Goal: Task Accomplishment & Management: Manage account settings

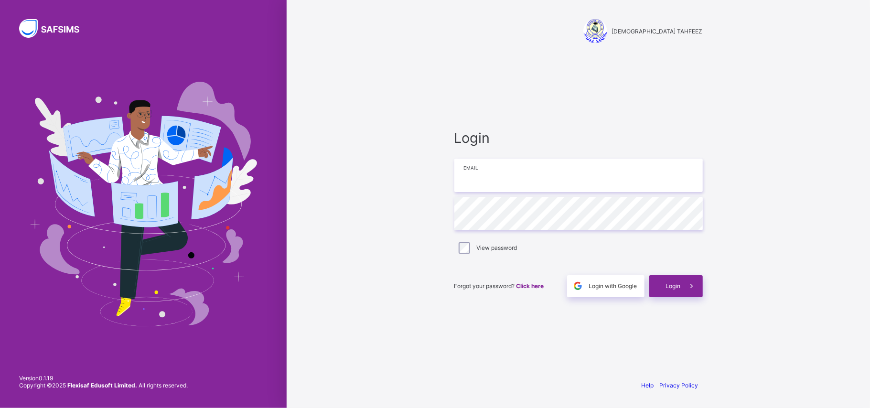
type input "**********"
click at [691, 292] on span at bounding box center [692, 286] width 22 height 22
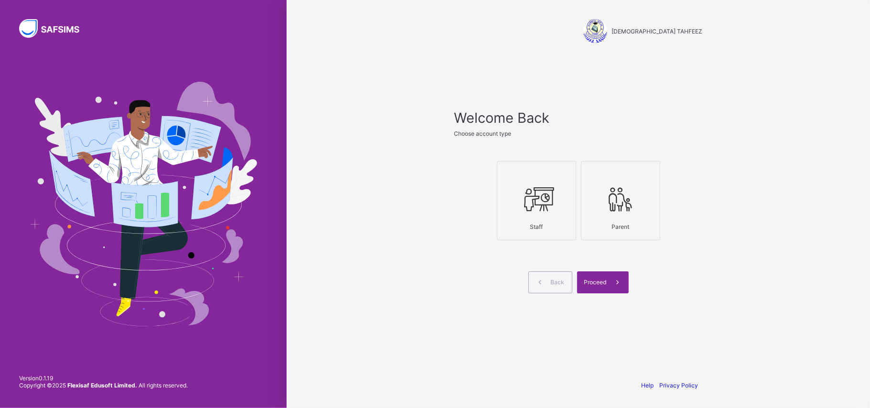
click at [558, 229] on div "Staff" at bounding box center [536, 226] width 69 height 17
click at [608, 279] on span at bounding box center [618, 282] width 22 height 22
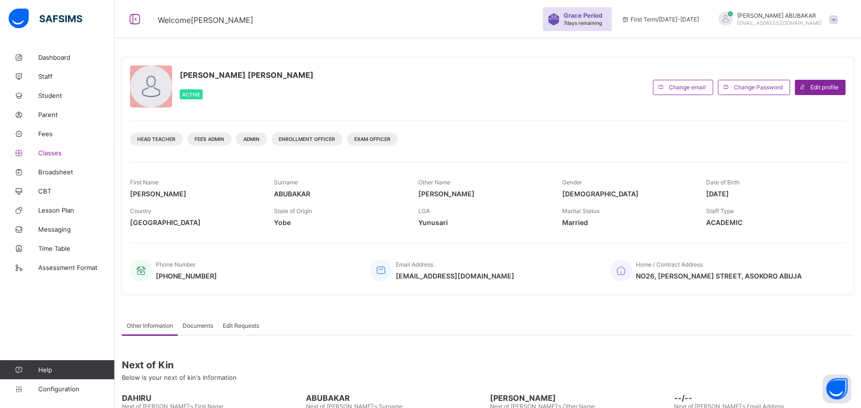
click at [65, 156] on span "Classes" at bounding box center [76, 153] width 76 height 8
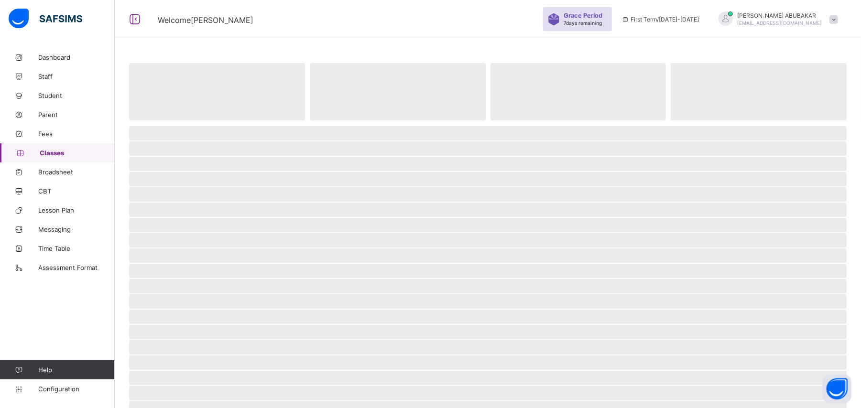
click at [65, 156] on span "Classes" at bounding box center [77, 153] width 75 height 8
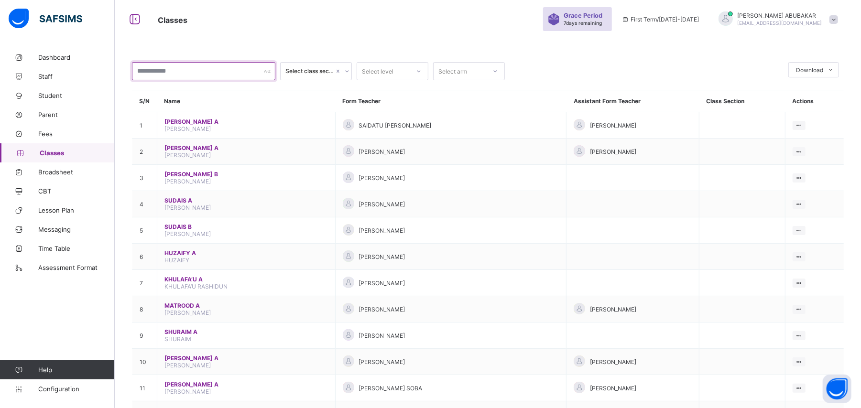
click at [270, 75] on input "text" at bounding box center [203, 71] width 143 height 18
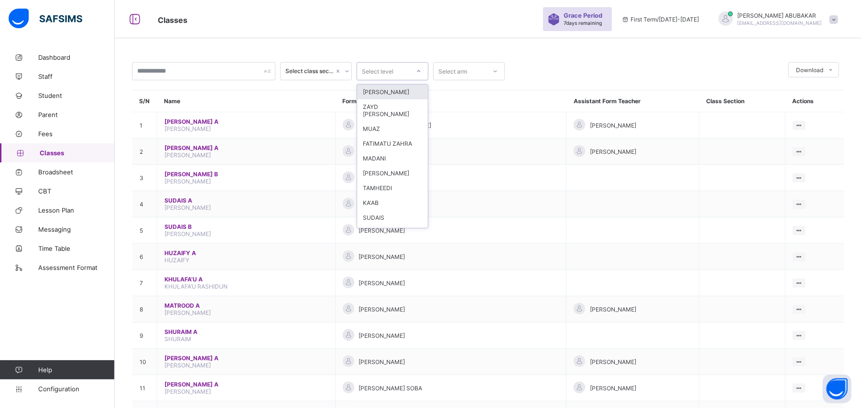
click at [420, 71] on icon at bounding box center [419, 71] width 6 height 10
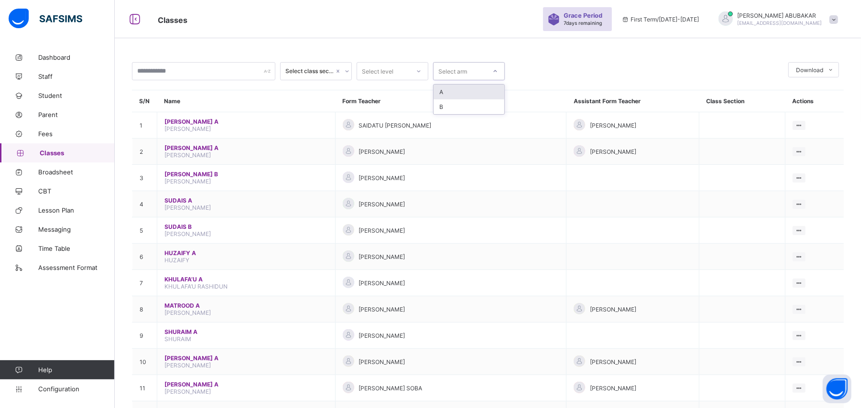
click at [497, 73] on icon at bounding box center [495, 71] width 6 height 10
drag, startPoint x: 55, startPoint y: 381, endPoint x: 56, endPoint y: 386, distance: 4.8
click at [55, 384] on link "Configuration" at bounding box center [57, 388] width 114 height 19
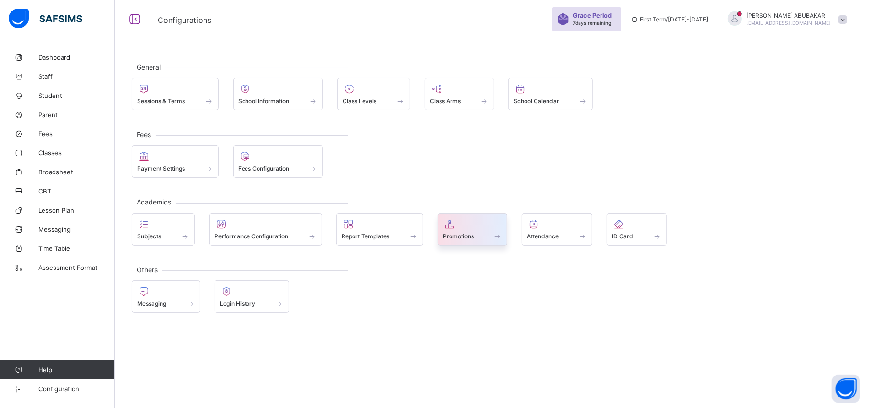
click at [500, 240] on span at bounding box center [498, 236] width 10 height 8
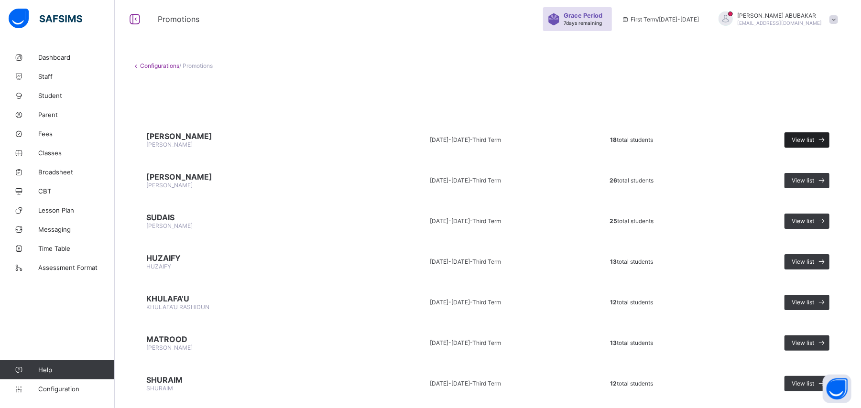
click at [827, 141] on icon at bounding box center [822, 139] width 10 height 9
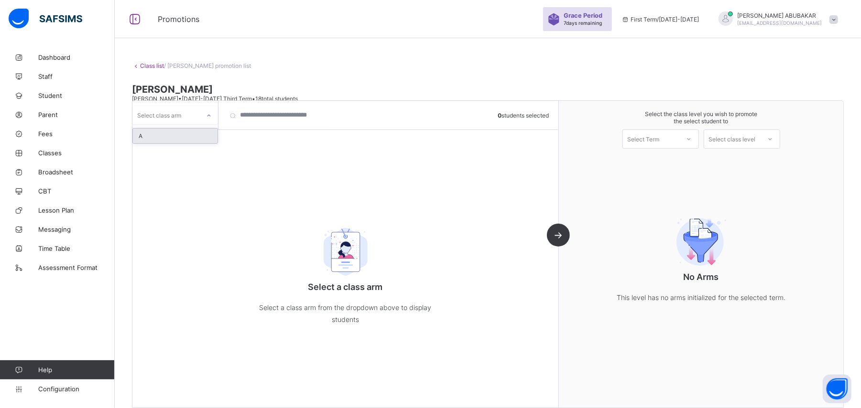
click at [210, 115] on icon at bounding box center [209, 116] width 6 height 10
click at [198, 139] on div "A" at bounding box center [175, 136] width 85 height 15
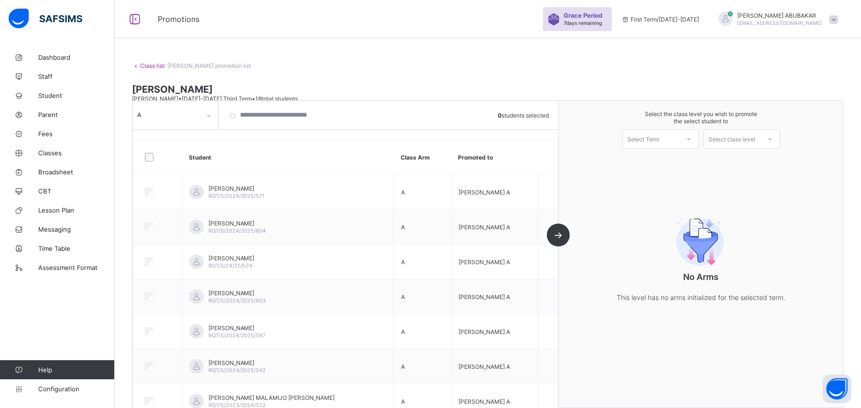
click at [356, 118] on div at bounding box center [415, 115] width 155 height 29
click at [692, 137] on icon at bounding box center [689, 139] width 6 height 10
click at [691, 159] on div "First Term [DATE]-[DATE]" at bounding box center [661, 164] width 76 height 22
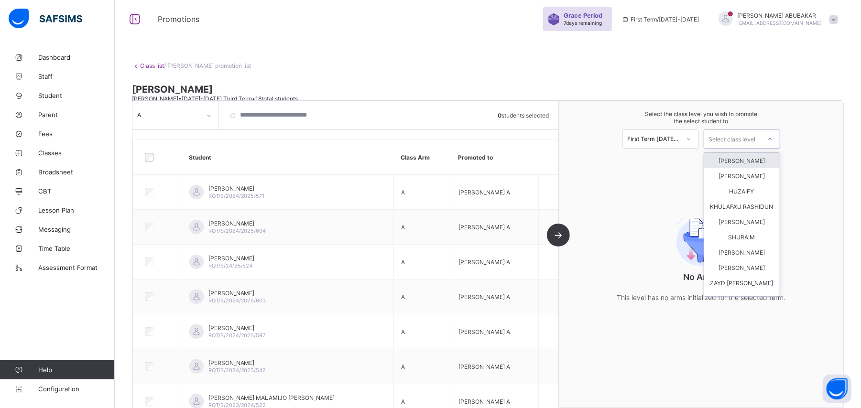
click at [773, 138] on icon at bounding box center [770, 139] width 6 height 10
click at [762, 162] on div "[PERSON_NAME]" at bounding box center [742, 160] width 76 height 15
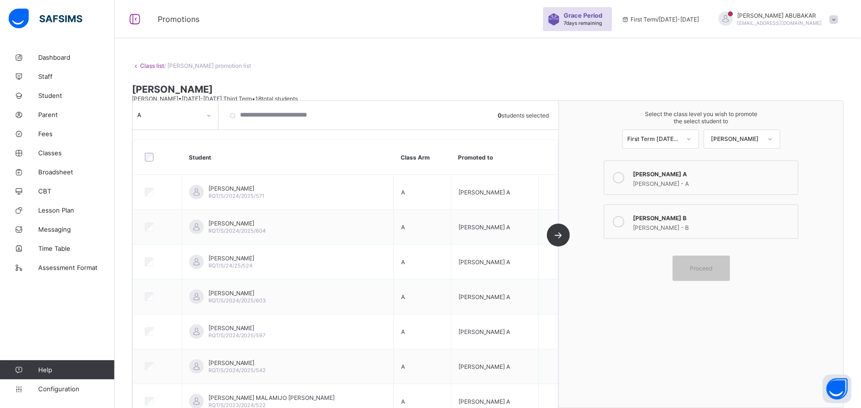
click at [704, 182] on div "[PERSON_NAME] - A" at bounding box center [713, 183] width 160 height 10
click at [703, 276] on div "Proceed" at bounding box center [700, 268] width 57 height 25
click at [711, 268] on span "Proceed" at bounding box center [701, 268] width 22 height 7
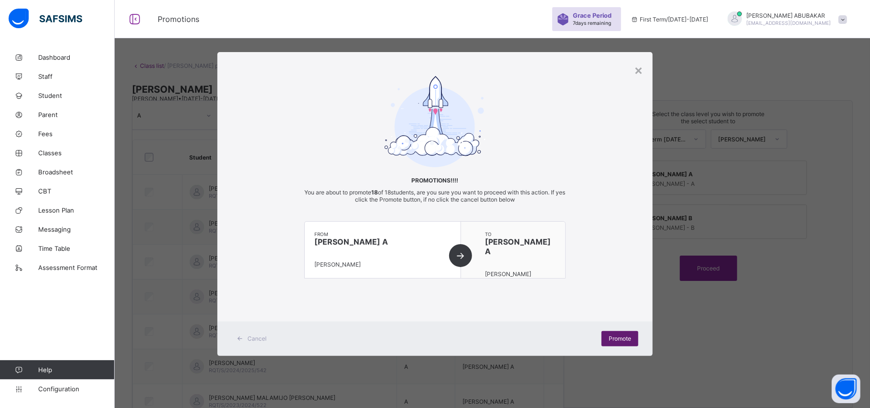
click at [622, 339] on span "Promote" at bounding box center [620, 338] width 22 height 7
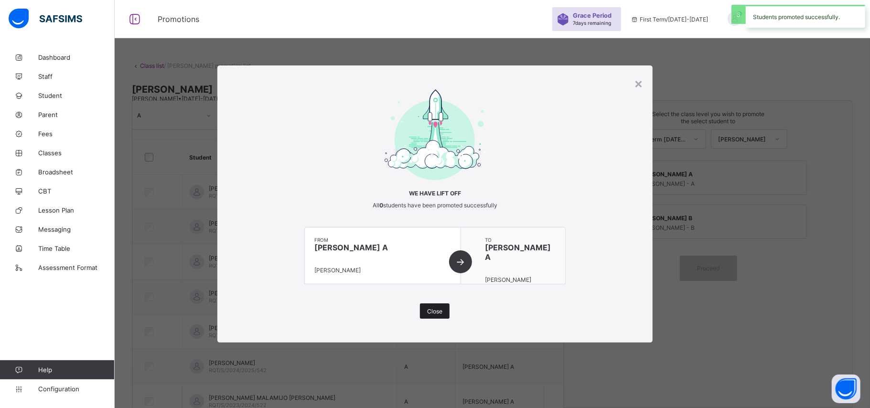
click at [439, 312] on span "Close" at bounding box center [434, 311] width 15 height 7
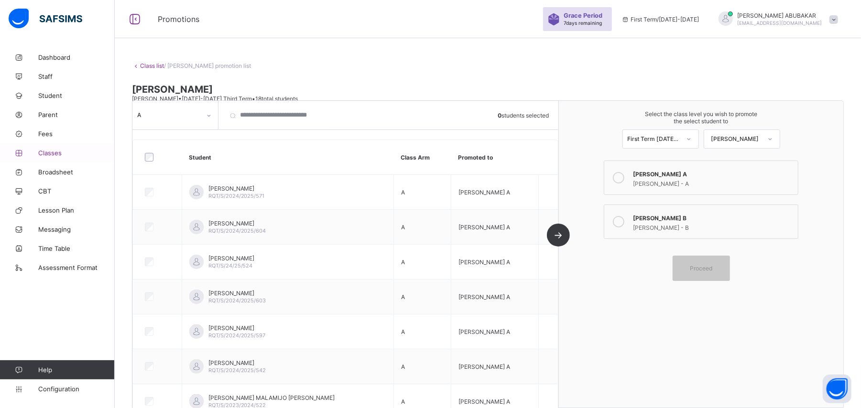
click at [71, 157] on link "Classes" at bounding box center [57, 152] width 115 height 19
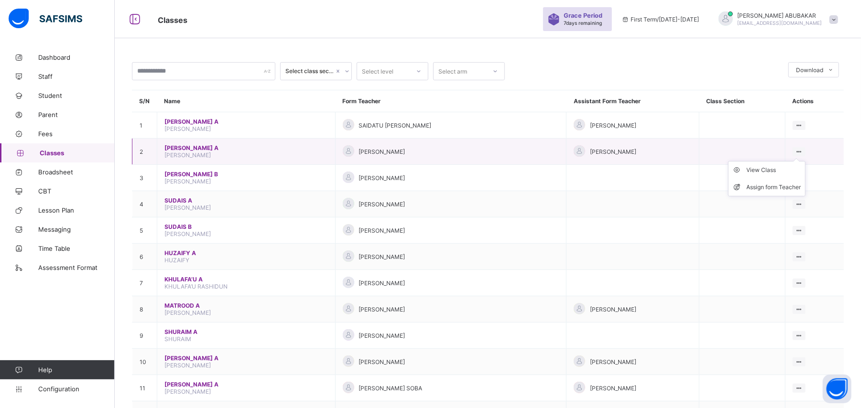
click at [805, 151] on div "View Class Assign form Teacher" at bounding box center [798, 151] width 13 height 9
click at [805, 148] on div at bounding box center [798, 151] width 13 height 9
click at [784, 168] on div "View Class" at bounding box center [773, 170] width 54 height 10
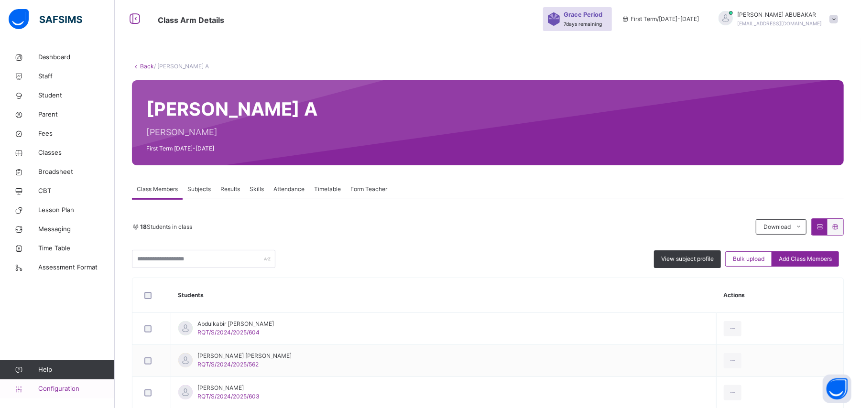
click at [62, 385] on span "Configuration" at bounding box center [76, 389] width 76 height 10
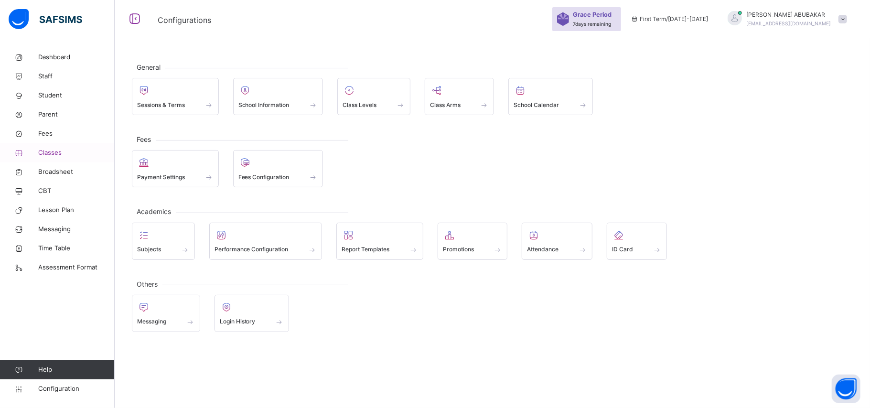
click at [65, 158] on link "Classes" at bounding box center [57, 152] width 115 height 19
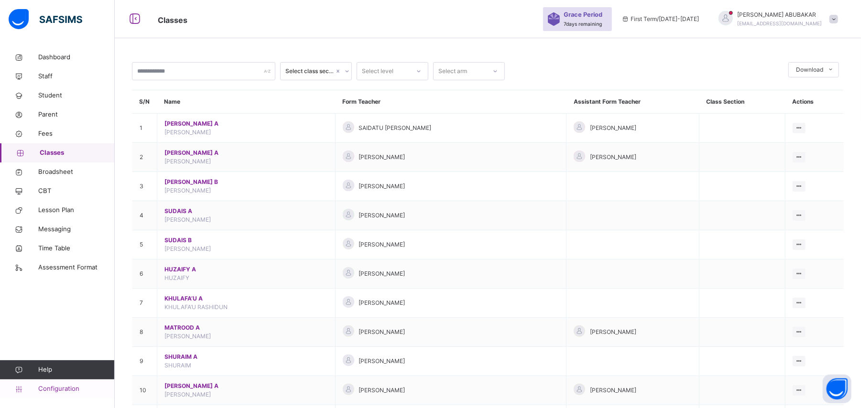
click at [65, 388] on span "Configuration" at bounding box center [76, 389] width 76 height 10
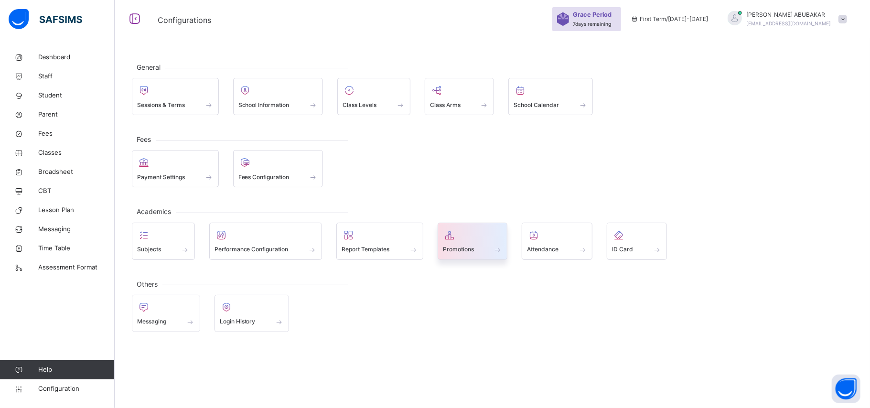
click at [503, 250] on span at bounding box center [498, 250] width 10 height 8
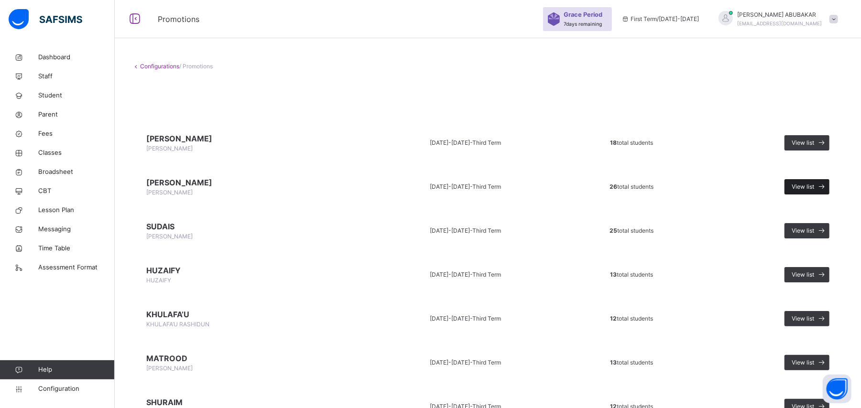
click at [814, 187] on span "View list" at bounding box center [802, 187] width 22 height 9
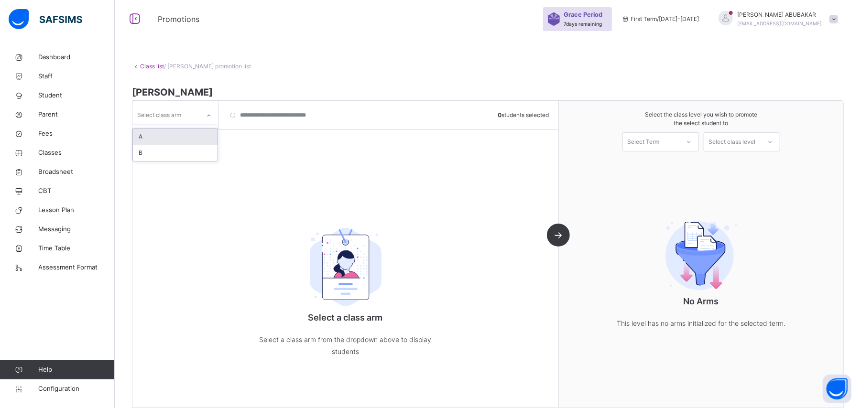
click at [211, 116] on icon at bounding box center [209, 116] width 6 height 10
click at [204, 139] on div "A" at bounding box center [175, 137] width 85 height 16
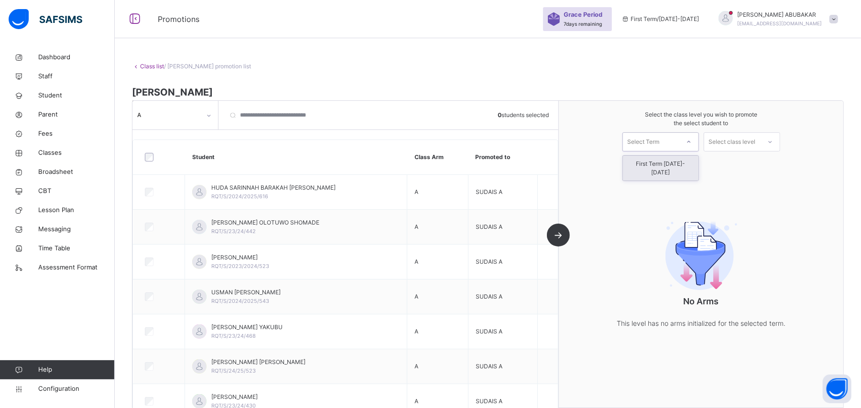
click at [697, 141] on div at bounding box center [688, 142] width 17 height 16
click at [690, 163] on div "First Term [DATE]-[DATE]" at bounding box center [661, 168] width 76 height 25
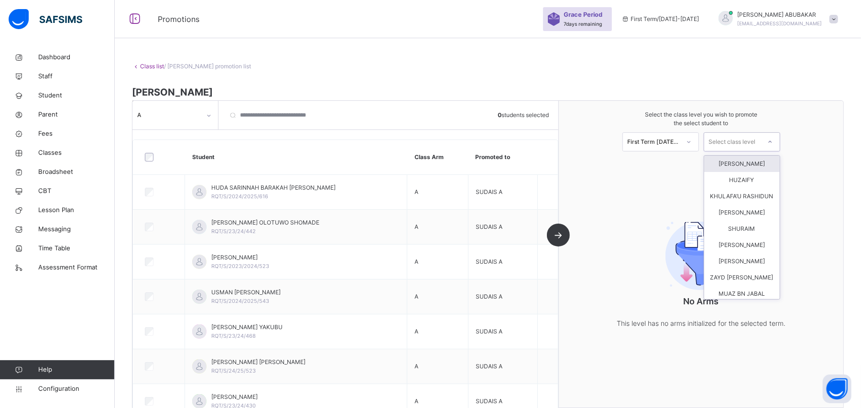
click at [773, 143] on icon at bounding box center [770, 142] width 6 height 10
click at [756, 165] on div "[PERSON_NAME]" at bounding box center [742, 164] width 76 height 16
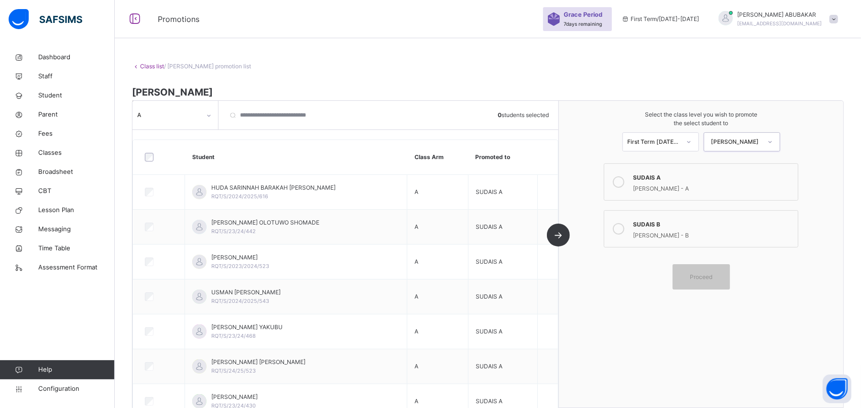
click at [624, 186] on icon at bounding box center [618, 181] width 11 height 11
click at [723, 278] on span "Proceed" at bounding box center [701, 277] width 43 height 9
click at [710, 274] on span "Proceed" at bounding box center [701, 277] width 22 height 9
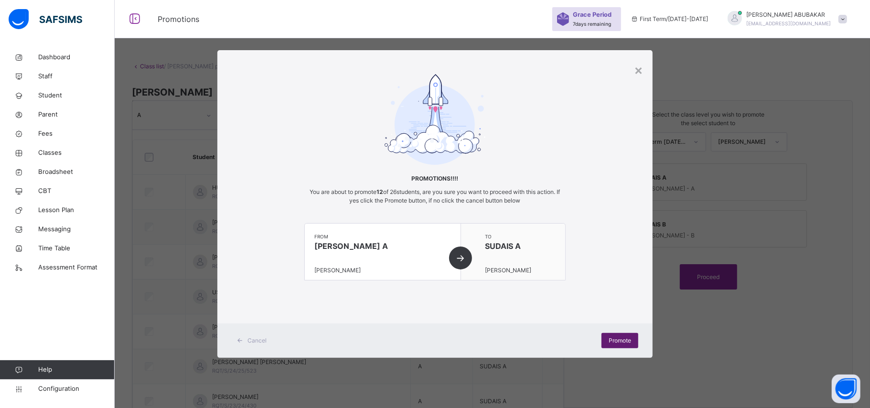
click at [612, 341] on span "Promote" at bounding box center [620, 340] width 22 height 9
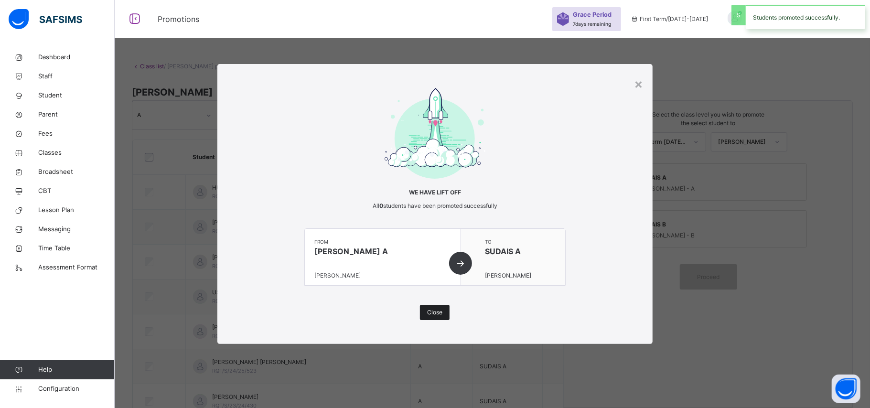
click at [444, 314] on div "Close" at bounding box center [435, 312] width 30 height 15
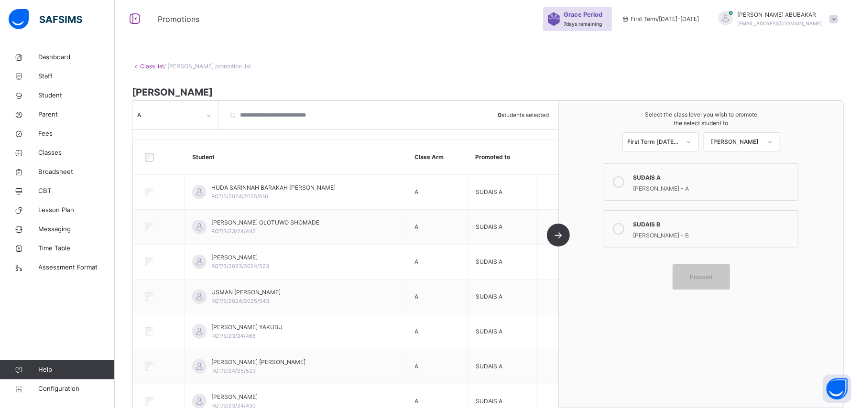
click at [211, 117] on icon at bounding box center [209, 116] width 6 height 10
click at [195, 154] on div "B" at bounding box center [175, 153] width 85 height 16
click at [624, 228] on icon at bounding box center [618, 228] width 11 height 11
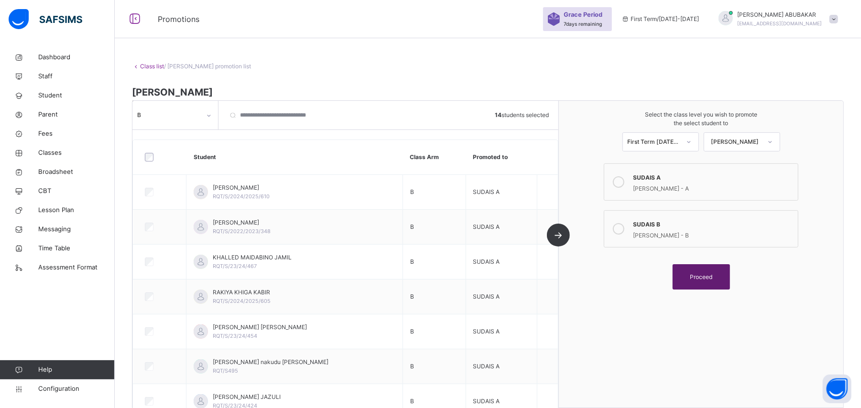
click at [712, 279] on span "Proceed" at bounding box center [701, 277] width 22 height 9
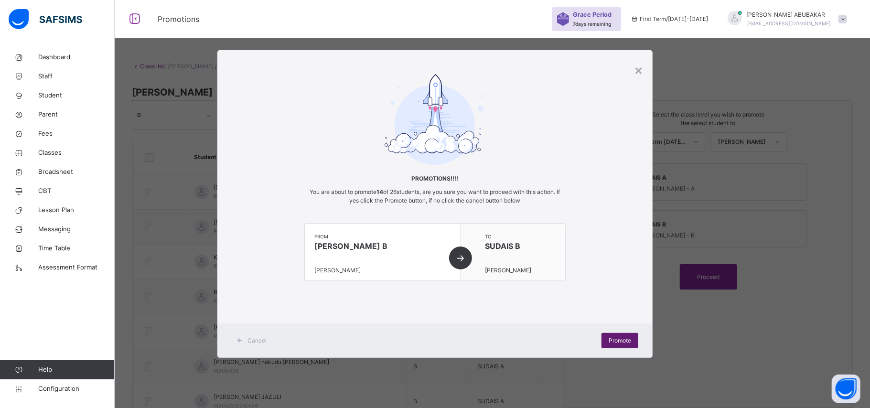
click at [631, 339] on div "Promote" at bounding box center [620, 340] width 37 height 15
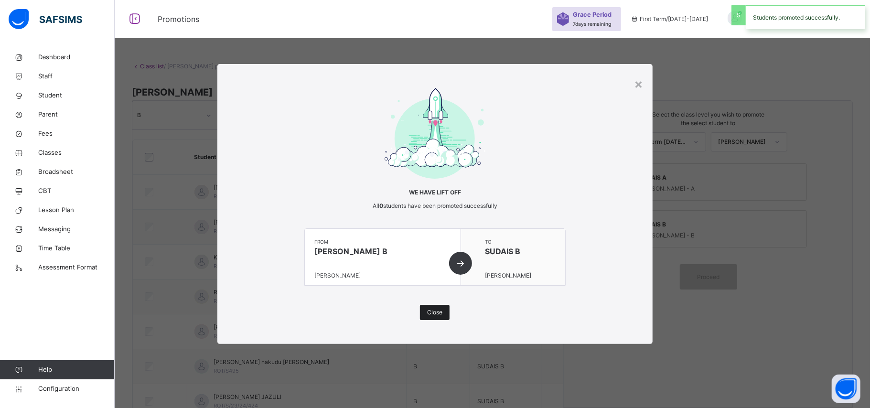
click at [440, 316] on span "Close" at bounding box center [434, 312] width 15 height 9
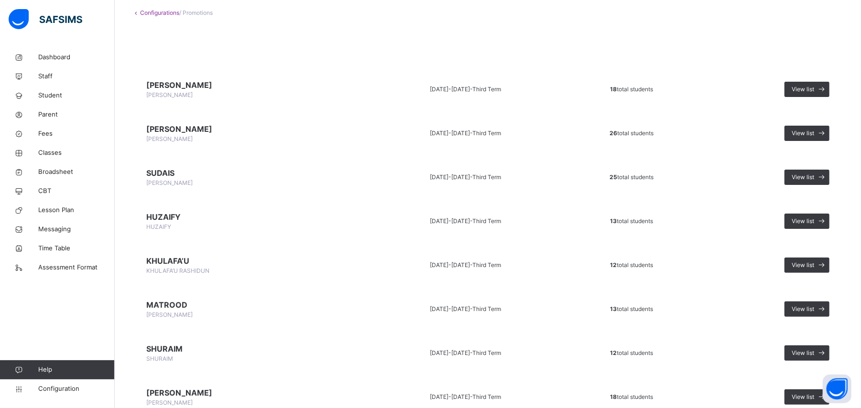
scroll to position [127, 0]
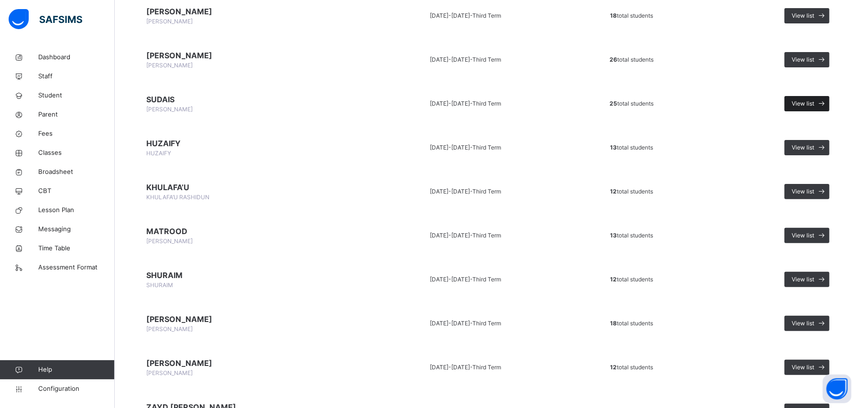
click at [808, 100] on span "View list" at bounding box center [802, 103] width 22 height 9
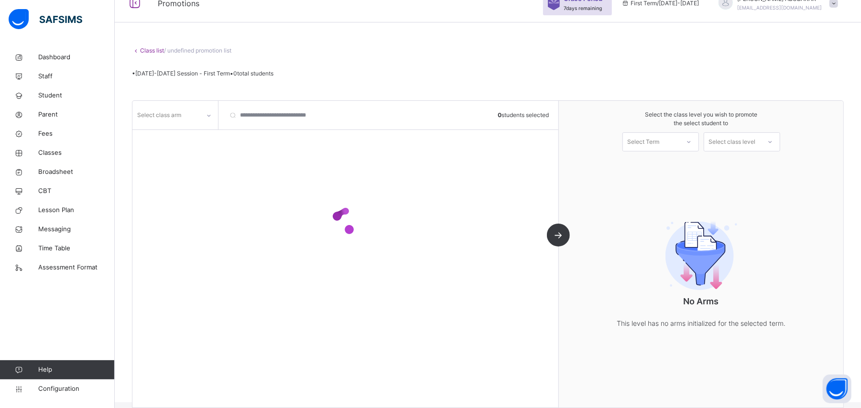
scroll to position [31, 0]
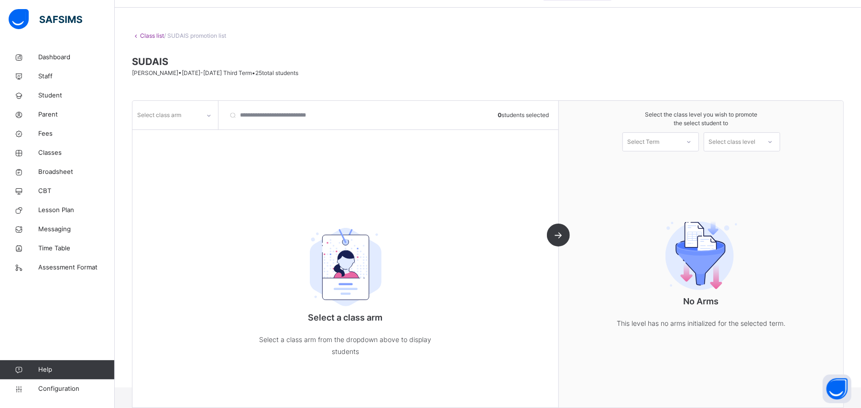
click at [209, 117] on icon at bounding box center [209, 116] width 6 height 10
click at [186, 136] on div "A" at bounding box center [175, 137] width 85 height 16
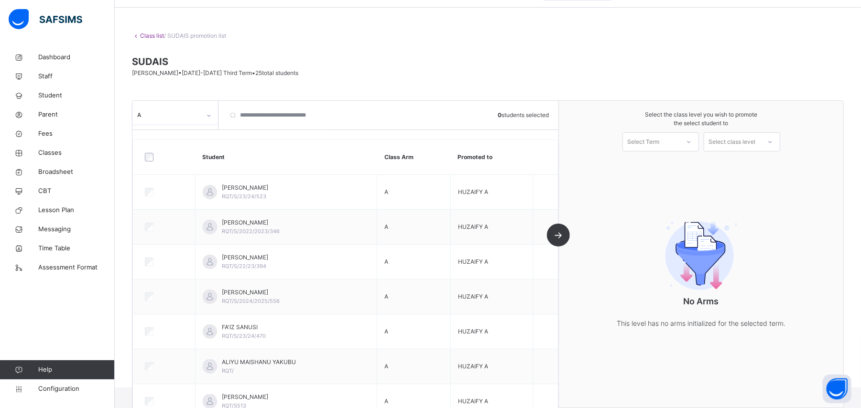
click at [692, 139] on icon at bounding box center [689, 142] width 6 height 10
click at [693, 163] on div "First Term [DATE]-[DATE]" at bounding box center [661, 168] width 76 height 25
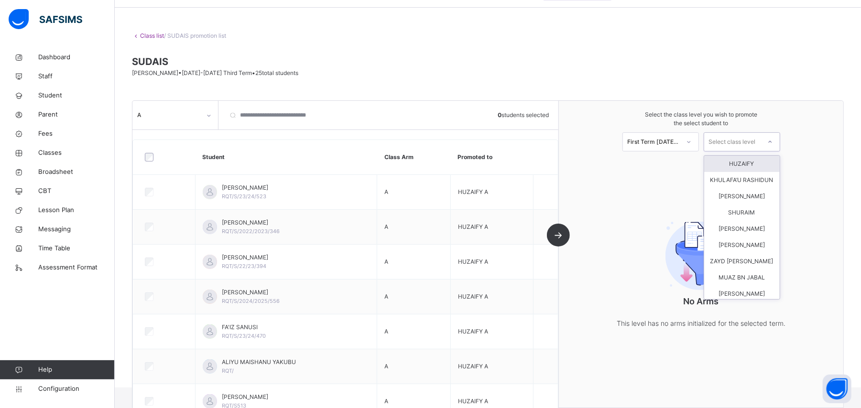
click at [773, 142] on icon at bounding box center [770, 142] width 6 height 10
click at [745, 165] on div "HUZAIFY" at bounding box center [742, 164] width 76 height 16
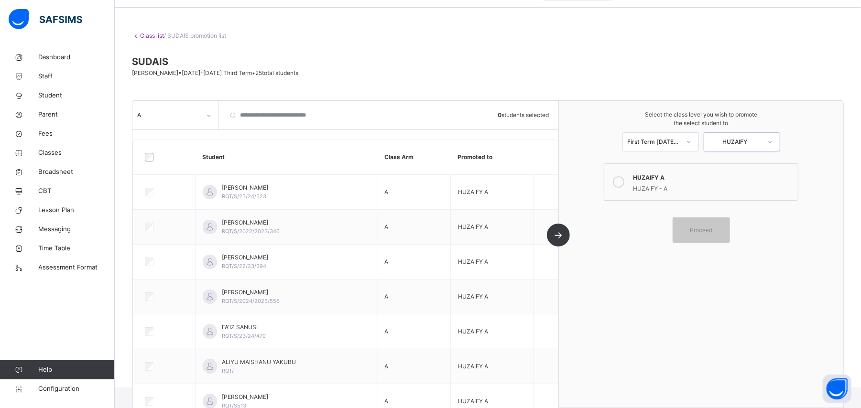
click at [624, 184] on icon at bounding box center [618, 181] width 11 height 11
click at [706, 232] on span "Proceed" at bounding box center [701, 230] width 22 height 9
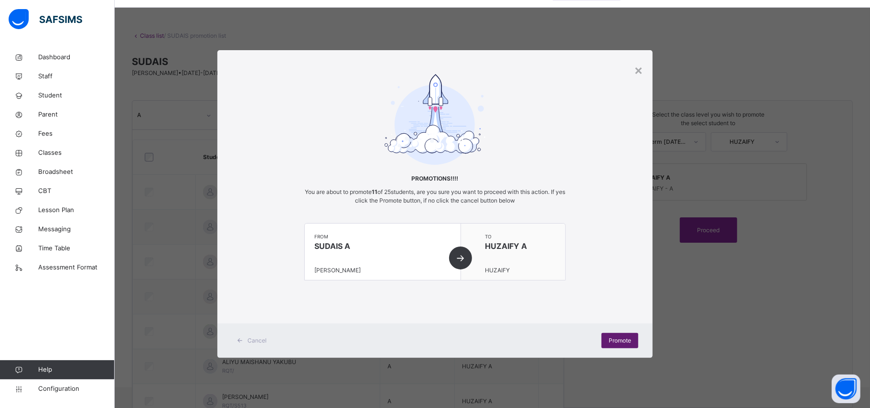
click at [620, 343] on span "Promote" at bounding box center [620, 340] width 22 height 9
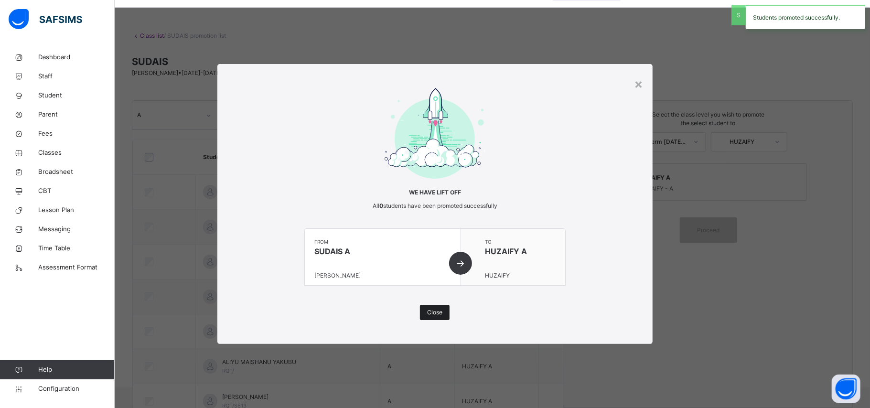
click at [440, 317] on div "Close" at bounding box center [435, 312] width 30 height 15
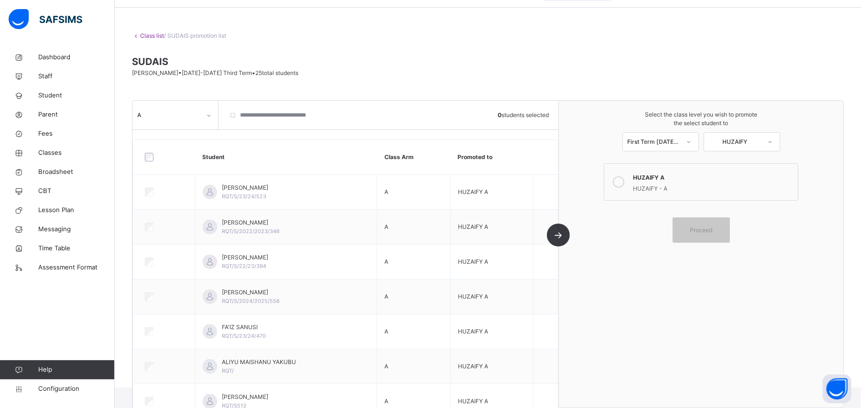
click at [209, 115] on icon at bounding box center [209, 116] width 6 height 10
click at [184, 157] on div "B" at bounding box center [175, 153] width 85 height 16
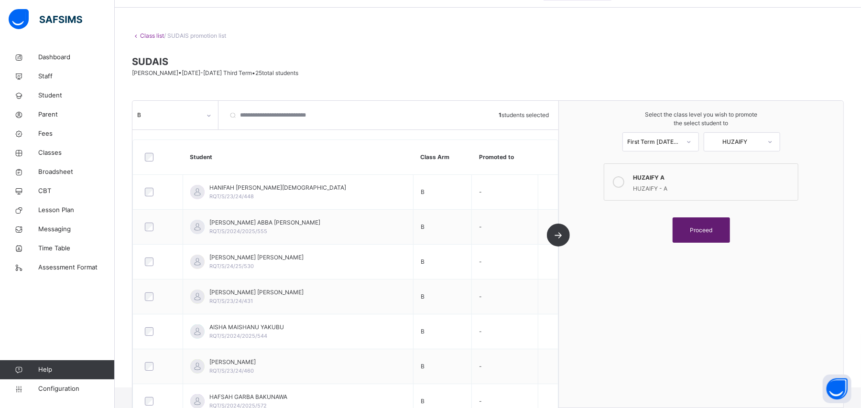
click at [701, 232] on span "Proceed" at bounding box center [701, 230] width 22 height 9
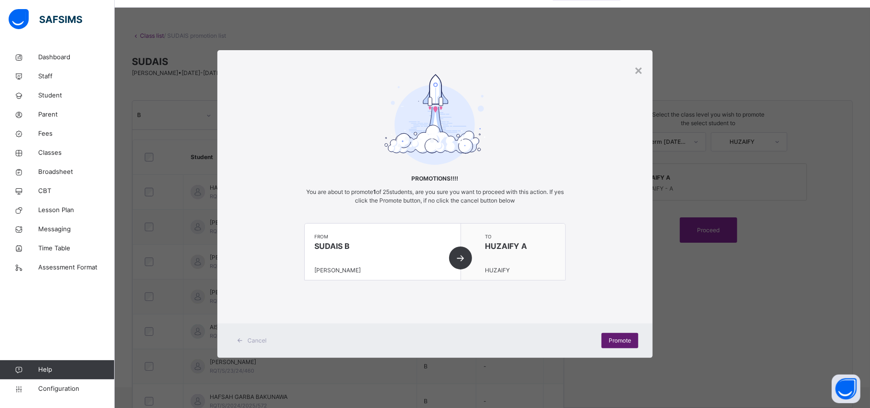
click at [629, 337] on span "Promote" at bounding box center [620, 340] width 22 height 9
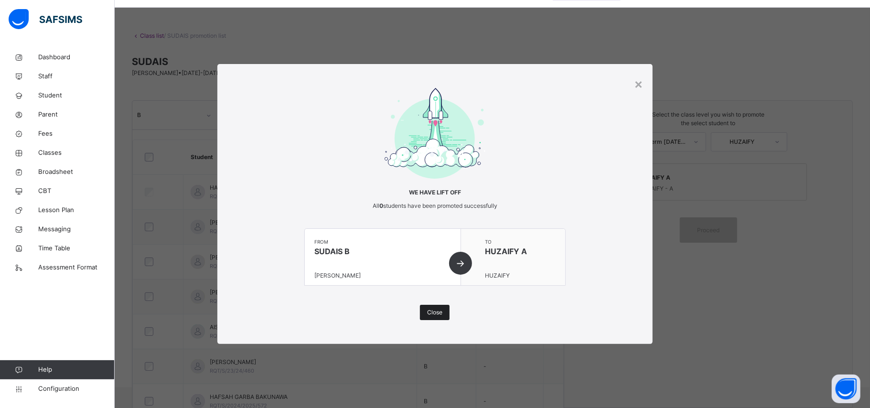
click at [440, 311] on span "Close" at bounding box center [434, 312] width 15 height 9
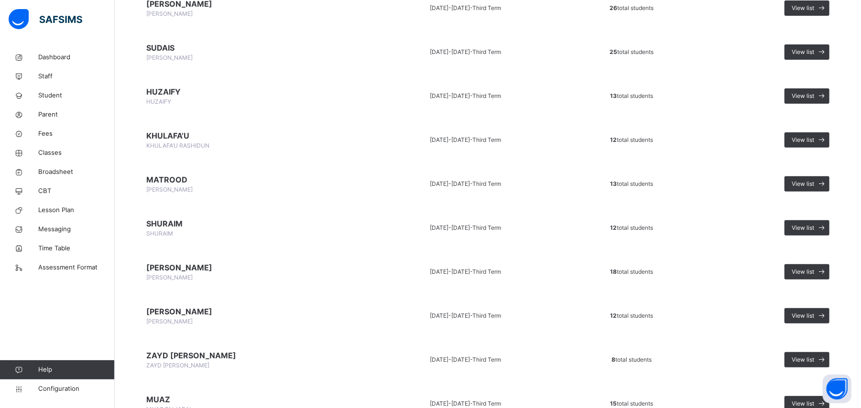
scroll to position [191, 0]
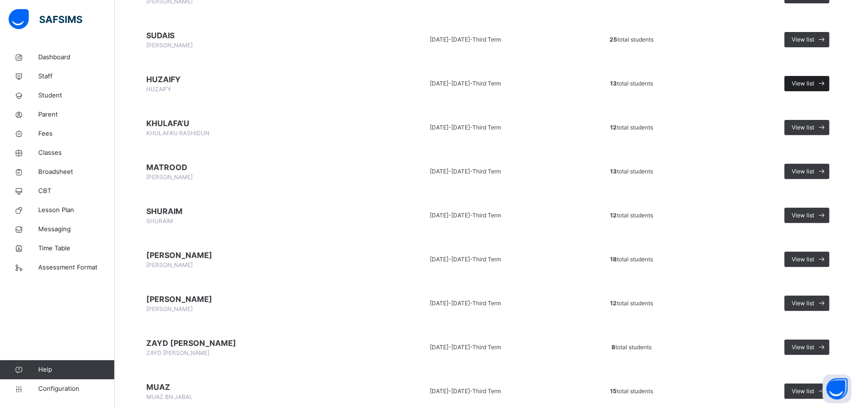
click at [814, 84] on span "View list" at bounding box center [802, 83] width 22 height 9
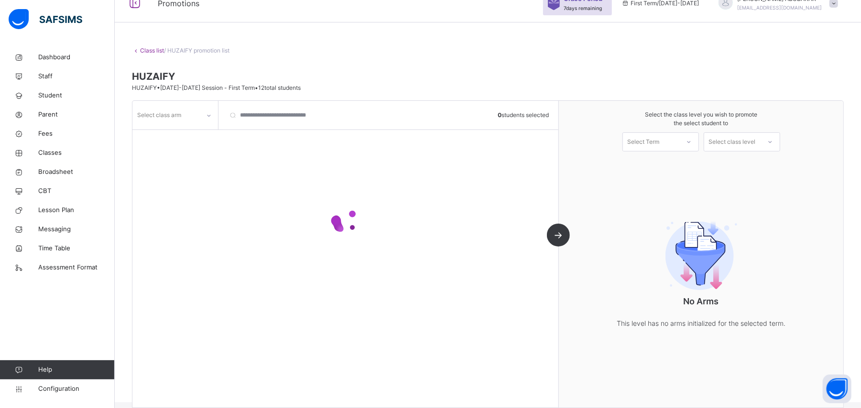
scroll to position [31, 0]
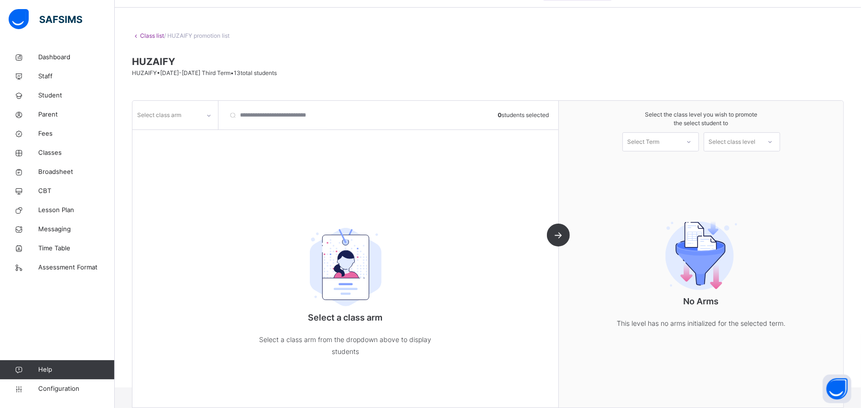
click at [210, 117] on icon at bounding box center [209, 116] width 6 height 10
click at [201, 141] on div "A" at bounding box center [175, 137] width 85 height 16
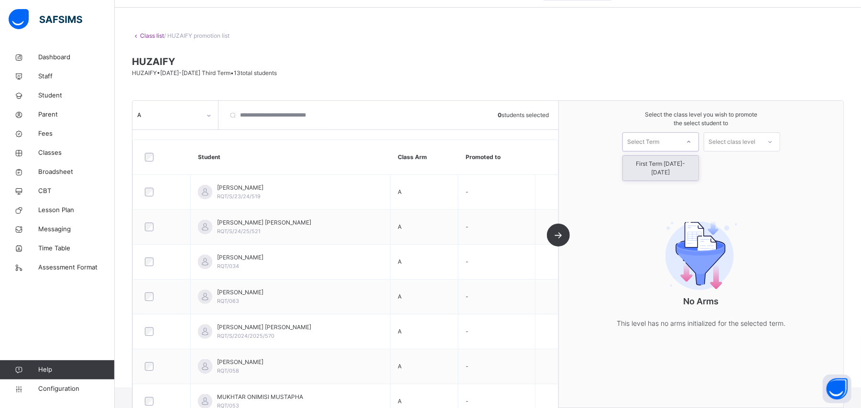
click at [692, 142] on icon at bounding box center [689, 142] width 6 height 10
click at [675, 169] on div "First Term [DATE]-[DATE]" at bounding box center [661, 168] width 76 height 25
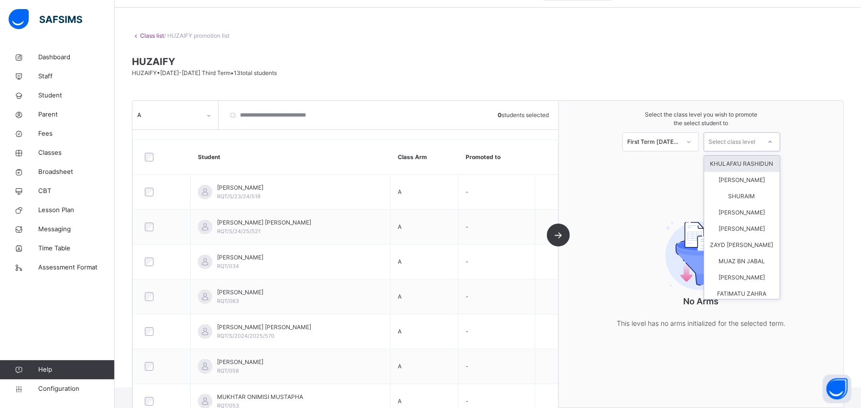
click at [773, 141] on icon at bounding box center [770, 142] width 6 height 10
click at [752, 188] on div "[PERSON_NAME]" at bounding box center [742, 180] width 76 height 16
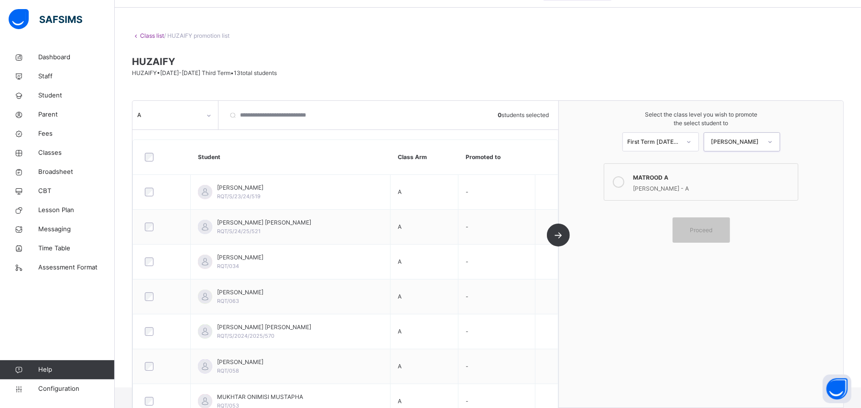
click at [624, 183] on icon at bounding box center [618, 181] width 11 height 11
click at [712, 236] on div "Proceed" at bounding box center [700, 229] width 57 height 25
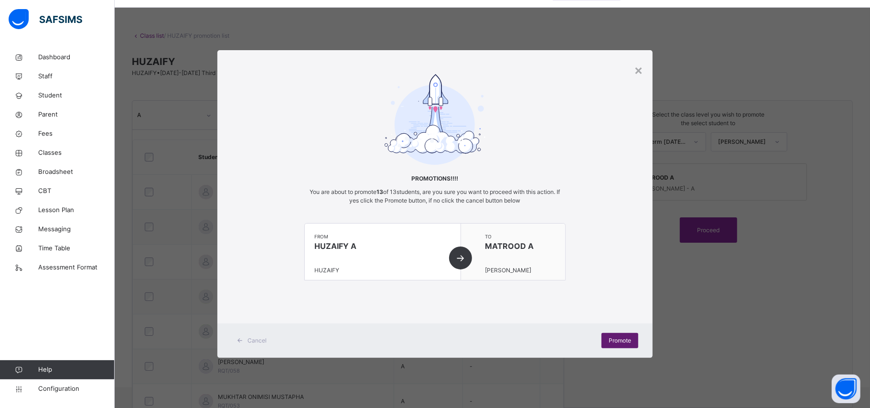
click at [621, 338] on span "Promote" at bounding box center [620, 340] width 22 height 9
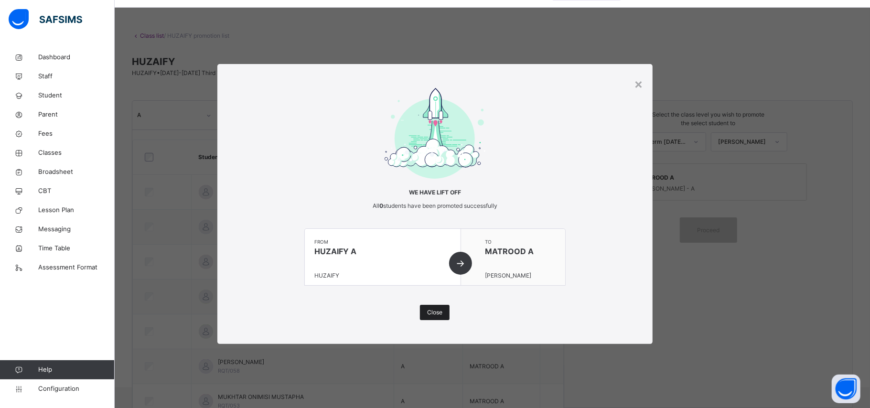
click at [439, 316] on span "Close" at bounding box center [434, 312] width 15 height 9
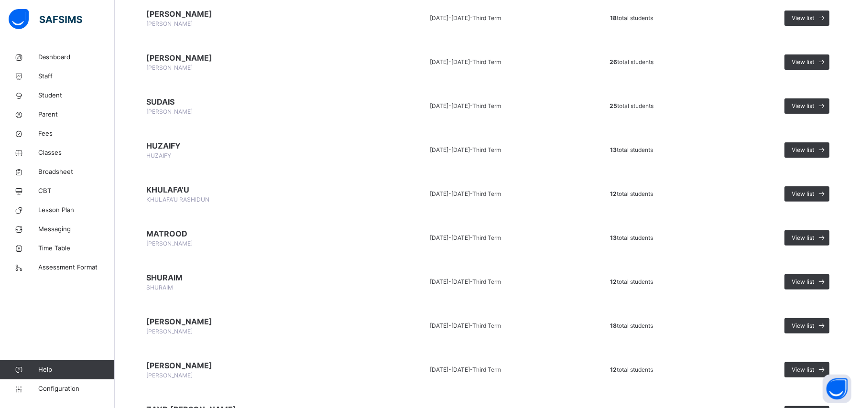
scroll to position [127, 0]
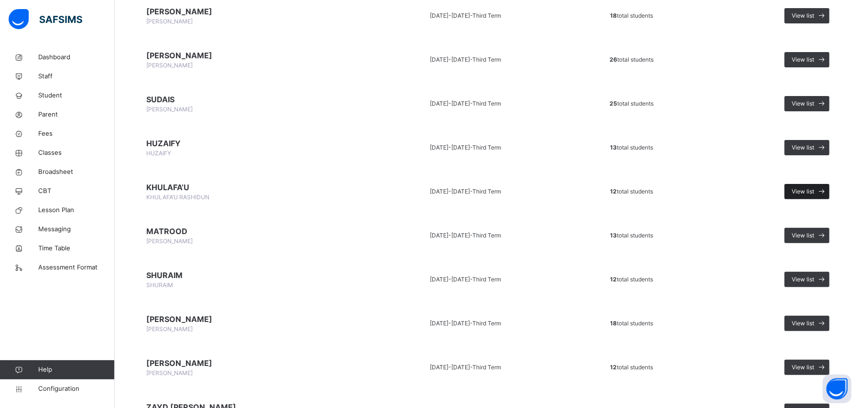
click at [814, 192] on span "View list" at bounding box center [802, 191] width 22 height 9
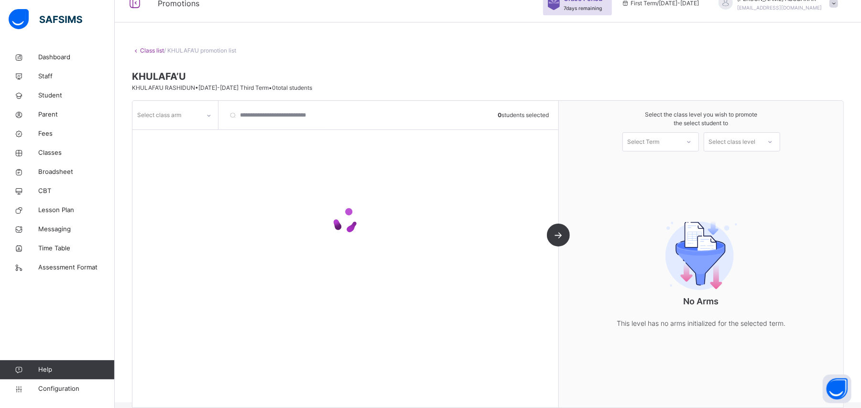
scroll to position [31, 0]
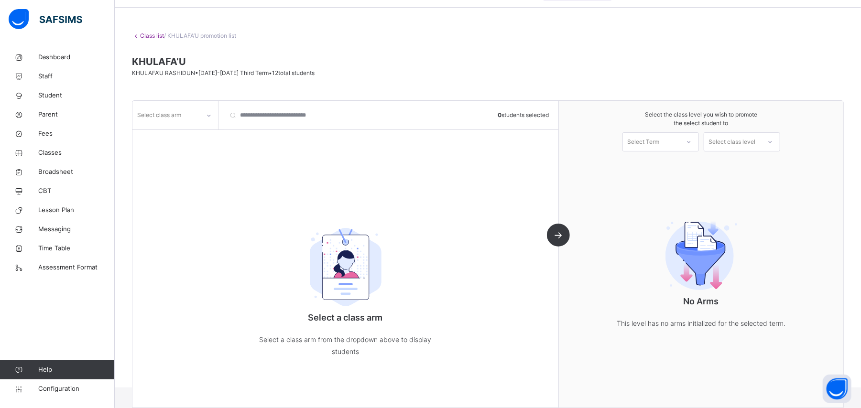
click at [209, 115] on icon at bounding box center [209, 116] width 6 height 10
click at [194, 130] on div "A" at bounding box center [175, 137] width 85 height 16
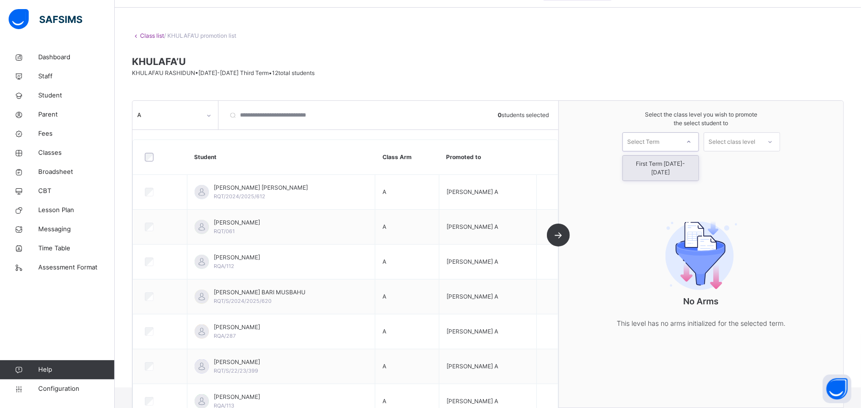
click at [692, 142] on icon at bounding box center [689, 142] width 6 height 10
click at [691, 166] on div "First Term [DATE]-[DATE]" at bounding box center [661, 168] width 76 height 25
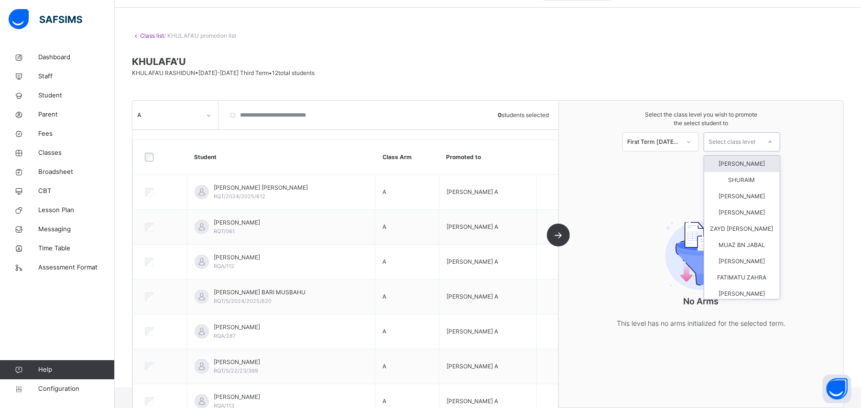
click at [773, 144] on icon at bounding box center [770, 142] width 6 height 10
click at [153, 153] on div at bounding box center [160, 157] width 35 height 9
click at [778, 141] on div at bounding box center [769, 142] width 17 height 16
click at [757, 205] on div "[PERSON_NAME]" at bounding box center [742, 196] width 76 height 16
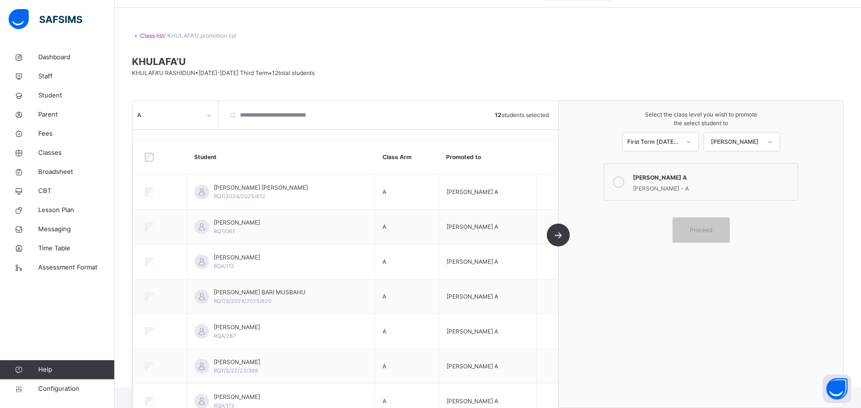
click at [624, 184] on icon at bounding box center [618, 181] width 11 height 11
click at [706, 228] on span "Proceed" at bounding box center [701, 230] width 22 height 9
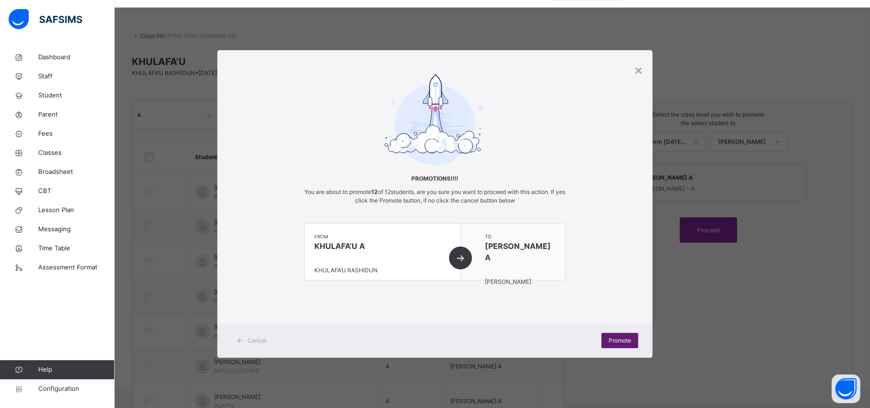
click at [624, 341] on span "Promote" at bounding box center [620, 340] width 22 height 9
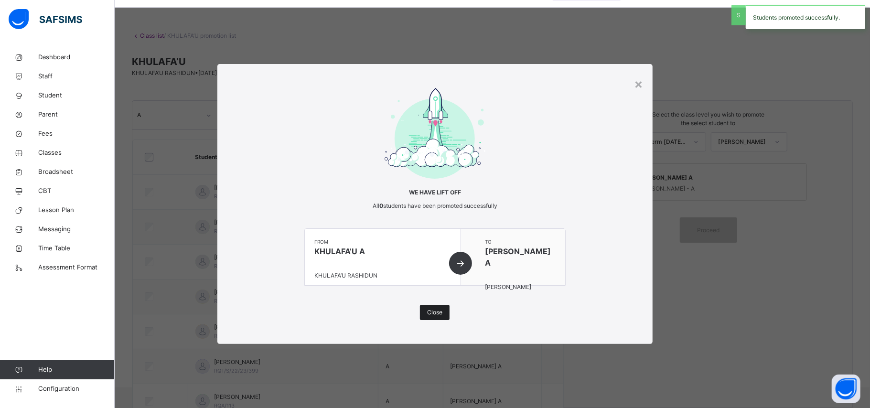
click at [444, 310] on div "Close" at bounding box center [435, 312] width 30 height 15
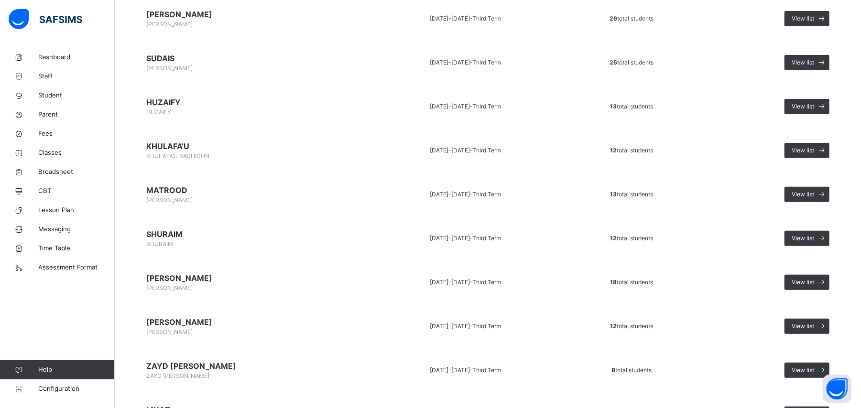
scroll to position [191, 0]
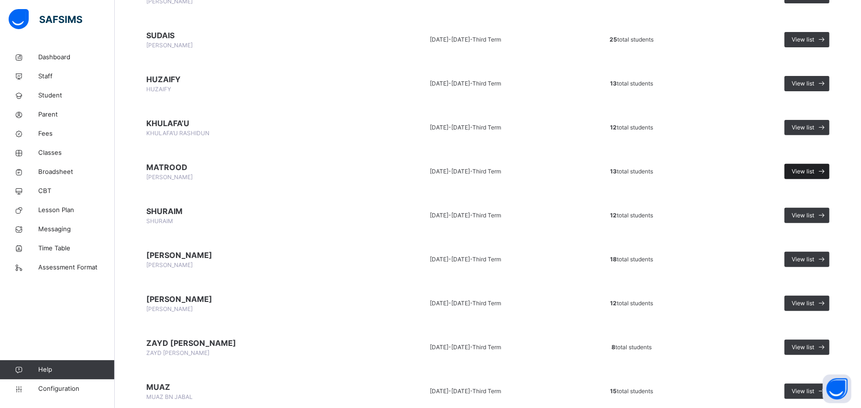
click at [813, 168] on span "View list" at bounding box center [802, 171] width 22 height 9
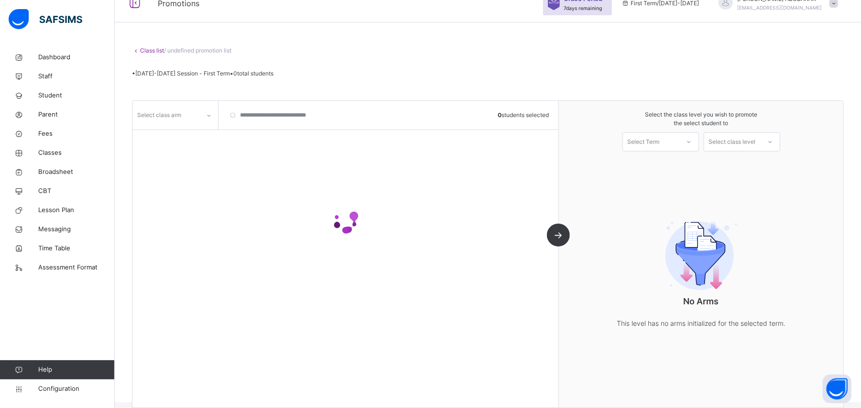
scroll to position [31, 0]
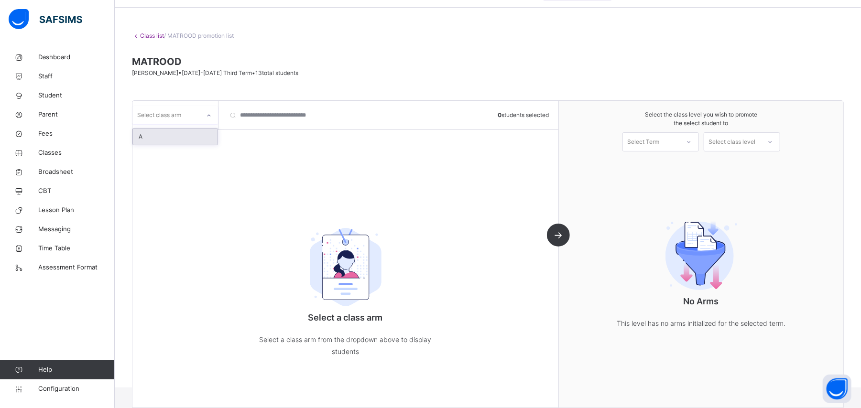
click at [206, 117] on icon at bounding box center [209, 116] width 6 height 10
click at [193, 139] on div "A" at bounding box center [175, 137] width 85 height 16
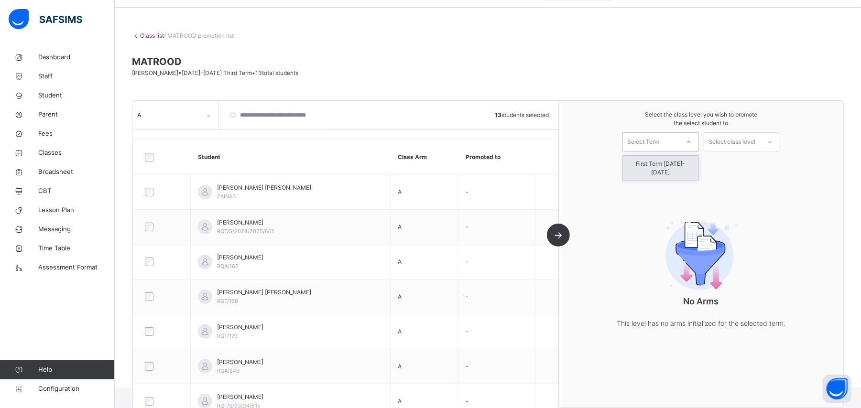
click at [692, 140] on icon at bounding box center [689, 142] width 6 height 10
click at [687, 168] on div "First Term [DATE]-[DATE]" at bounding box center [661, 168] width 76 height 25
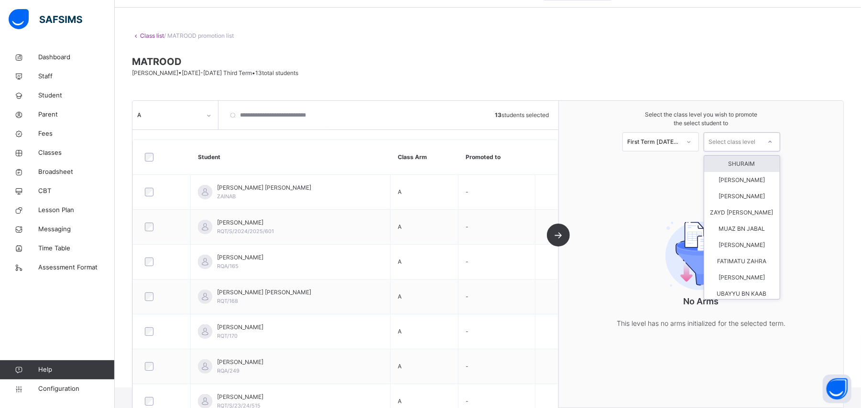
click at [773, 142] on icon at bounding box center [770, 142] width 6 height 10
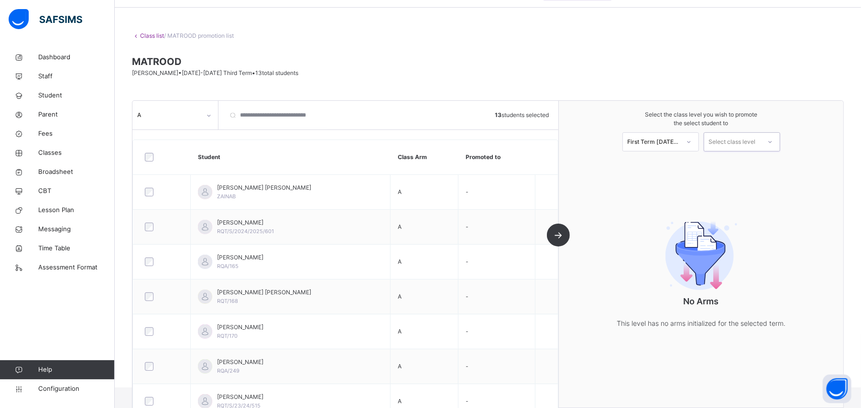
click at [756, 136] on div "Select class level" at bounding box center [732, 141] width 47 height 19
type input "**"
click at [760, 136] on div at bounding box center [732, 142] width 56 height 15
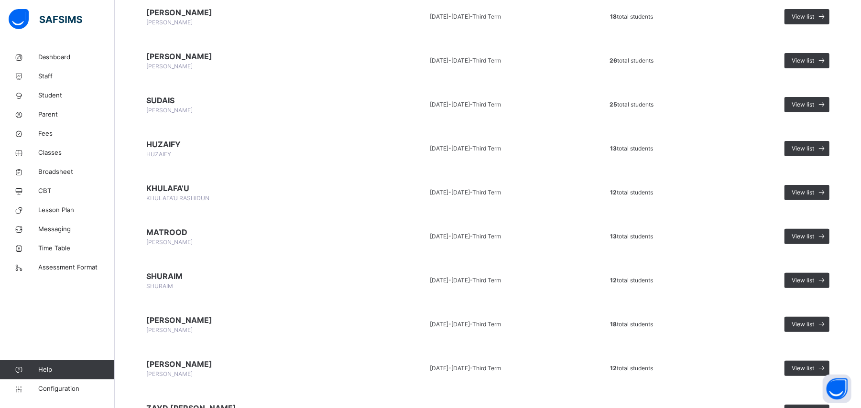
scroll to position [127, 0]
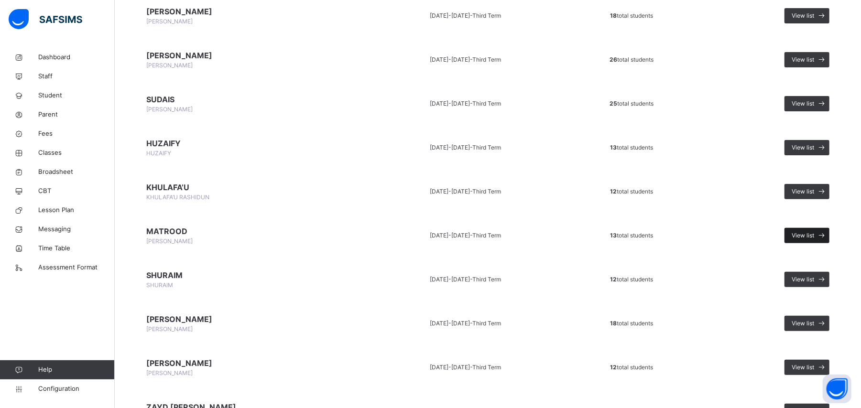
click at [814, 232] on span "View list" at bounding box center [802, 235] width 22 height 9
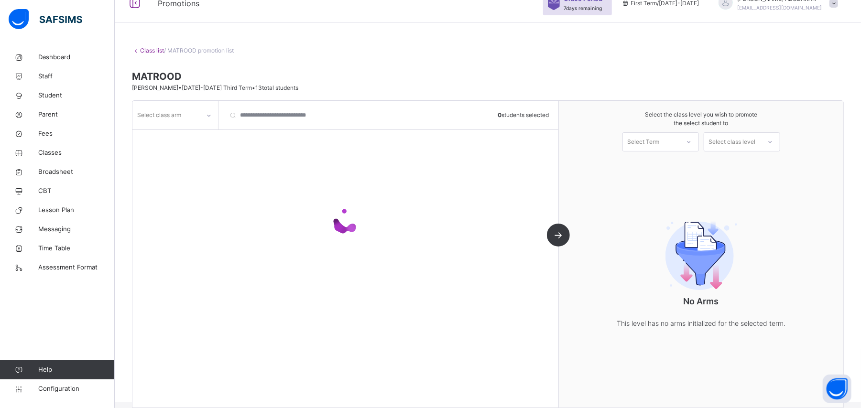
scroll to position [31, 0]
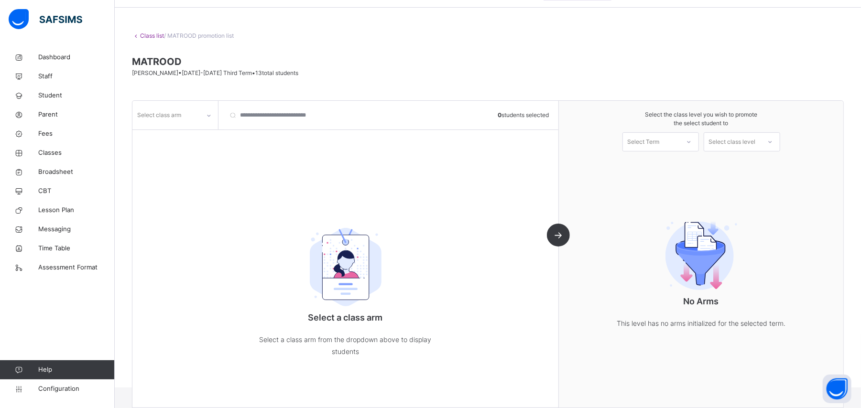
click at [207, 114] on icon at bounding box center [209, 116] width 6 height 10
click at [193, 136] on div "A" at bounding box center [175, 137] width 85 height 16
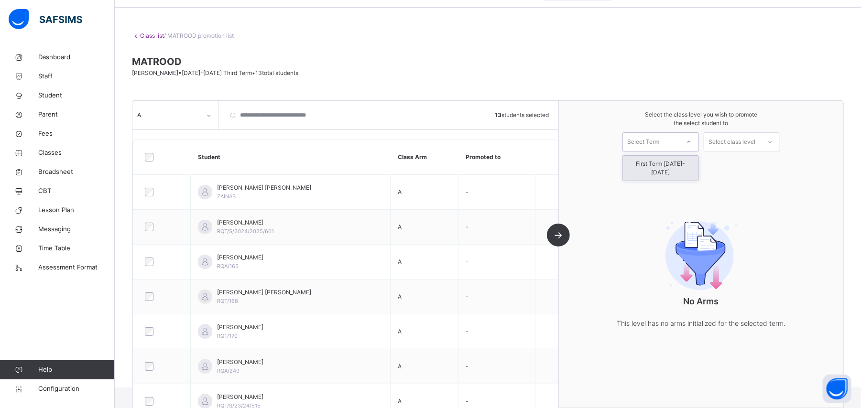
click at [692, 142] on icon at bounding box center [689, 142] width 6 height 10
click at [685, 167] on div "First Term [DATE]-[DATE]" at bounding box center [661, 168] width 76 height 25
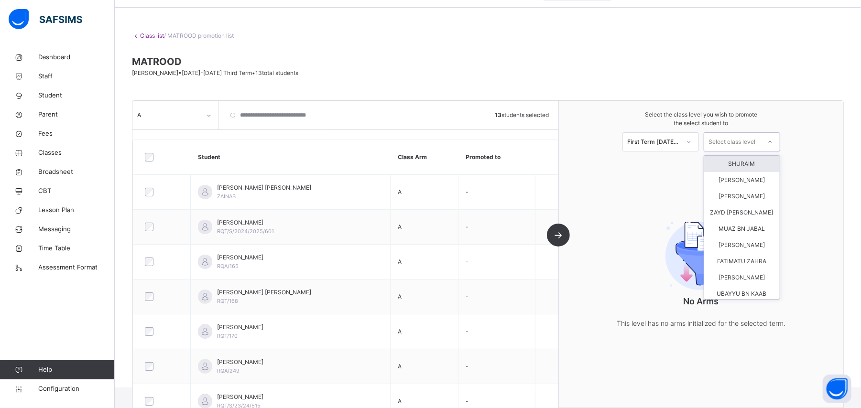
click at [768, 141] on div "Select class level" at bounding box center [741, 141] width 76 height 19
click at [756, 135] on div "Select class level" at bounding box center [732, 141] width 47 height 19
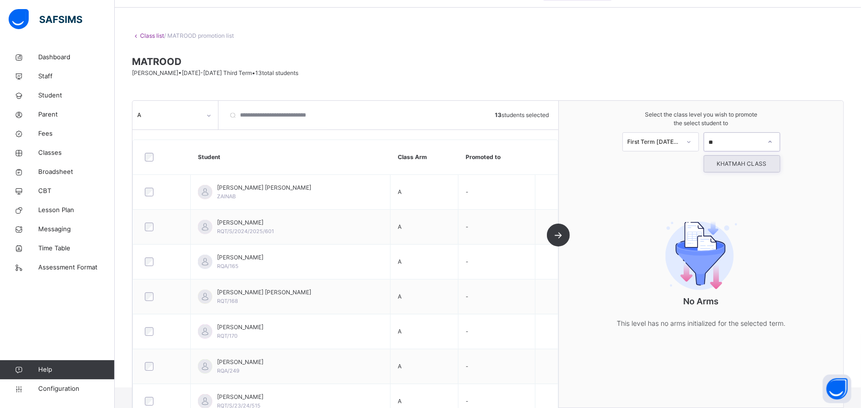
type input "*"
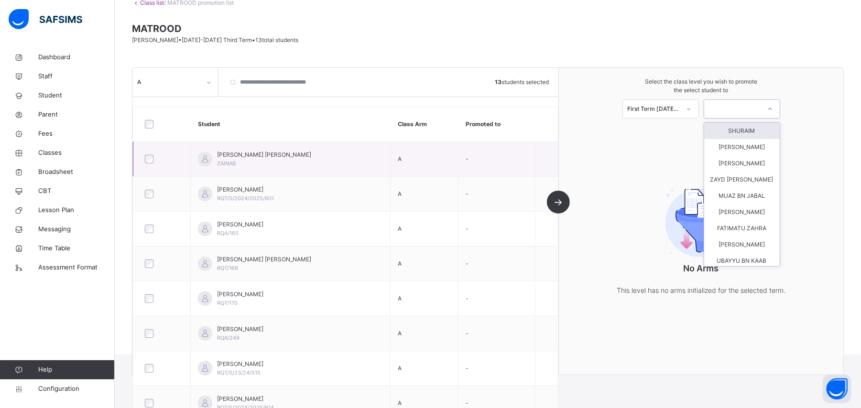
scroll to position [94, 0]
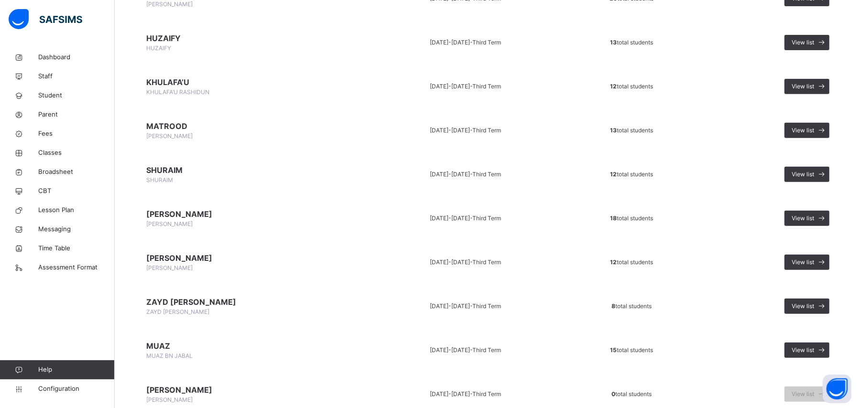
scroll to position [255, 0]
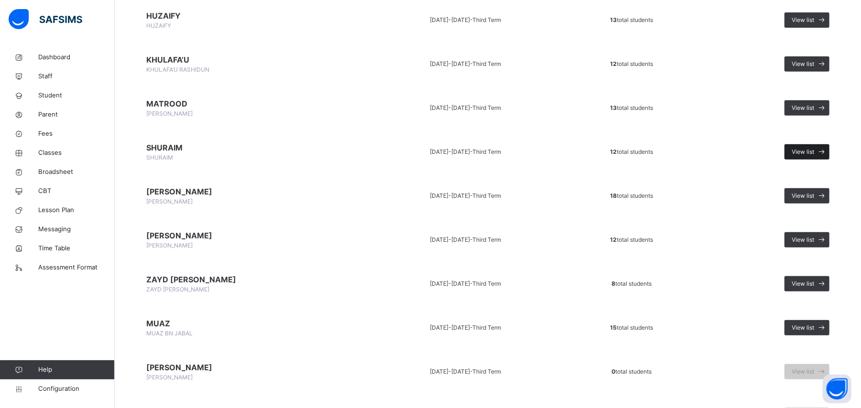
click at [805, 151] on span "View list" at bounding box center [802, 152] width 22 height 9
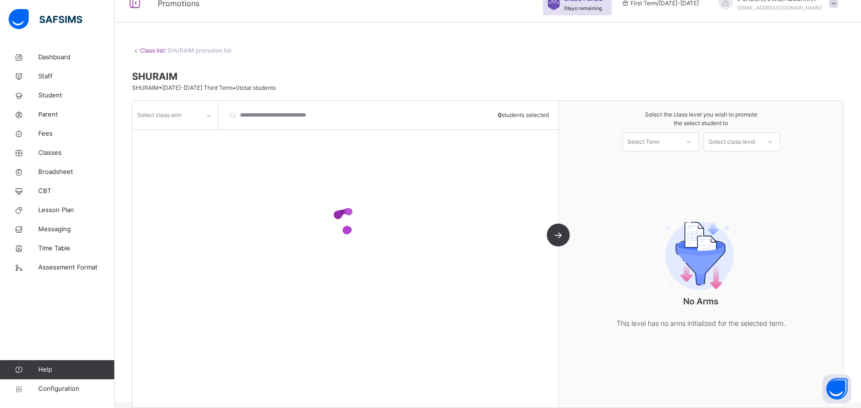
scroll to position [31, 0]
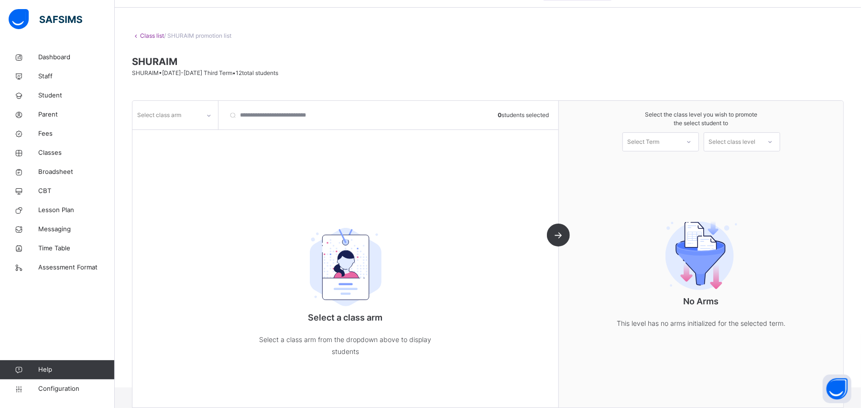
click at [213, 115] on div at bounding box center [209, 115] width 16 height 15
click at [199, 134] on div "A" at bounding box center [175, 137] width 85 height 16
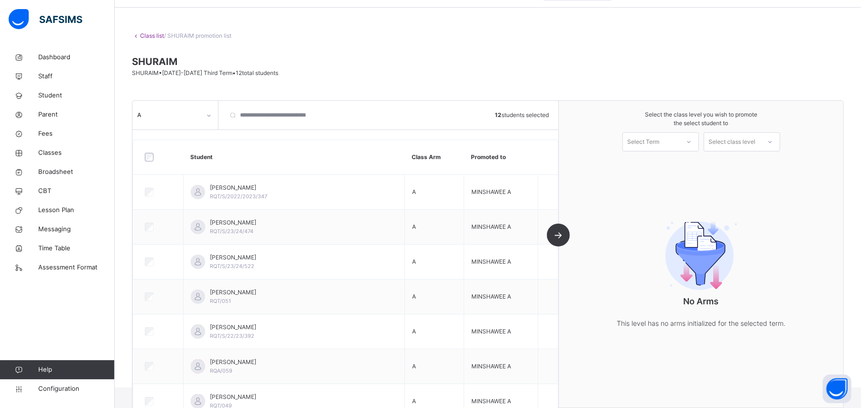
click at [692, 142] on icon at bounding box center [689, 142] width 6 height 10
click at [683, 163] on div "First Term [DATE]-[DATE]" at bounding box center [661, 168] width 76 height 25
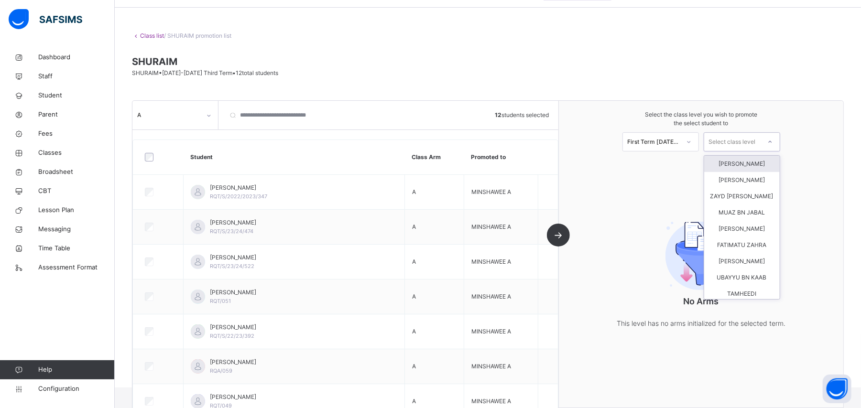
click at [773, 142] on icon at bounding box center [770, 142] width 6 height 10
click at [756, 140] on div "Select class level" at bounding box center [732, 141] width 47 height 19
type input "**"
click at [758, 163] on div "MINSHAWEE" at bounding box center [742, 164] width 76 height 16
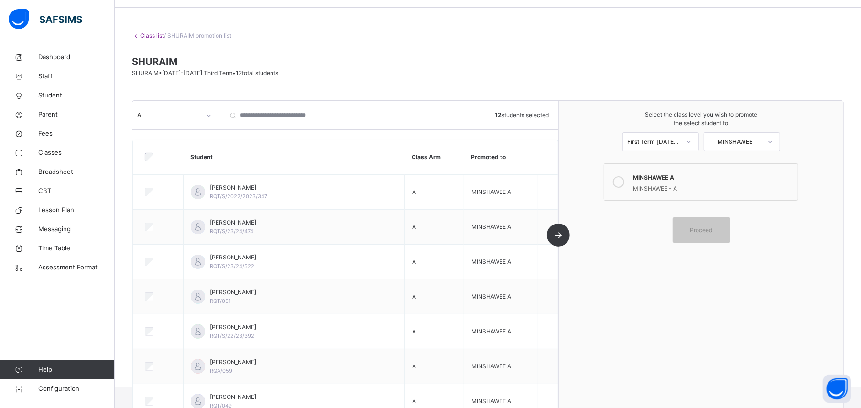
click at [624, 182] on icon at bounding box center [618, 181] width 11 height 11
click at [702, 233] on span "Proceed" at bounding box center [701, 230] width 22 height 9
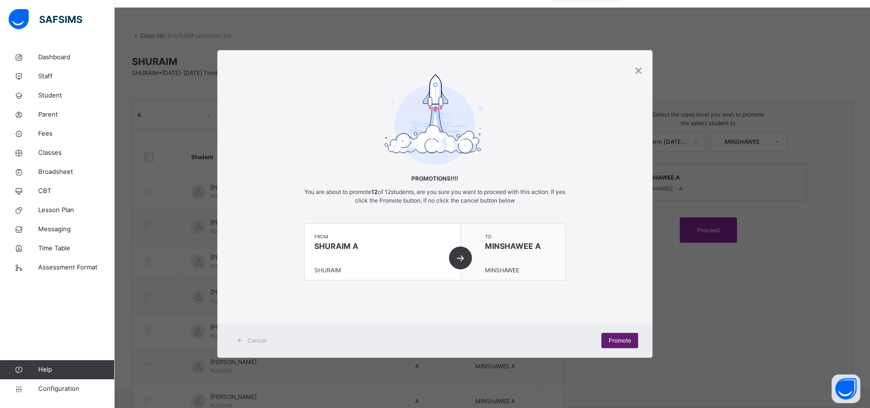
click at [611, 341] on span "Promote" at bounding box center [620, 340] width 22 height 9
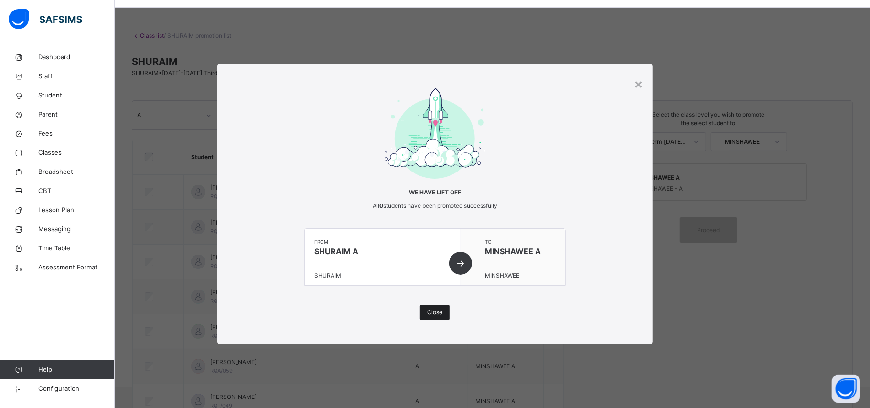
click at [447, 312] on div "Close" at bounding box center [435, 312] width 30 height 15
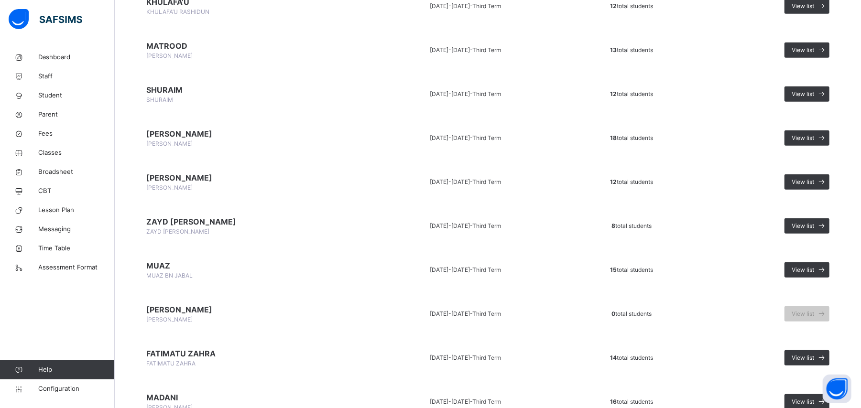
scroll to position [318, 0]
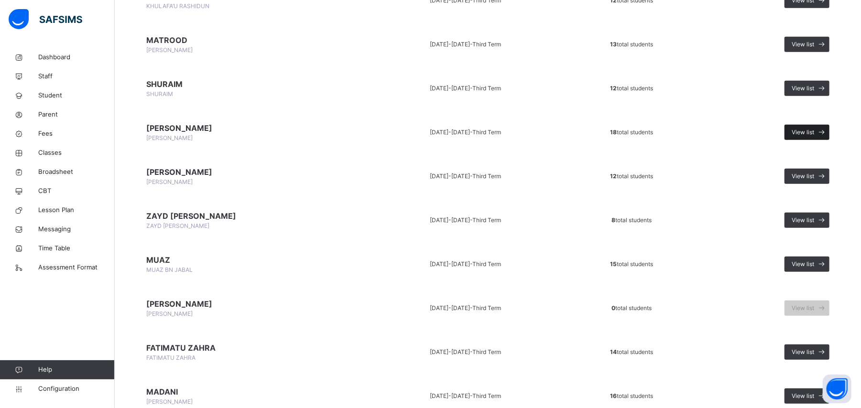
click at [827, 129] on icon at bounding box center [822, 132] width 10 height 11
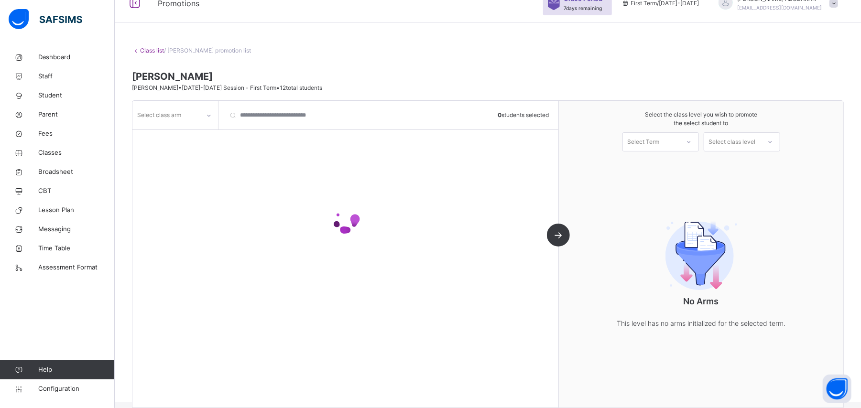
scroll to position [31, 0]
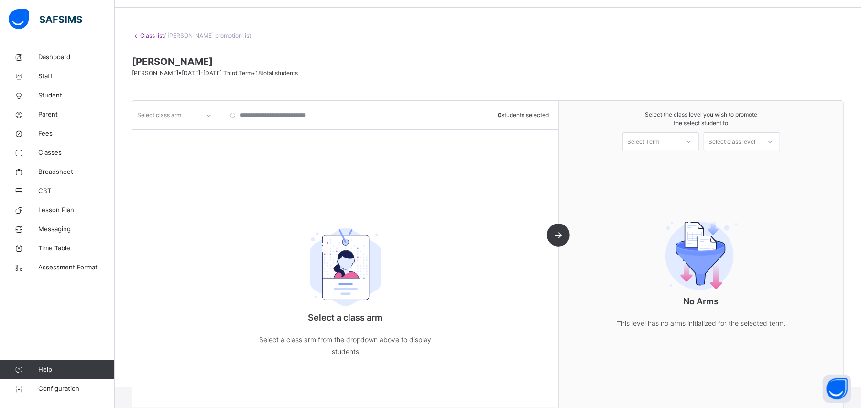
click at [209, 115] on icon at bounding box center [209, 116] width 6 height 10
click at [190, 139] on div "A" at bounding box center [175, 137] width 85 height 16
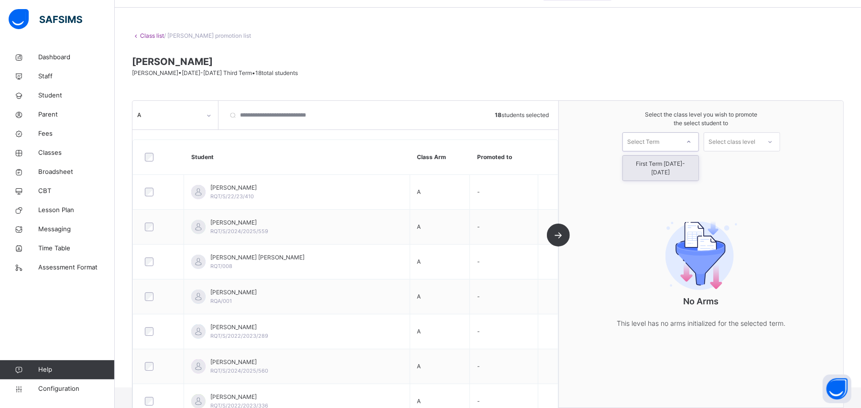
click at [697, 141] on div at bounding box center [688, 142] width 17 height 16
click at [689, 160] on div "First Term [DATE]-[DATE]" at bounding box center [661, 168] width 76 height 25
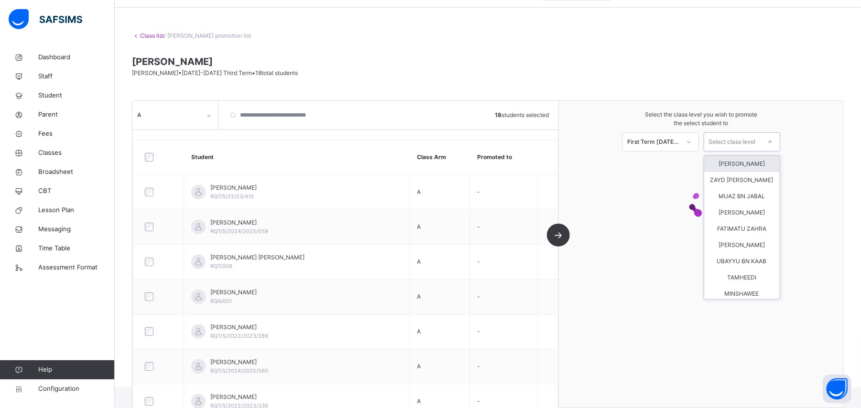
click at [773, 142] on icon at bounding box center [770, 142] width 6 height 10
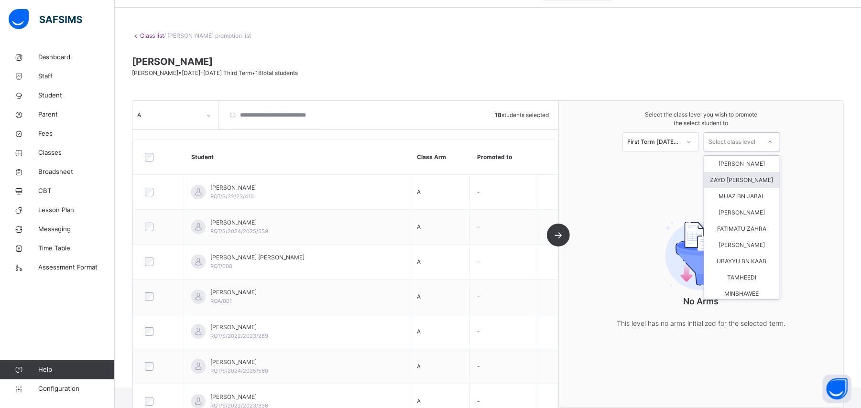
click at [752, 182] on div "ZAYD [PERSON_NAME]" at bounding box center [742, 180] width 76 height 16
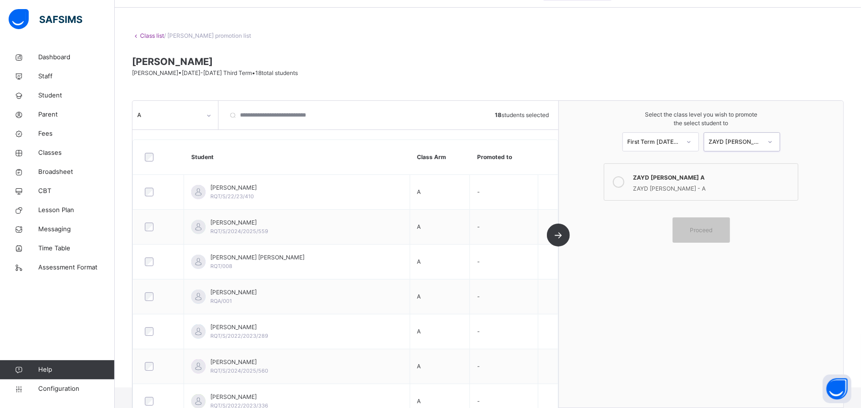
click at [624, 184] on icon at bounding box center [618, 181] width 11 height 11
click at [707, 228] on span "Proceed" at bounding box center [701, 230] width 22 height 9
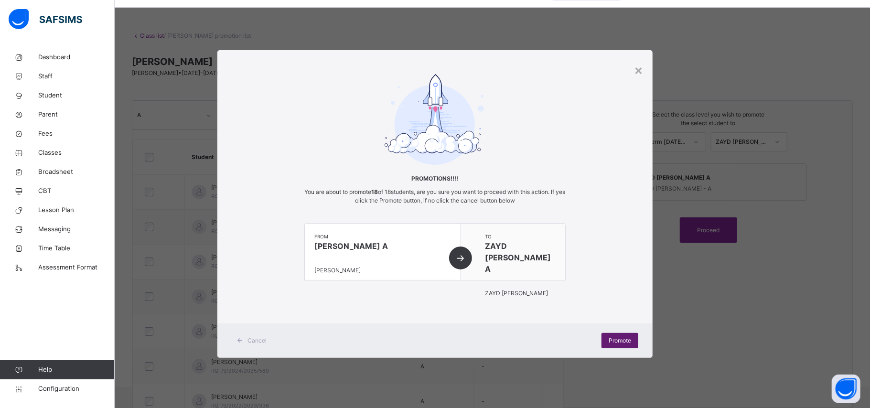
click at [616, 337] on span "Promote" at bounding box center [620, 340] width 22 height 9
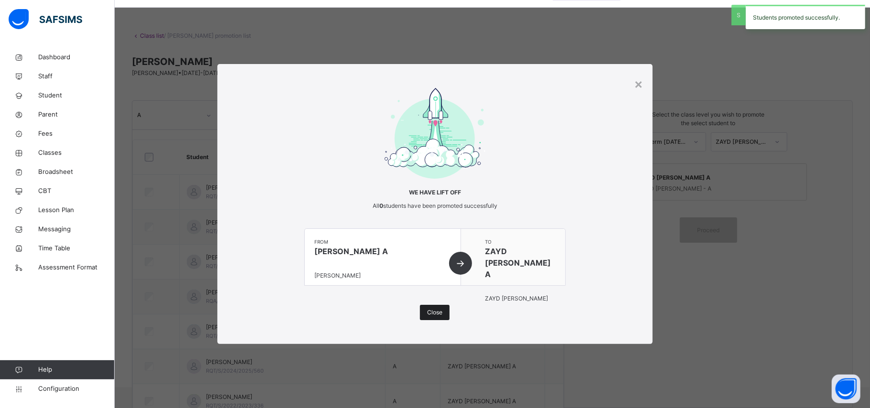
click at [439, 313] on span "Close" at bounding box center [434, 312] width 15 height 9
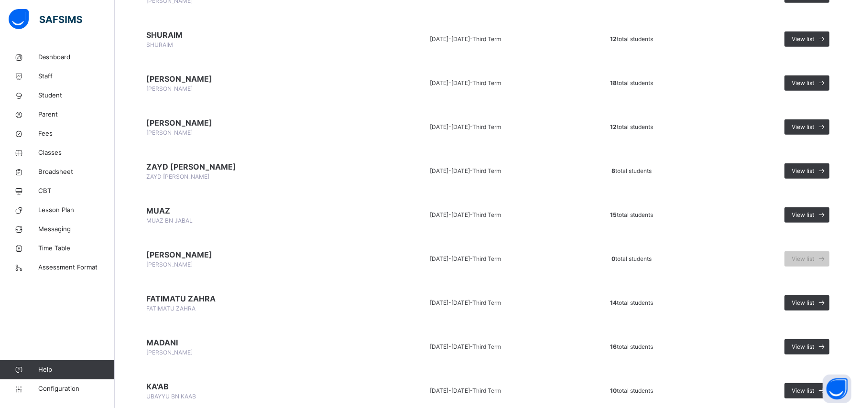
scroll to position [382, 0]
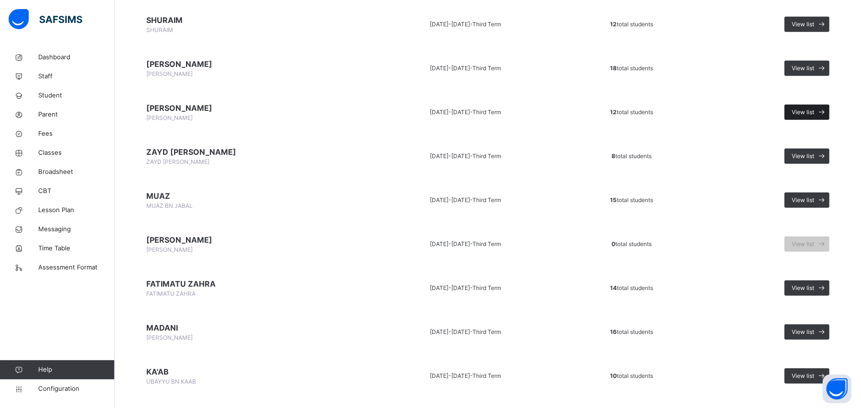
click at [814, 109] on span "View list" at bounding box center [802, 112] width 22 height 9
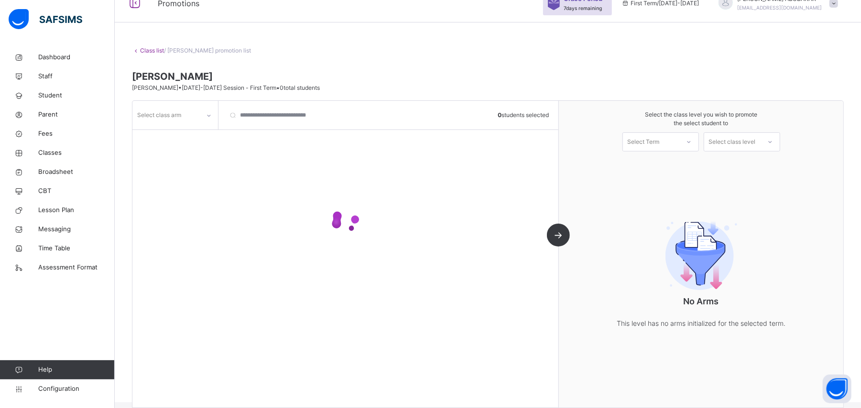
scroll to position [31, 0]
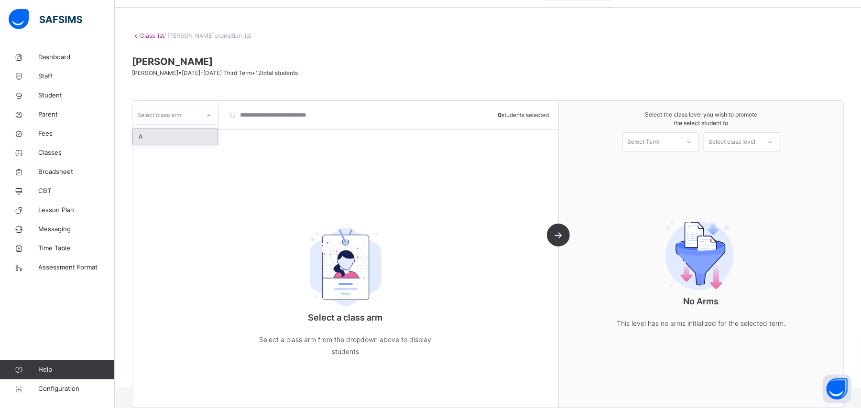
click at [206, 115] on icon at bounding box center [209, 116] width 6 height 10
click at [201, 138] on div "A" at bounding box center [175, 137] width 85 height 16
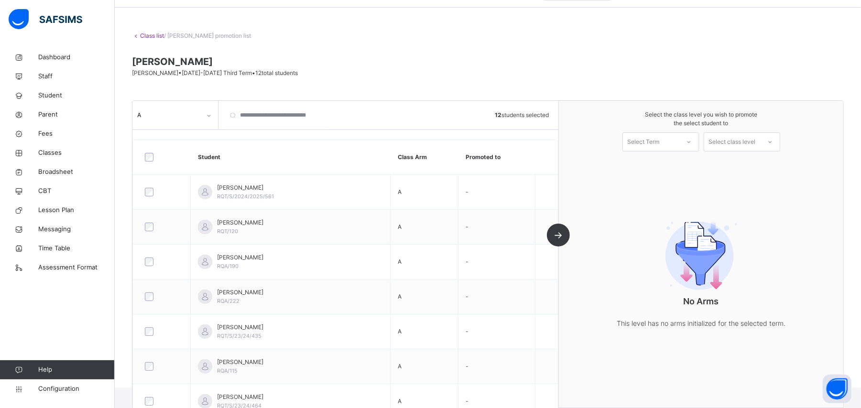
click at [697, 142] on div at bounding box center [688, 142] width 17 height 16
click at [686, 162] on div "First Term [DATE]-[DATE]" at bounding box center [661, 168] width 76 height 25
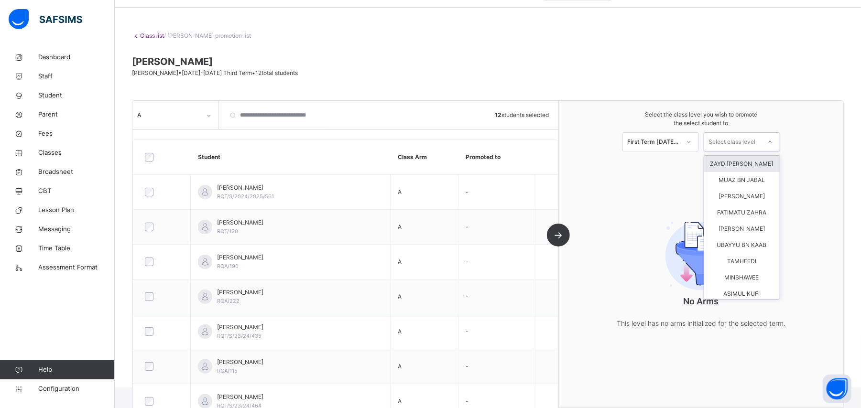
click at [773, 141] on icon at bounding box center [770, 142] width 6 height 10
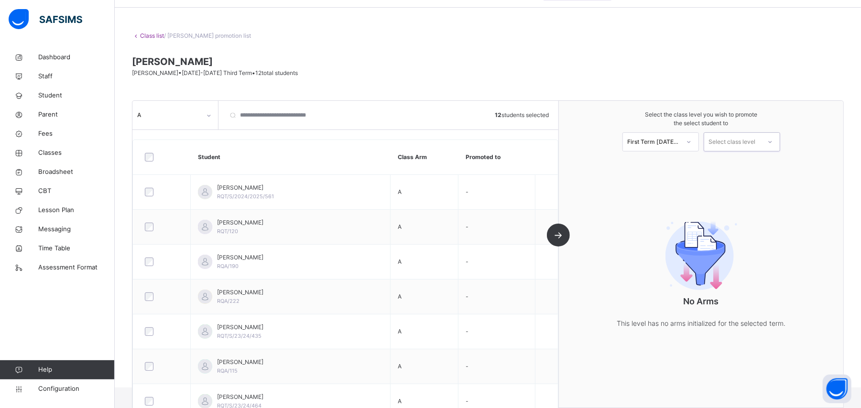
click at [754, 136] on div "Select class level" at bounding box center [732, 141] width 47 height 19
type input "*"
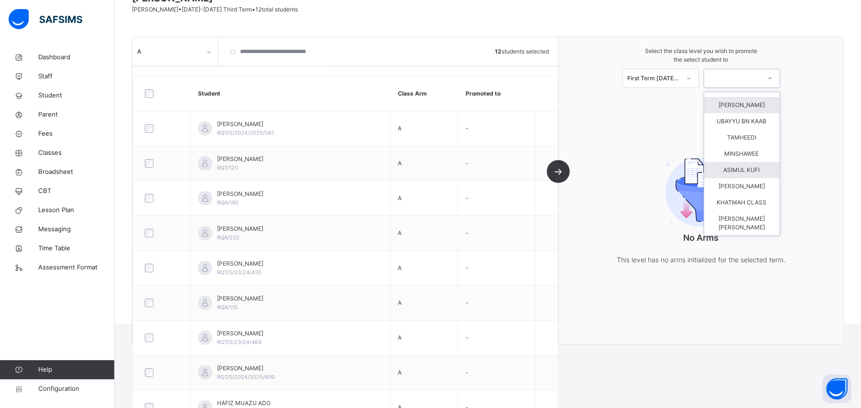
scroll to position [0, 0]
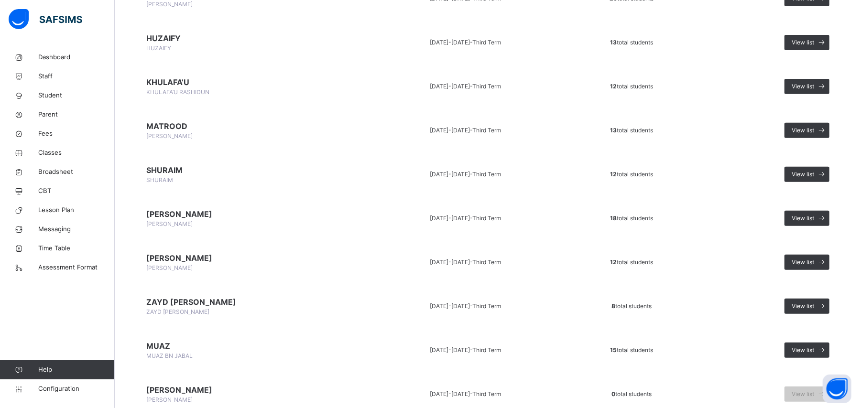
scroll to position [318, 0]
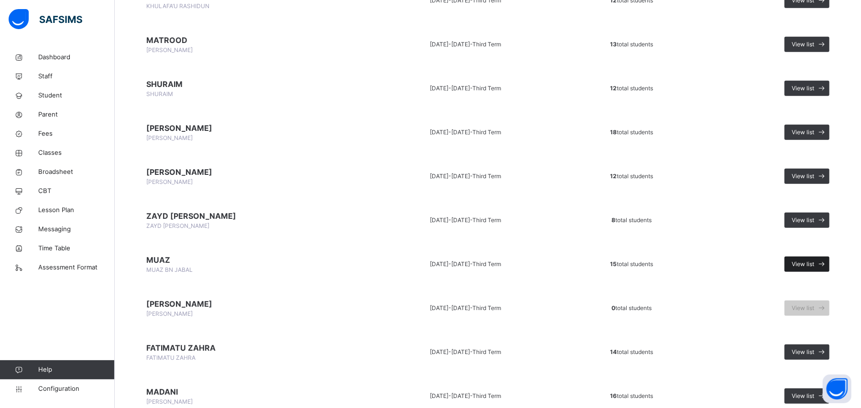
click at [814, 261] on span "View list" at bounding box center [802, 264] width 22 height 9
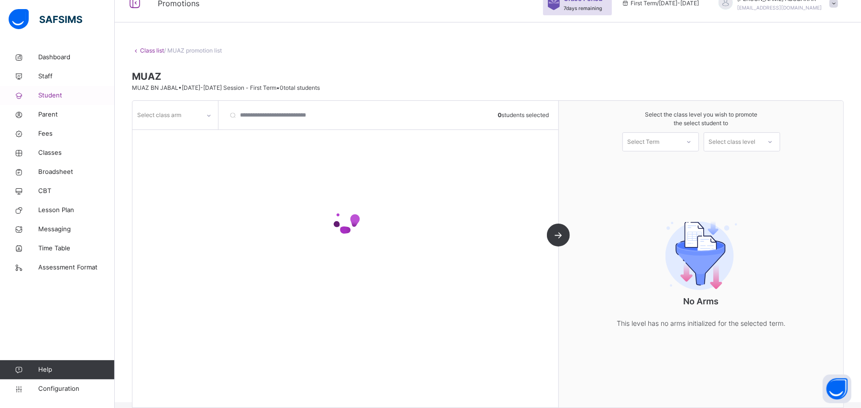
scroll to position [31, 0]
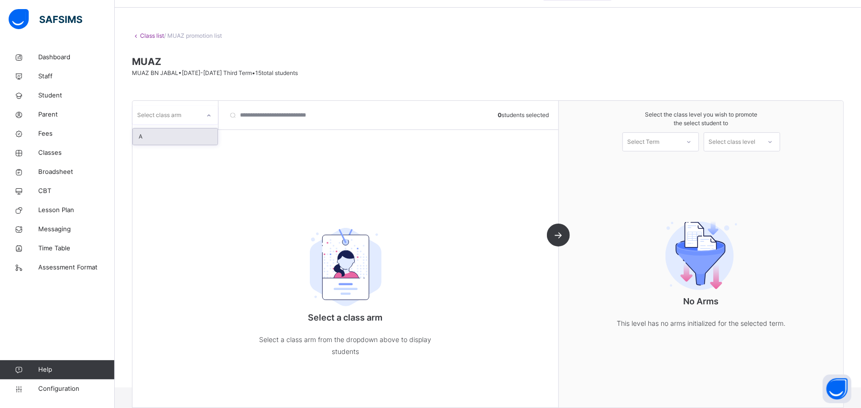
click at [206, 113] on icon at bounding box center [209, 116] width 6 height 10
click at [187, 135] on div "A" at bounding box center [175, 137] width 85 height 16
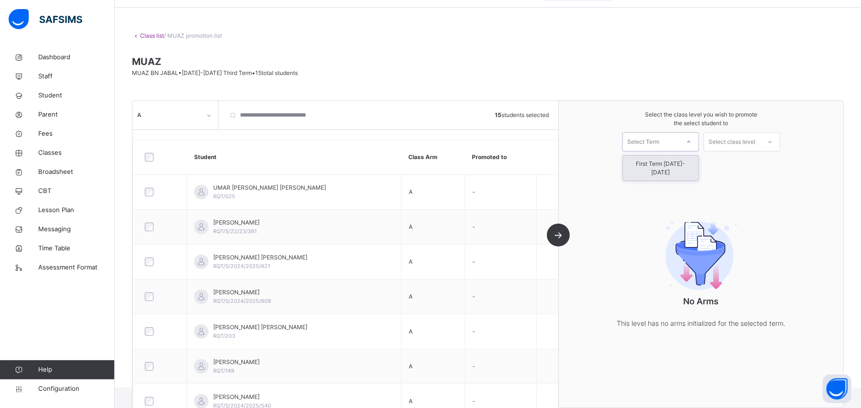
click at [690, 142] on icon at bounding box center [688, 142] width 3 height 2
click at [692, 163] on div "First Term [DATE]-[DATE]" at bounding box center [661, 168] width 76 height 25
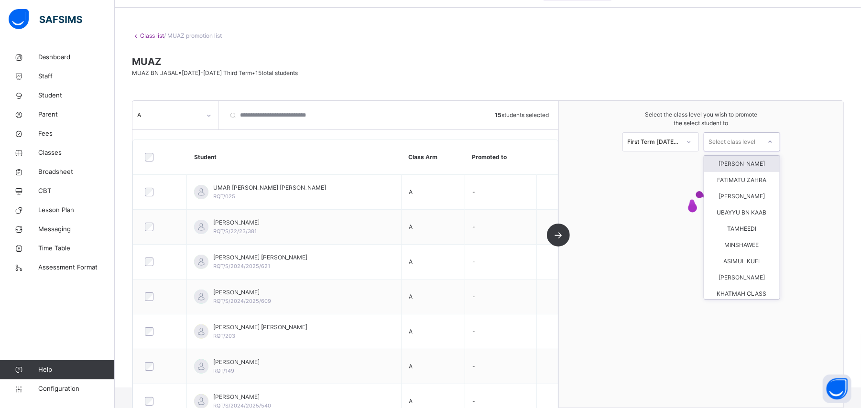
click at [778, 142] on div at bounding box center [769, 142] width 17 height 16
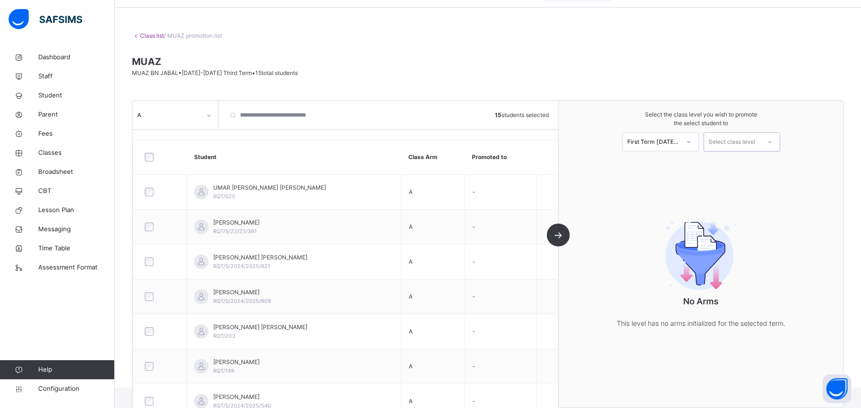
click at [748, 140] on div "Select class level" at bounding box center [732, 141] width 47 height 19
type input "*"
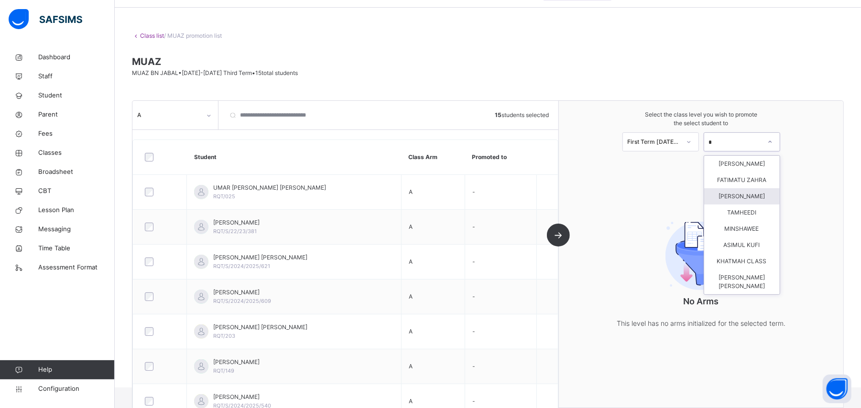
click at [759, 194] on div "[PERSON_NAME]" at bounding box center [742, 196] width 76 height 16
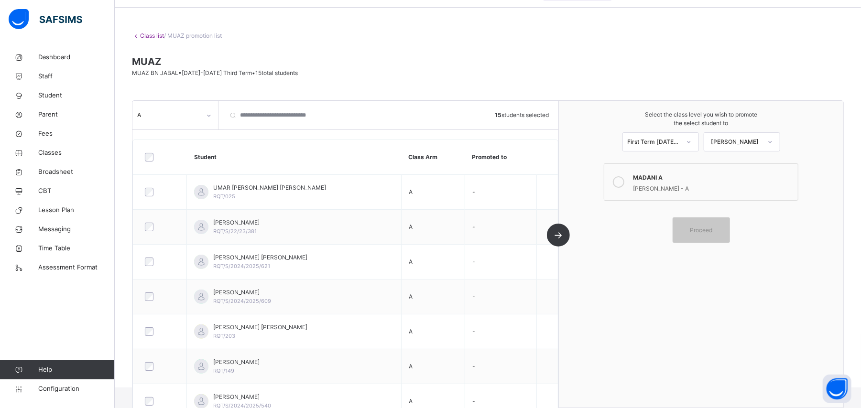
click at [624, 184] on icon at bounding box center [618, 181] width 11 height 11
click at [705, 232] on span "Proceed" at bounding box center [701, 230] width 22 height 9
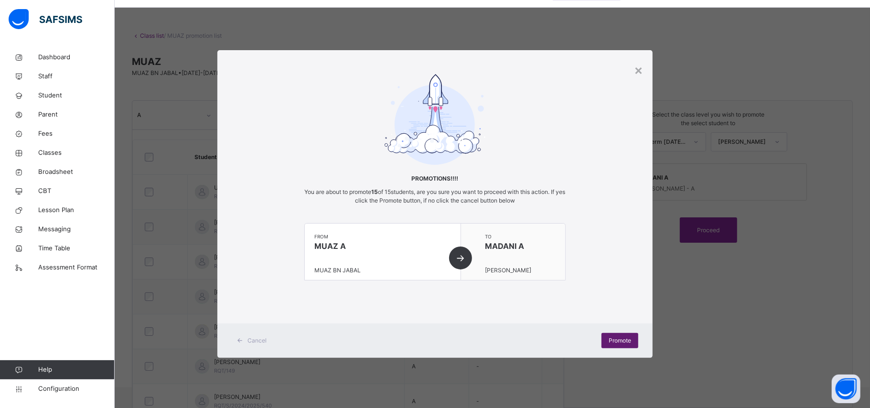
click at [616, 339] on span "Promote" at bounding box center [620, 340] width 22 height 9
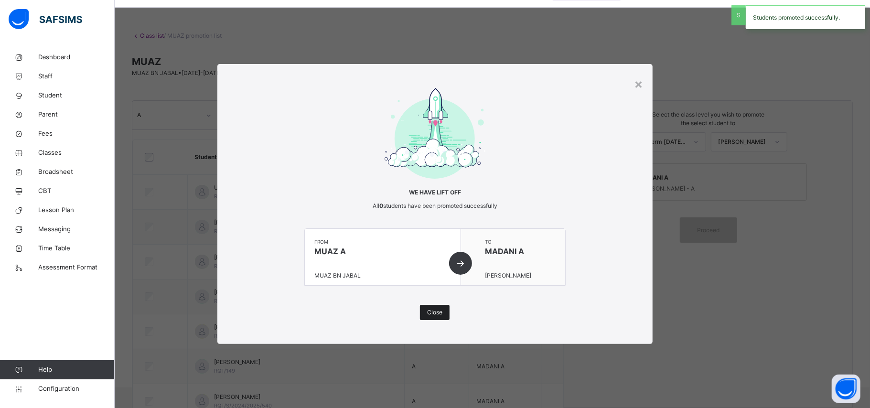
click at [435, 312] on span "Close" at bounding box center [434, 312] width 15 height 9
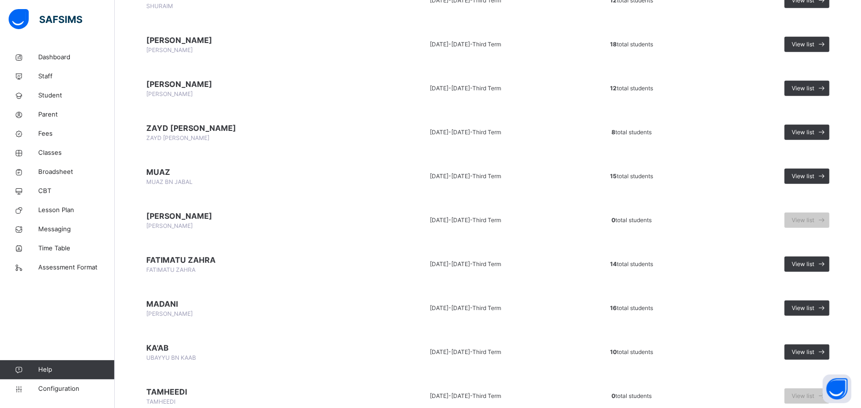
scroll to position [446, 0]
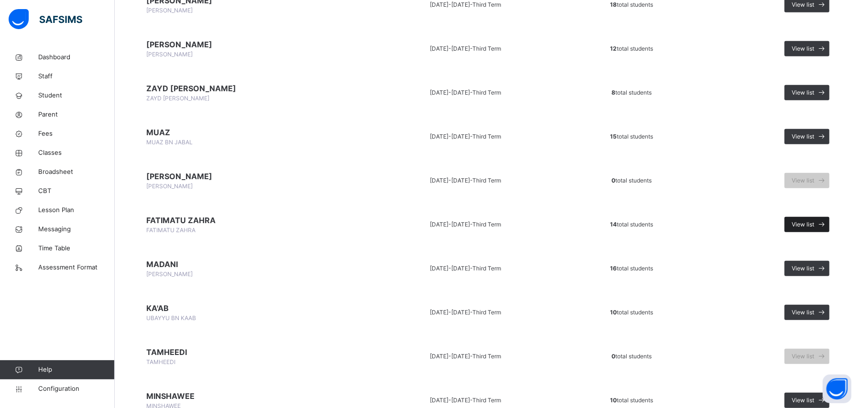
click at [825, 222] on span at bounding box center [821, 224] width 15 height 15
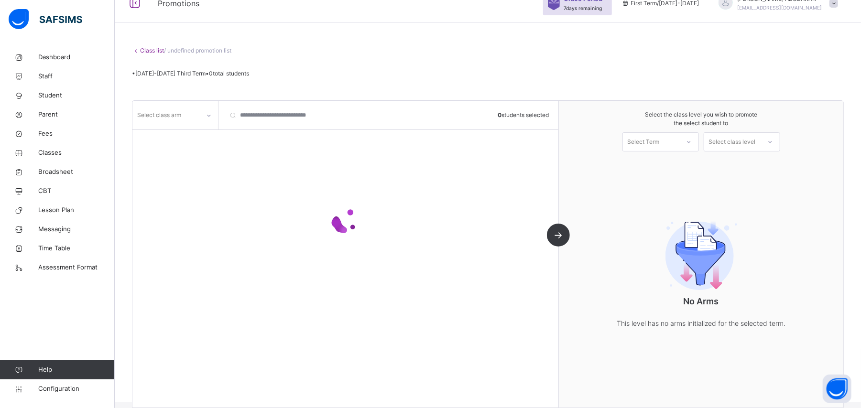
scroll to position [31, 0]
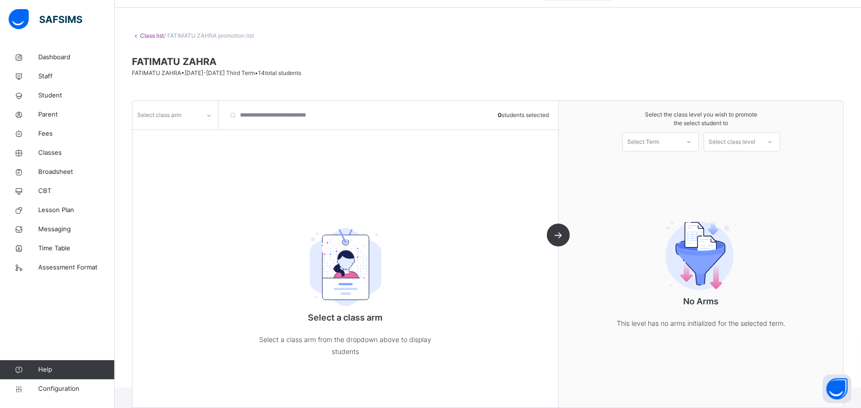
click at [211, 117] on icon at bounding box center [209, 116] width 6 height 10
click at [203, 138] on div "A" at bounding box center [175, 137] width 85 height 16
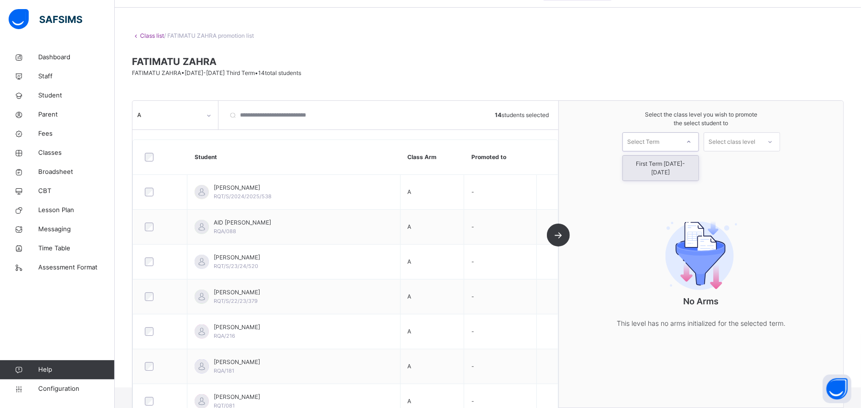
click at [692, 143] on icon at bounding box center [689, 142] width 6 height 10
click at [687, 165] on div "First Term [DATE]-[DATE]" at bounding box center [661, 168] width 76 height 25
click at [773, 144] on icon at bounding box center [770, 142] width 6 height 10
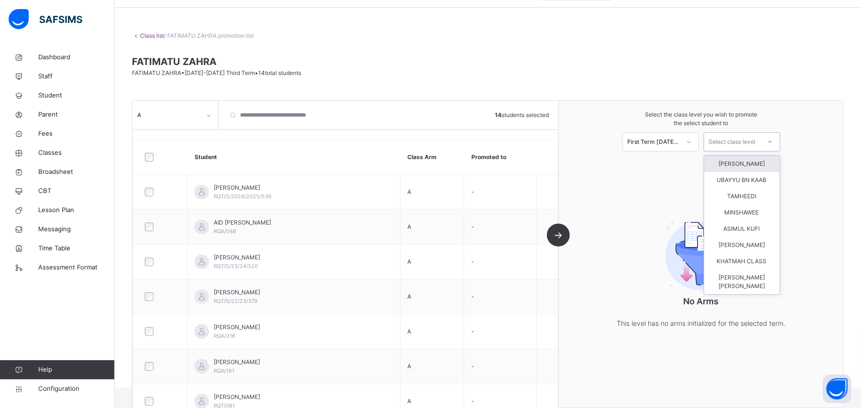
click at [754, 138] on div "Select class level" at bounding box center [732, 141] width 47 height 19
type input "*"
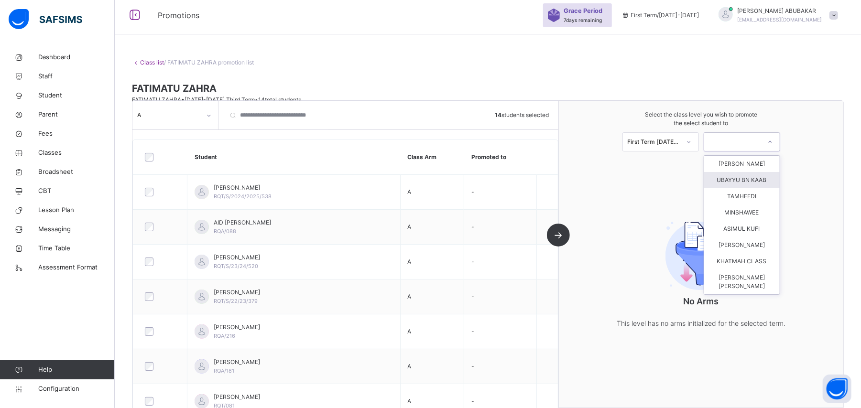
scroll to position [0, 0]
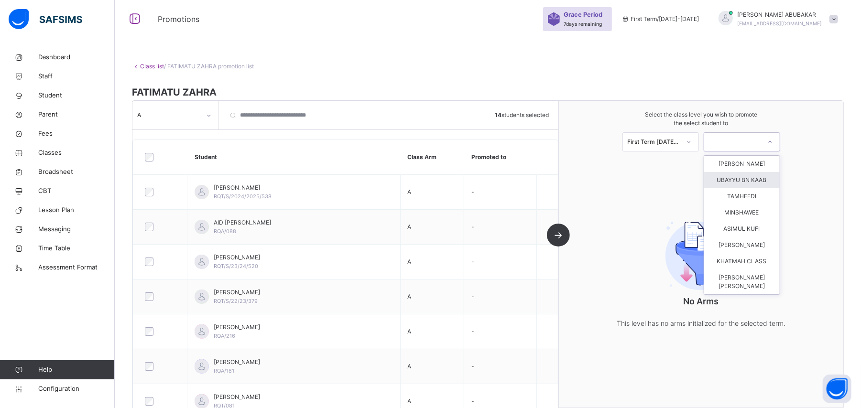
click at [753, 141] on div at bounding box center [732, 142] width 56 height 15
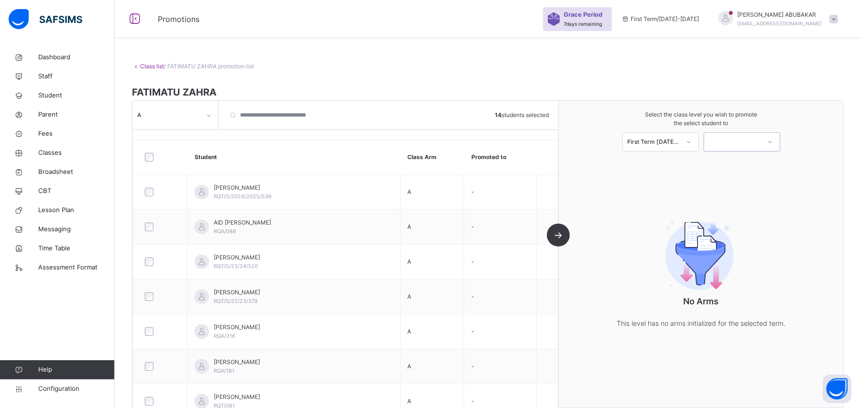
click at [753, 141] on div at bounding box center [732, 142] width 56 height 15
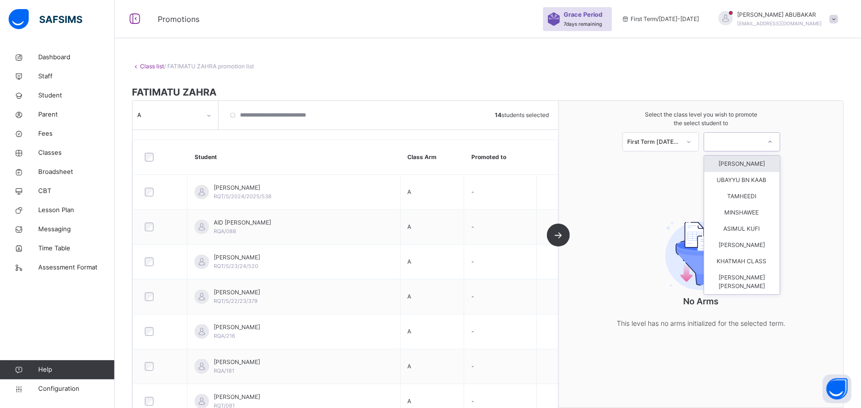
click at [771, 141] on icon at bounding box center [769, 142] width 3 height 2
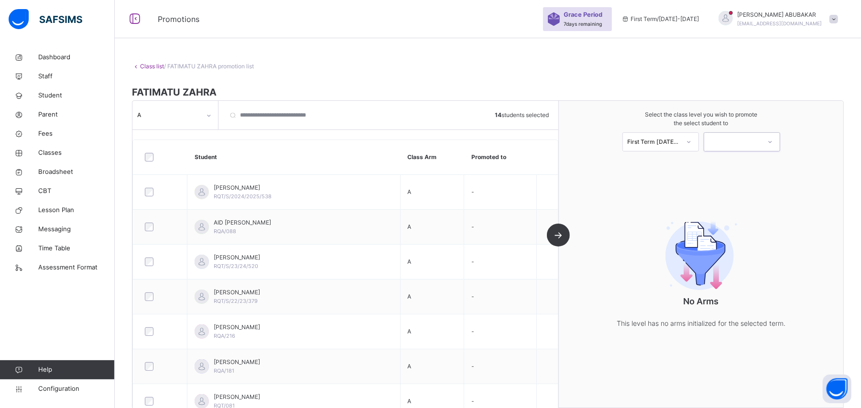
click at [730, 137] on div at bounding box center [732, 142] width 56 height 15
type input "****"
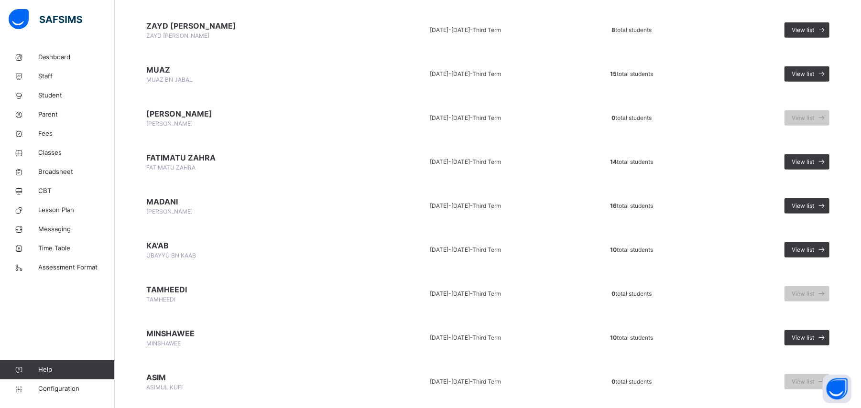
scroll to position [509, 0]
click at [808, 201] on span "View list" at bounding box center [802, 205] width 22 height 9
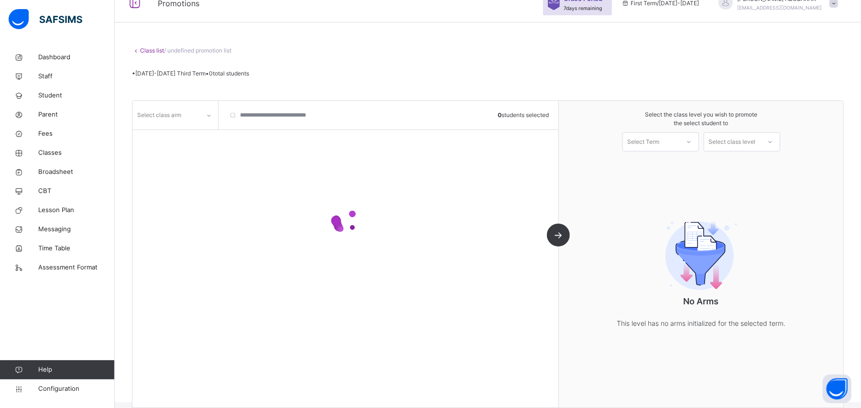
scroll to position [31, 0]
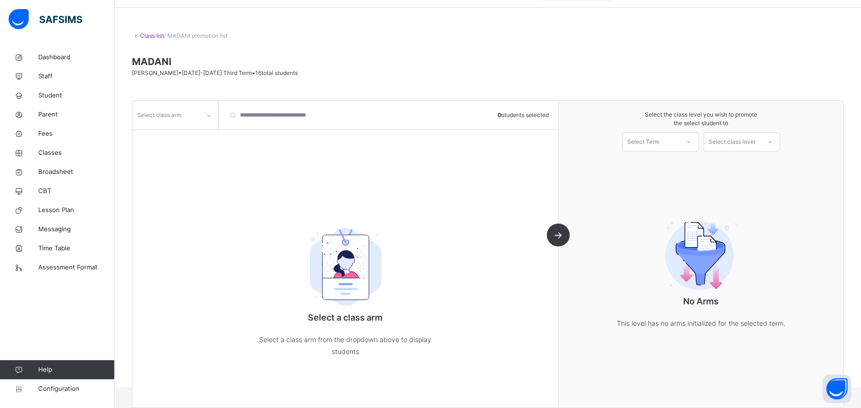
click at [211, 117] on icon at bounding box center [209, 116] width 6 height 10
click at [188, 135] on div "A" at bounding box center [175, 137] width 85 height 16
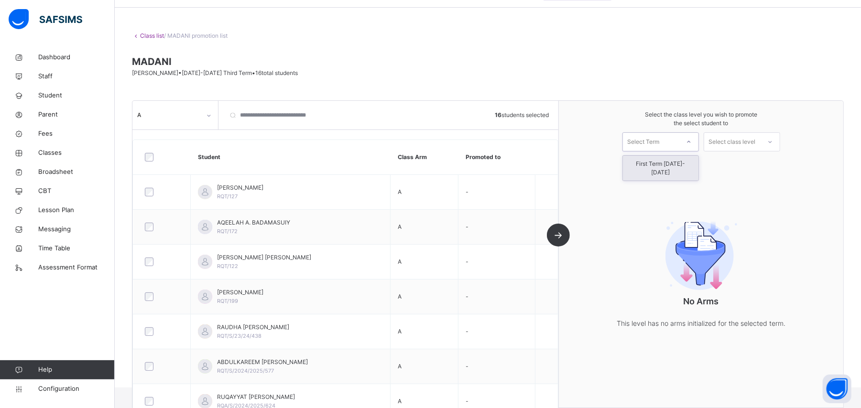
click at [692, 141] on icon at bounding box center [689, 142] width 6 height 10
click at [695, 163] on div "First Term [DATE]-[DATE]" at bounding box center [661, 168] width 76 height 25
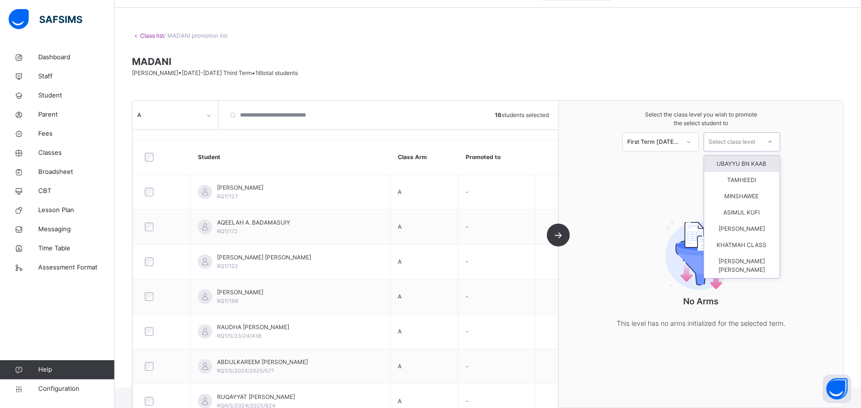
click at [773, 142] on icon at bounding box center [770, 142] width 6 height 10
click at [764, 163] on div "UBAYYU BN KAAB" at bounding box center [742, 164] width 76 height 16
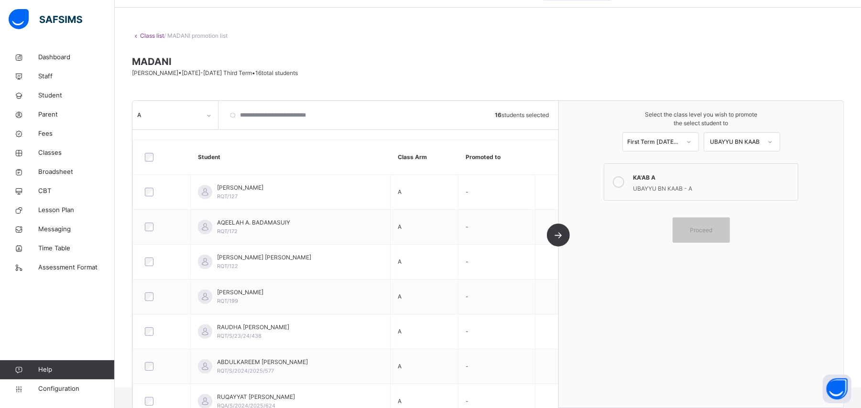
click at [628, 185] on div at bounding box center [618, 182] width 19 height 22
click at [709, 232] on span "Proceed" at bounding box center [701, 230] width 22 height 9
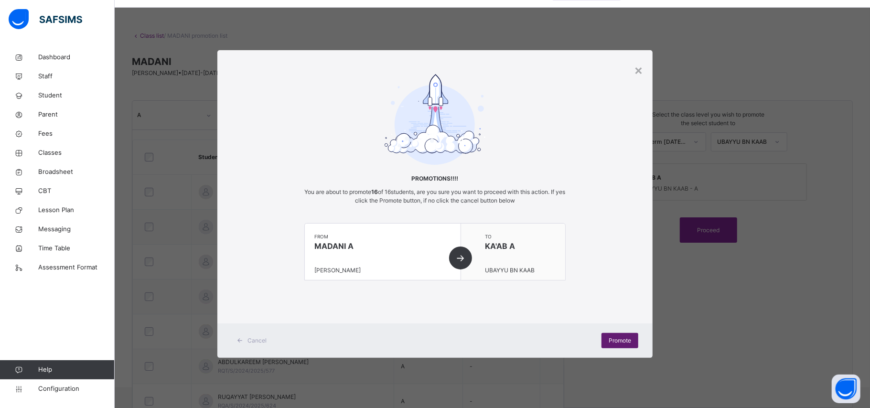
click at [631, 340] on span "Promote" at bounding box center [620, 340] width 22 height 9
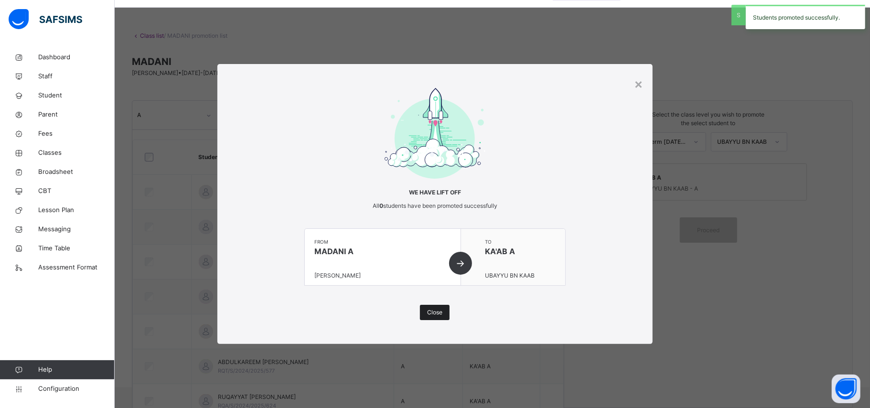
click at [436, 313] on span "Close" at bounding box center [434, 312] width 15 height 9
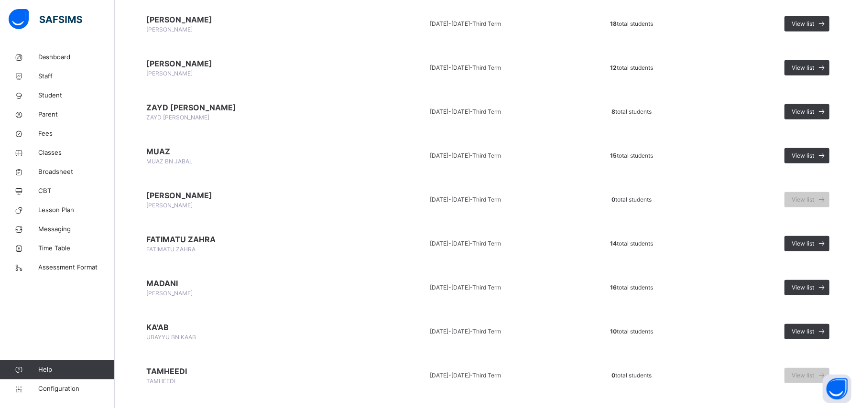
scroll to position [509, 0]
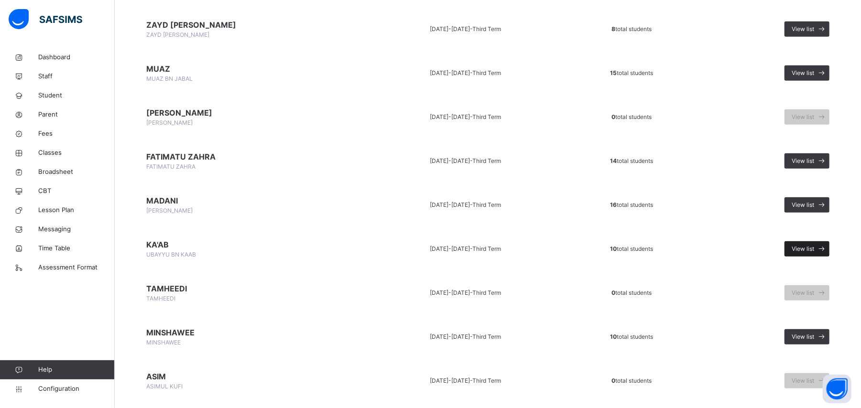
click at [811, 245] on span "View list" at bounding box center [802, 249] width 22 height 9
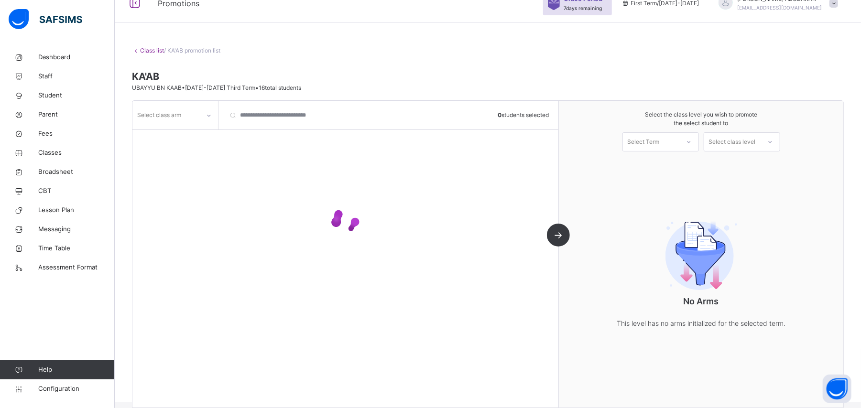
scroll to position [31, 0]
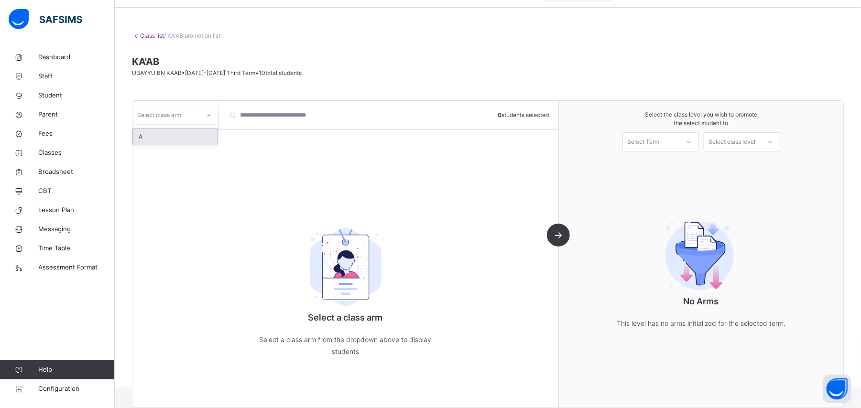
click at [207, 117] on icon at bounding box center [209, 116] width 6 height 10
click at [205, 133] on div "A" at bounding box center [175, 137] width 85 height 16
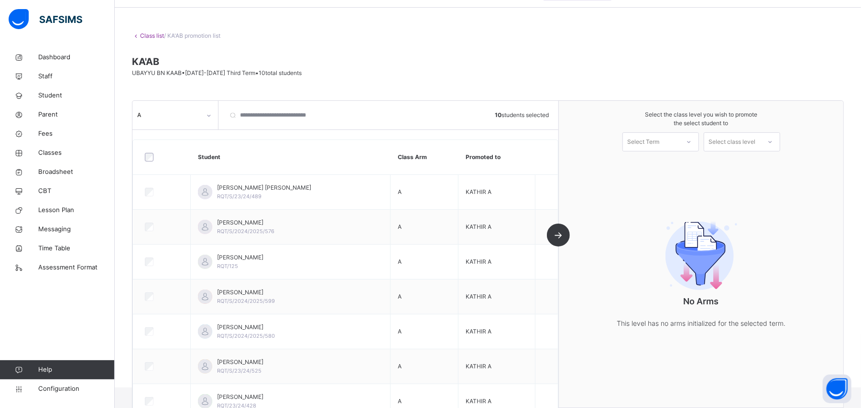
click at [692, 141] on icon at bounding box center [689, 142] width 6 height 10
click at [687, 163] on div "First Term [DATE]-[DATE]" at bounding box center [661, 168] width 76 height 25
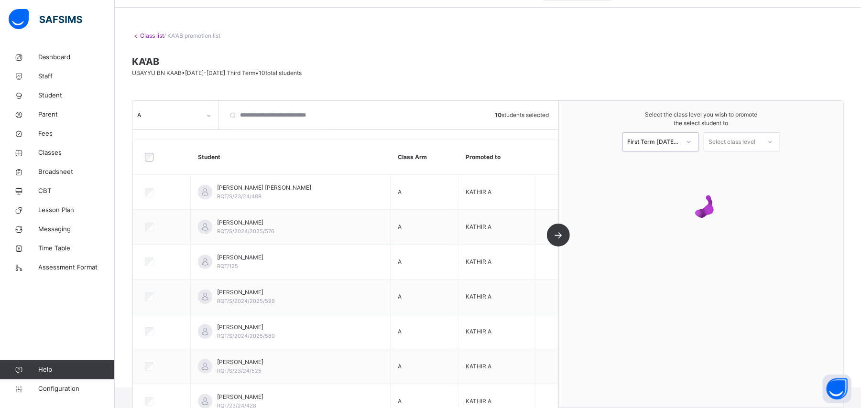
click at [773, 141] on icon at bounding box center [770, 142] width 6 height 10
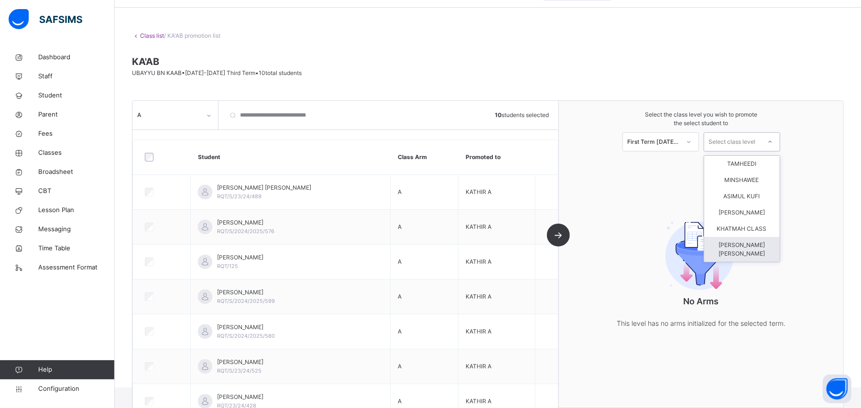
click at [741, 246] on div "[PERSON_NAME] [PERSON_NAME]" at bounding box center [742, 249] width 76 height 25
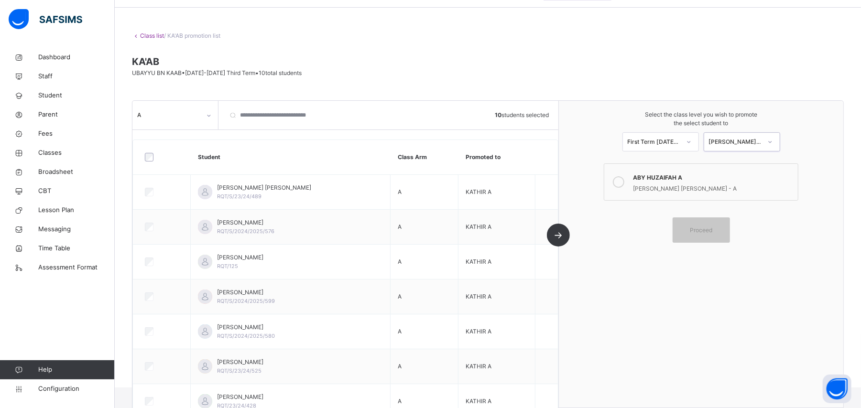
click at [628, 186] on div at bounding box center [618, 182] width 19 height 22
click at [706, 234] on span "Proceed" at bounding box center [701, 230] width 22 height 9
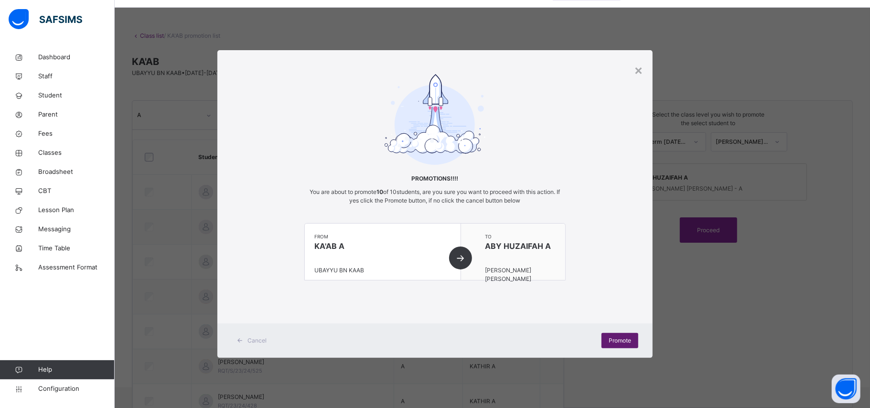
click at [627, 339] on span "Promote" at bounding box center [620, 340] width 22 height 9
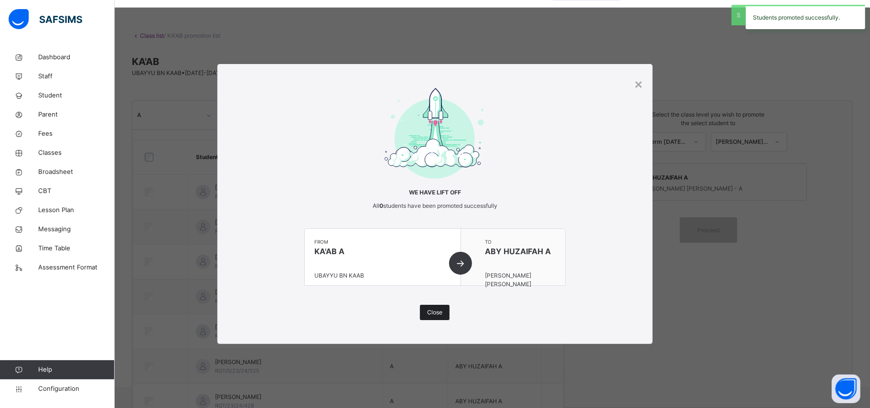
click at [442, 312] on span "Close" at bounding box center [434, 312] width 15 height 9
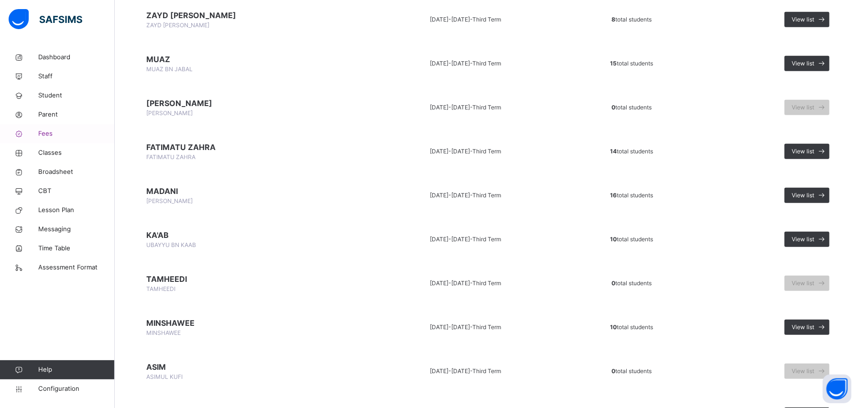
scroll to position [660, 0]
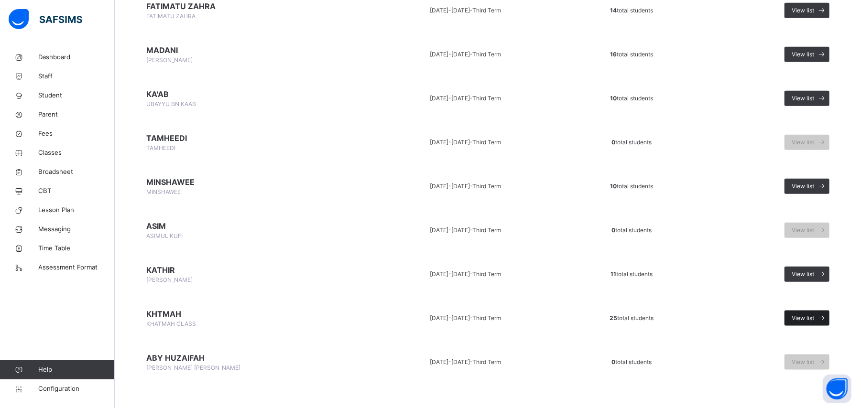
click at [814, 314] on span "View list" at bounding box center [802, 318] width 22 height 9
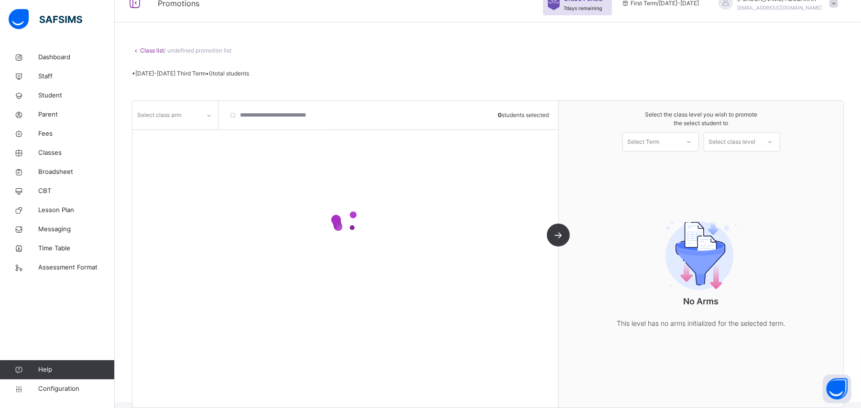
scroll to position [31, 0]
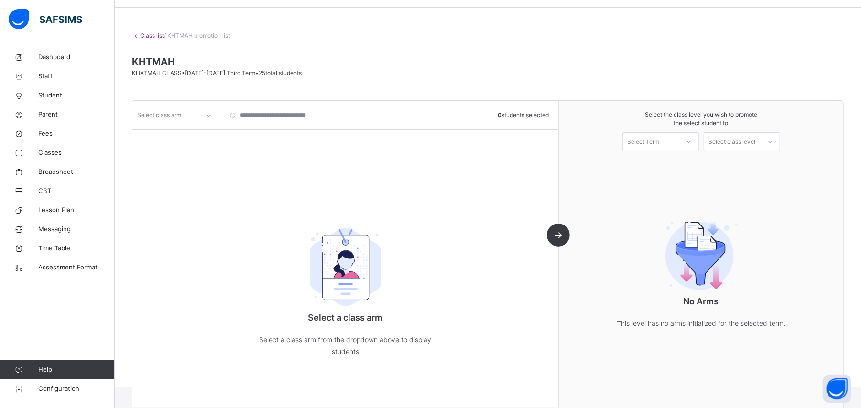
click at [211, 115] on icon at bounding box center [209, 116] width 6 height 10
click at [195, 137] on div "A" at bounding box center [175, 137] width 85 height 16
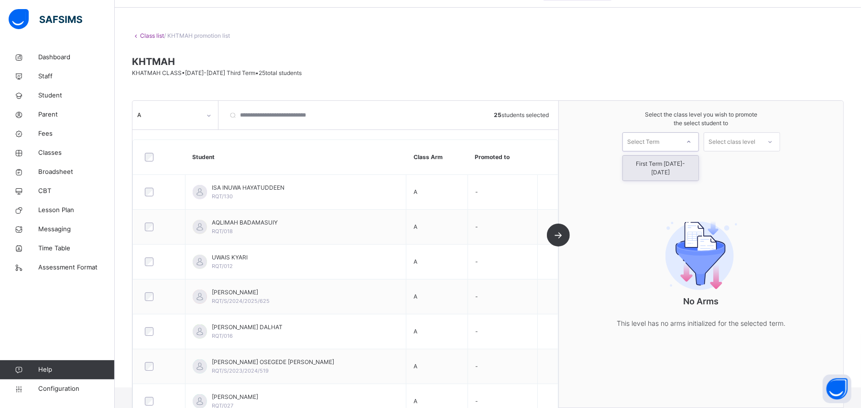
click at [692, 141] on icon at bounding box center [689, 142] width 6 height 10
click at [694, 161] on div "First Term [DATE]-[DATE]" at bounding box center [661, 168] width 76 height 25
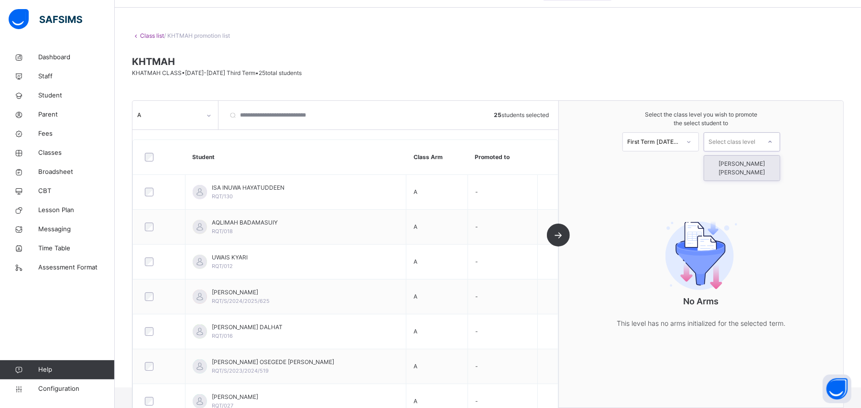
click at [773, 141] on div at bounding box center [769, 142] width 17 height 16
click at [769, 138] on div at bounding box center [769, 142] width 17 height 16
type input "*"
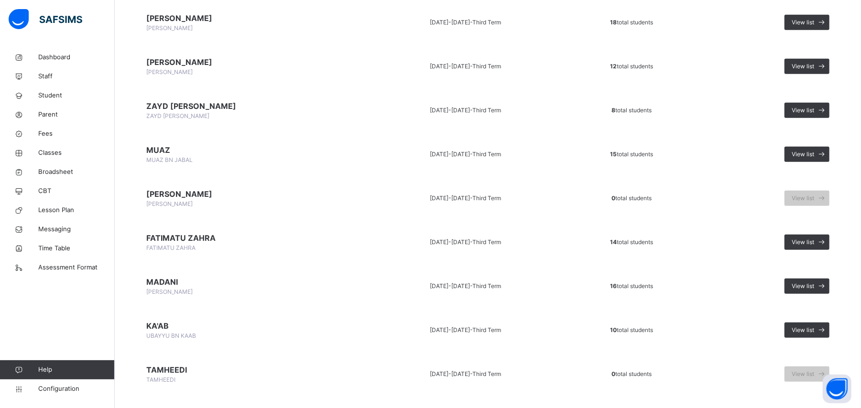
scroll to position [405, 0]
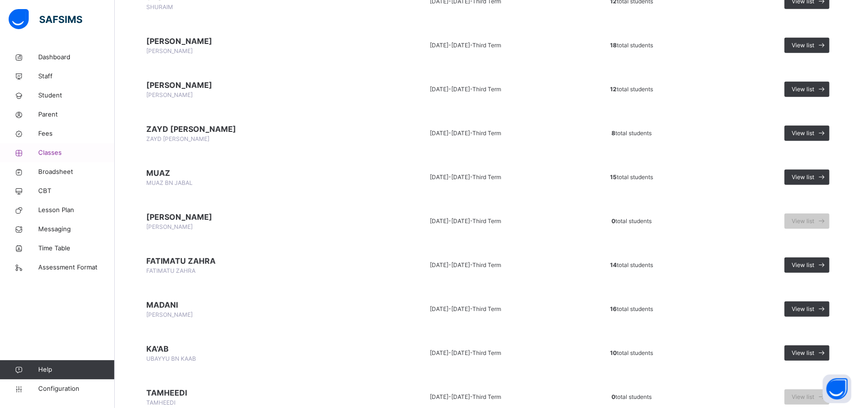
click at [60, 154] on span "Classes" at bounding box center [76, 153] width 76 height 10
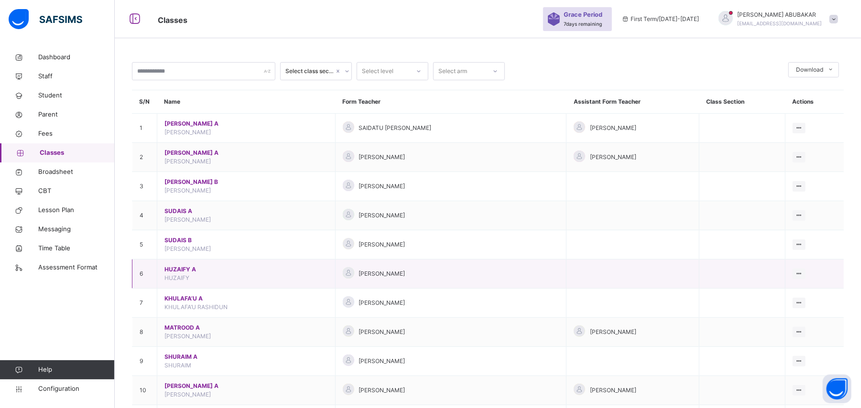
drag, startPoint x: 844, startPoint y: 264, endPoint x: 840, endPoint y: 267, distance: 4.9
drag, startPoint x: 840, startPoint y: 267, endPoint x: 616, endPoint y: 280, distance: 224.5
click at [616, 280] on td at bounding box center [632, 273] width 133 height 29
click at [783, 178] on div "View Class" at bounding box center [773, 177] width 54 height 10
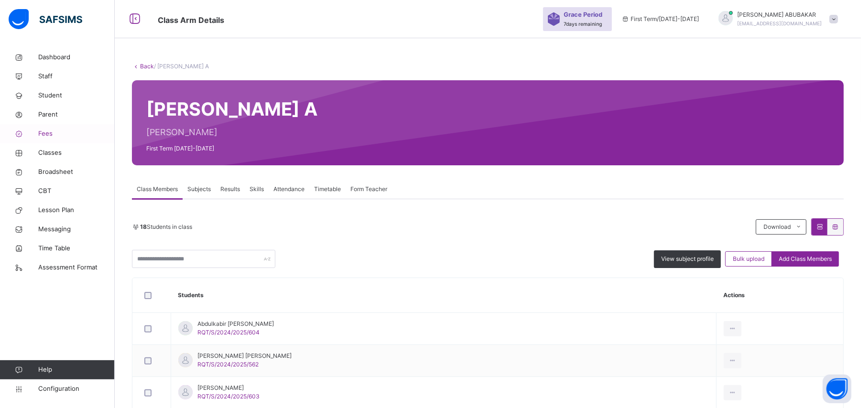
click at [72, 136] on span "Fees" at bounding box center [76, 134] width 76 height 10
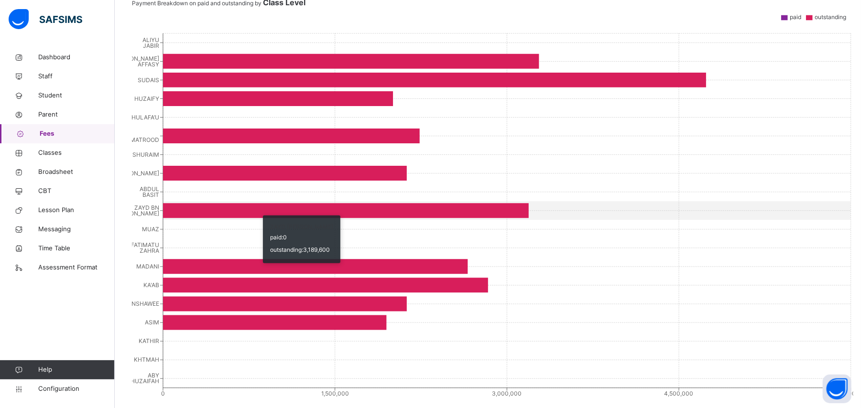
scroll to position [295, 0]
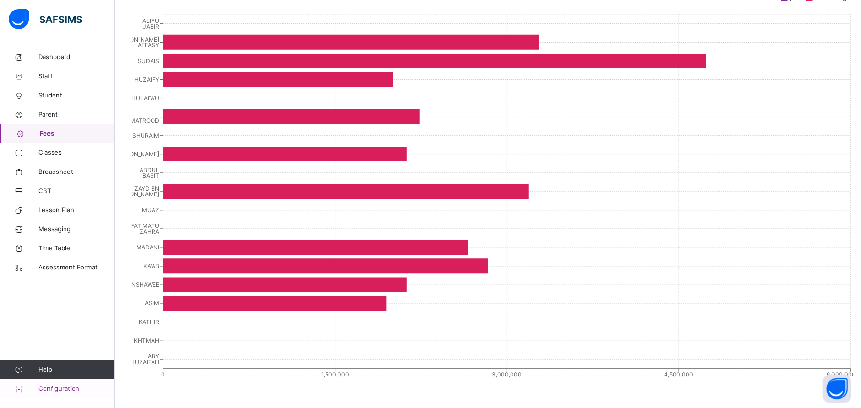
click at [58, 392] on span "Configuration" at bounding box center [76, 389] width 76 height 10
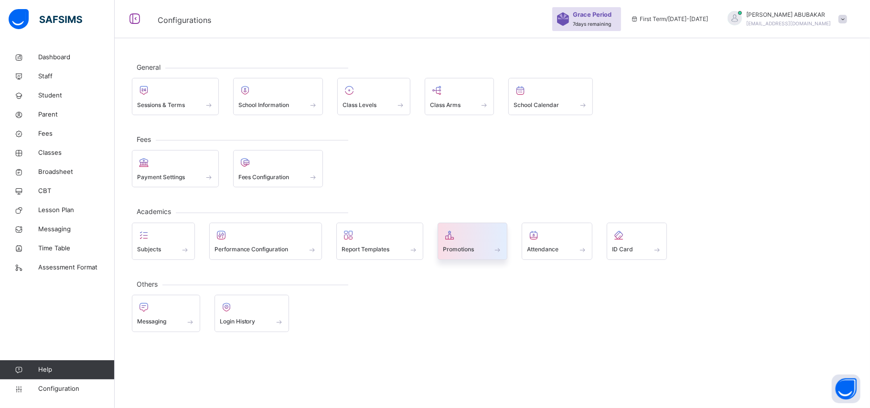
click at [499, 250] on span at bounding box center [498, 250] width 10 height 8
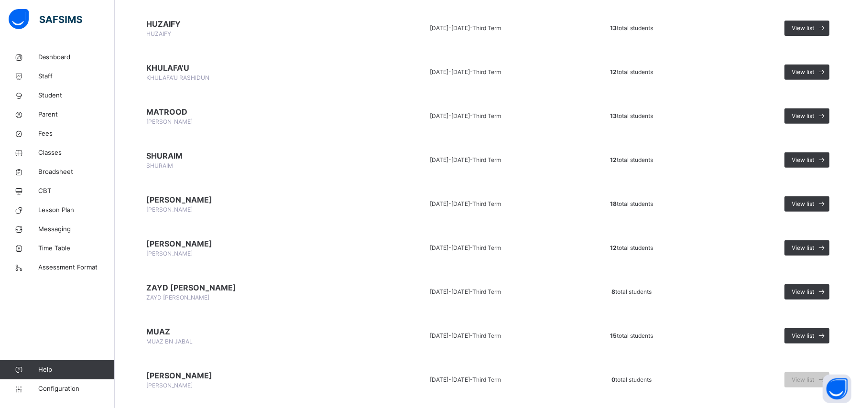
scroll to position [255, 0]
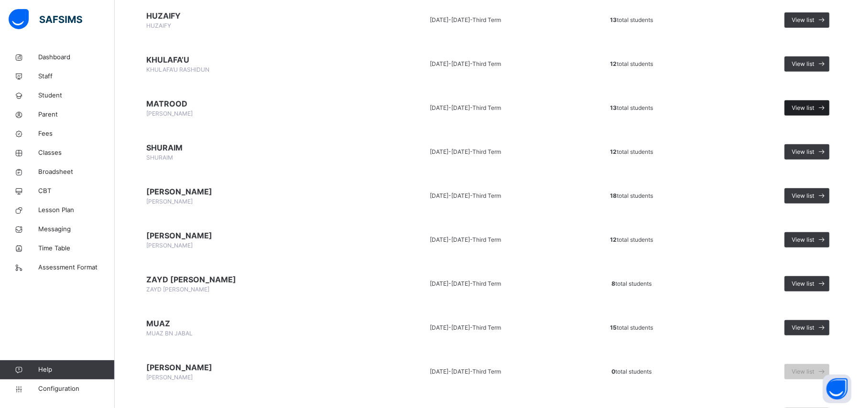
click at [824, 108] on span at bounding box center [821, 107] width 15 height 15
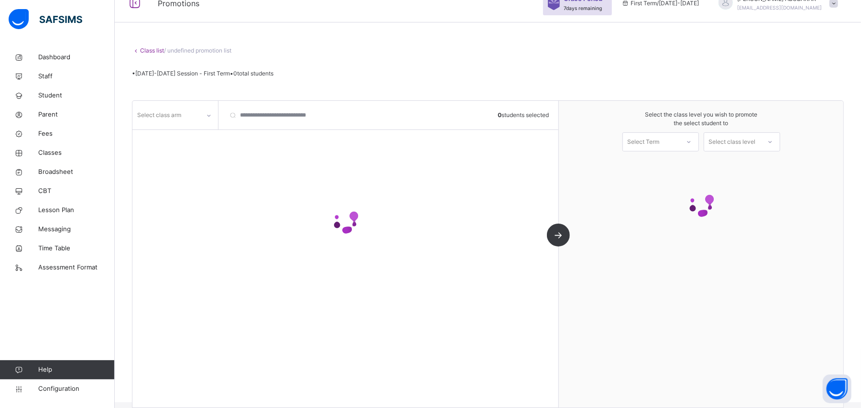
scroll to position [31, 0]
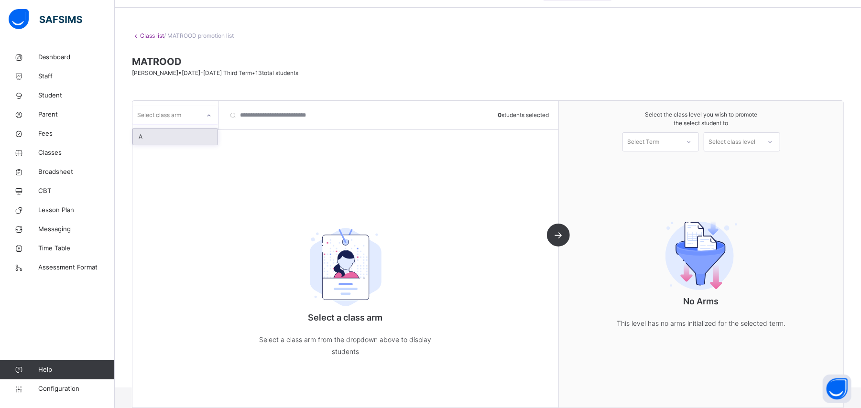
click at [213, 115] on div at bounding box center [209, 115] width 16 height 15
click at [201, 135] on div "A" at bounding box center [175, 137] width 85 height 16
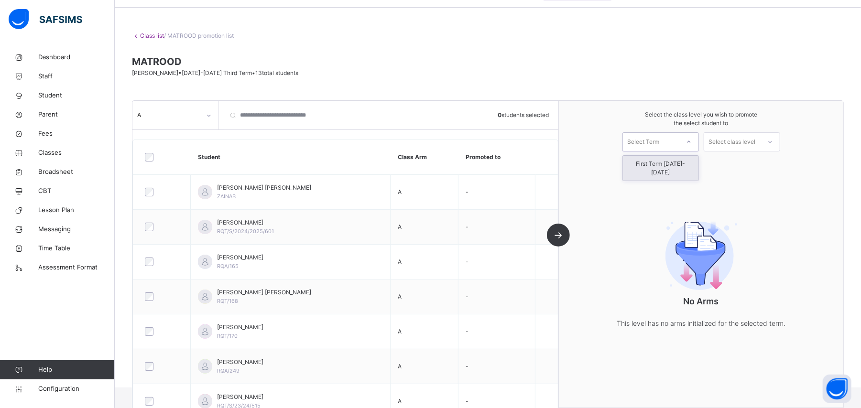
click at [692, 141] on icon at bounding box center [689, 142] width 6 height 10
click at [677, 165] on div "First Term [DATE]-[DATE]" at bounding box center [661, 168] width 76 height 25
click at [773, 141] on icon at bounding box center [770, 142] width 6 height 10
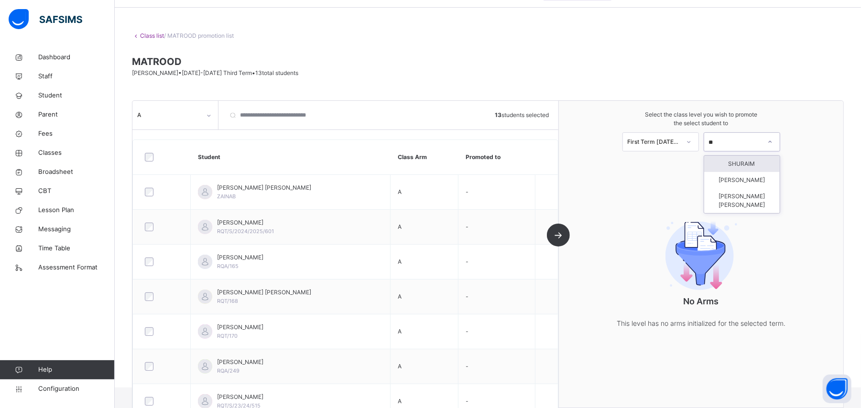
type input "**"
drag, startPoint x: 859, startPoint y: 112, endPoint x: 849, endPoint y: 120, distance: 12.9
click at [856, 114] on div "Class list / MATROOD promotion list [PERSON_NAME] • [DATE]-[DATE] Third Term • …" at bounding box center [488, 202] width 746 height 370
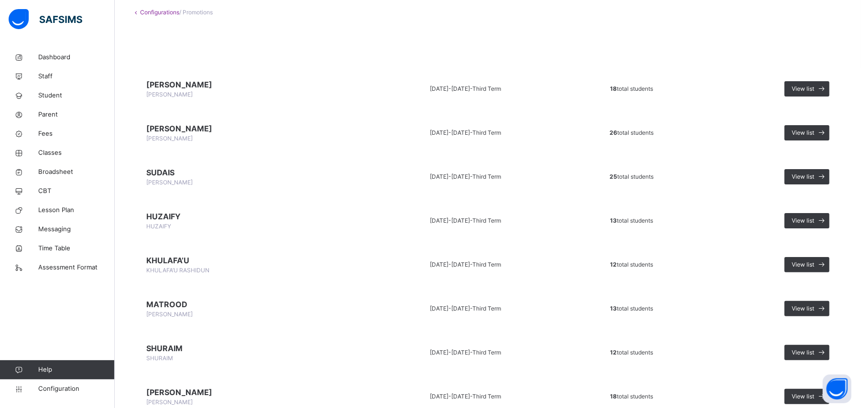
scroll to position [318, 0]
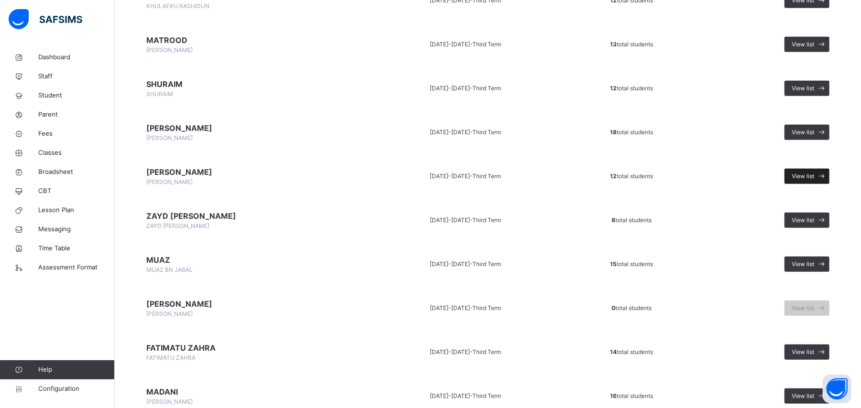
click at [827, 177] on icon at bounding box center [822, 176] width 10 height 11
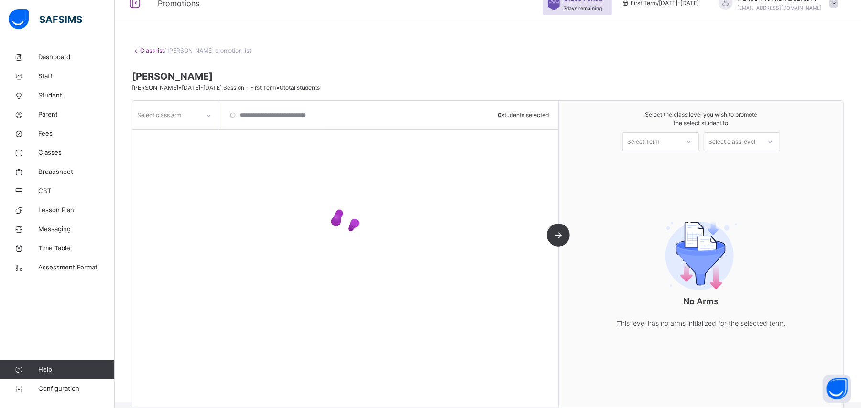
scroll to position [31, 0]
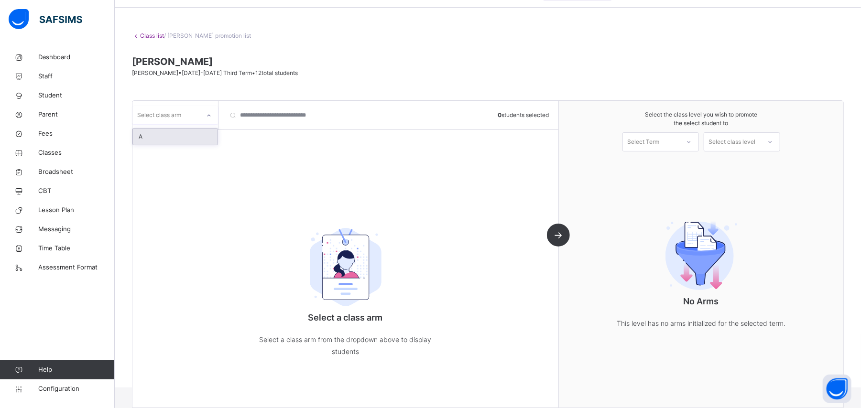
click at [209, 119] on div at bounding box center [209, 115] width 16 height 15
click at [203, 132] on div "A" at bounding box center [175, 137] width 85 height 16
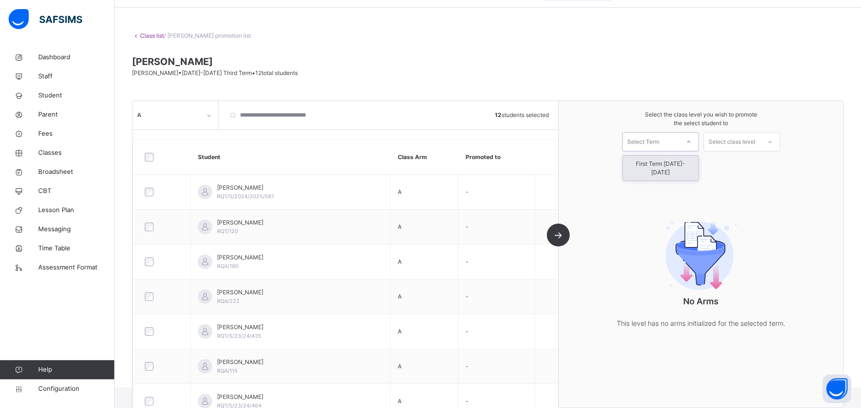
click at [697, 142] on div at bounding box center [688, 142] width 17 height 16
click at [689, 163] on div "First Term [DATE]-[DATE]" at bounding box center [661, 168] width 76 height 25
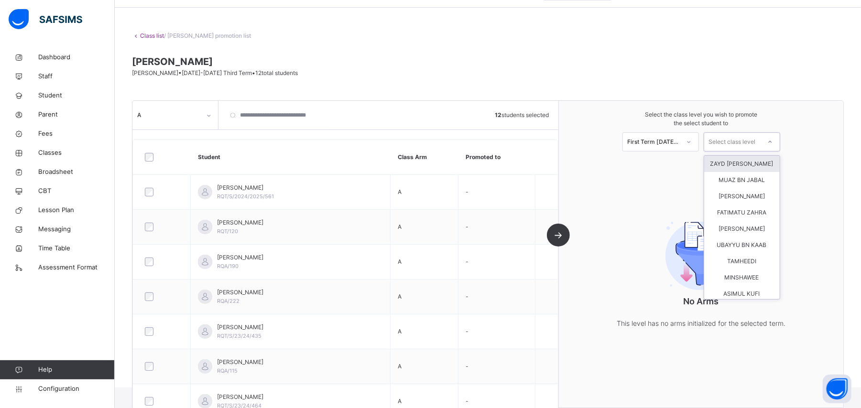
click at [771, 142] on icon at bounding box center [769, 142] width 3 height 2
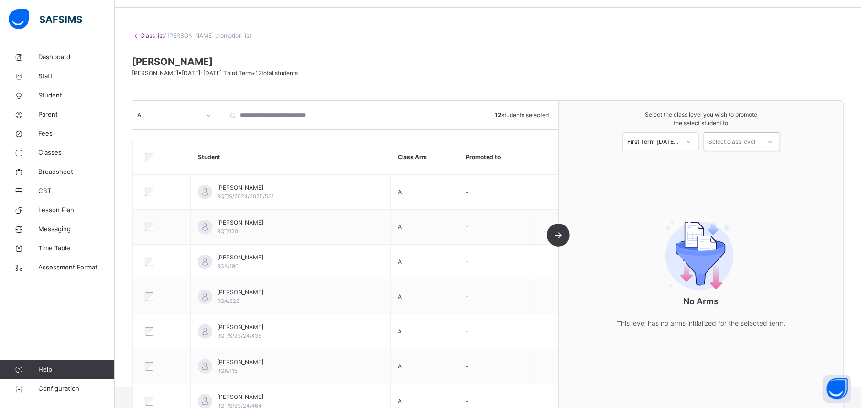
click at [729, 141] on div "Select class level" at bounding box center [732, 141] width 47 height 19
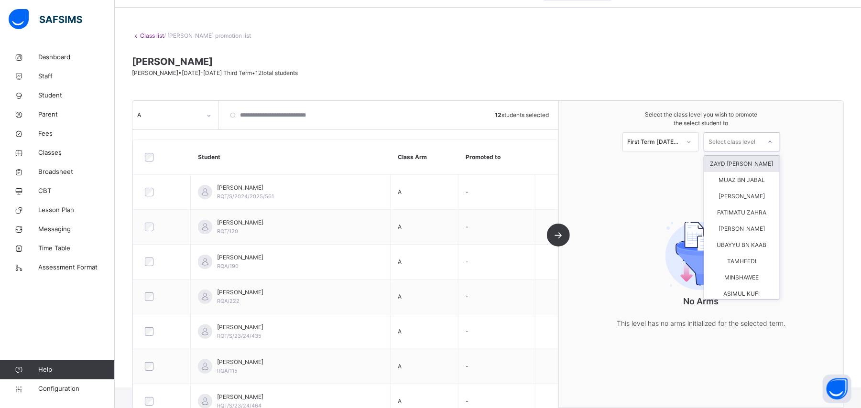
click at [773, 141] on icon at bounding box center [770, 142] width 6 height 10
type input "*"
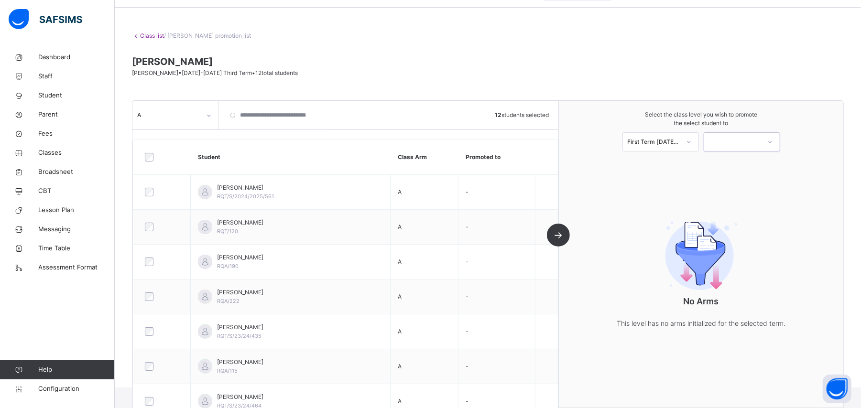
click at [734, 138] on div at bounding box center [732, 142] width 56 height 15
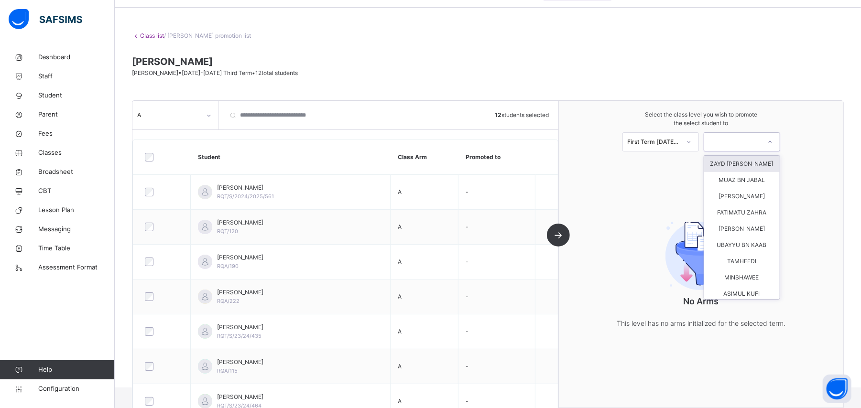
click at [734, 138] on div at bounding box center [732, 142] width 56 height 15
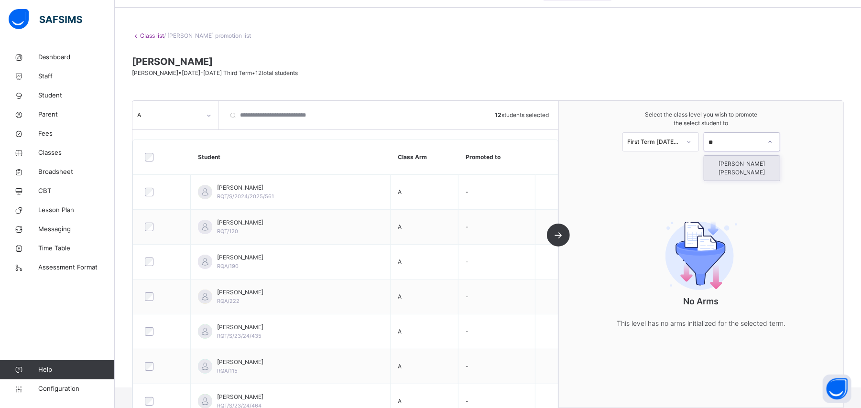
type input "*"
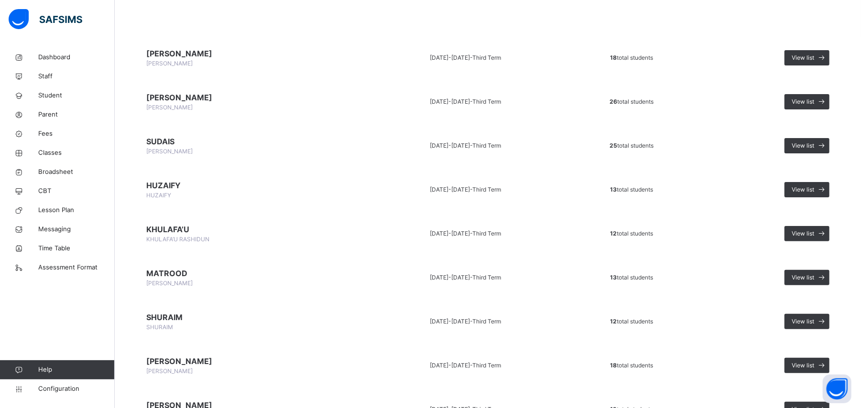
scroll to position [191, 0]
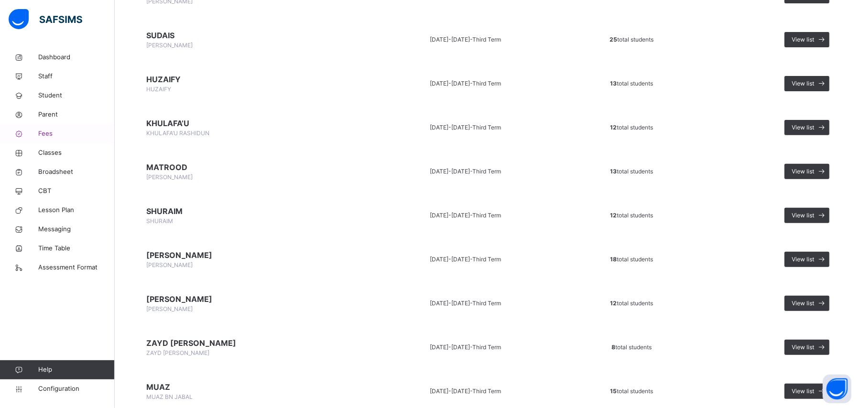
click at [58, 137] on span "Fees" at bounding box center [76, 134] width 76 height 10
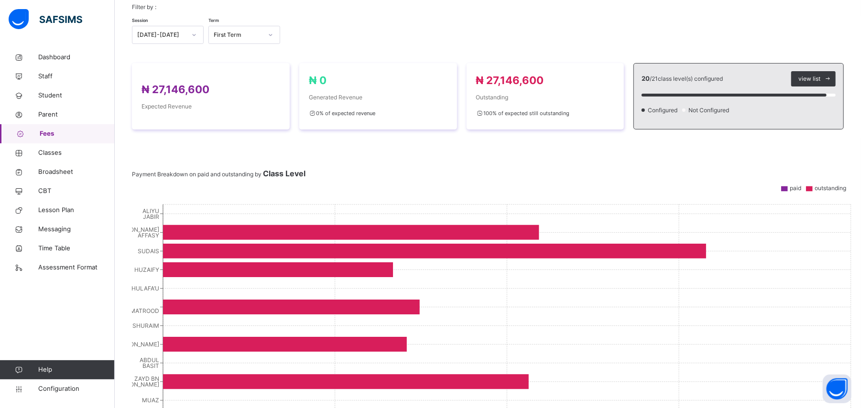
scroll to position [127, 0]
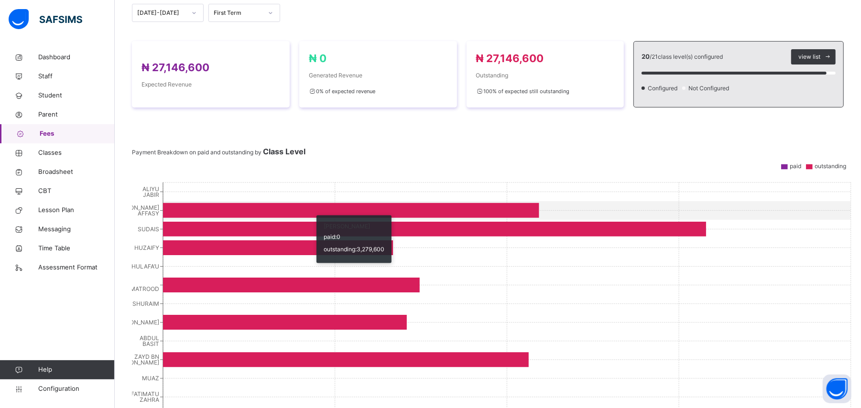
click at [316, 210] on icon at bounding box center [351, 210] width 376 height 15
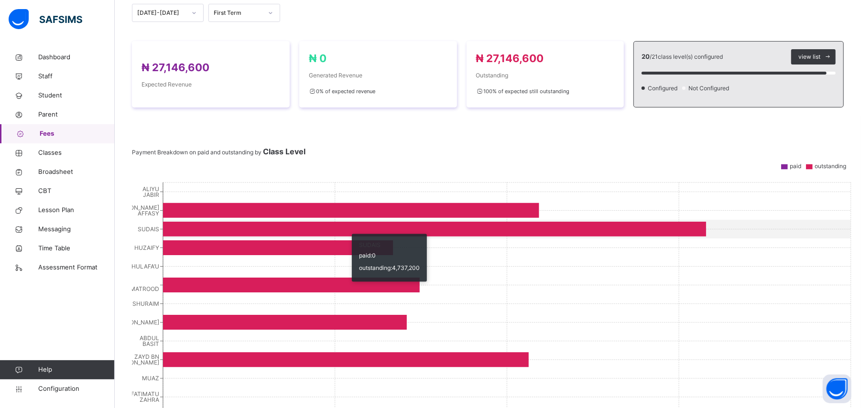
drag, startPoint x: 347, startPoint y: 230, endPoint x: 352, endPoint y: 234, distance: 6.2
click at [352, 234] on icon at bounding box center [434, 229] width 543 height 15
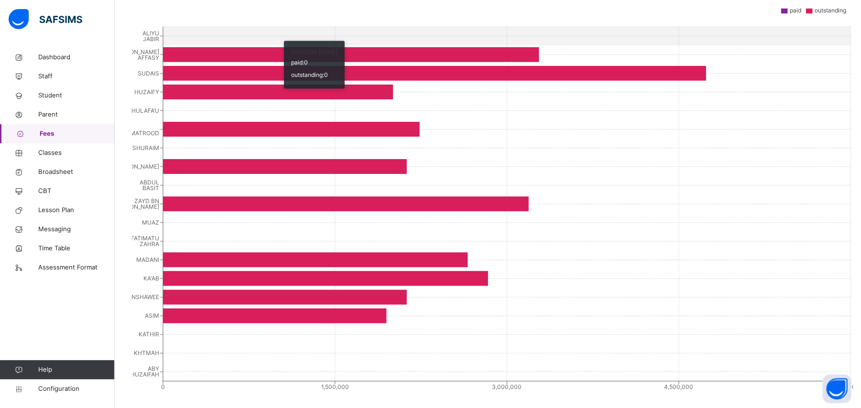
scroll to position [295, 0]
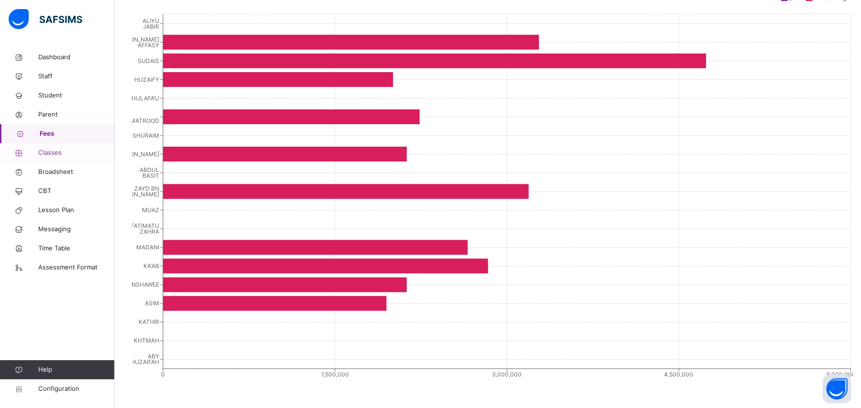
click at [67, 156] on span "Classes" at bounding box center [76, 153] width 76 height 10
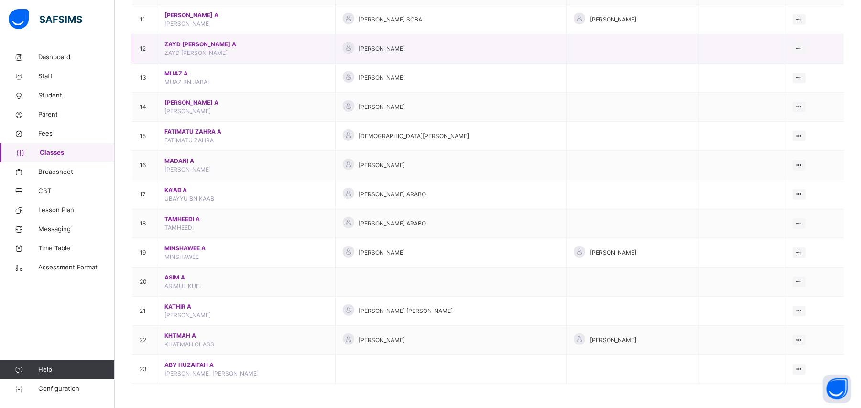
scroll to position [404, 0]
click at [783, 299] on div "View Class" at bounding box center [773, 301] width 54 height 10
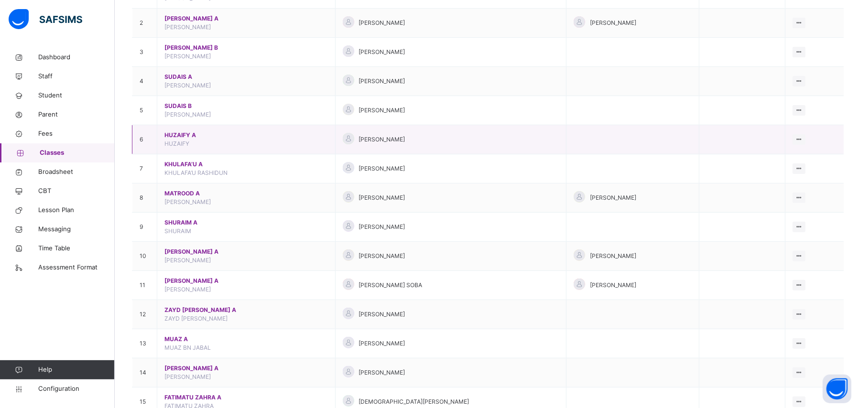
scroll to position [85, 0]
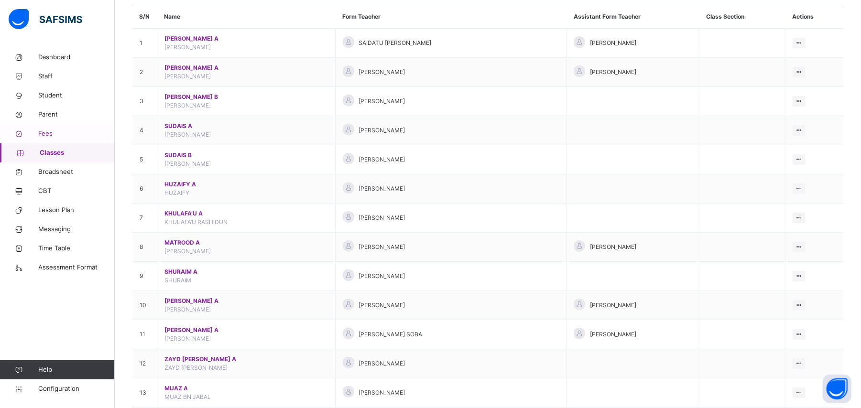
click at [52, 134] on span "Fees" at bounding box center [76, 134] width 76 height 10
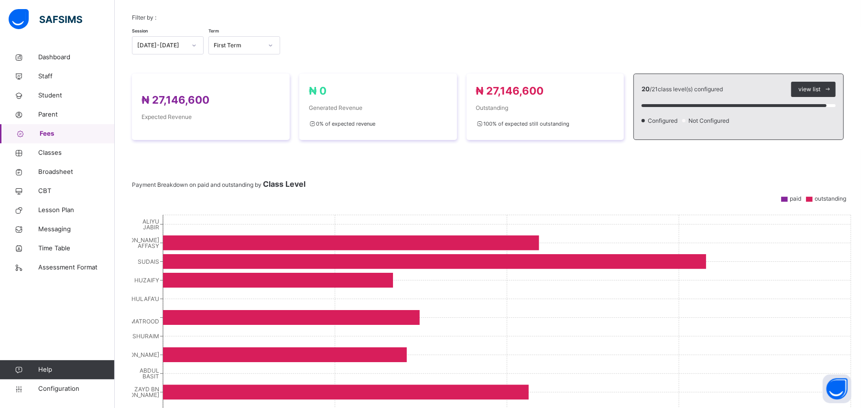
scroll to position [127, 0]
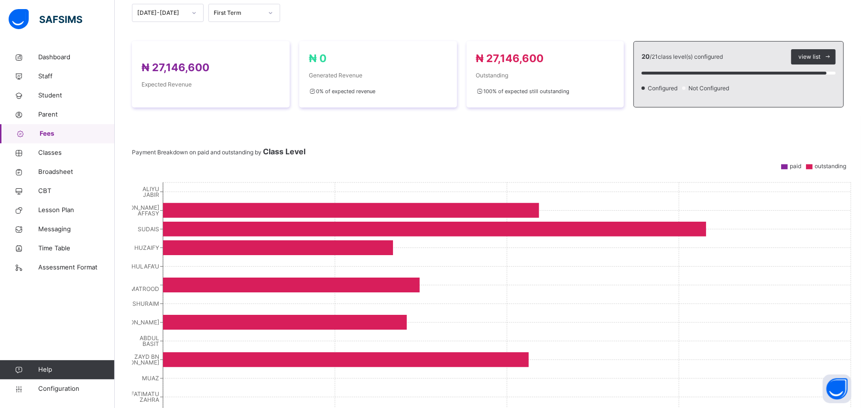
click at [149, 260] on icon "[PERSON_NAME] MATROOD SHURAIM [PERSON_NAME] [PERSON_NAME] ZAYD BN [PERSON_NAME]…" at bounding box center [492, 363] width 721 height 382
click at [149, 261] on icon "[PERSON_NAME] MATROOD SHURAIM [PERSON_NAME] [PERSON_NAME] ZAYD BN [PERSON_NAME]…" at bounding box center [492, 363] width 721 height 382
click at [228, 178] on icon "[PERSON_NAME] MATROOD SHURAIM [PERSON_NAME] [PERSON_NAME] ZAYD BN [PERSON_NAME]…" at bounding box center [492, 363] width 721 height 382
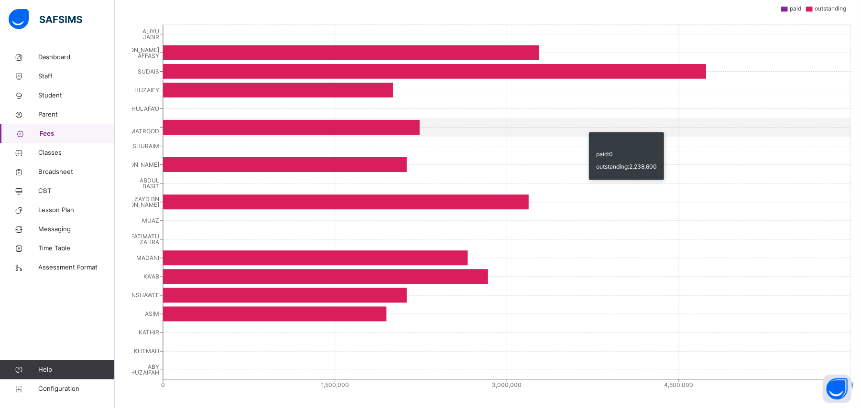
scroll to position [295, 0]
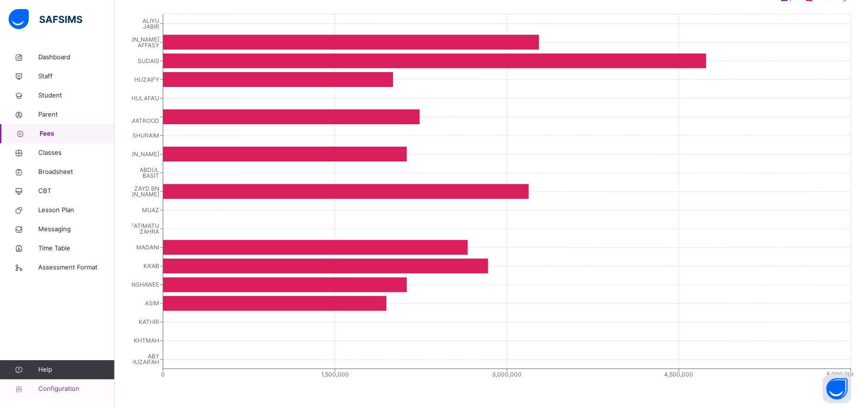
click at [63, 390] on span "Configuration" at bounding box center [76, 389] width 76 height 10
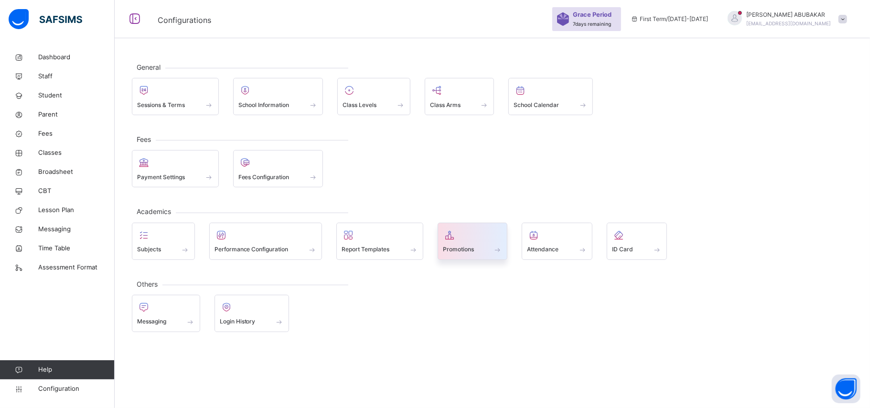
click at [506, 246] on div "Promotions" at bounding box center [473, 241] width 70 height 37
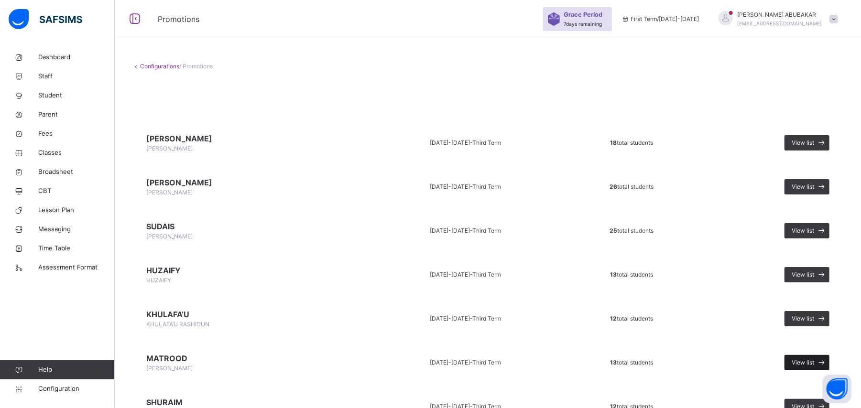
click at [811, 362] on span "View list" at bounding box center [802, 362] width 22 height 9
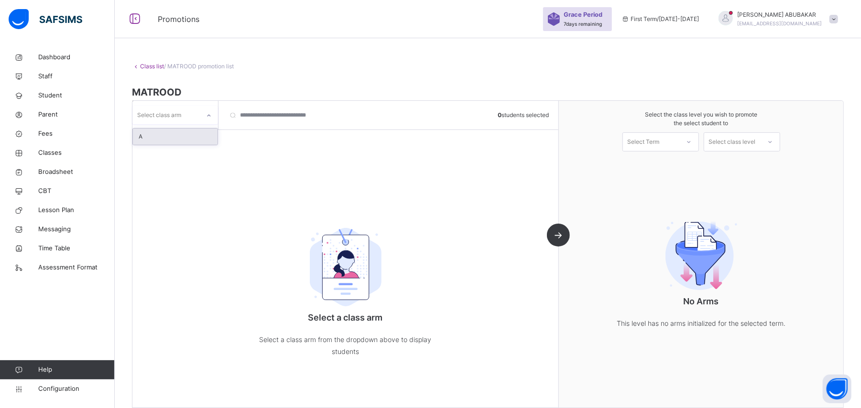
click at [209, 119] on icon at bounding box center [209, 116] width 6 height 10
click at [202, 134] on div "A" at bounding box center [175, 137] width 85 height 16
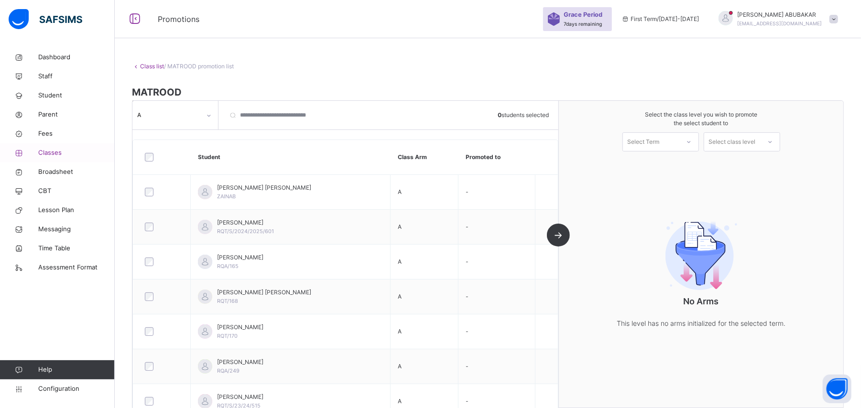
click at [54, 156] on span "Classes" at bounding box center [76, 153] width 76 height 10
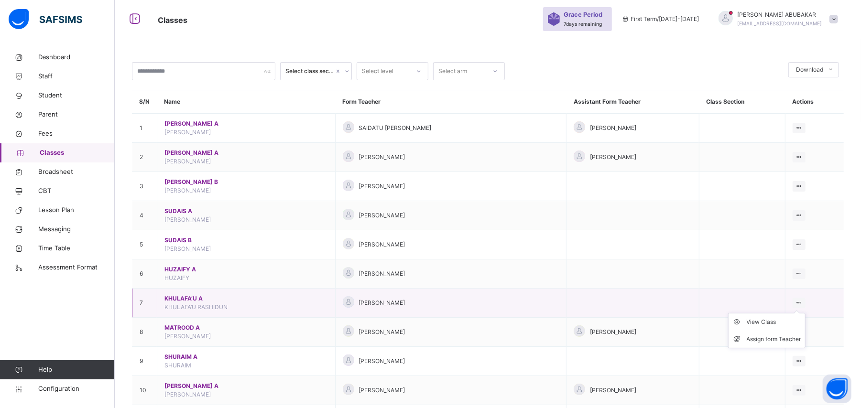
click at [805, 302] on div at bounding box center [798, 303] width 13 height 11
click at [794, 320] on div "View Class" at bounding box center [773, 322] width 54 height 10
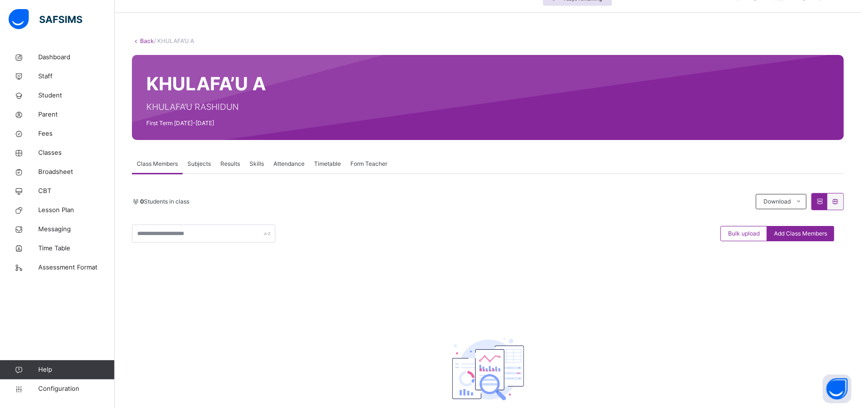
scroll to position [51, 0]
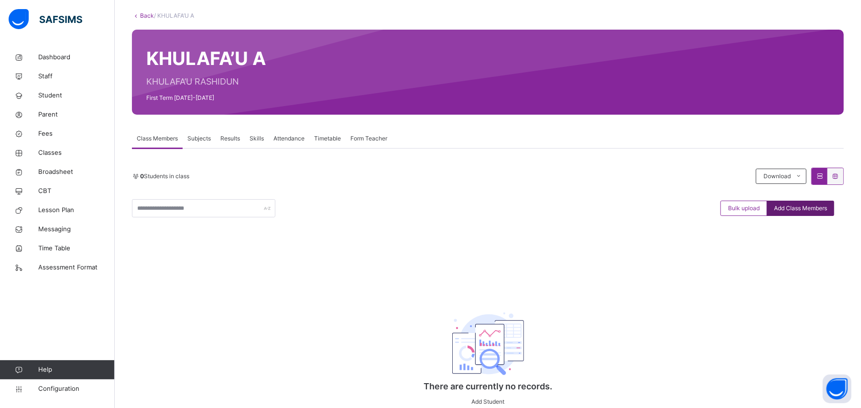
click at [817, 207] on span "Add Class Members" at bounding box center [800, 208] width 53 height 9
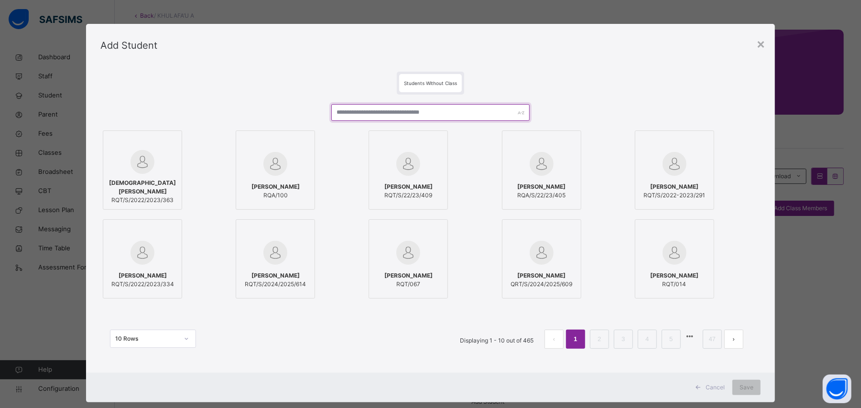
click at [442, 112] on input "text" at bounding box center [430, 112] width 198 height 17
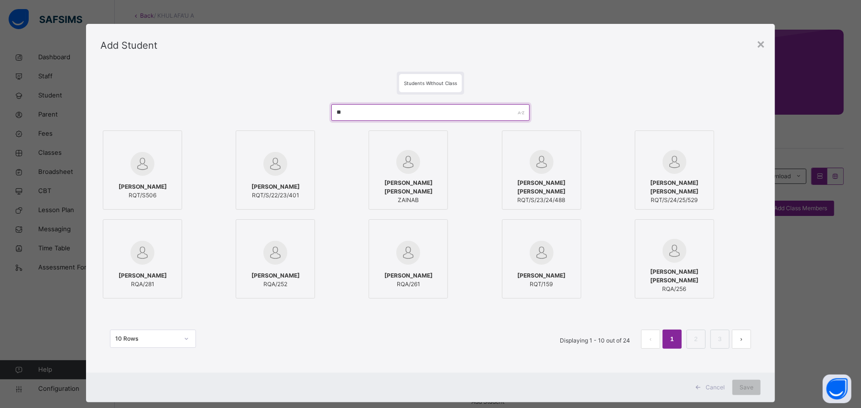
type input "**"
click at [421, 185] on span "[PERSON_NAME] [PERSON_NAME]" at bounding box center [408, 187] width 69 height 17
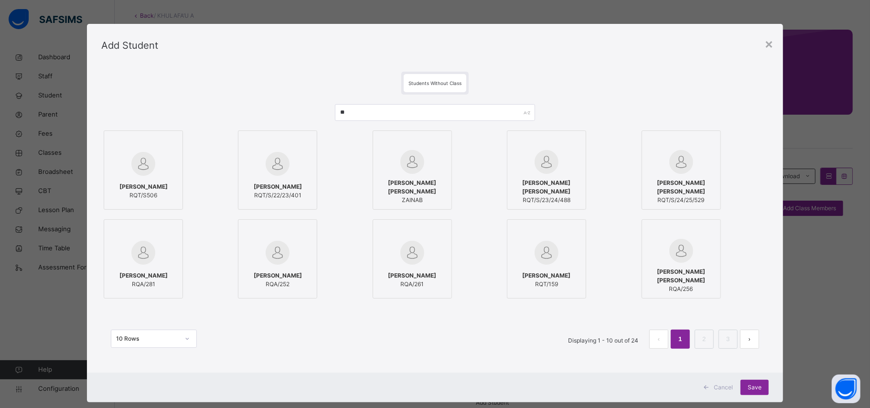
click at [704, 194] on span "[PERSON_NAME] [PERSON_NAME]" at bounding box center [681, 187] width 69 height 17
click at [763, 388] on div "Save" at bounding box center [755, 387] width 28 height 15
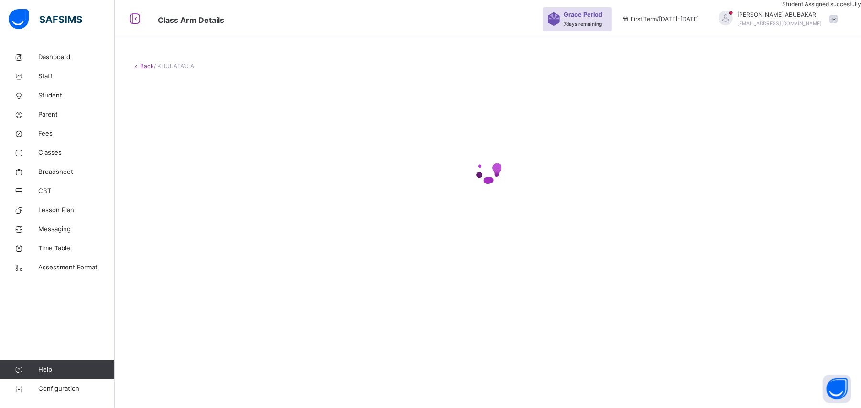
scroll to position [0, 0]
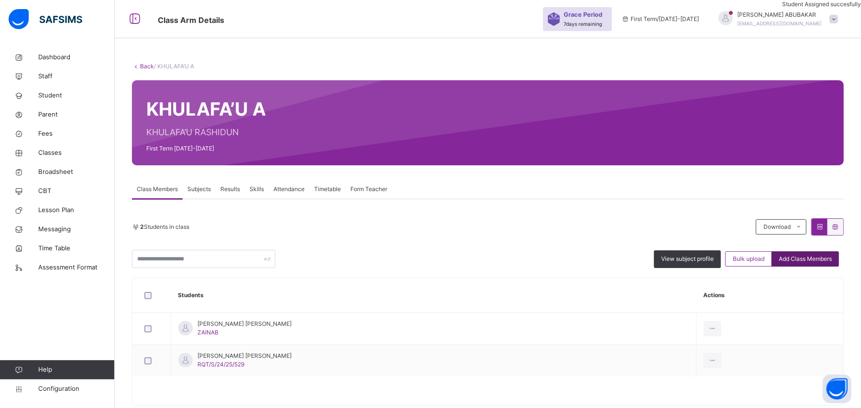
click at [804, 257] on span "Add Class Members" at bounding box center [804, 259] width 53 height 9
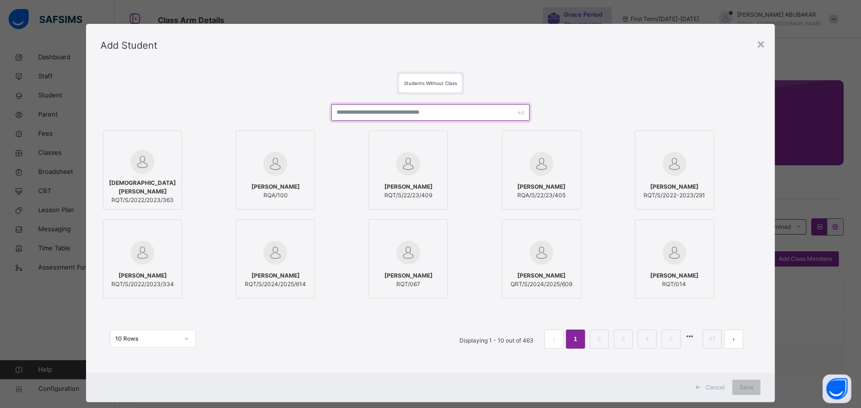
click at [454, 113] on input "text" at bounding box center [430, 112] width 198 height 17
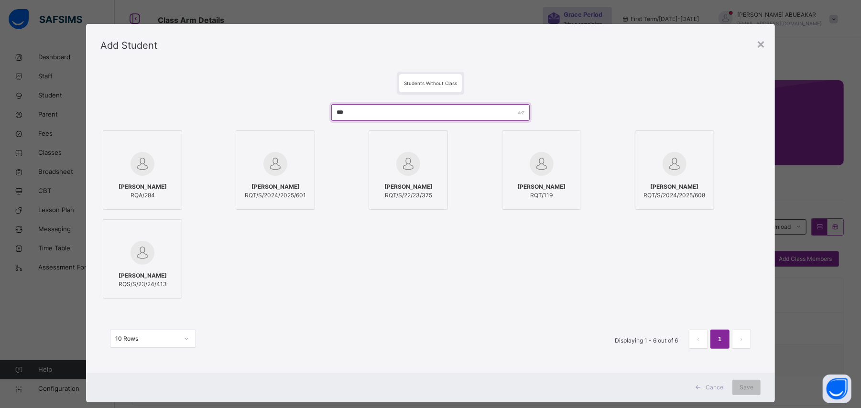
type input "***"
click at [272, 183] on span "[PERSON_NAME]" at bounding box center [275, 187] width 61 height 9
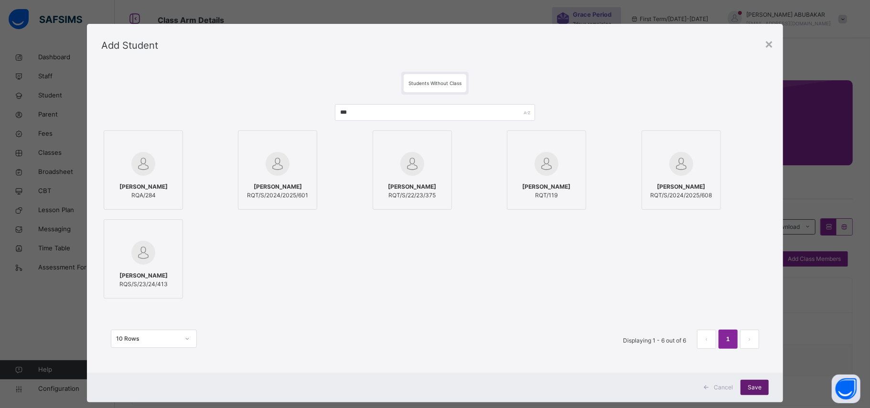
click at [759, 390] on span "Save" at bounding box center [755, 387] width 14 height 9
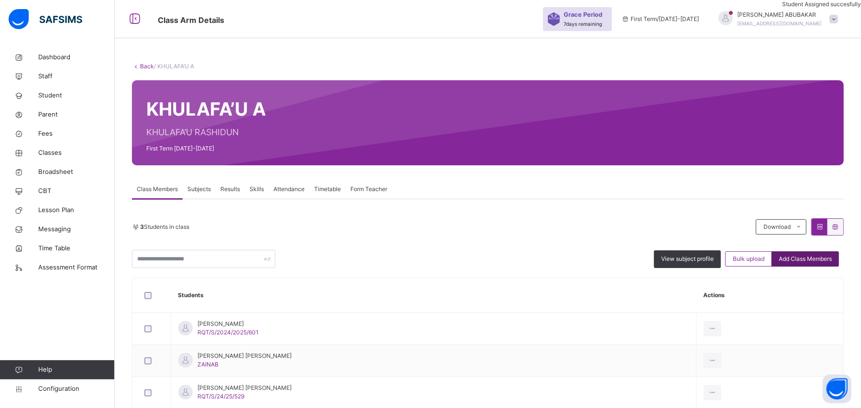
click at [813, 260] on span "Add Class Members" at bounding box center [804, 259] width 53 height 9
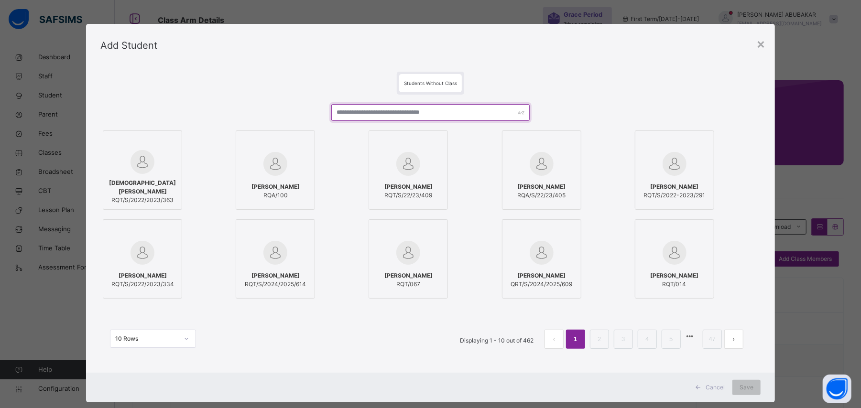
click at [442, 112] on input "text" at bounding box center [430, 112] width 198 height 17
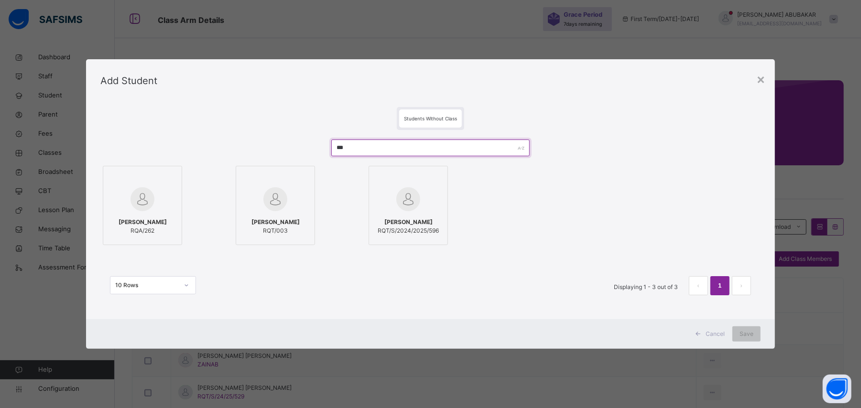
type input "***"
click at [424, 205] on div at bounding box center [408, 199] width 69 height 28
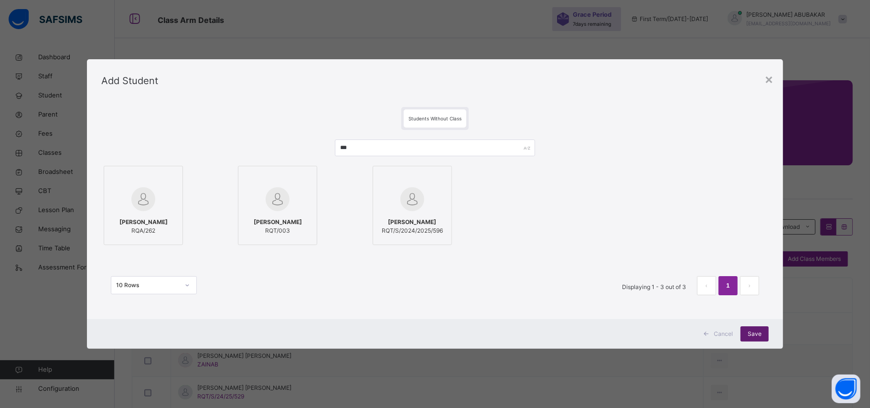
click at [759, 335] on span "Save" at bounding box center [755, 334] width 14 height 9
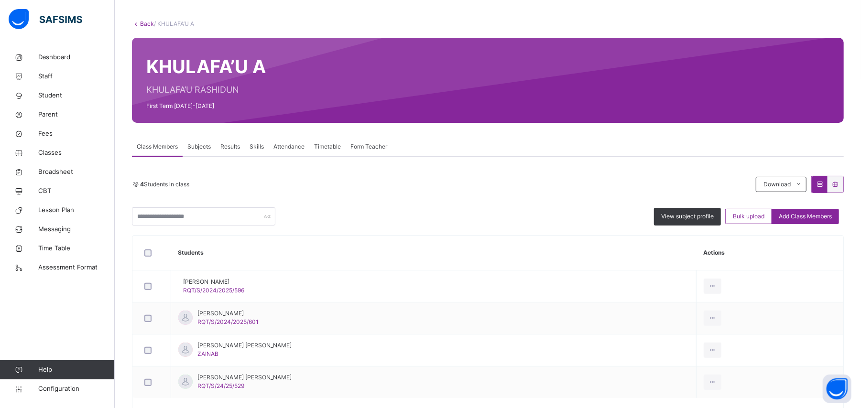
scroll to position [71, 0]
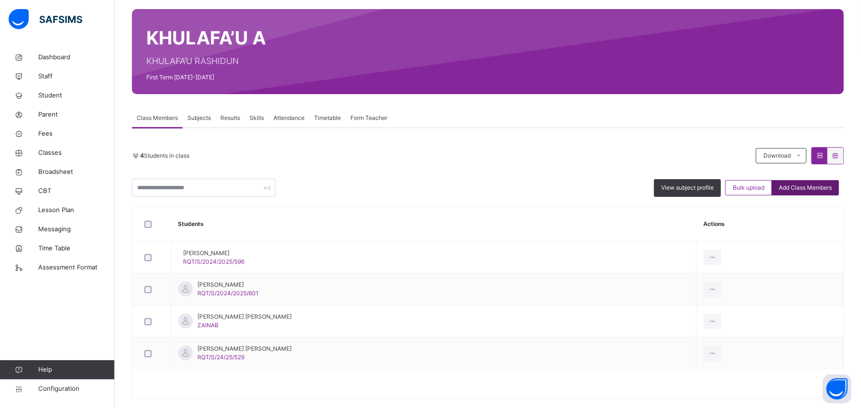
click at [822, 184] on span "Add Class Members" at bounding box center [804, 188] width 53 height 9
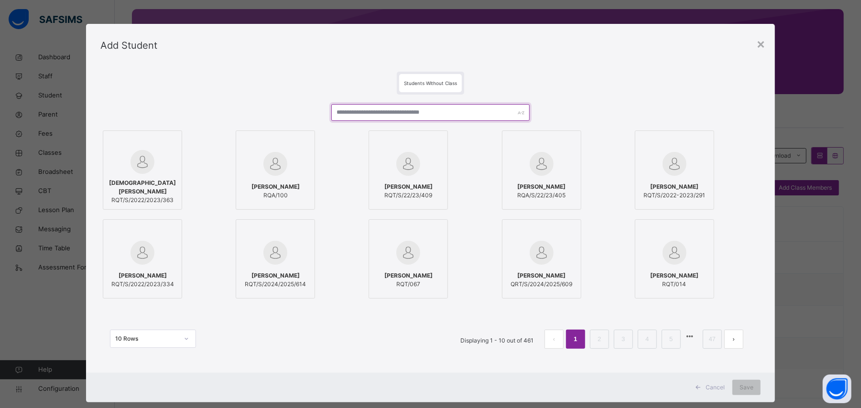
click at [471, 113] on input "text" at bounding box center [430, 112] width 198 height 17
type input "*"
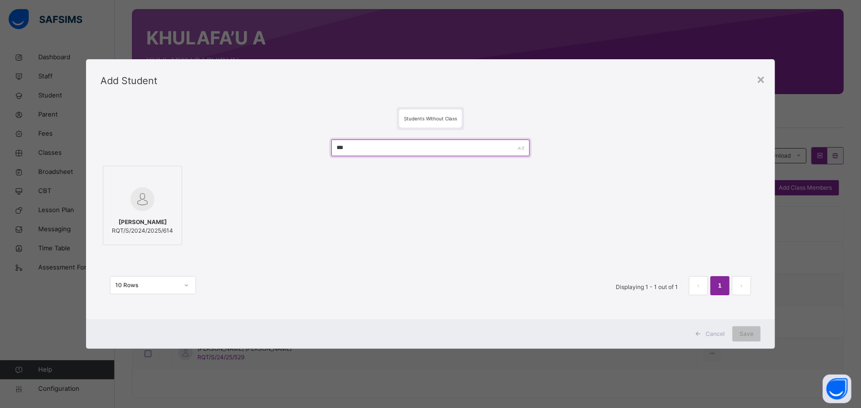
type input "***"
click at [141, 222] on span "[PERSON_NAME]" at bounding box center [142, 222] width 61 height 9
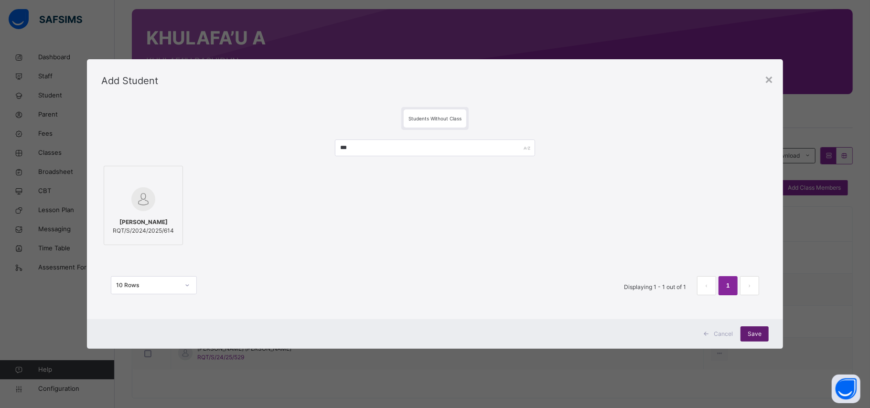
click at [754, 331] on span "Save" at bounding box center [755, 334] width 14 height 9
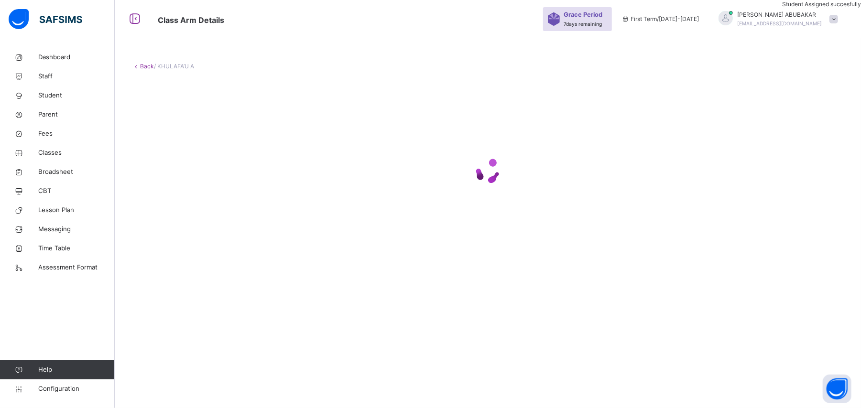
scroll to position [0, 0]
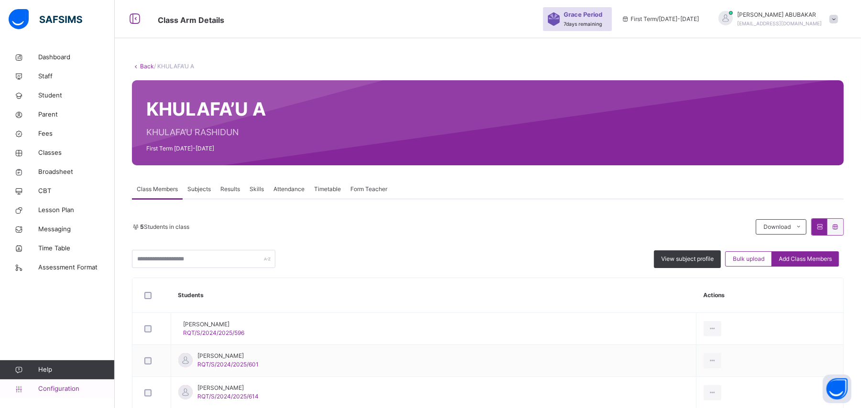
click at [81, 387] on span "Configuration" at bounding box center [76, 389] width 76 height 10
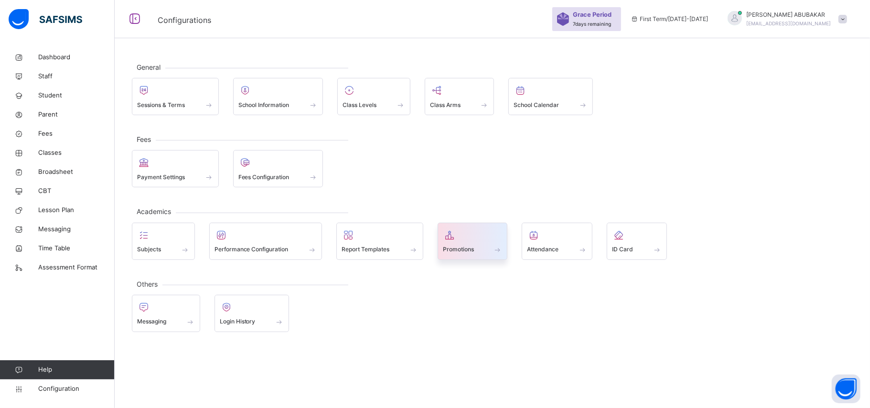
click at [487, 250] on div "Promotions" at bounding box center [473, 250] width 60 height 10
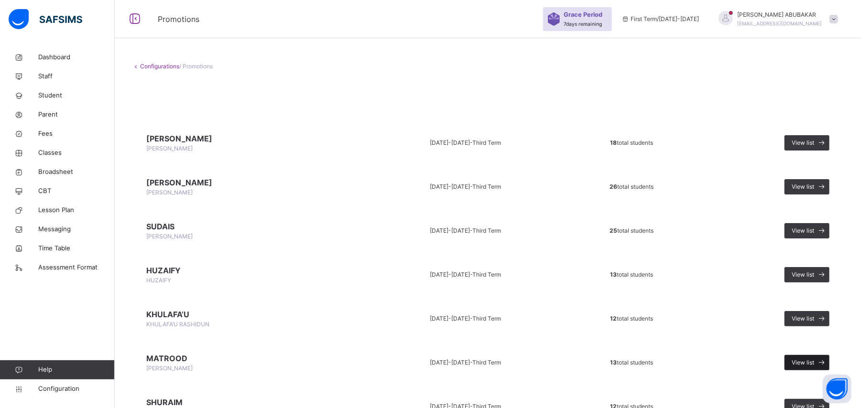
click at [809, 355] on div "View list" at bounding box center [806, 362] width 45 height 15
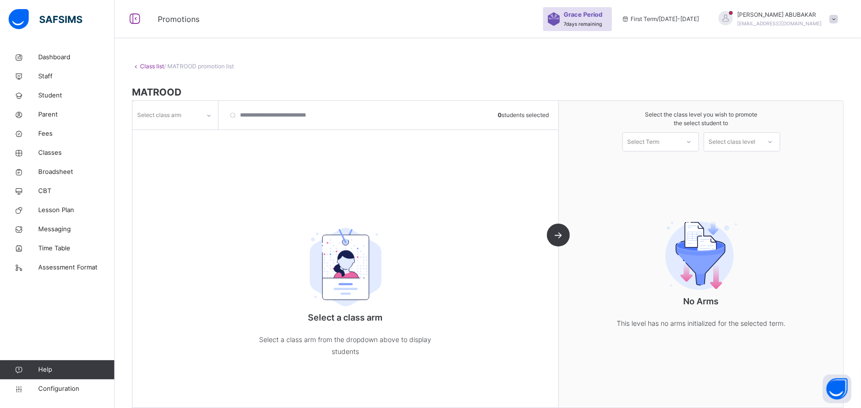
click at [209, 118] on icon at bounding box center [209, 116] width 6 height 10
click at [206, 136] on div "A" at bounding box center [175, 137] width 85 height 16
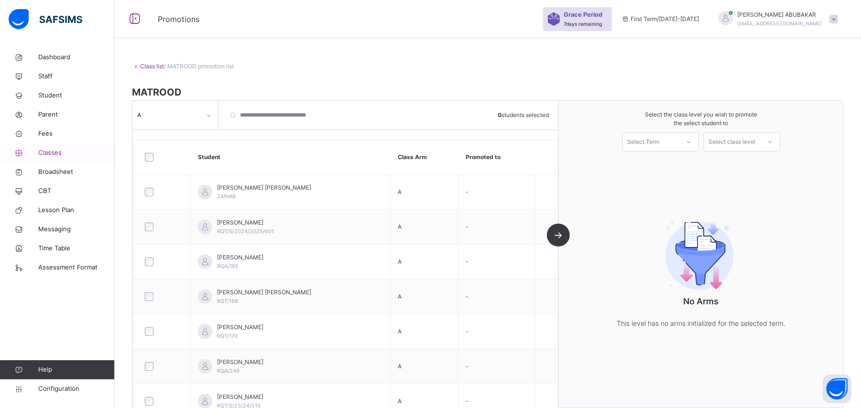
click at [61, 153] on span "Classes" at bounding box center [76, 153] width 76 height 10
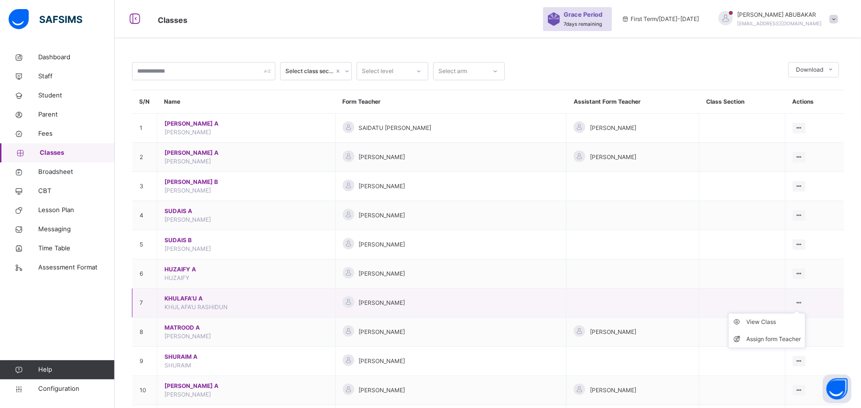
click at [803, 304] on icon at bounding box center [799, 302] width 8 height 7
click at [788, 323] on div "View Class" at bounding box center [773, 322] width 54 height 10
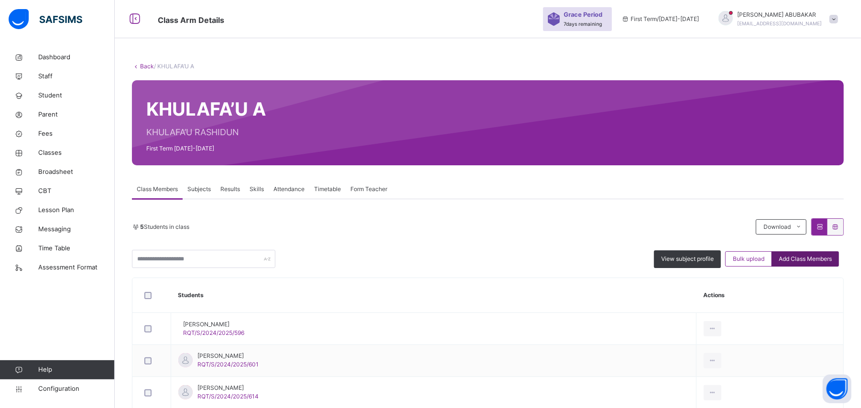
click at [812, 259] on span "Add Class Members" at bounding box center [804, 259] width 53 height 9
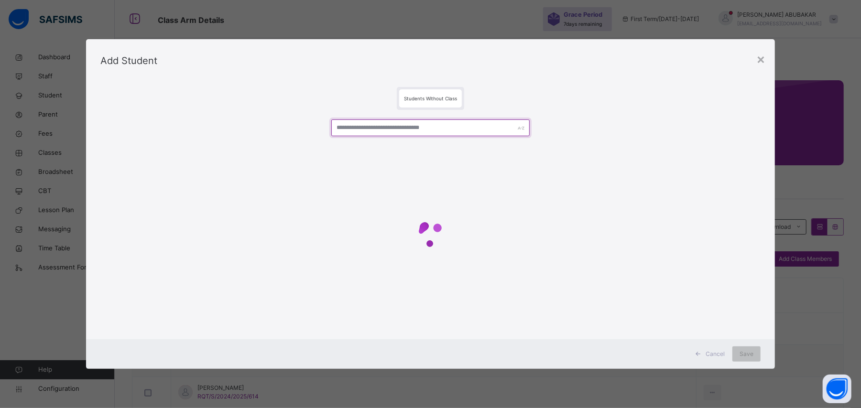
click at [473, 124] on input "text" at bounding box center [430, 127] width 198 height 17
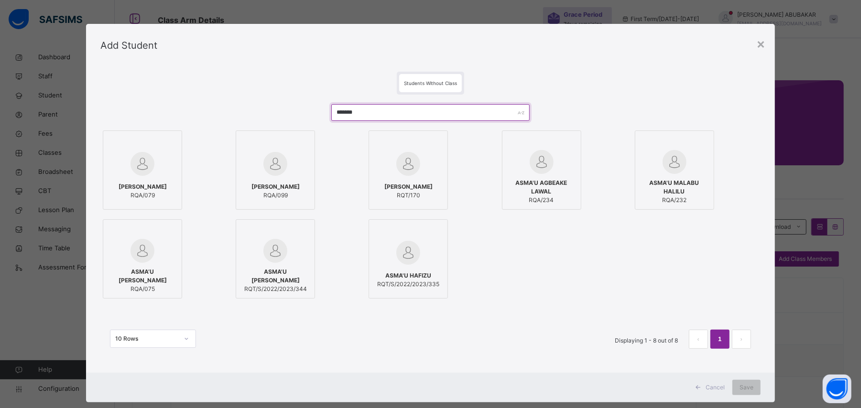
type input "*******"
click at [451, 173] on div "[PERSON_NAME]/170" at bounding box center [429, 169] width 123 height 79
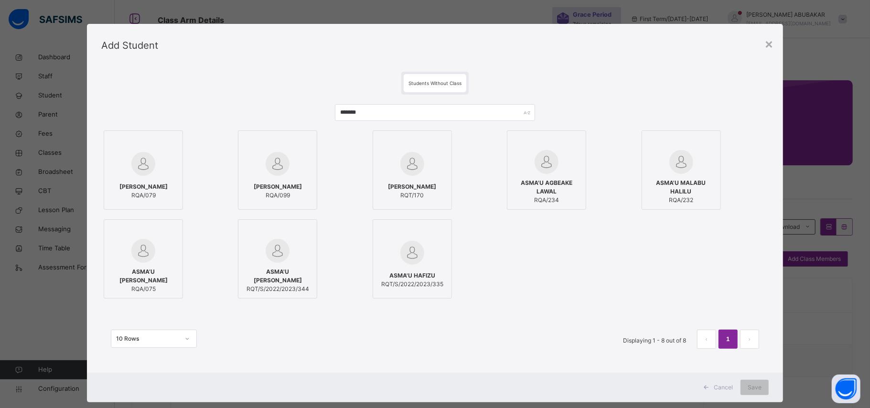
click at [442, 182] on label "[PERSON_NAME]/170" at bounding box center [412, 169] width 79 height 79
click at [440, 197] on div "[PERSON_NAME]/170" at bounding box center [412, 191] width 69 height 27
click at [753, 387] on span "Save" at bounding box center [755, 387] width 14 height 9
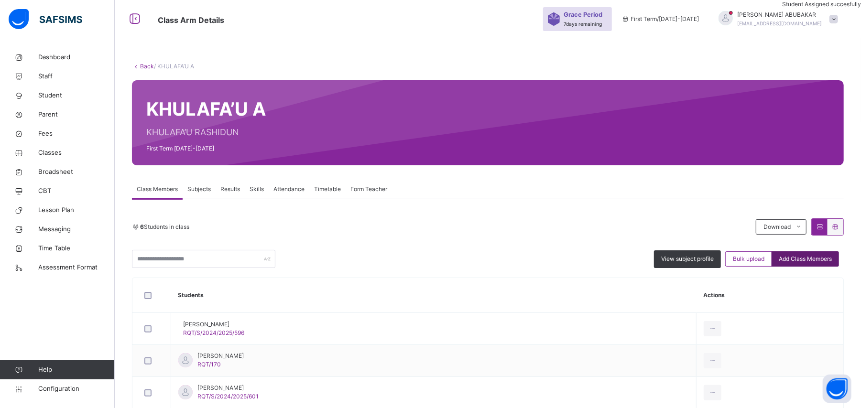
click at [821, 260] on span "Add Class Members" at bounding box center [804, 259] width 53 height 9
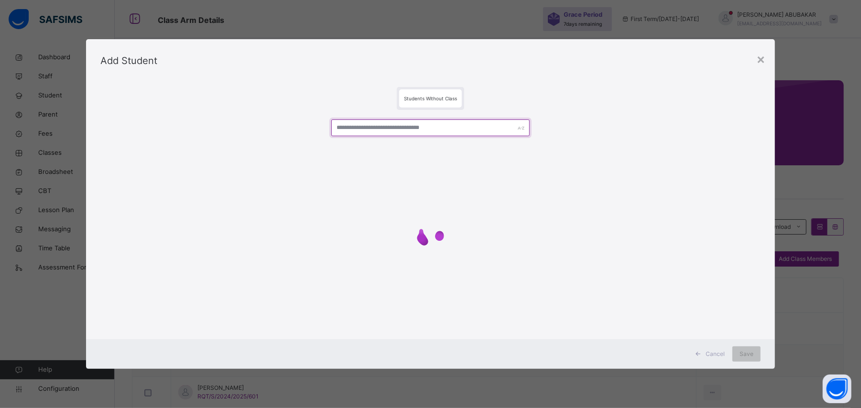
click at [443, 128] on input "text" at bounding box center [430, 127] width 198 height 17
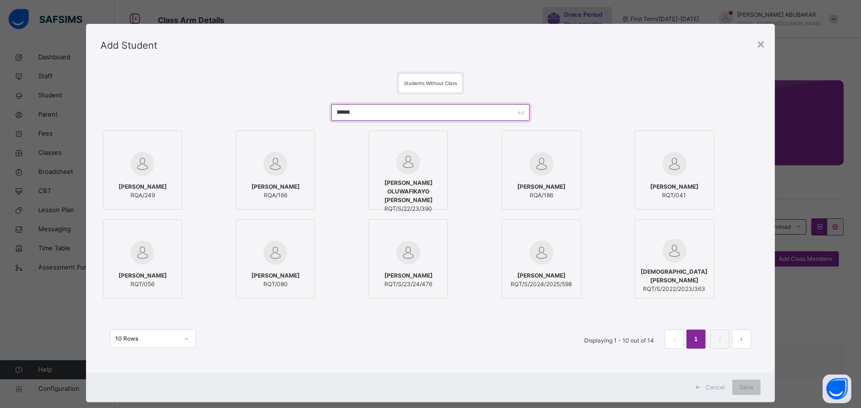
type input "*****"
click at [291, 163] on div at bounding box center [275, 164] width 69 height 28
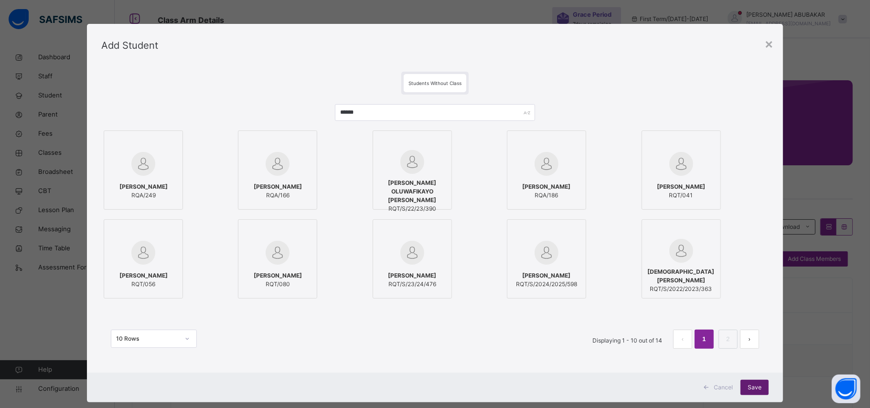
click at [750, 385] on span "Save" at bounding box center [755, 387] width 14 height 9
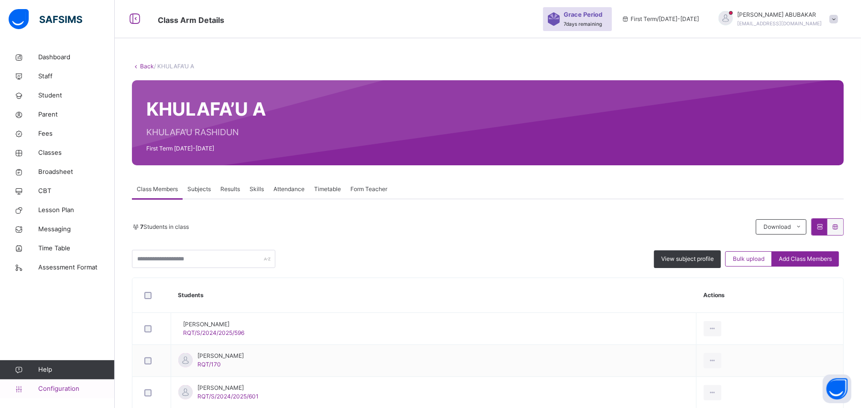
click at [73, 387] on span "Configuration" at bounding box center [76, 389] width 76 height 10
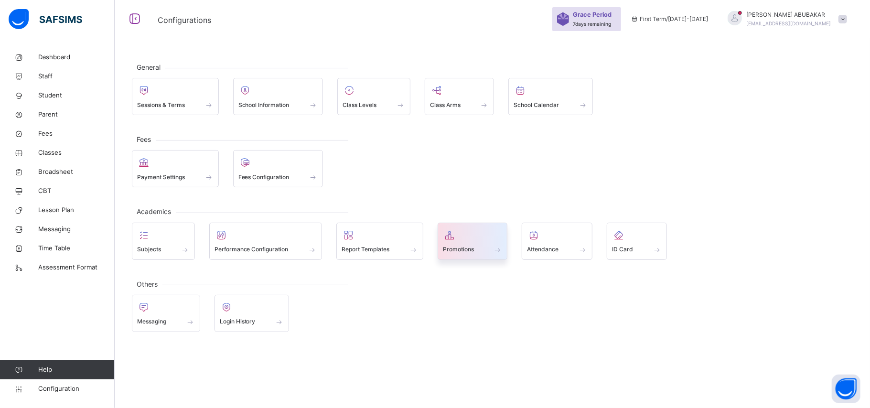
click at [498, 249] on span at bounding box center [498, 250] width 10 height 8
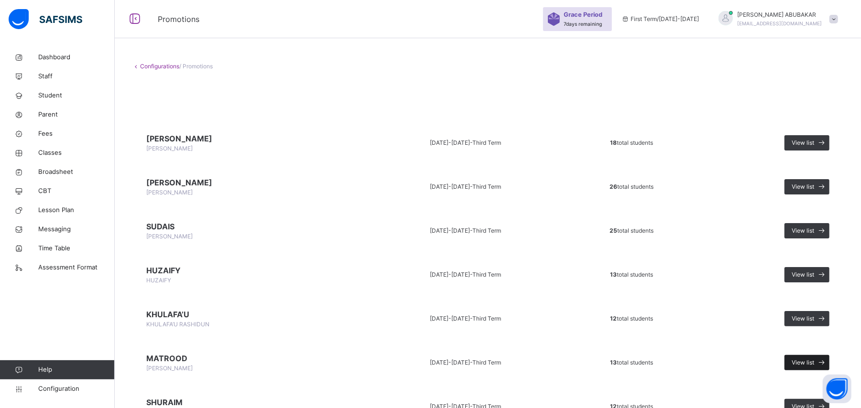
click at [814, 358] on span "View list" at bounding box center [802, 362] width 22 height 9
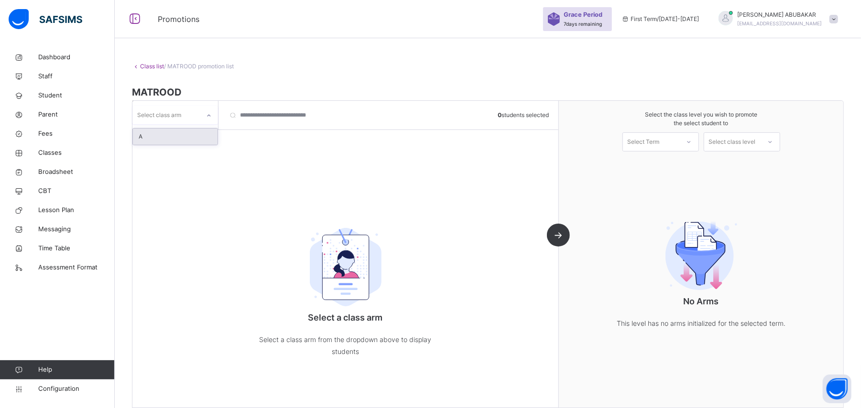
click at [207, 115] on icon at bounding box center [209, 116] width 6 height 10
click at [203, 135] on div "A" at bounding box center [175, 137] width 85 height 16
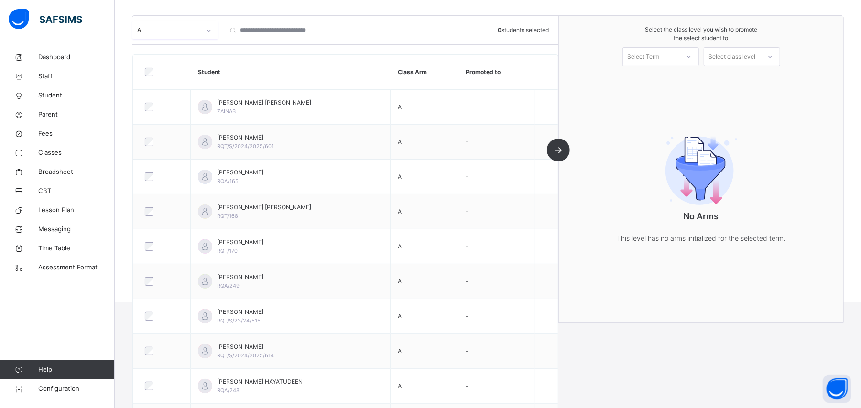
scroll to position [119, 0]
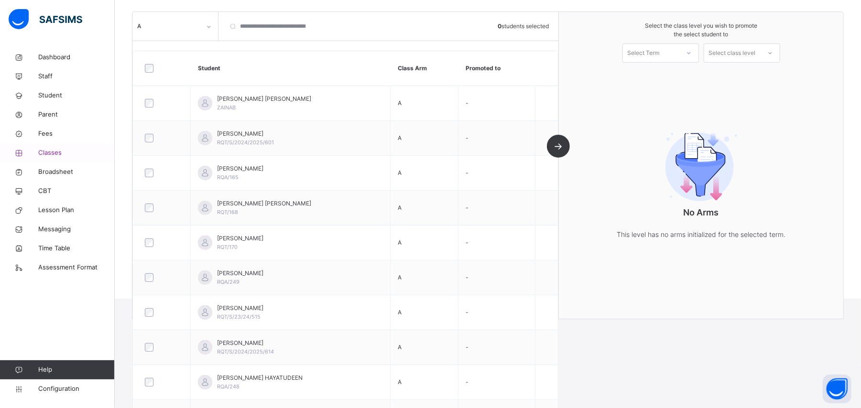
click at [62, 156] on span "Classes" at bounding box center [76, 153] width 76 height 10
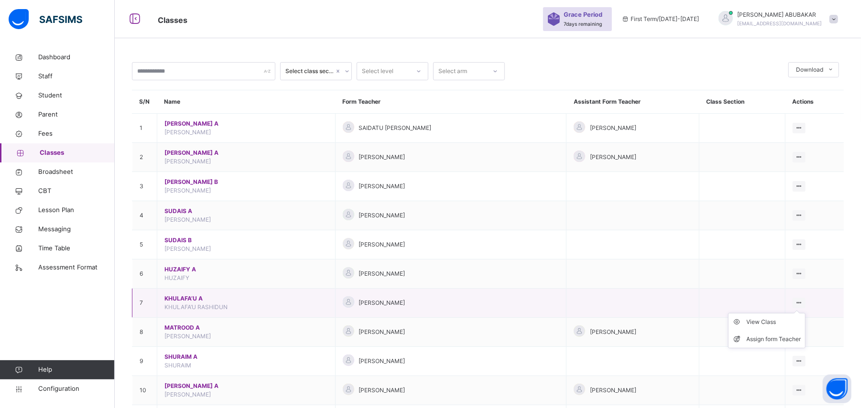
click at [805, 306] on div "View Class Assign form Teacher" at bounding box center [798, 303] width 13 height 11
click at [779, 323] on div "View Class" at bounding box center [773, 322] width 54 height 10
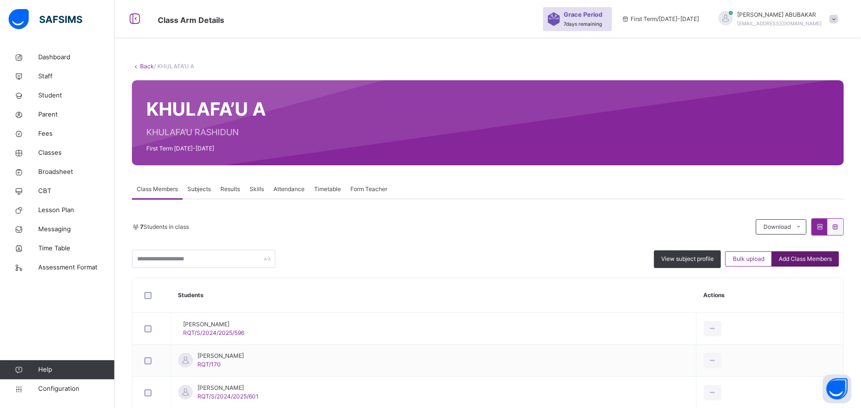
click at [808, 255] on span "Add Class Members" at bounding box center [804, 259] width 53 height 9
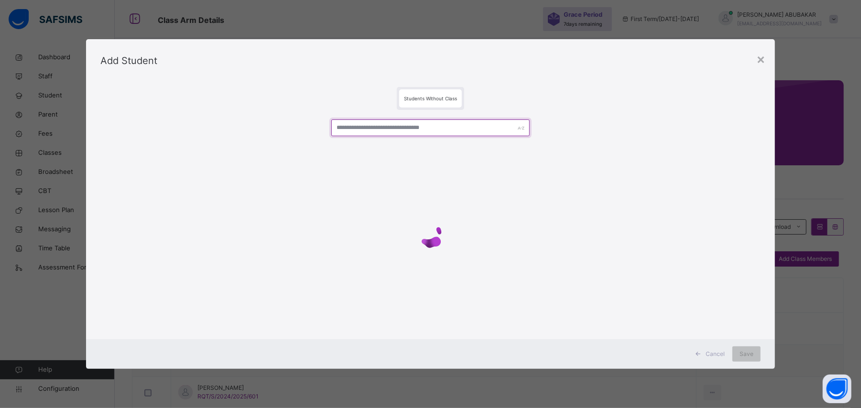
click at [381, 130] on input "text" at bounding box center [430, 127] width 198 height 17
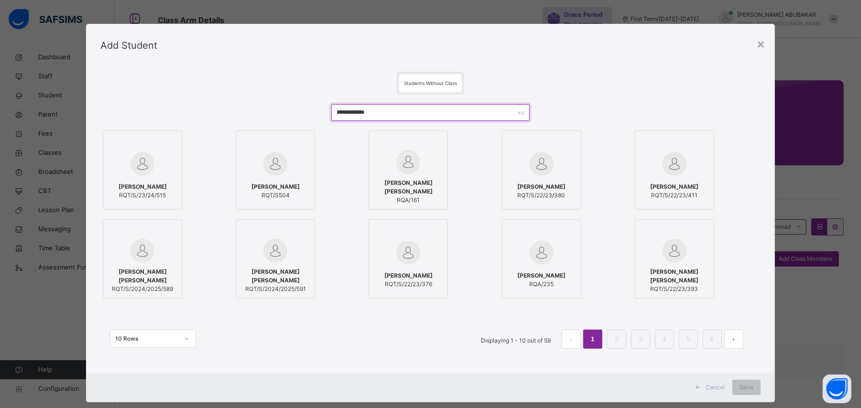
type input "**********"
click at [148, 186] on span "[PERSON_NAME]" at bounding box center [143, 187] width 48 height 9
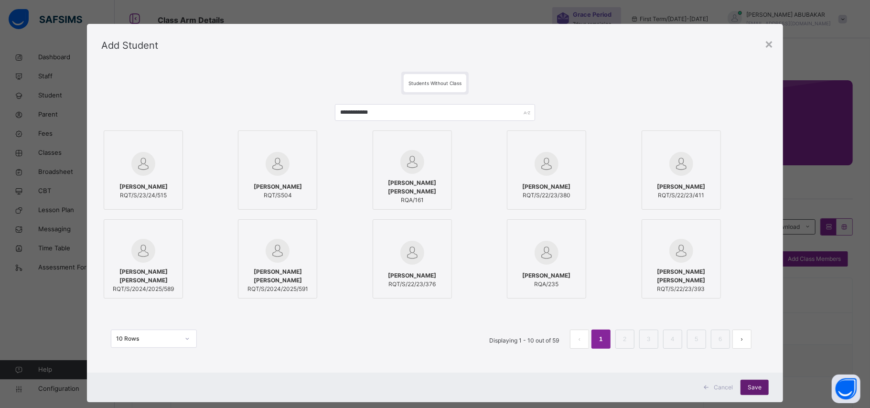
click at [764, 382] on div "Save" at bounding box center [755, 387] width 28 height 15
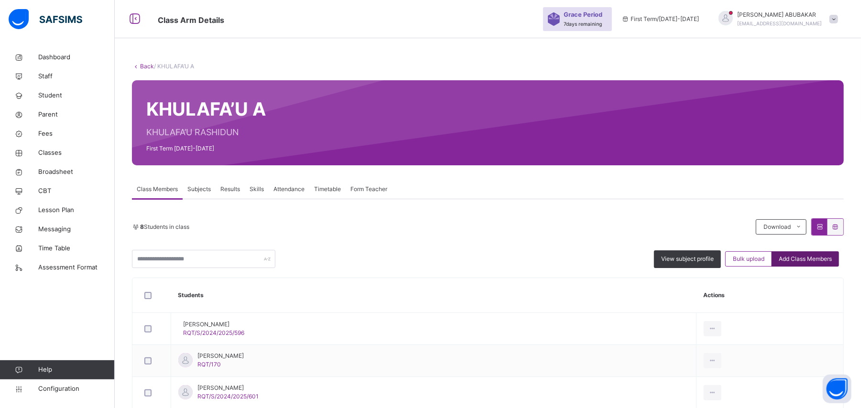
click at [801, 262] on span "Add Class Members" at bounding box center [804, 259] width 53 height 9
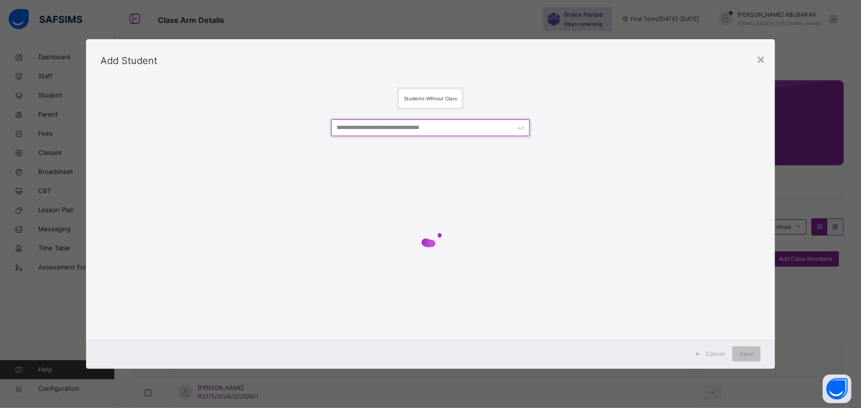
click at [448, 129] on input "text" at bounding box center [430, 127] width 198 height 17
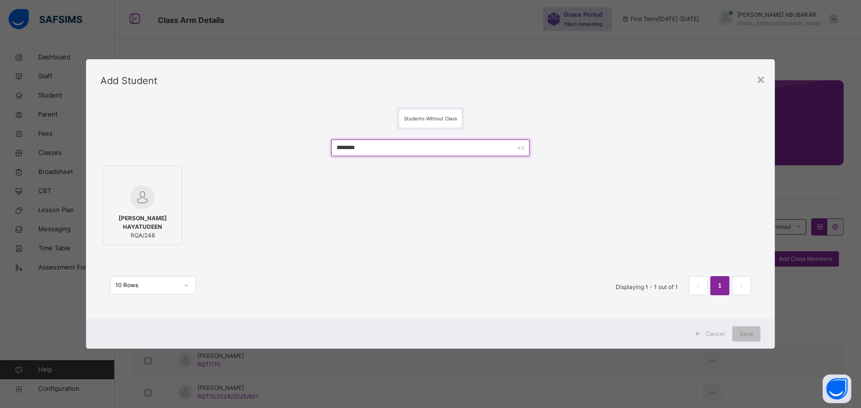
type input "********"
click at [167, 199] on div at bounding box center [142, 197] width 69 height 24
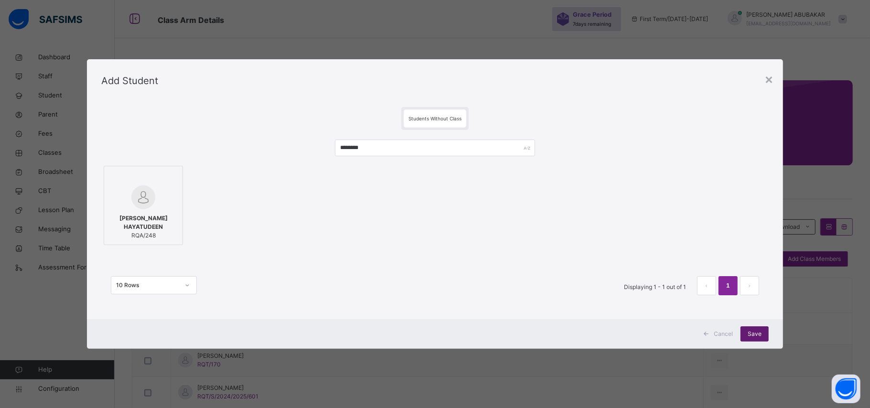
click at [751, 336] on span "Save" at bounding box center [755, 334] width 14 height 9
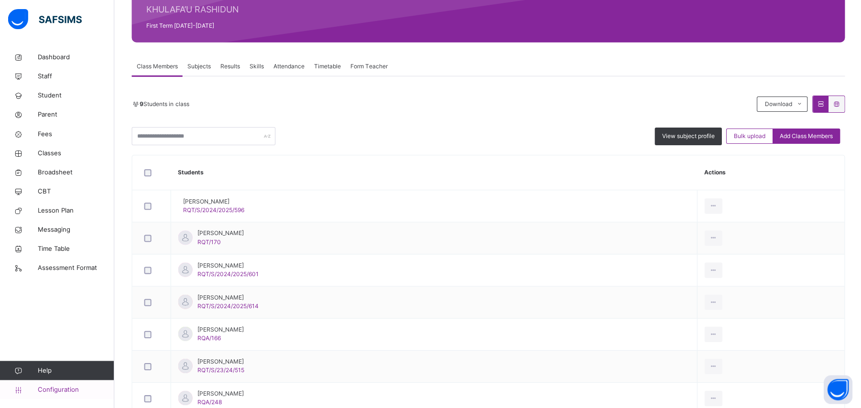
scroll to position [123, 0]
click at [78, 388] on span "Configuration" at bounding box center [76, 389] width 76 height 10
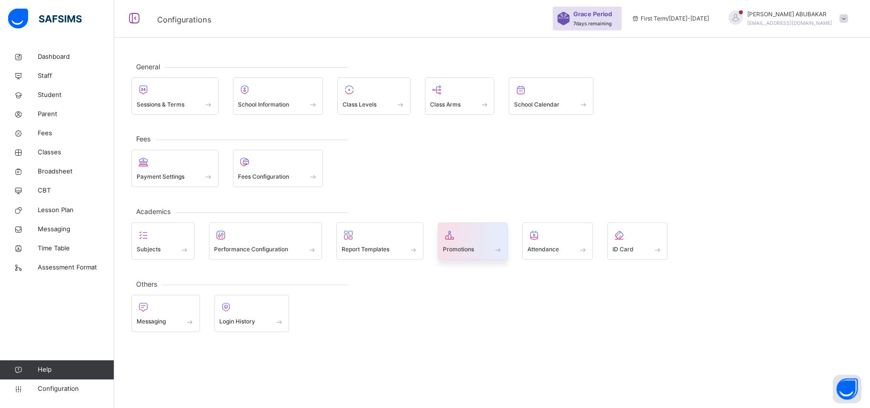
click at [497, 248] on span at bounding box center [498, 250] width 10 height 8
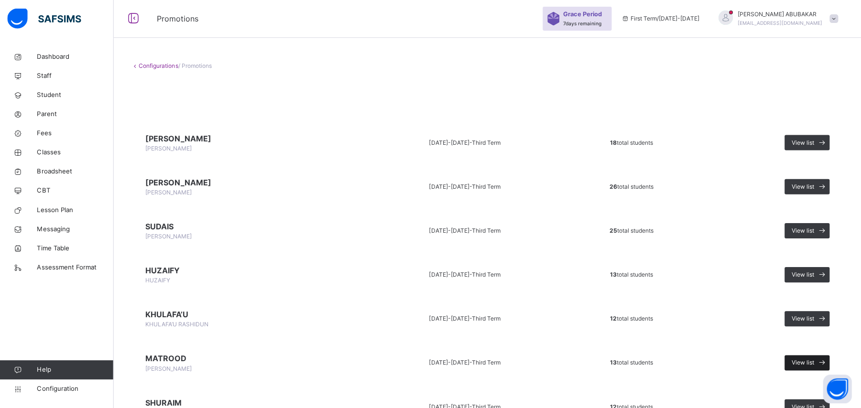
click at [823, 358] on span at bounding box center [821, 362] width 15 height 15
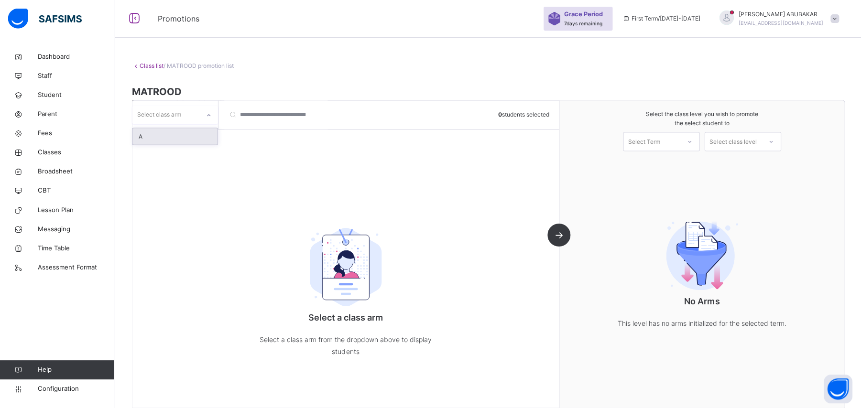
click at [208, 119] on icon at bounding box center [209, 116] width 6 height 10
click at [191, 137] on div "A" at bounding box center [175, 137] width 85 height 16
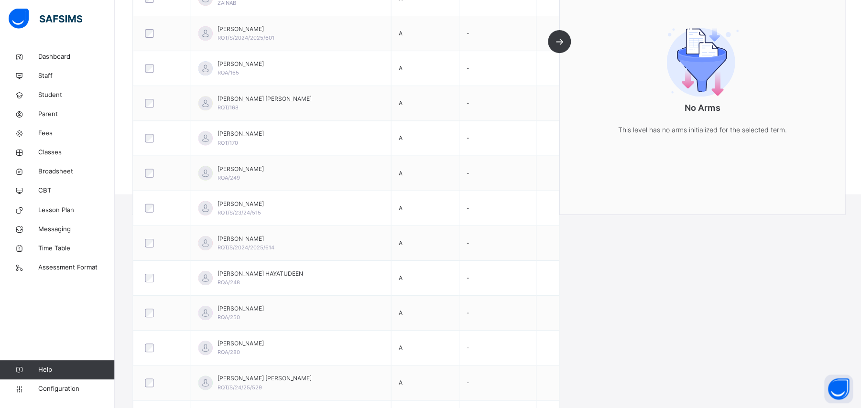
scroll to position [225, 0]
click at [56, 154] on span "Classes" at bounding box center [76, 153] width 76 height 10
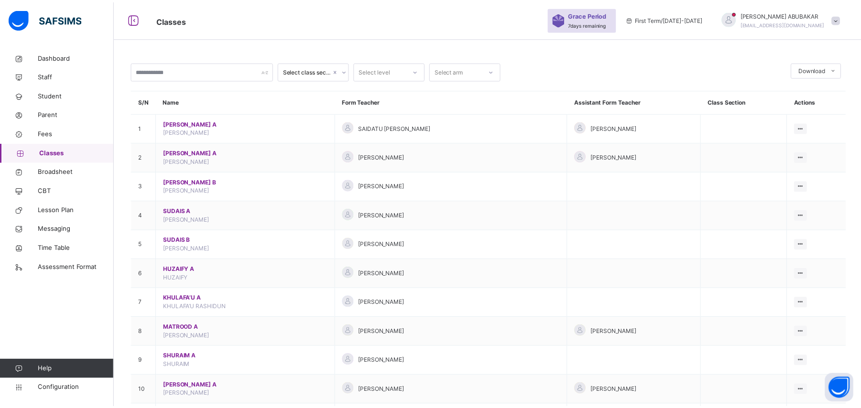
scroll to position [225, 0]
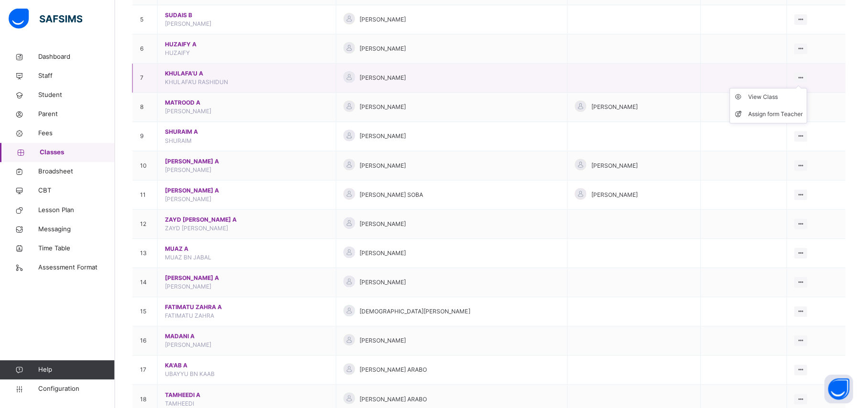
click at [805, 74] on div at bounding box center [798, 78] width 13 height 11
click at [778, 97] on div "View Class" at bounding box center [773, 98] width 54 height 10
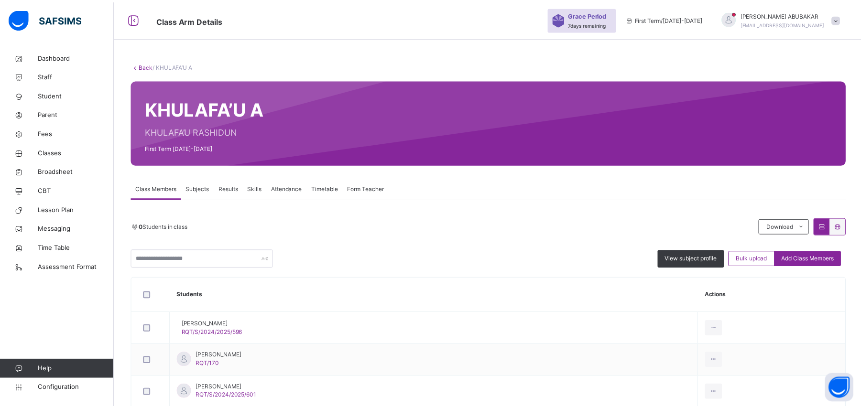
scroll to position [225, 0]
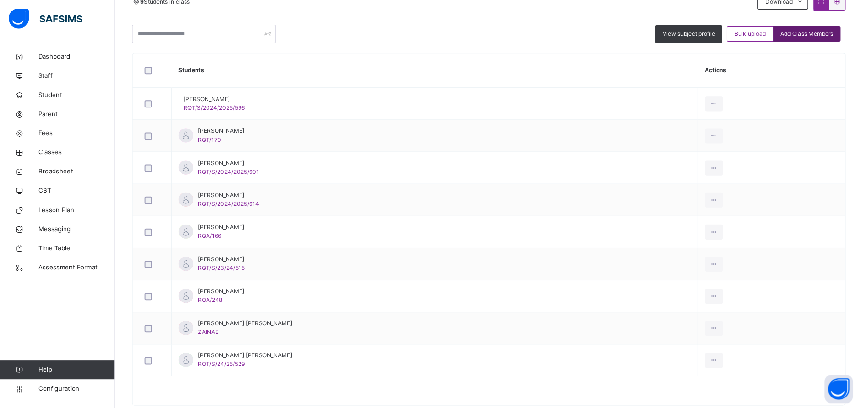
click at [829, 32] on span "Add Class Members" at bounding box center [804, 34] width 53 height 9
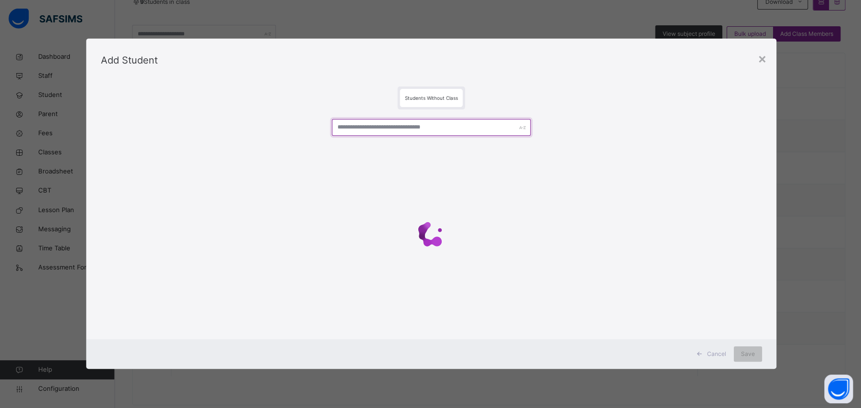
click at [484, 128] on input "text" at bounding box center [430, 127] width 198 height 17
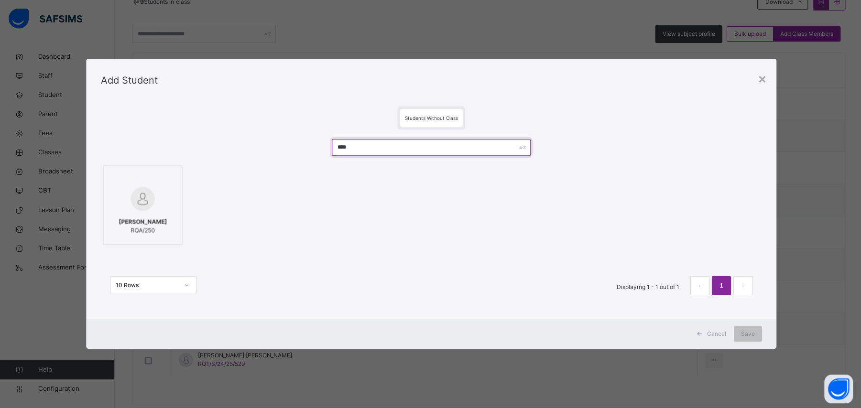
type input "****"
click at [139, 197] on img at bounding box center [142, 199] width 24 height 24
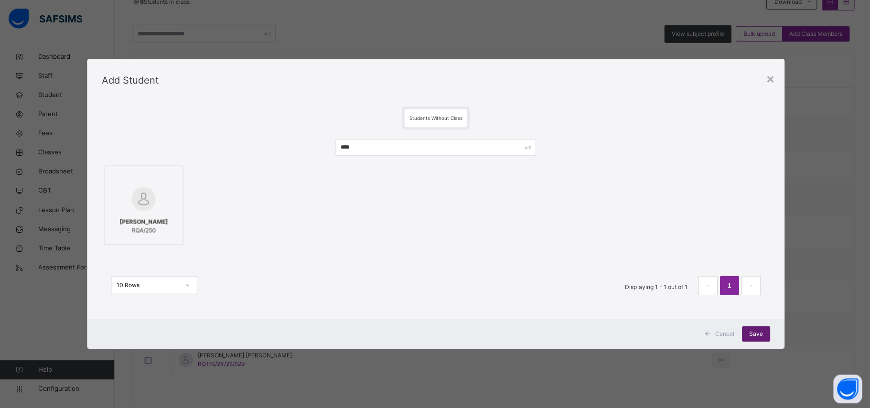
click at [757, 337] on span "Save" at bounding box center [755, 334] width 14 height 9
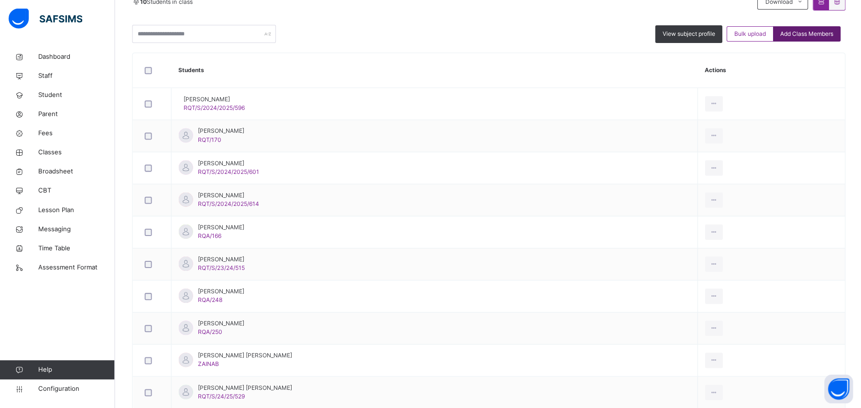
click at [824, 34] on span "Add Class Members" at bounding box center [804, 34] width 53 height 9
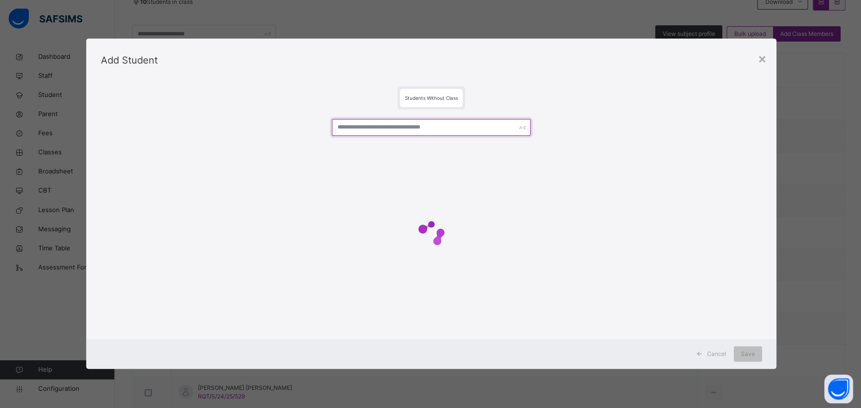
click at [474, 125] on input "text" at bounding box center [430, 127] width 198 height 17
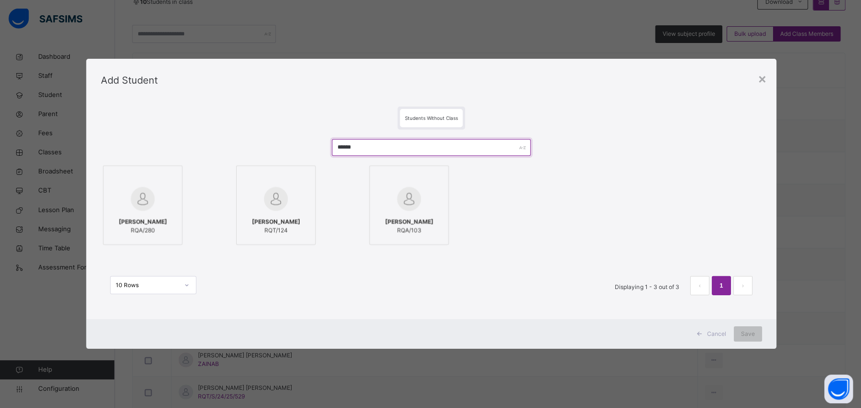
type input "******"
click at [136, 203] on img at bounding box center [142, 199] width 24 height 24
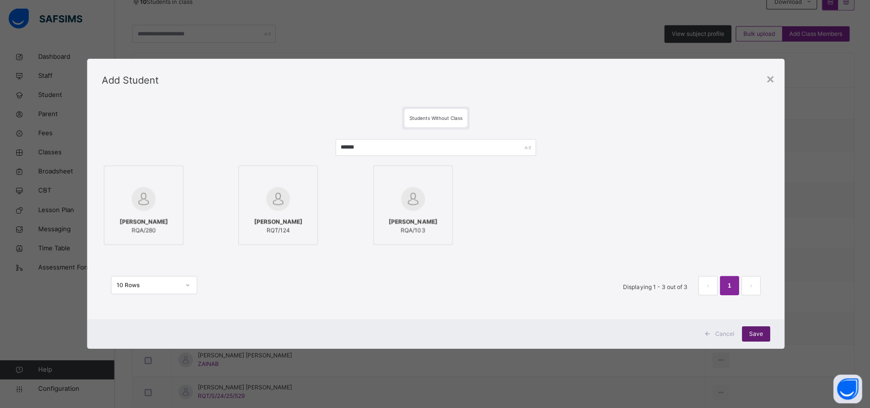
click at [750, 336] on span "Save" at bounding box center [755, 334] width 14 height 9
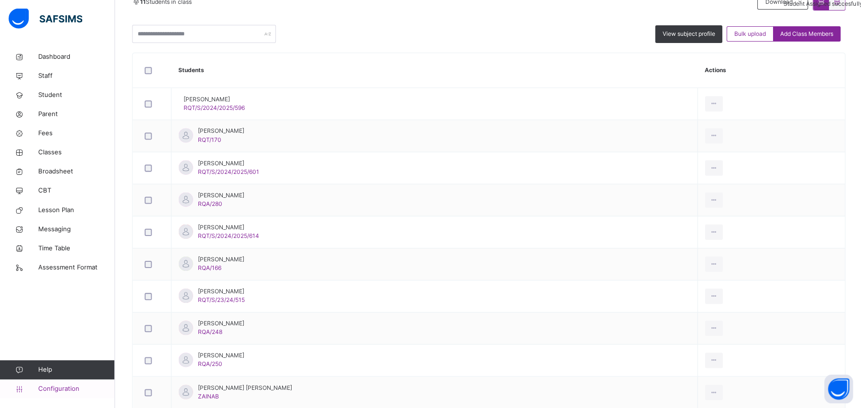
click at [71, 388] on span "Configuration" at bounding box center [76, 389] width 76 height 10
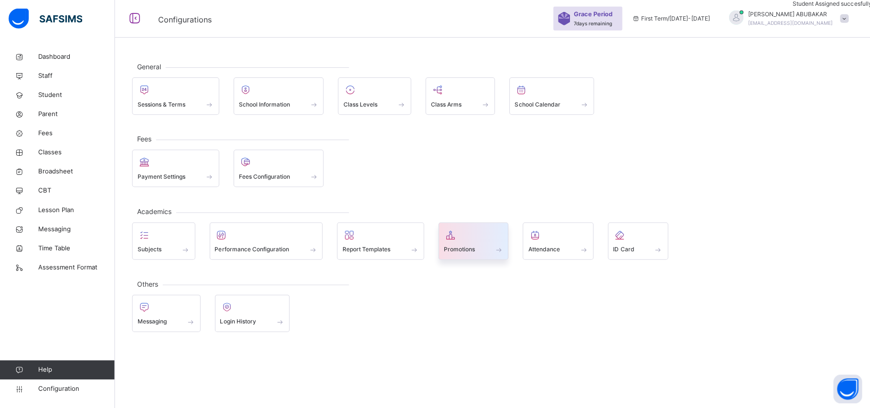
click at [495, 251] on div "Promotions" at bounding box center [473, 250] width 60 height 10
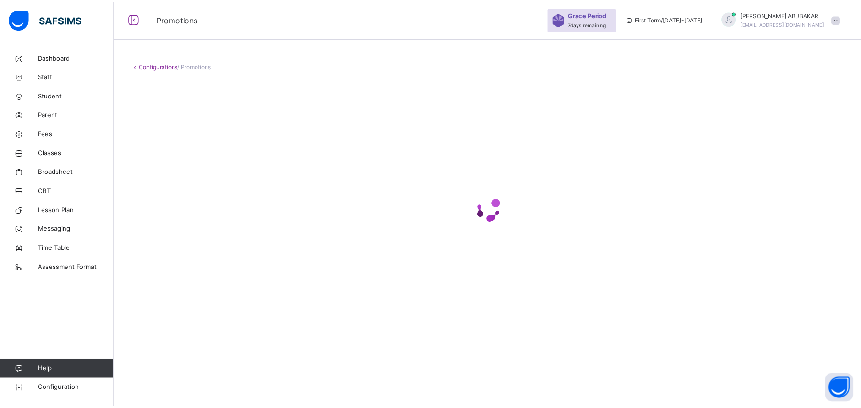
scroll to position [225, 0]
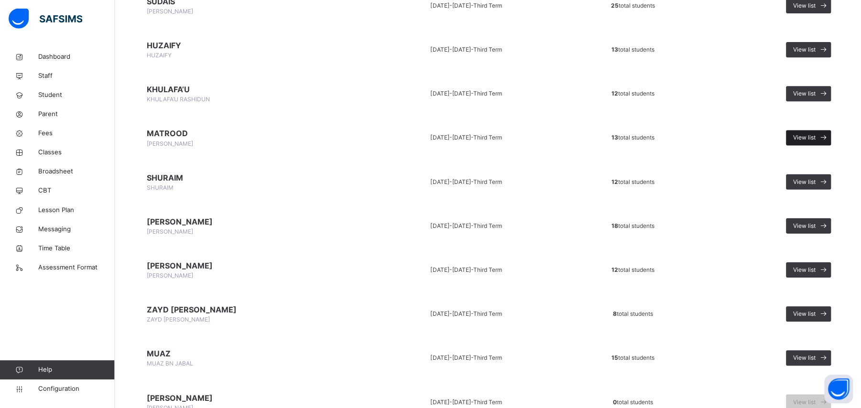
click at [814, 140] on span "View list" at bounding box center [802, 138] width 22 height 9
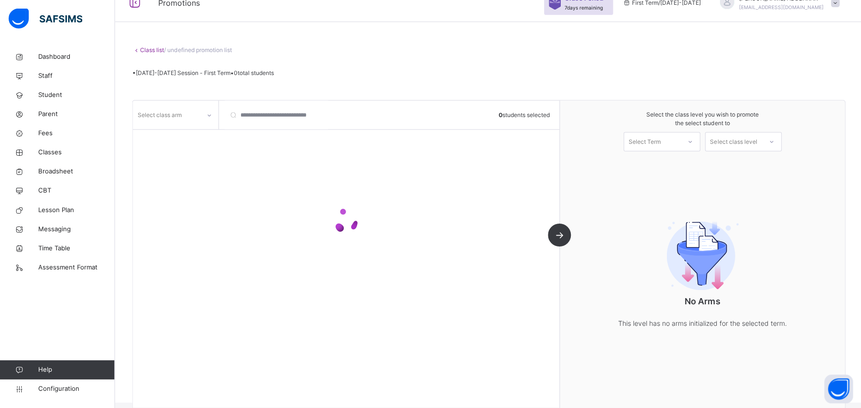
scroll to position [31, 0]
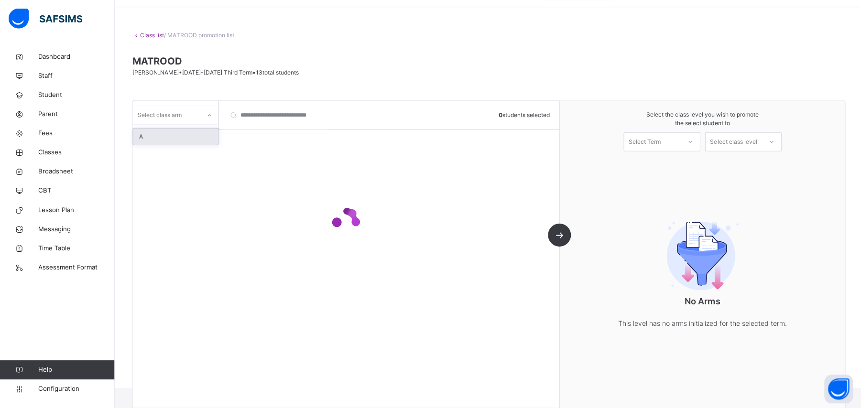
click at [212, 118] on div at bounding box center [209, 115] width 16 height 15
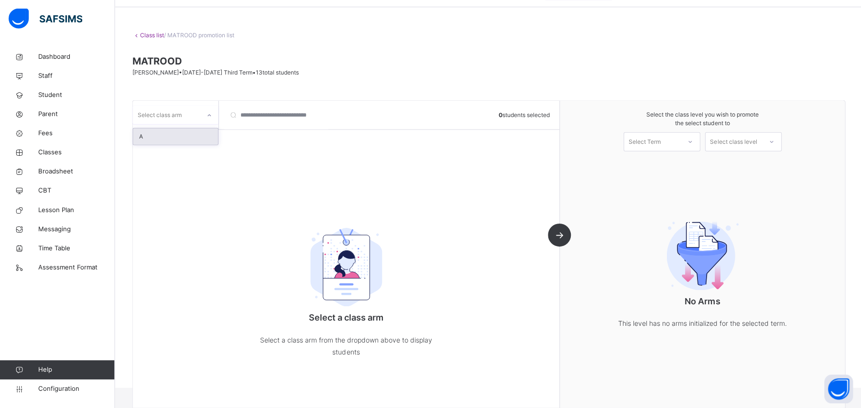
click at [197, 131] on div "A" at bounding box center [175, 137] width 85 height 16
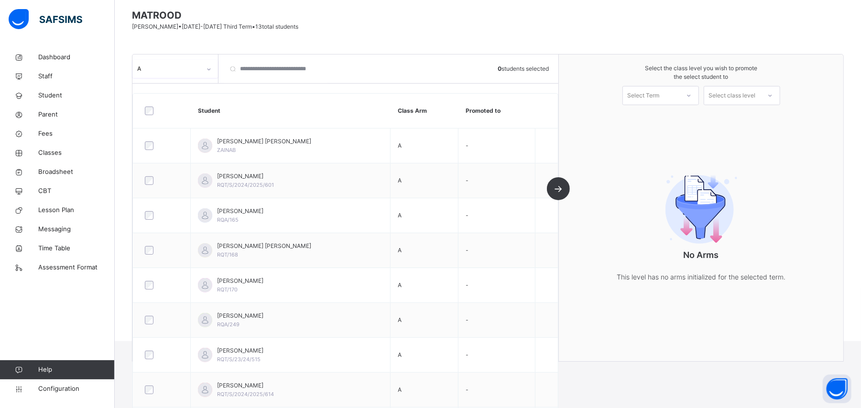
scroll to position [67, 0]
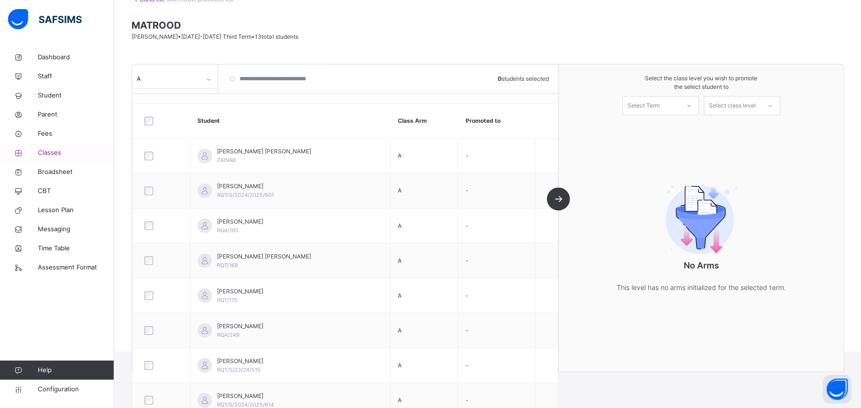
click at [56, 153] on span "Classes" at bounding box center [76, 153] width 76 height 10
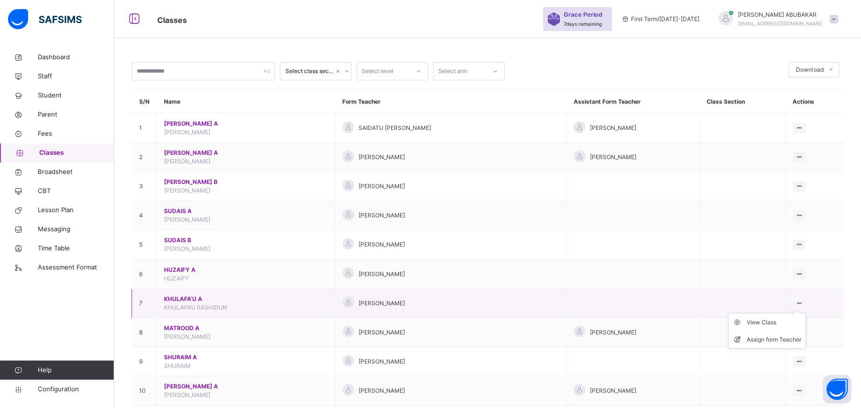
click at [805, 306] on div "View Class Assign form Teacher" at bounding box center [798, 303] width 13 height 11
click at [787, 323] on div "View Class" at bounding box center [773, 322] width 54 height 10
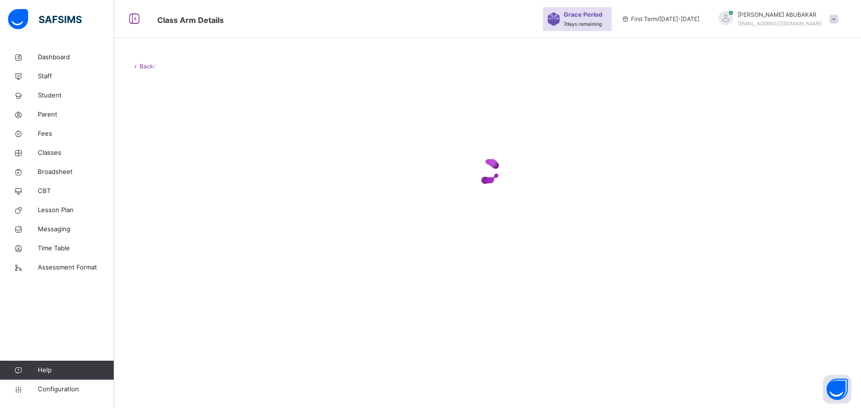
click at [777, 323] on div "Back /" at bounding box center [488, 204] width 746 height 408
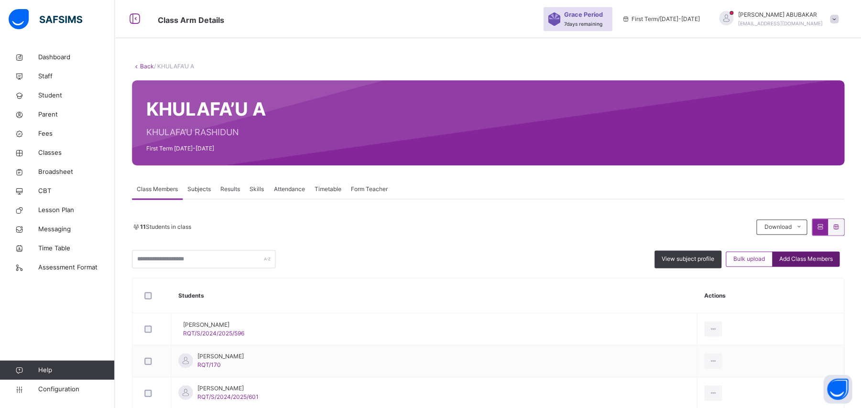
click at [812, 259] on span "Add Class Members" at bounding box center [804, 259] width 53 height 9
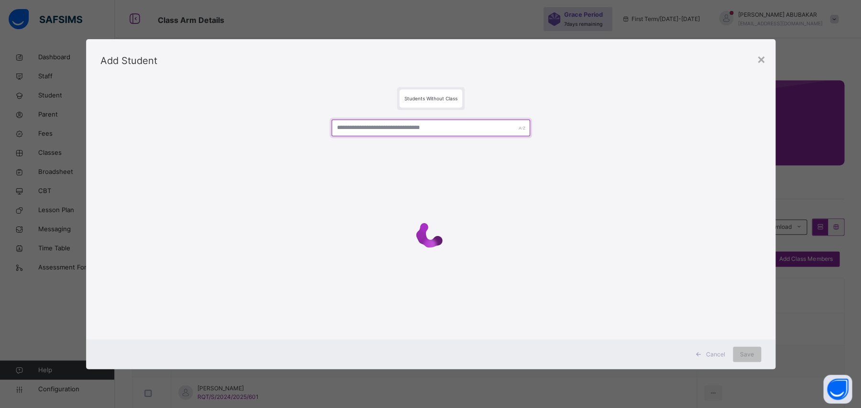
click at [503, 127] on input "text" at bounding box center [430, 127] width 198 height 17
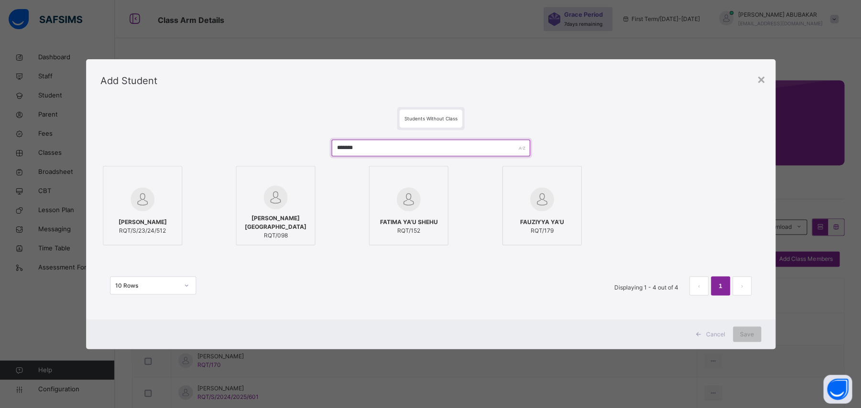
type input "*******"
click at [148, 213] on div "[PERSON_NAME]/S/23/24/512" at bounding box center [142, 226] width 69 height 27
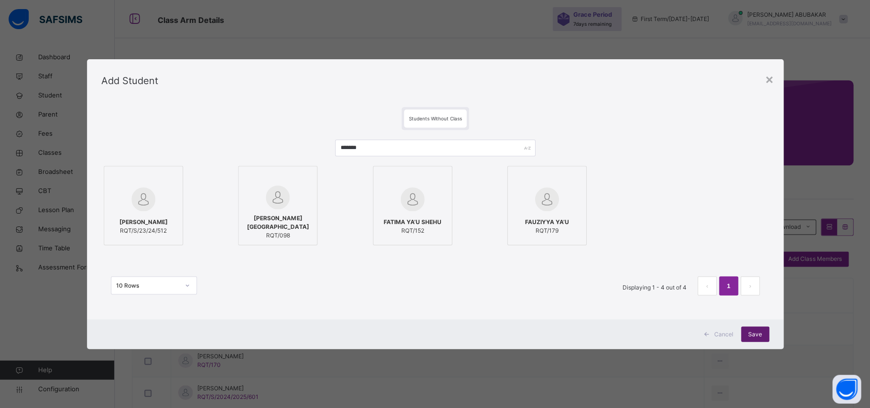
click at [755, 333] on span "Save" at bounding box center [755, 334] width 14 height 9
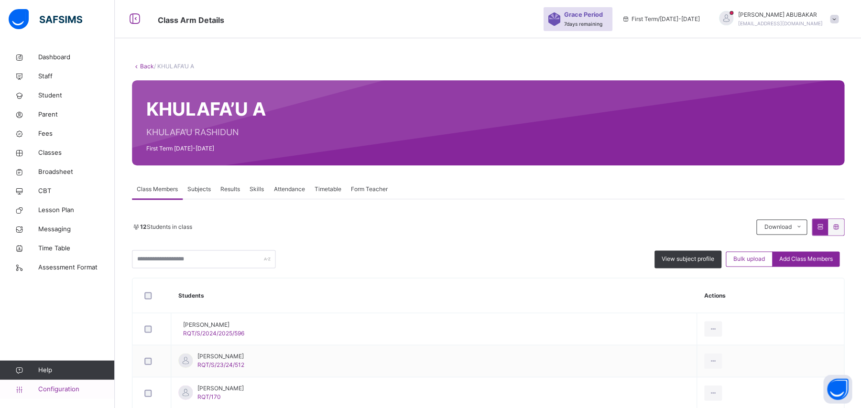
click at [60, 393] on span "Configuration" at bounding box center [76, 389] width 76 height 10
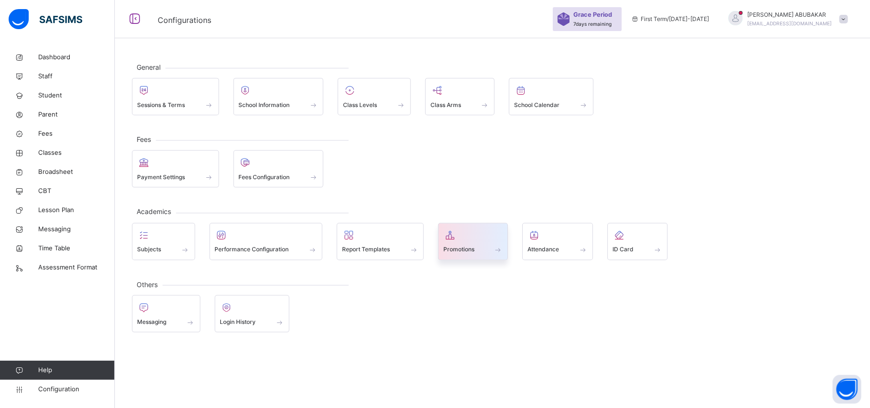
click at [500, 252] on span at bounding box center [498, 250] width 10 height 8
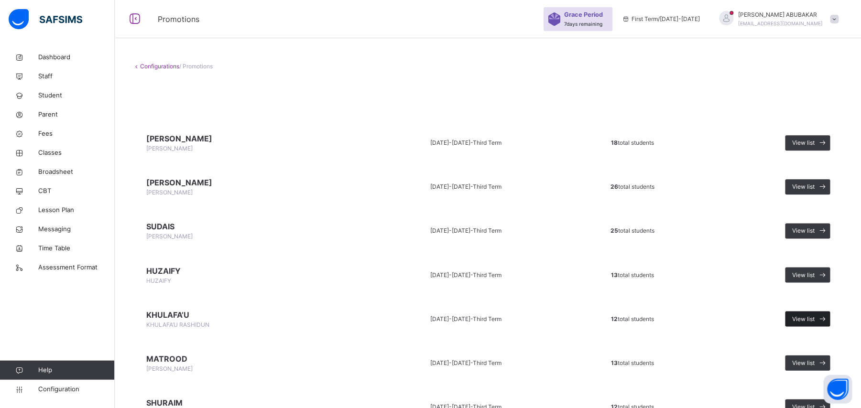
click at [810, 317] on span "View list" at bounding box center [802, 318] width 22 height 9
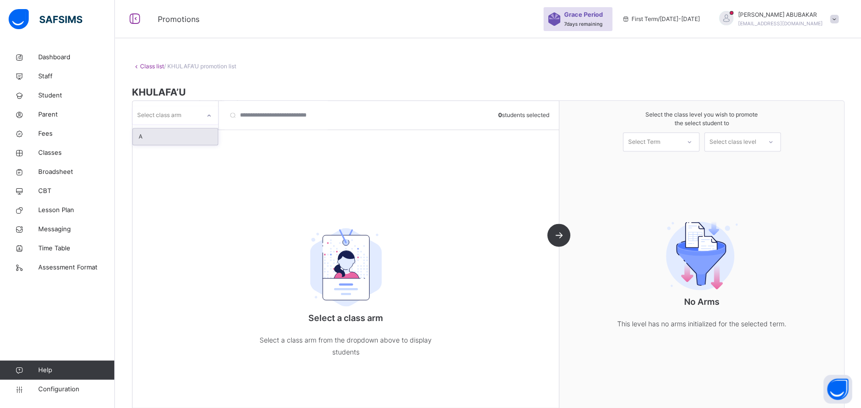
click at [208, 116] on icon at bounding box center [209, 116] width 6 height 10
click at [200, 138] on div "A" at bounding box center [175, 137] width 85 height 16
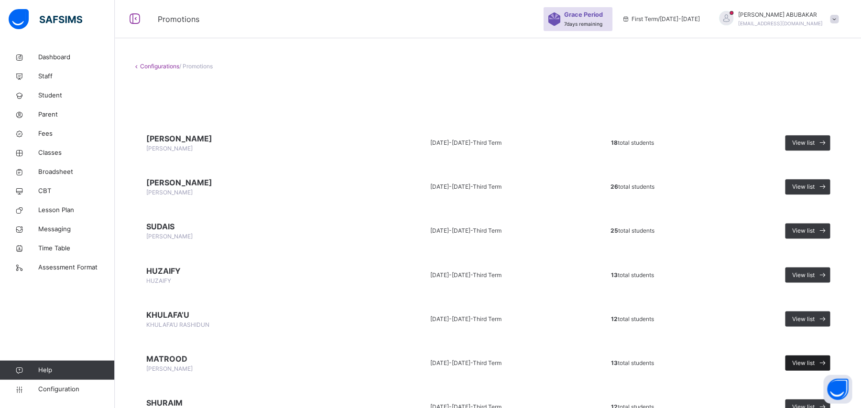
click at [814, 359] on span "View list" at bounding box center [802, 362] width 22 height 9
click at [65, 152] on span "Classes" at bounding box center [76, 153] width 76 height 10
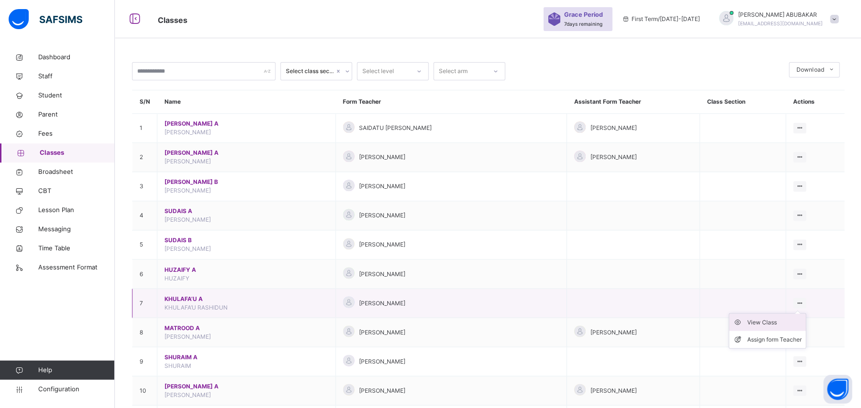
click at [779, 323] on div "View Class" at bounding box center [773, 322] width 54 height 10
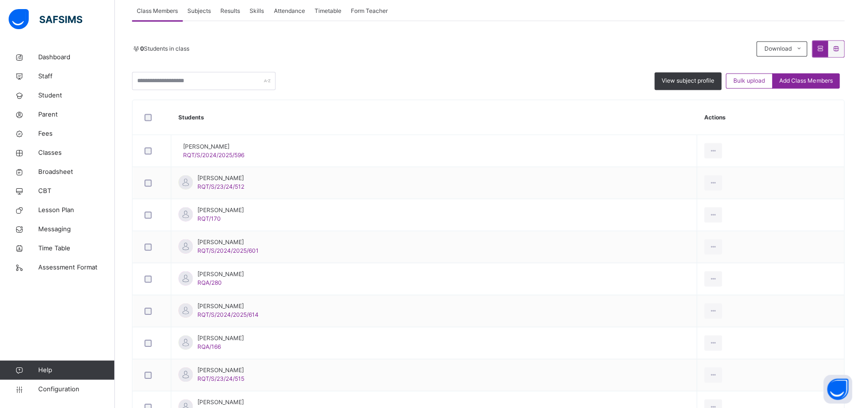
scroll to position [174, 0]
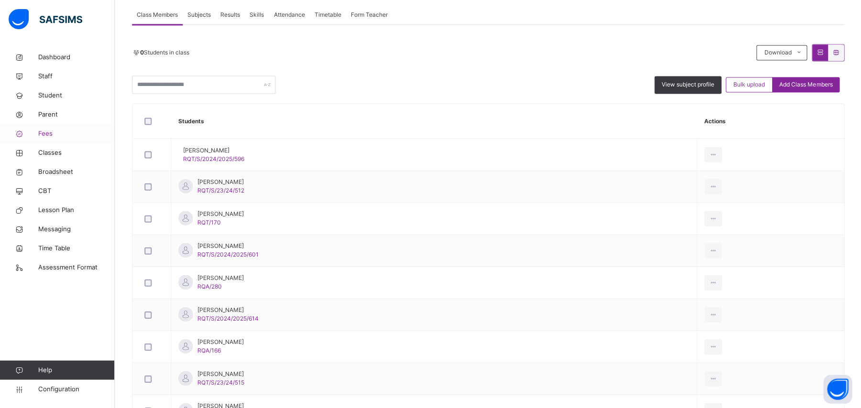
click at [41, 134] on span "Fees" at bounding box center [76, 134] width 76 height 10
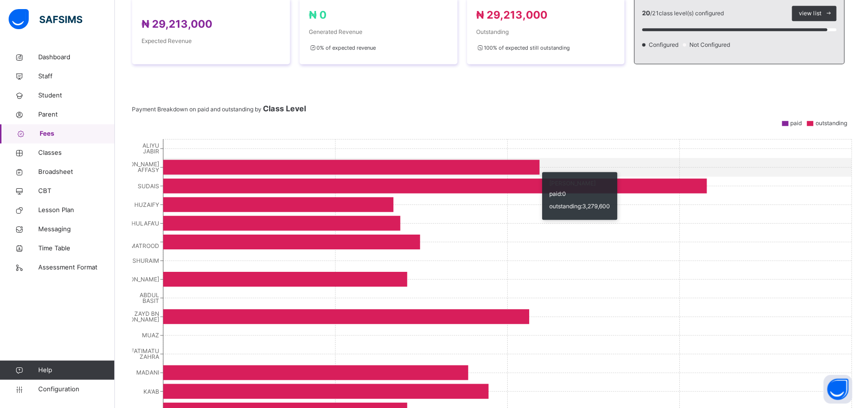
scroll to position [234, 0]
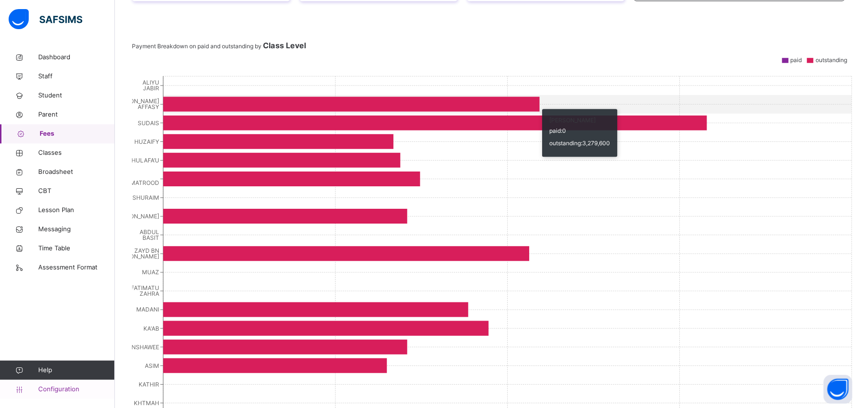
click at [70, 392] on span "Configuration" at bounding box center [76, 389] width 76 height 10
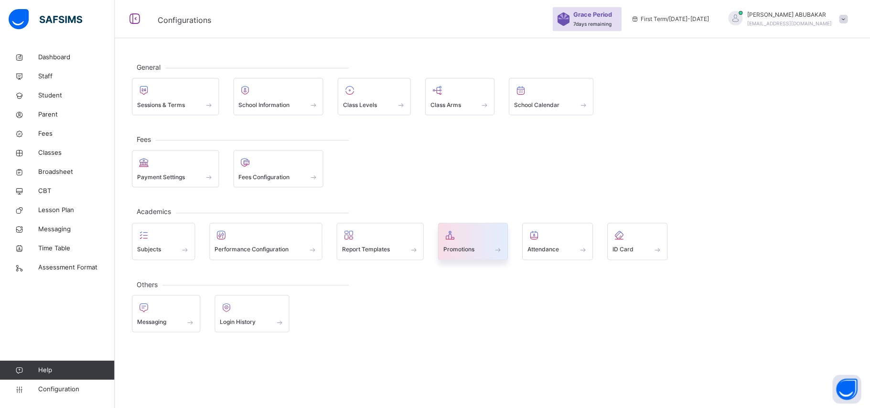
click at [499, 247] on span at bounding box center [498, 250] width 10 height 8
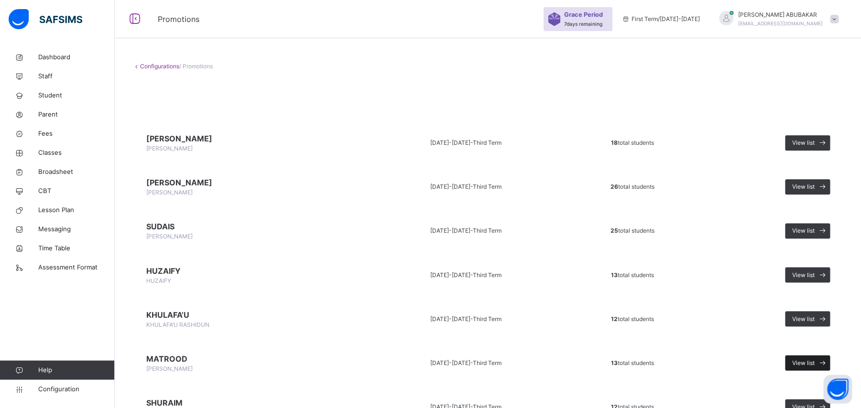
click at [824, 359] on span at bounding box center [821, 362] width 15 height 15
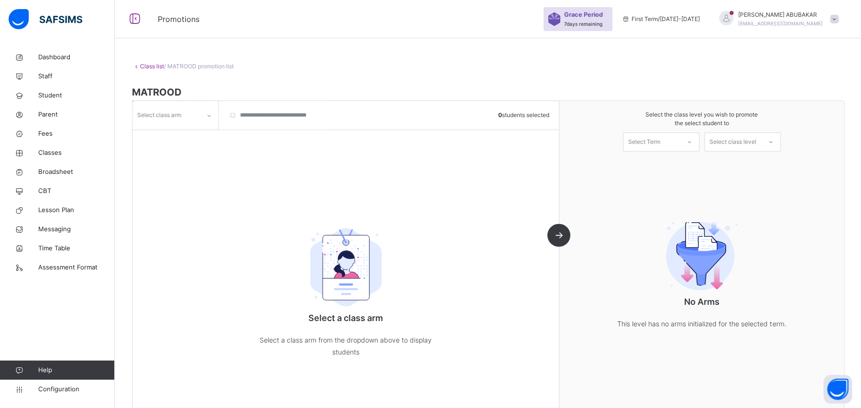
click at [209, 114] on icon at bounding box center [209, 116] width 6 height 10
click at [200, 137] on div "A" at bounding box center [175, 137] width 85 height 16
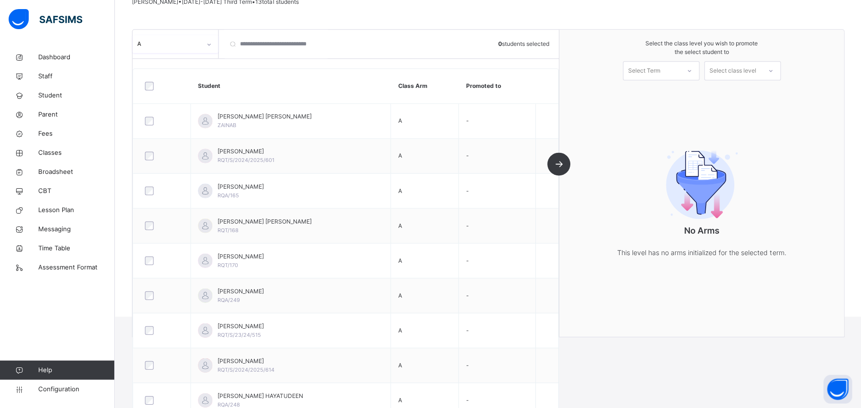
scroll to position [101, 0]
click at [86, 156] on span "Classes" at bounding box center [76, 153] width 76 height 10
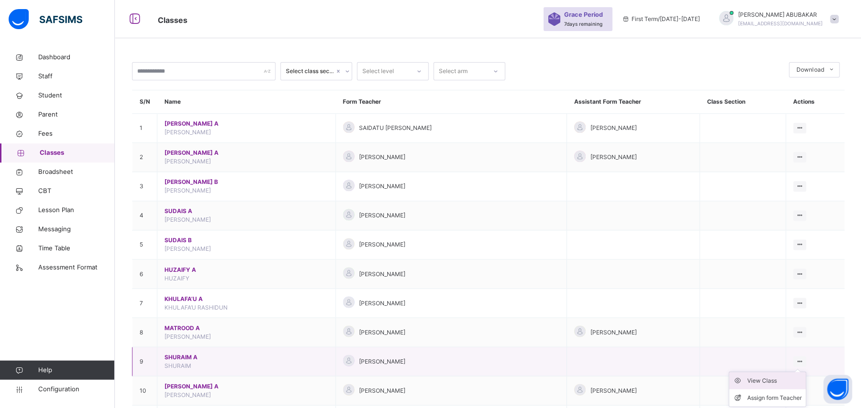
click at [785, 385] on div "View Class" at bounding box center [773, 381] width 54 height 10
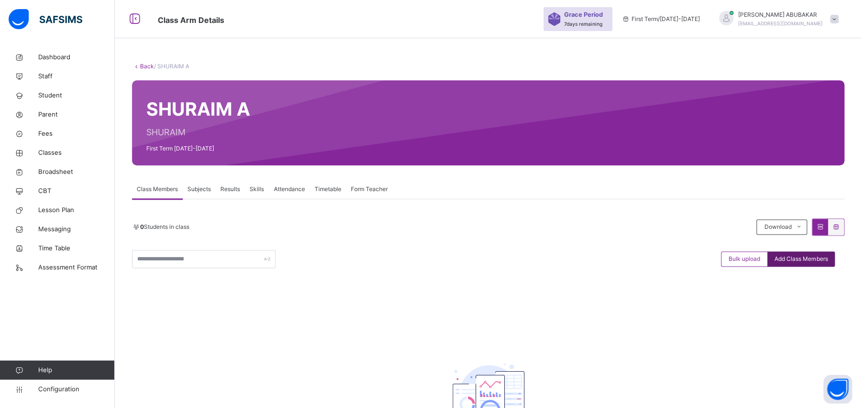
click at [813, 259] on span "Add Class Members" at bounding box center [800, 259] width 53 height 9
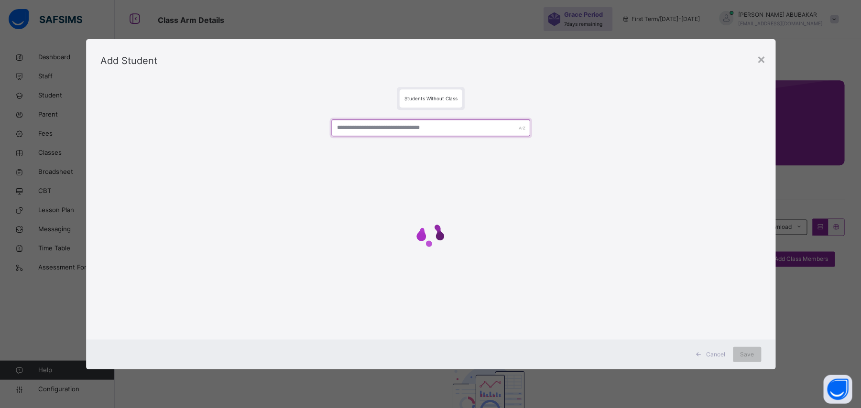
click at [376, 128] on input "text" at bounding box center [430, 127] width 198 height 17
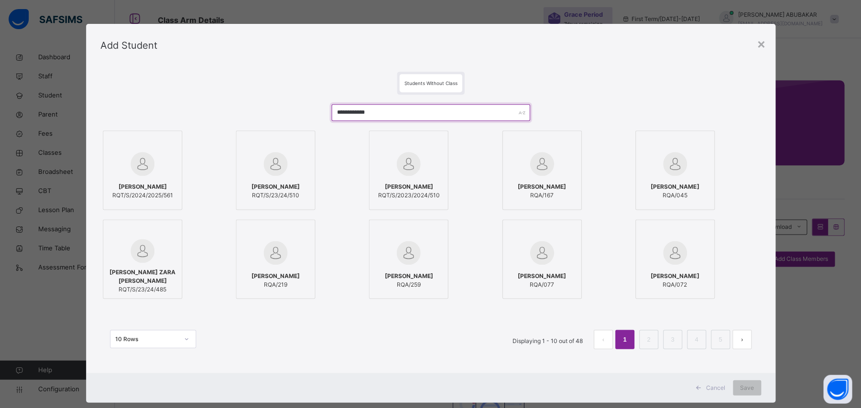
type input "**********"
click at [161, 185] on span "[PERSON_NAME]" at bounding box center [142, 187] width 61 height 9
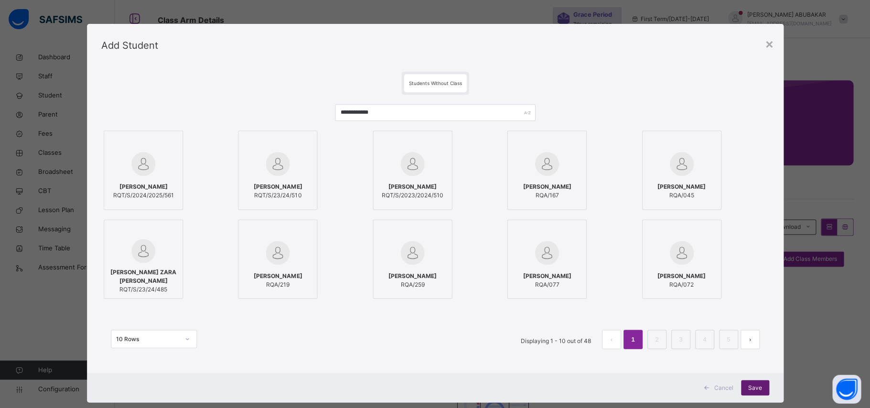
click at [751, 388] on span "Save" at bounding box center [755, 387] width 14 height 9
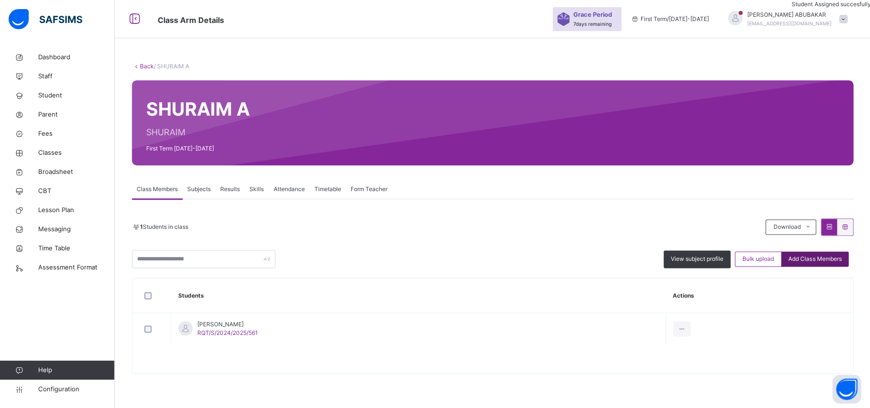
click at [807, 263] on span "Add Class Members" at bounding box center [814, 259] width 53 height 9
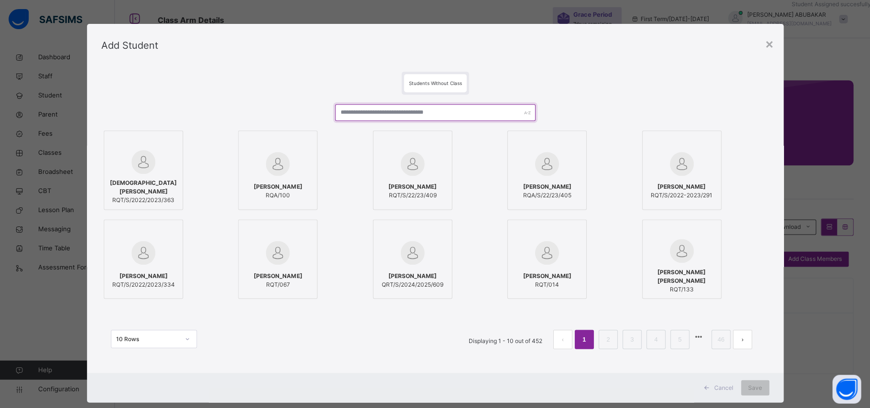
click at [415, 112] on input "text" at bounding box center [435, 112] width 200 height 17
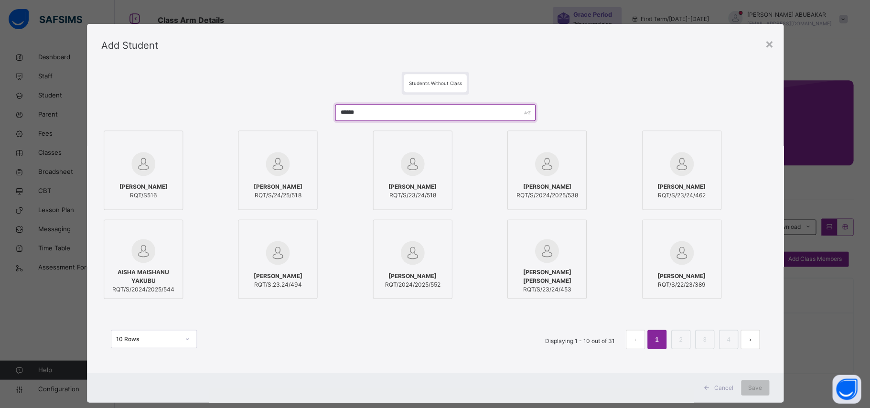
click at [386, 112] on input "*****" at bounding box center [435, 112] width 200 height 17
type input "*****"
click at [66, 387] on div "× Add Student Students Without Class ***** [PERSON_NAME]/S516 [PERSON_NAME] RQT…" at bounding box center [435, 204] width 870 height 408
click at [62, 388] on div "× Add Student Students Without Class ***** [PERSON_NAME]/S516 [PERSON_NAME] RQT…" at bounding box center [435, 204] width 870 height 408
click at [770, 41] on div "×" at bounding box center [769, 43] width 9 height 20
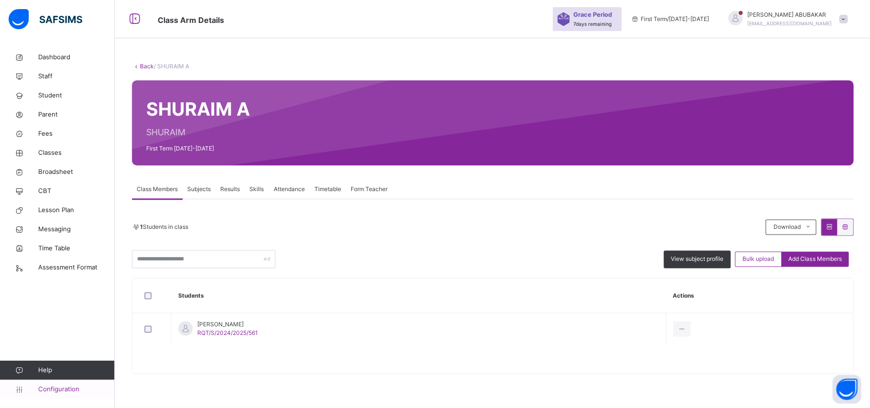
click at [77, 389] on span "Configuration" at bounding box center [76, 389] width 76 height 10
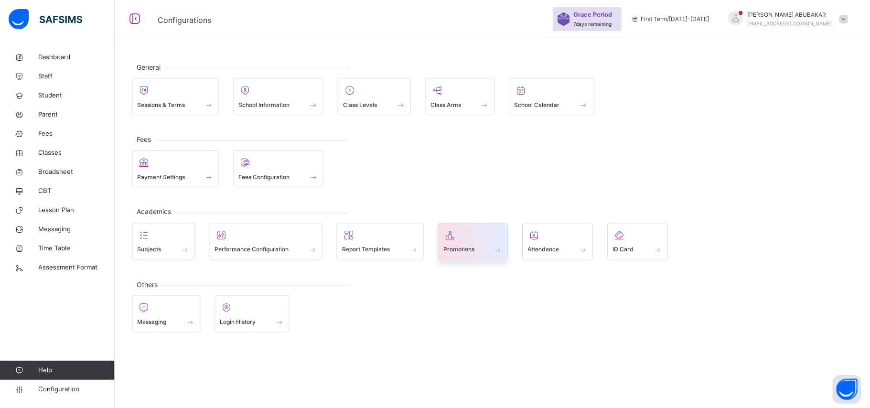
click at [498, 250] on span at bounding box center [498, 250] width 10 height 8
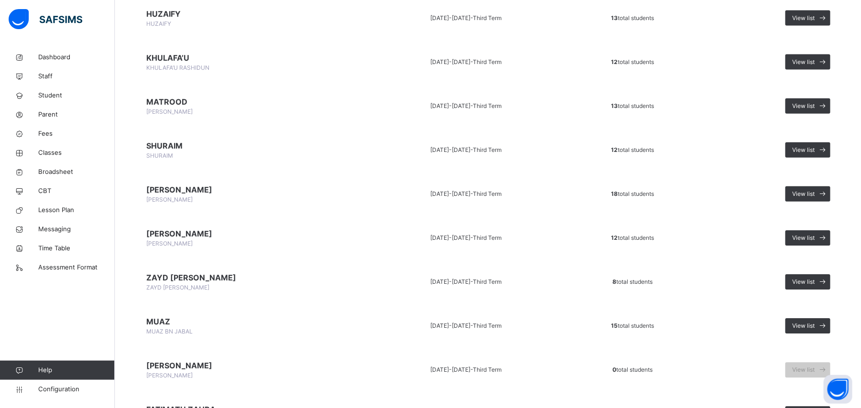
scroll to position [258, 0]
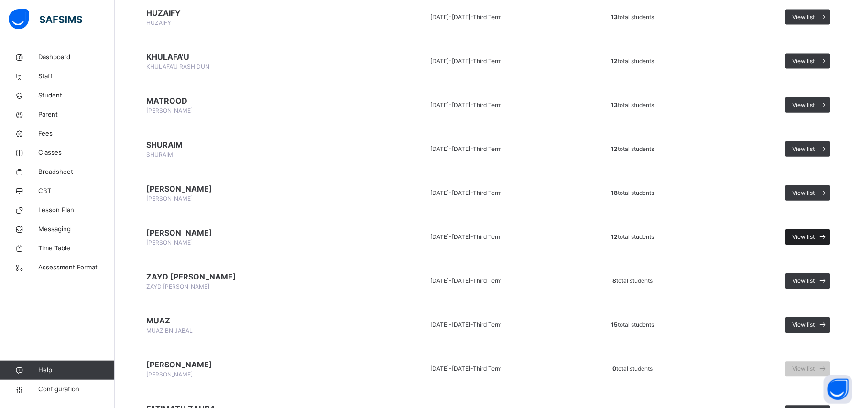
click at [814, 234] on span "View list" at bounding box center [802, 236] width 22 height 9
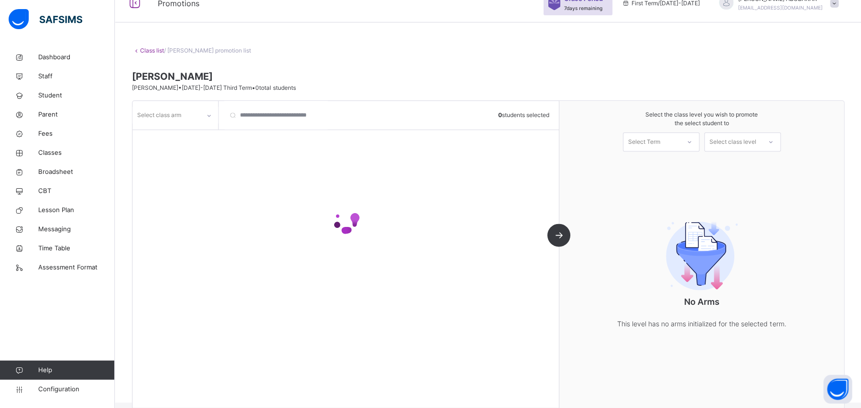
scroll to position [31, 0]
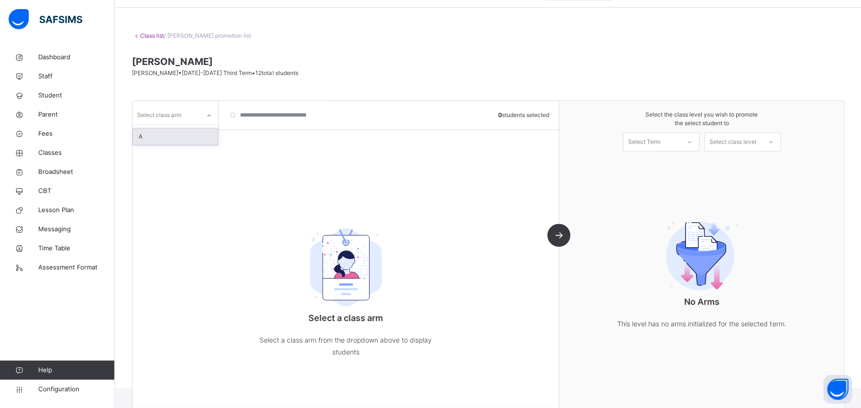
click at [192, 137] on div "A" at bounding box center [175, 137] width 85 height 16
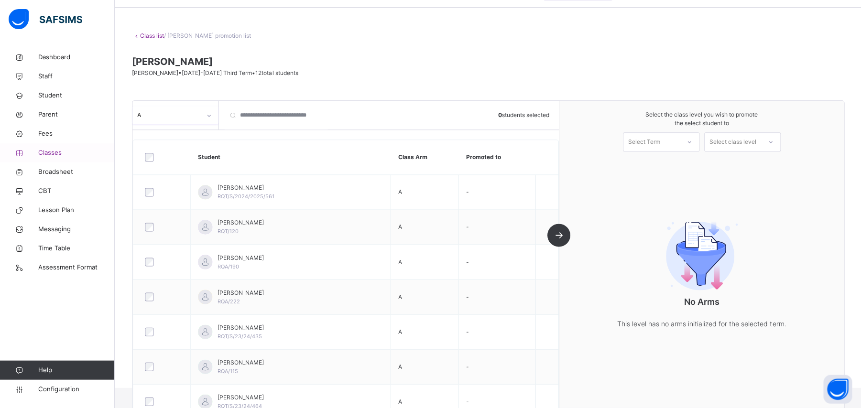
click at [63, 151] on span "Classes" at bounding box center [76, 153] width 76 height 10
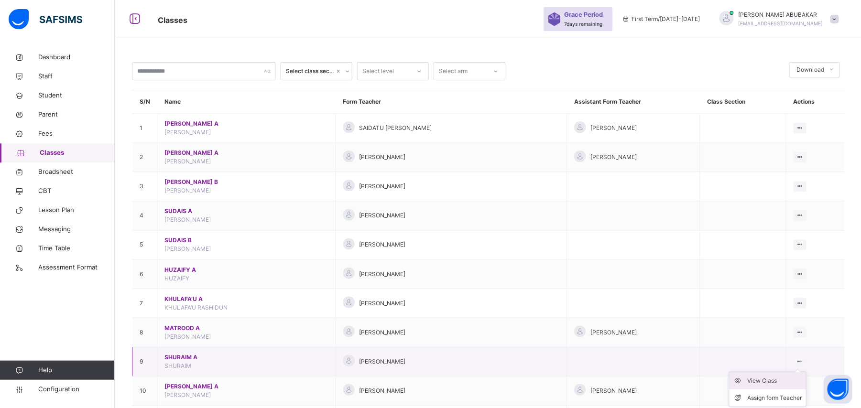
click at [777, 379] on div "View Class" at bounding box center [773, 381] width 54 height 10
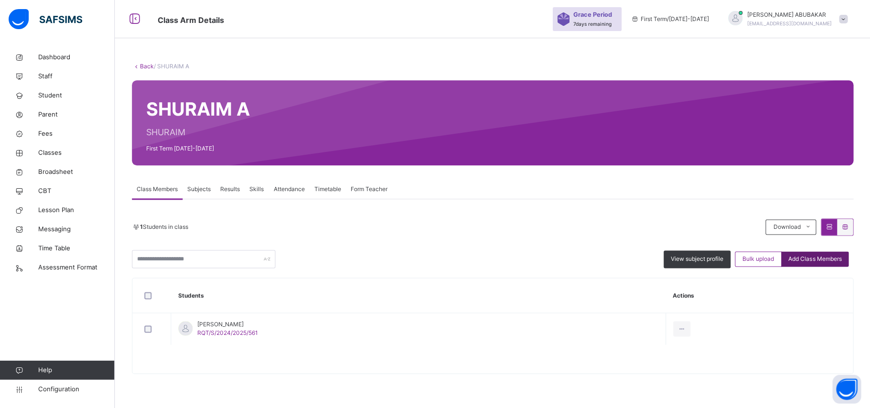
click at [832, 258] on span "Add Class Members" at bounding box center [814, 259] width 53 height 9
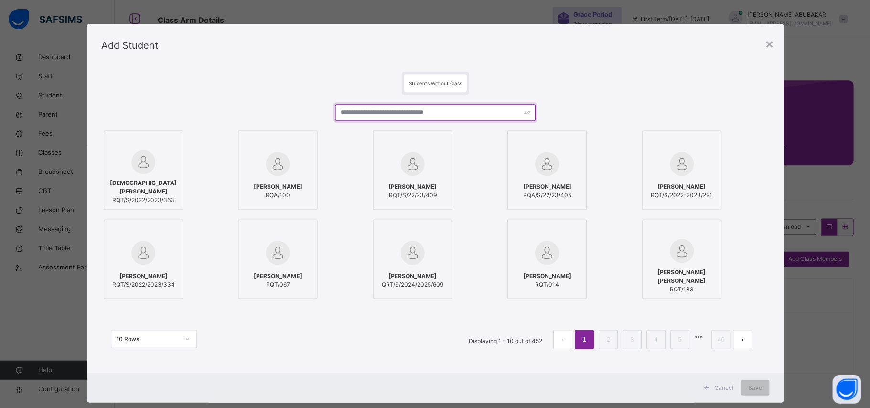
click at [461, 110] on input "text" at bounding box center [435, 112] width 200 height 17
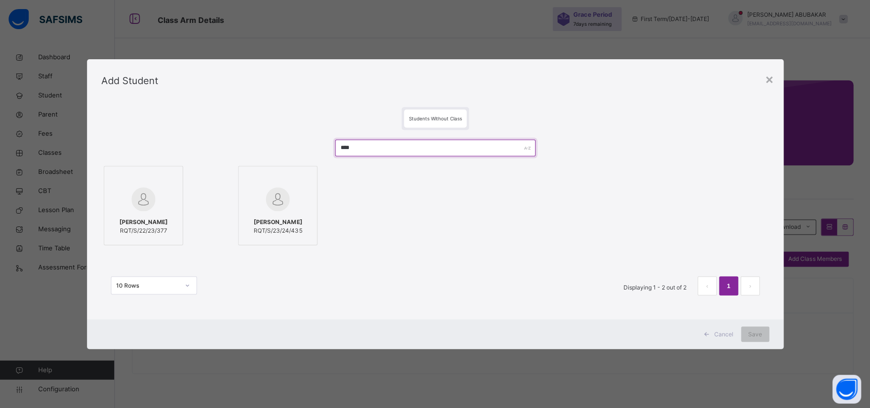
type input "****"
click at [304, 215] on div "[PERSON_NAME] WALI RQT/S/23/24/435" at bounding box center [277, 226] width 69 height 27
click at [764, 338] on div "Save" at bounding box center [755, 333] width 28 height 15
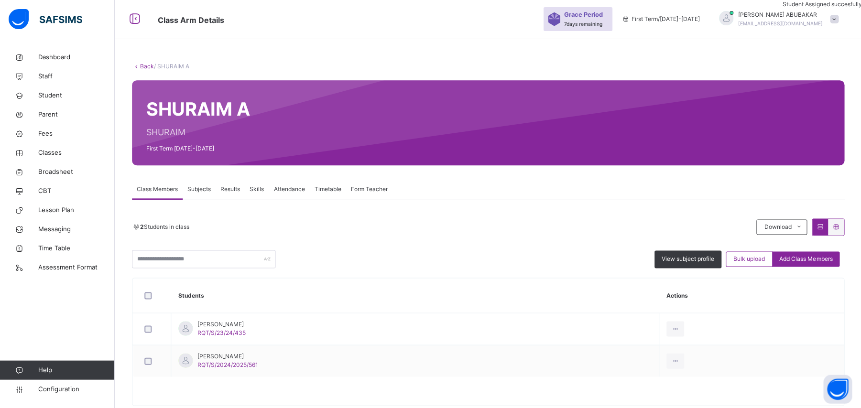
click at [801, 258] on span "Add Class Members" at bounding box center [804, 259] width 53 height 9
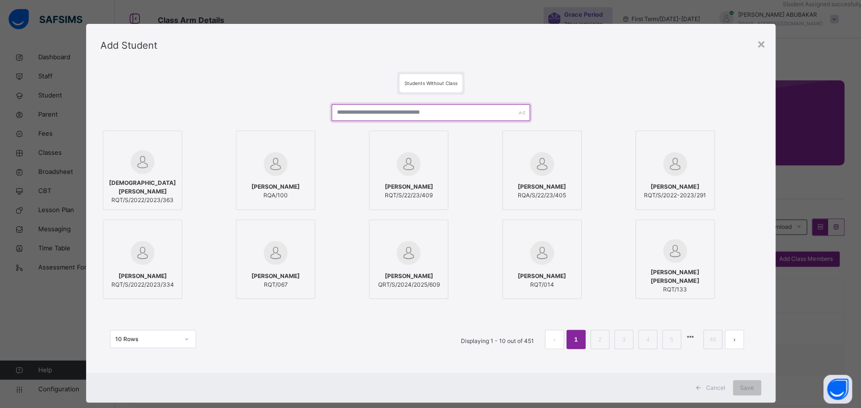
click at [470, 109] on input "text" at bounding box center [430, 112] width 198 height 17
drag, startPoint x: 768, startPoint y: 43, endPoint x: 749, endPoint y: 58, distance: 24.1
click at [768, 43] on div "Add Student" at bounding box center [430, 45] width 689 height 43
click at [765, 44] on div "×" at bounding box center [760, 43] width 9 height 20
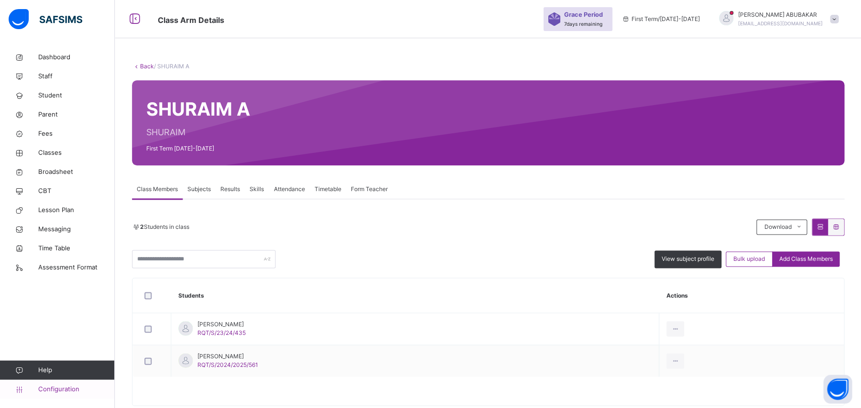
click at [62, 388] on span "Configuration" at bounding box center [76, 389] width 76 height 10
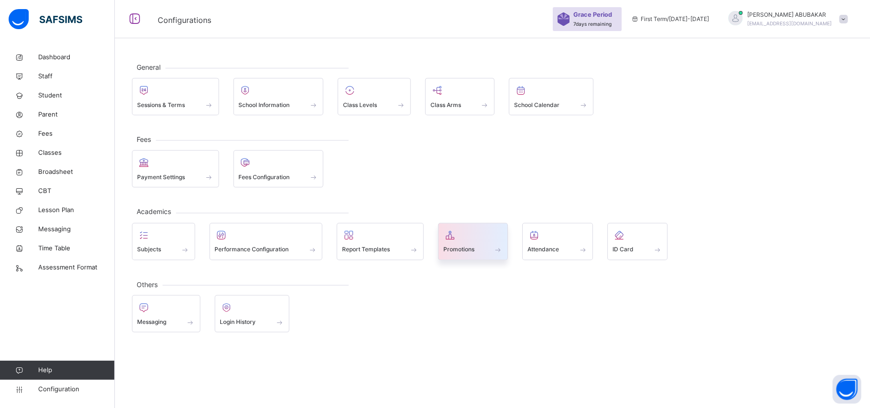
click at [495, 243] on span at bounding box center [473, 243] width 60 height 2
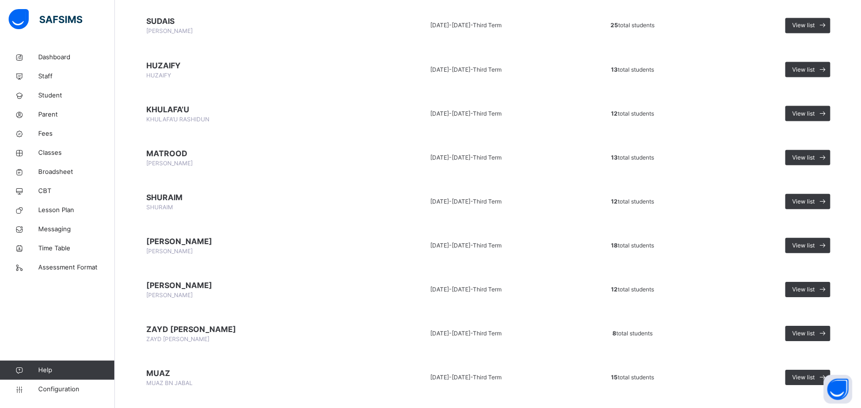
scroll to position [206, 0]
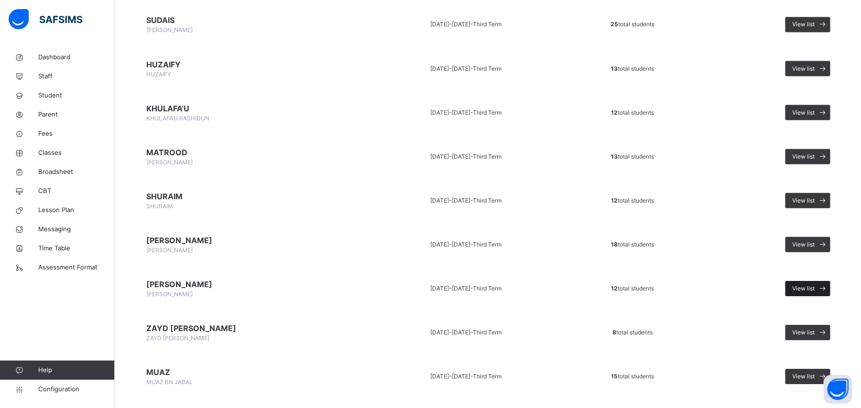
click at [814, 284] on span "View list" at bounding box center [802, 288] width 22 height 9
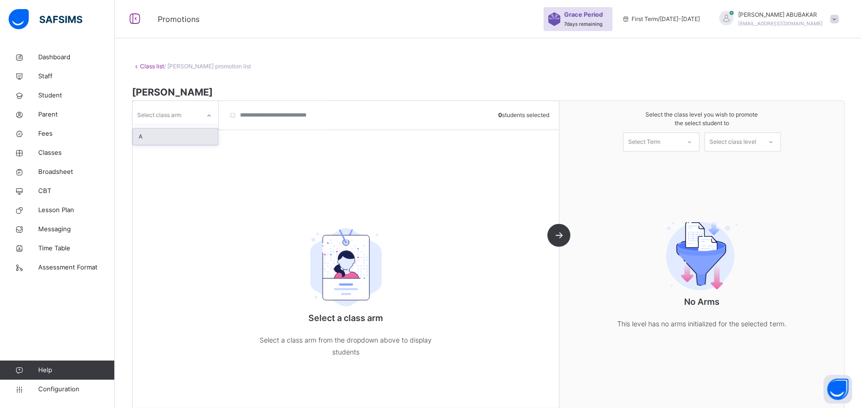
click at [199, 141] on div "A" at bounding box center [175, 137] width 85 height 16
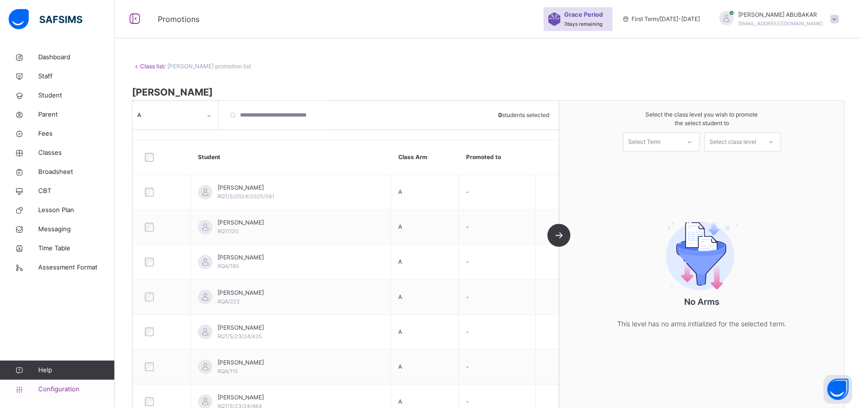
click at [52, 396] on link "Configuration" at bounding box center [57, 388] width 114 height 19
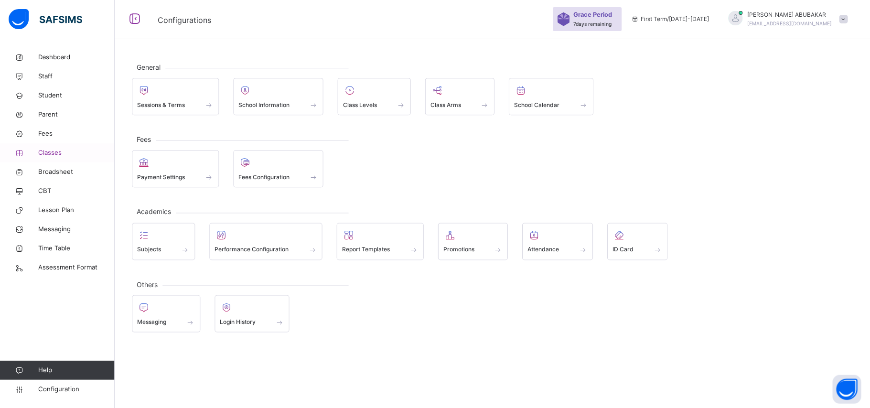
click at [58, 156] on span "Classes" at bounding box center [76, 153] width 76 height 10
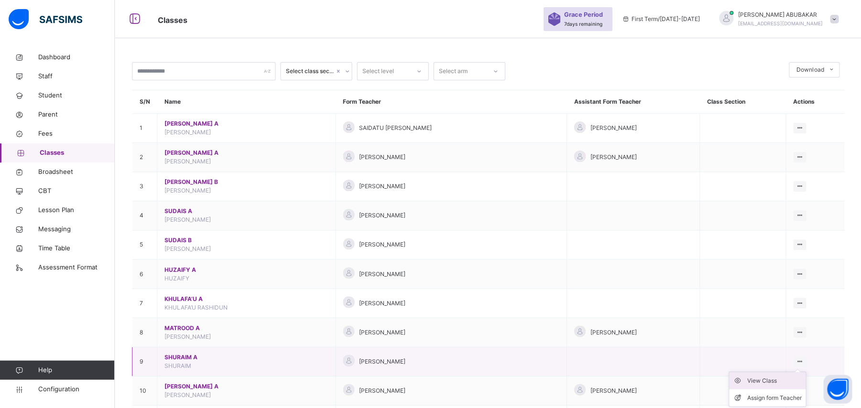
click at [790, 385] on div "View Class" at bounding box center [773, 381] width 54 height 10
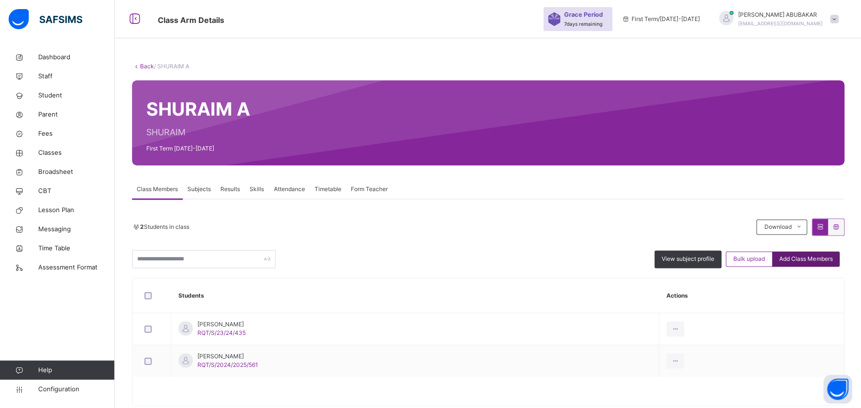
click at [824, 258] on span "Add Class Members" at bounding box center [804, 259] width 53 height 9
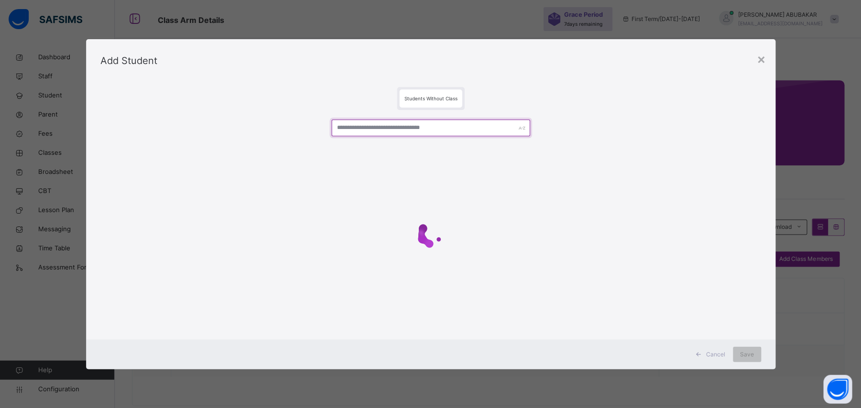
click at [438, 125] on input "text" at bounding box center [430, 127] width 198 height 17
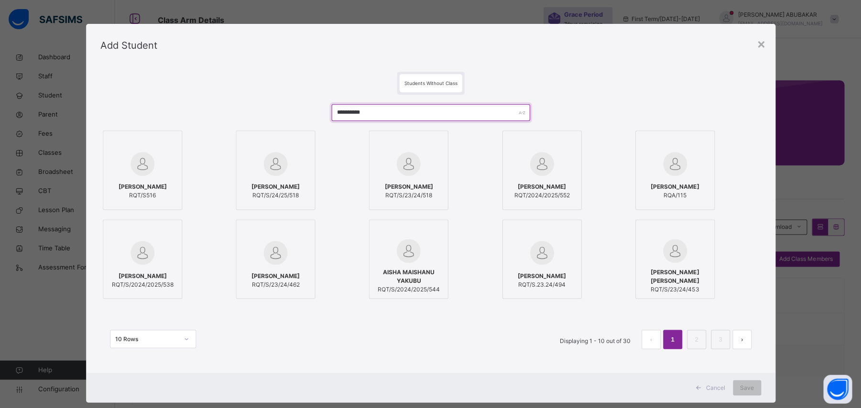
type input "**********"
click at [674, 189] on span "[PERSON_NAME]" at bounding box center [674, 187] width 48 height 9
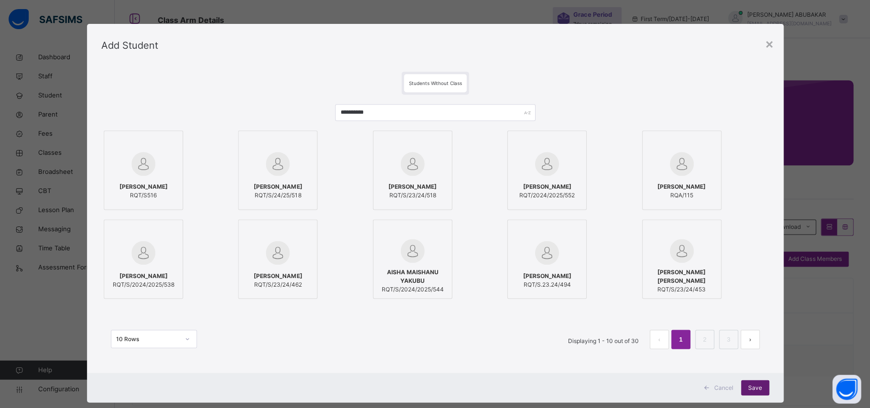
click at [749, 389] on span "Save" at bounding box center [755, 387] width 14 height 9
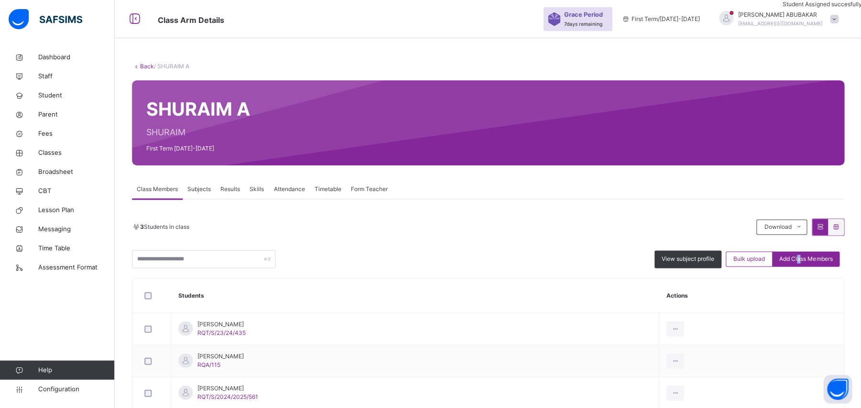
click at [807, 256] on div "Add Class Members" at bounding box center [804, 258] width 67 height 15
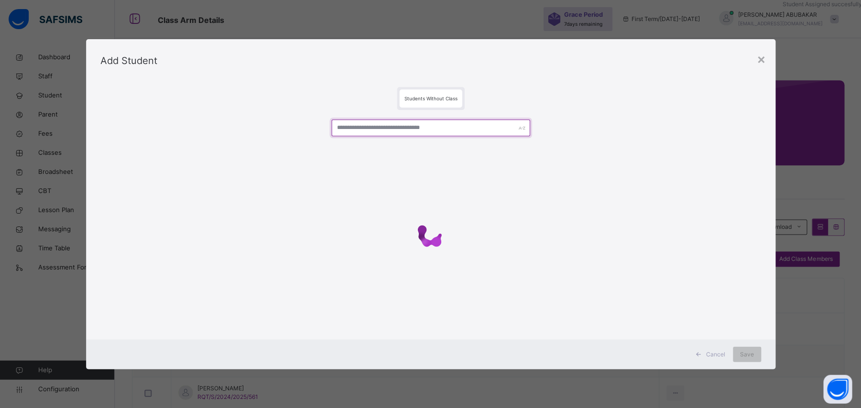
click at [385, 126] on input "text" at bounding box center [430, 127] width 198 height 17
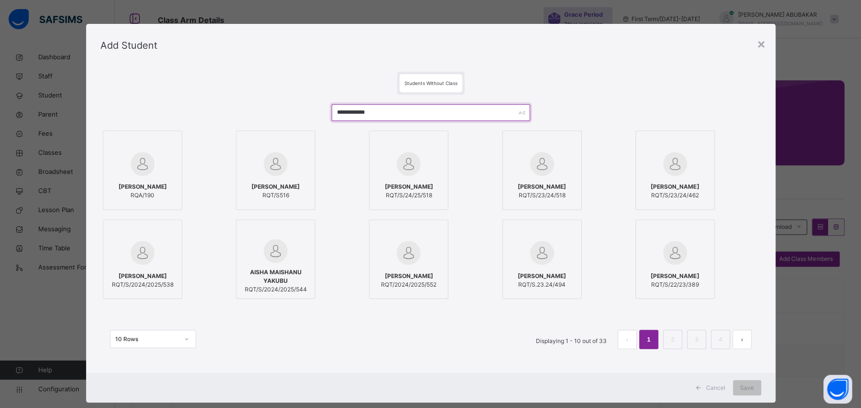
type input "**********"
click at [133, 180] on div "[PERSON_NAME] RQA/190" at bounding box center [142, 191] width 69 height 27
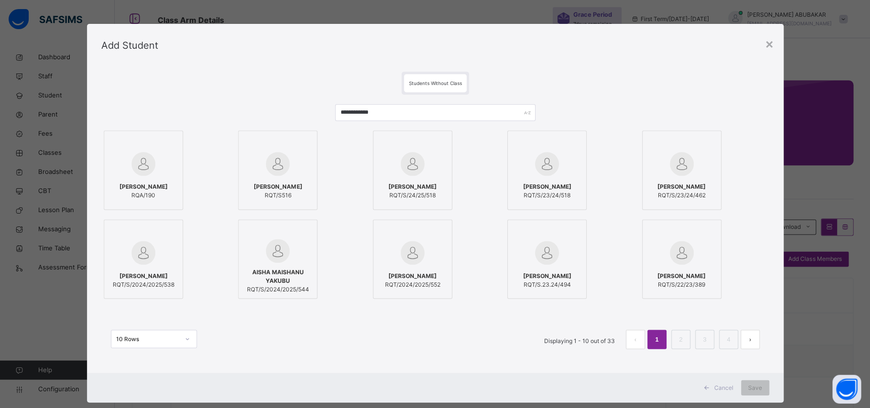
click at [156, 163] on div at bounding box center [143, 164] width 69 height 28
click at [753, 390] on span "Save" at bounding box center [755, 387] width 14 height 9
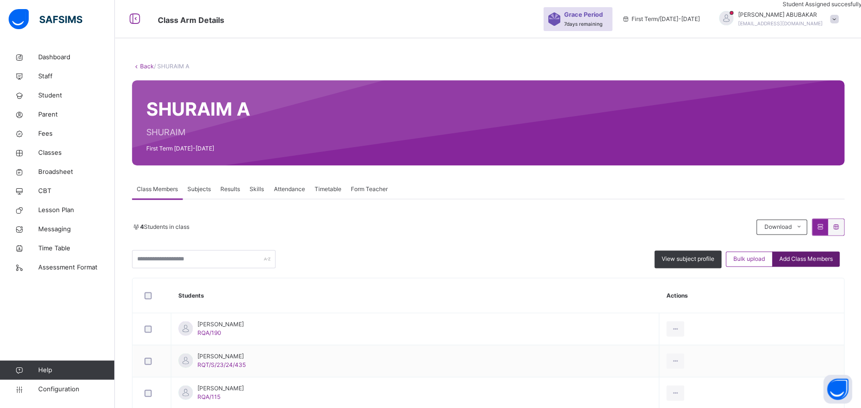
click at [832, 258] on span "Add Class Members" at bounding box center [804, 259] width 53 height 9
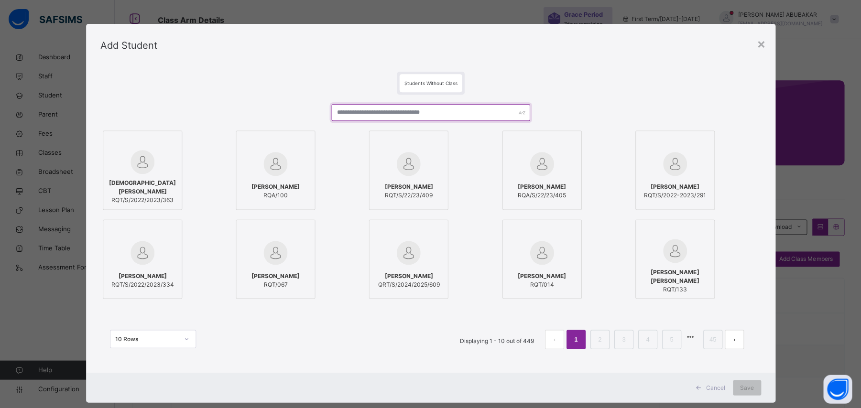
click at [482, 116] on input "text" at bounding box center [430, 112] width 198 height 17
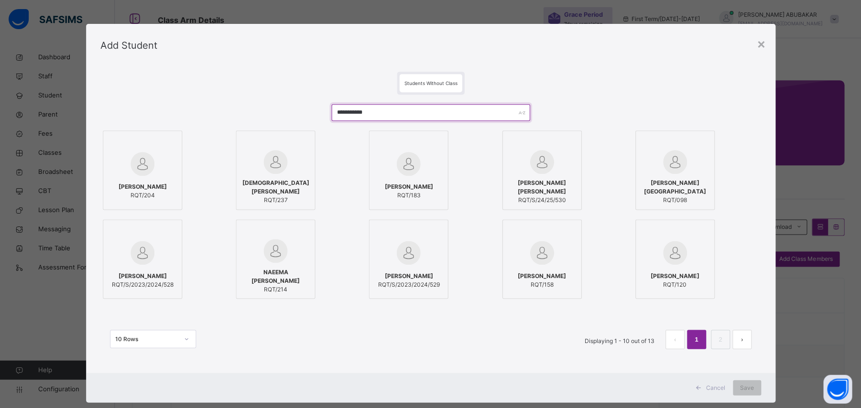
type input "**********"
click at [680, 261] on img at bounding box center [674, 253] width 24 height 24
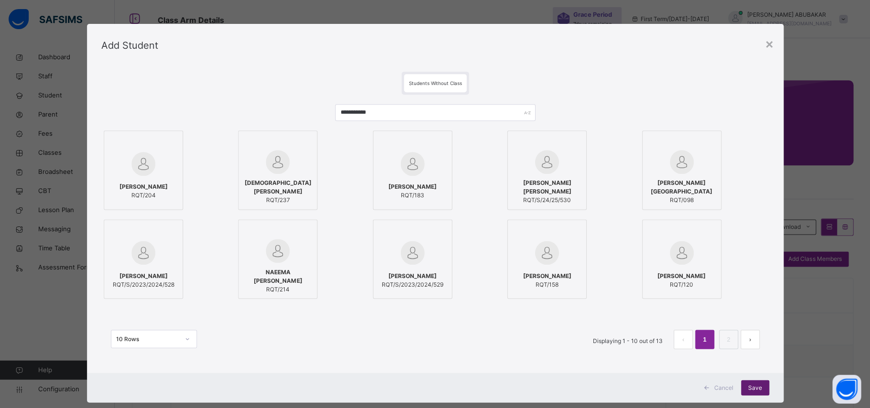
click at [748, 388] on span "Save" at bounding box center [755, 387] width 14 height 9
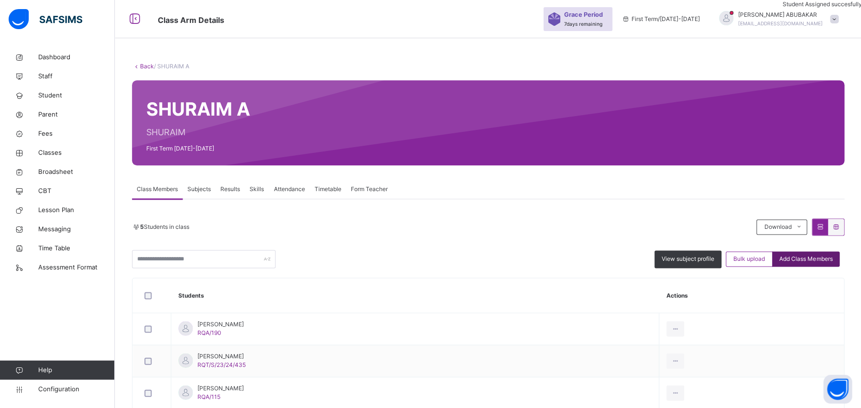
click at [813, 262] on span "Add Class Members" at bounding box center [804, 259] width 53 height 9
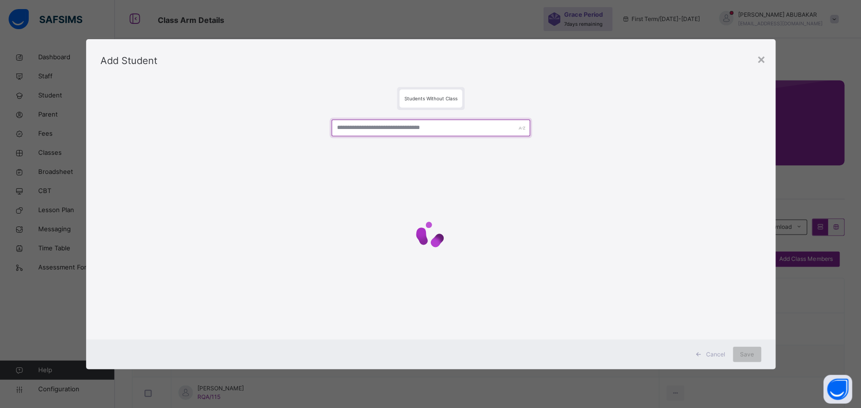
click at [421, 128] on input "text" at bounding box center [430, 127] width 198 height 17
click at [348, 126] on input "**********" at bounding box center [430, 127] width 198 height 17
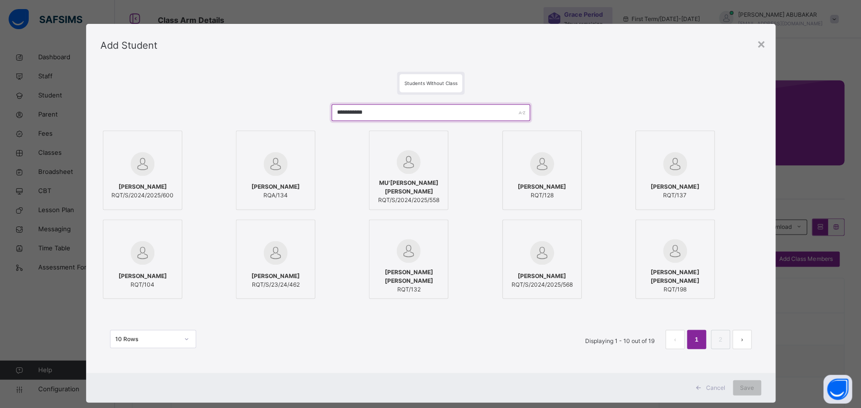
type input "**********"
click at [147, 191] on span "[PERSON_NAME]" at bounding box center [142, 187] width 62 height 9
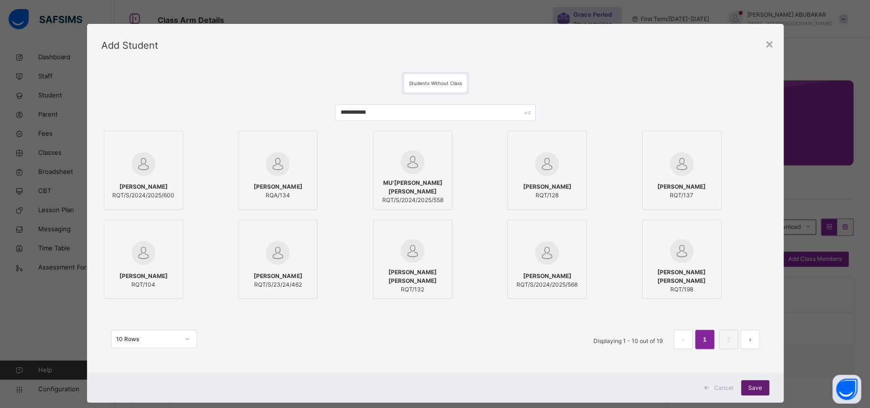
click at [759, 388] on span "Save" at bounding box center [755, 387] width 14 height 9
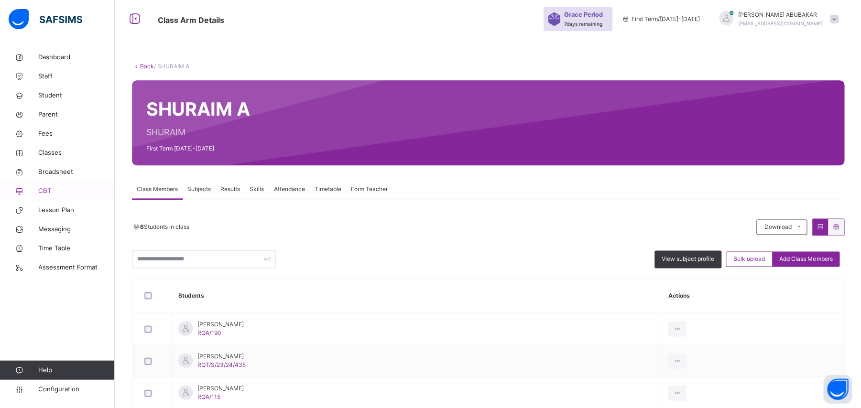
click at [112, 195] on link "CBT" at bounding box center [57, 191] width 115 height 19
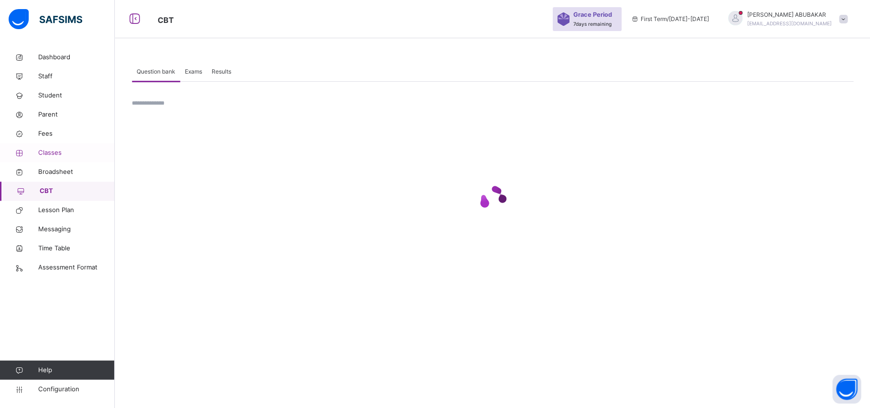
click at [57, 150] on span "Classes" at bounding box center [76, 153] width 76 height 10
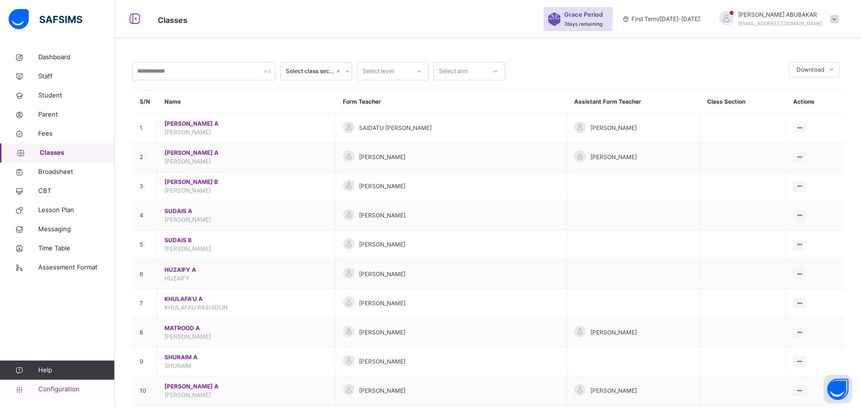
click at [81, 390] on span "Configuration" at bounding box center [76, 389] width 76 height 10
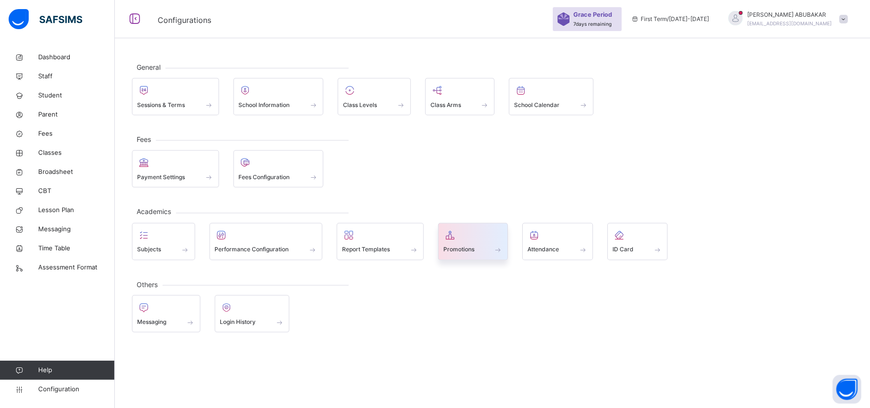
click at [499, 249] on span at bounding box center [498, 250] width 10 height 8
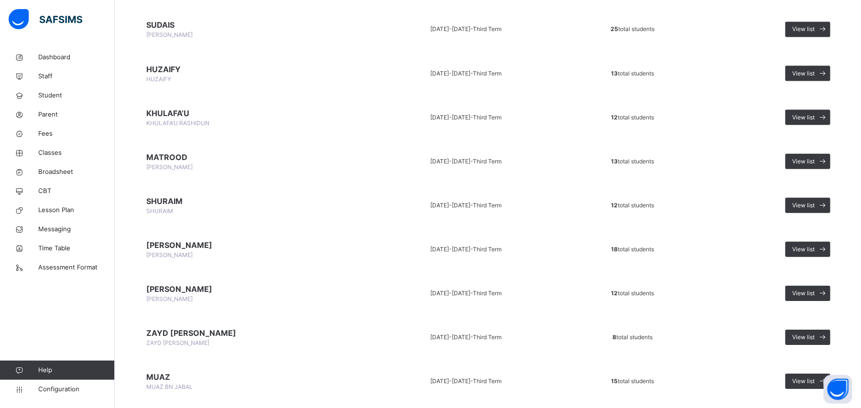
scroll to position [255, 0]
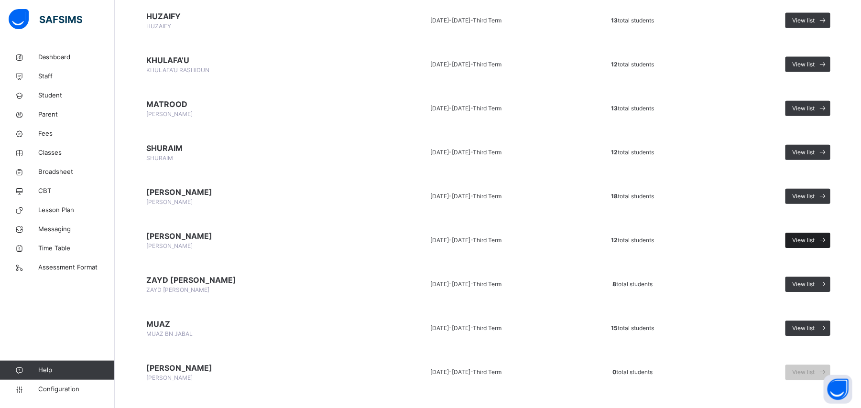
click at [814, 237] on span "View list" at bounding box center [802, 240] width 22 height 9
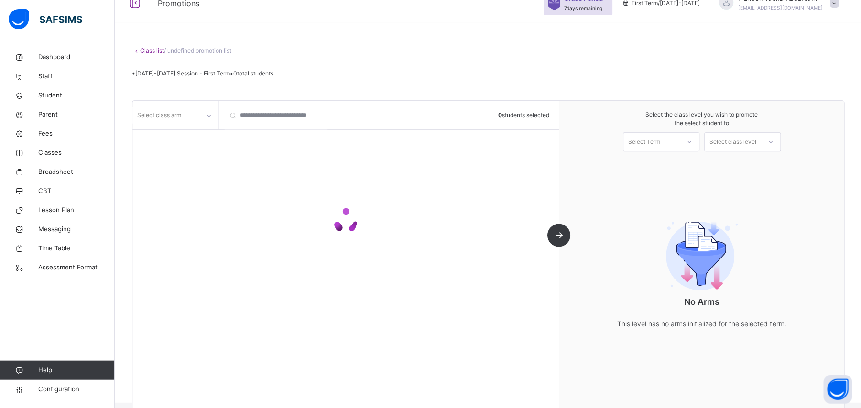
scroll to position [31, 0]
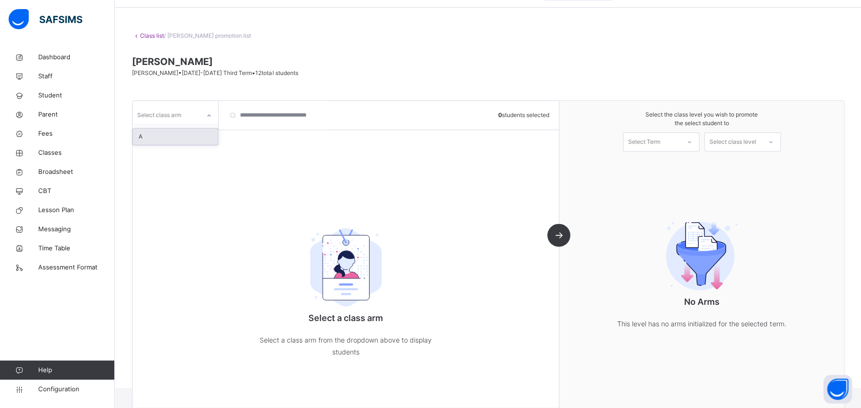
click at [204, 115] on div at bounding box center [209, 115] width 16 height 15
click at [197, 136] on div "A" at bounding box center [175, 137] width 85 height 16
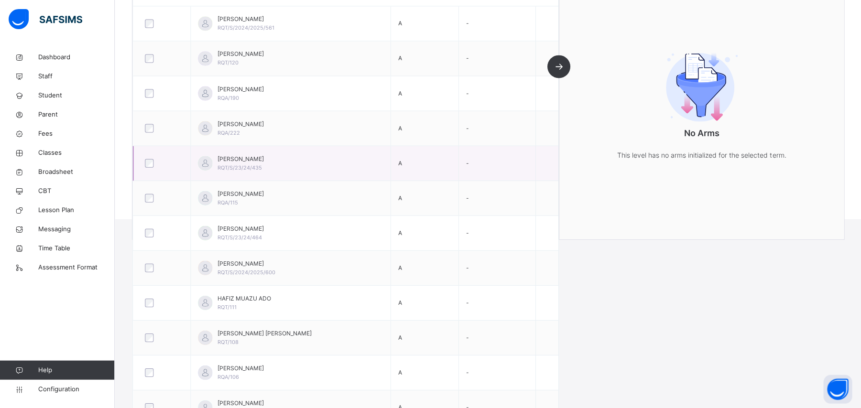
scroll to position [218, 0]
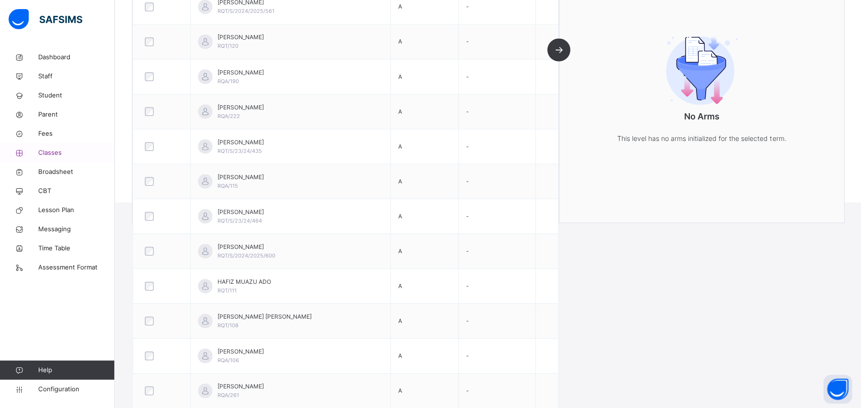
click at [64, 152] on span "Classes" at bounding box center [76, 153] width 76 height 10
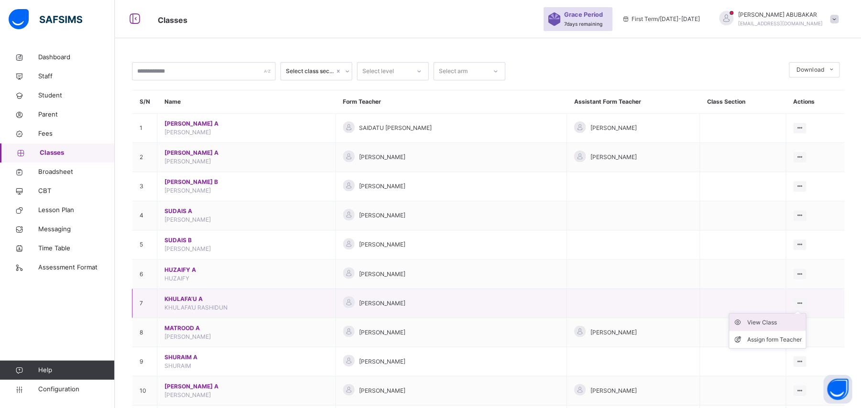
click at [785, 326] on div "View Class" at bounding box center [773, 322] width 54 height 10
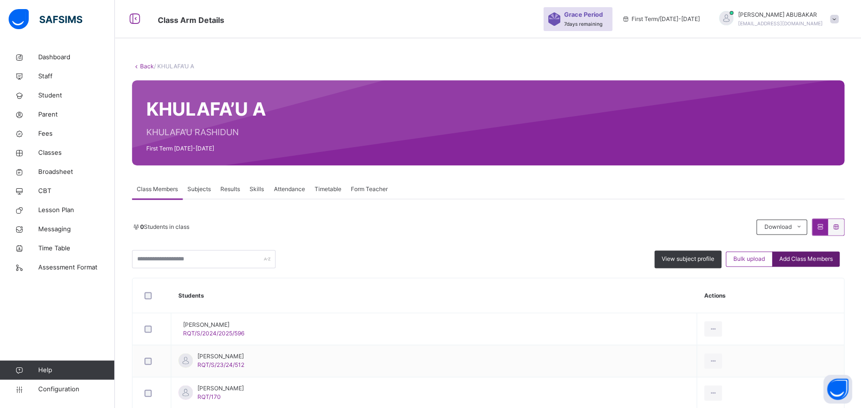
click at [810, 265] on div "Add Class Members" at bounding box center [804, 258] width 67 height 15
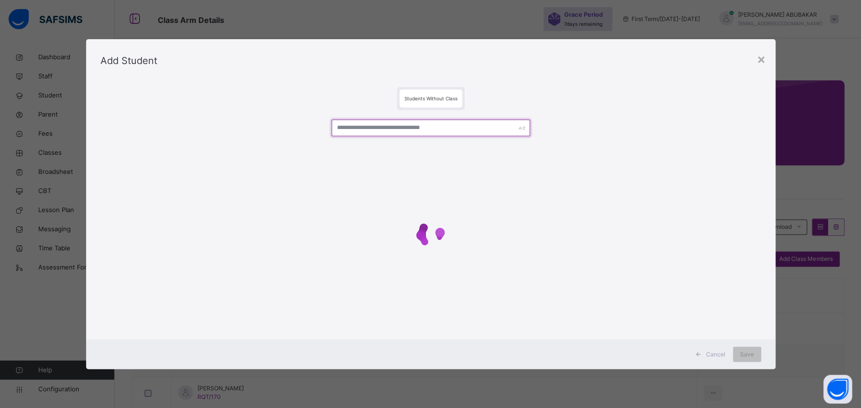
click at [463, 125] on input "text" at bounding box center [430, 127] width 198 height 17
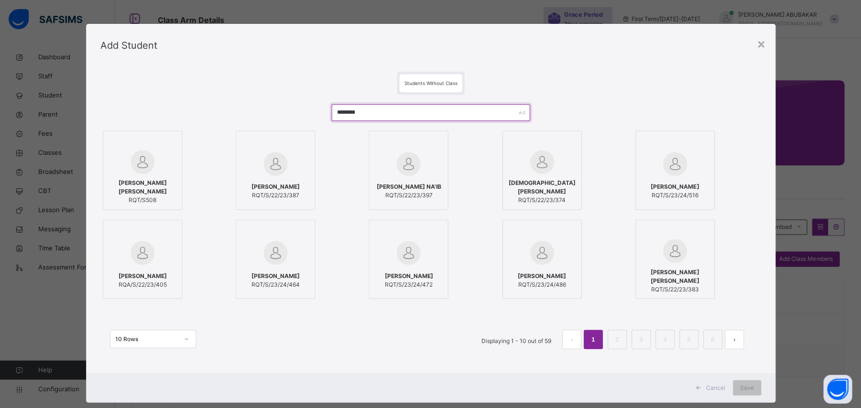
type input "********"
click at [270, 274] on span "[PERSON_NAME]" at bounding box center [275, 275] width 48 height 9
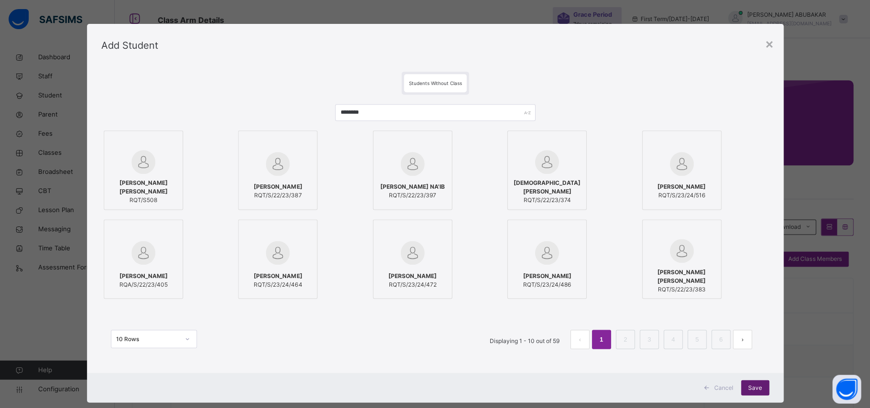
click at [748, 387] on span "Save" at bounding box center [755, 387] width 14 height 9
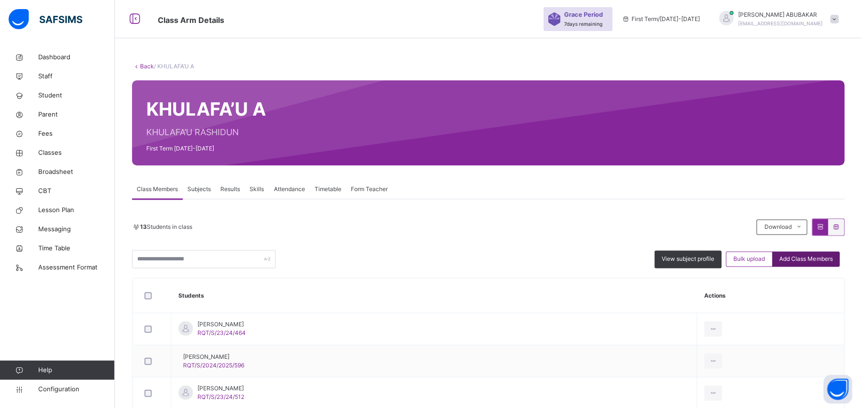
click at [803, 256] on span "Add Class Members" at bounding box center [804, 259] width 53 height 9
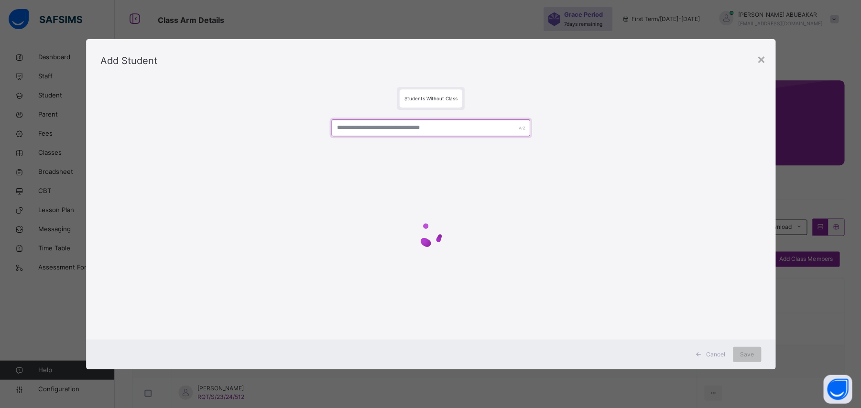
click at [373, 130] on input "text" at bounding box center [430, 127] width 198 height 17
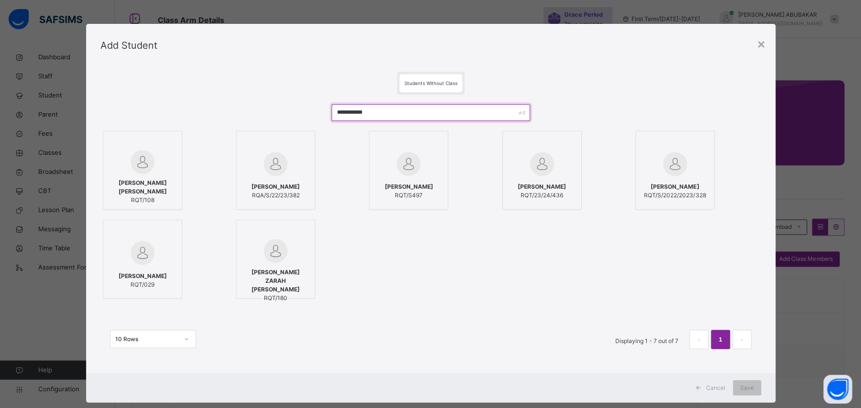
type input "**********"
click at [141, 179] on div "[PERSON_NAME] [PERSON_NAME] RQT/108" at bounding box center [142, 191] width 69 height 35
click at [144, 177] on div "[PERSON_NAME] [PERSON_NAME] RQT/108" at bounding box center [142, 191] width 69 height 35
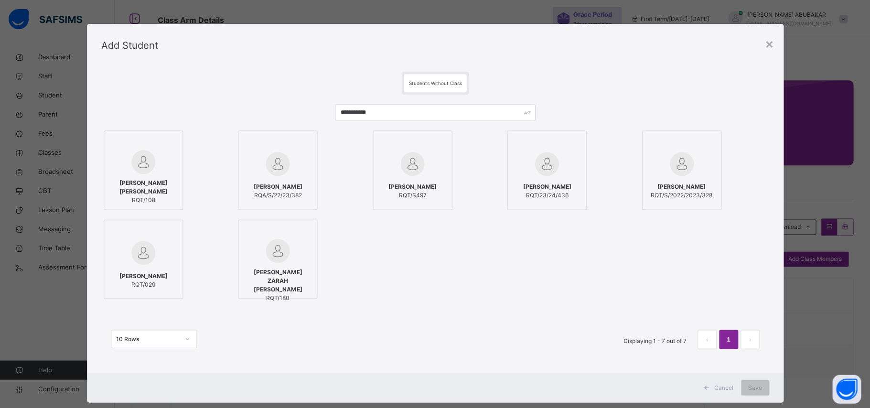
click at [150, 179] on div "[PERSON_NAME] [PERSON_NAME] RQT/108" at bounding box center [143, 191] width 69 height 35
click at [755, 390] on span "Save" at bounding box center [755, 387] width 14 height 9
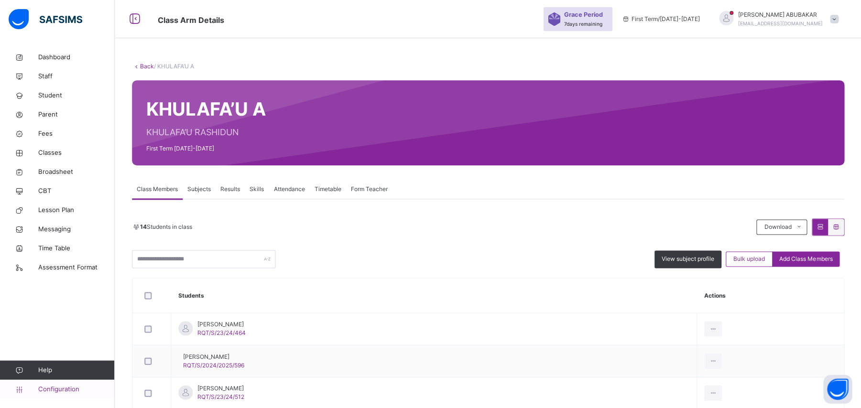
click at [92, 394] on link "Configuration" at bounding box center [57, 388] width 114 height 19
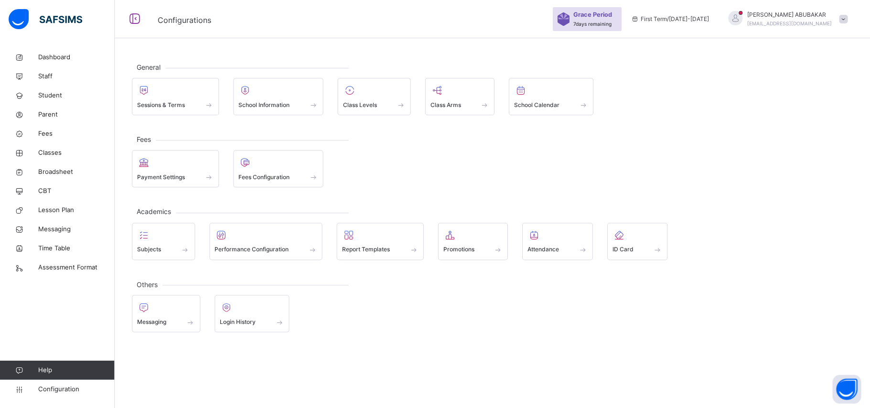
click at [501, 247] on span at bounding box center [498, 250] width 10 height 8
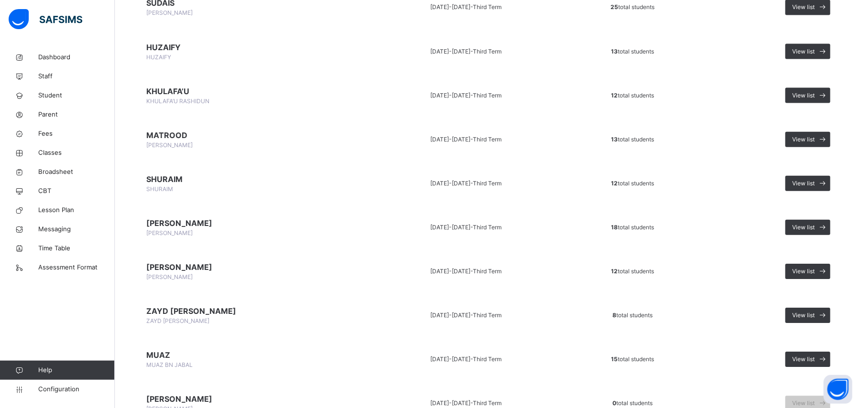
scroll to position [255, 0]
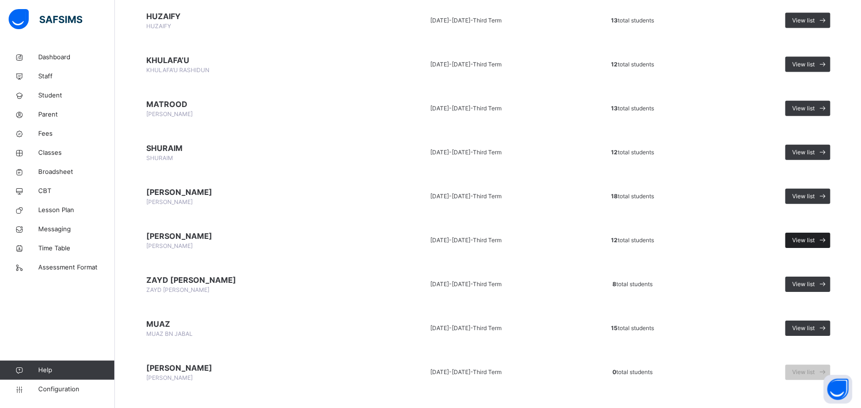
click at [812, 237] on span "View list" at bounding box center [802, 240] width 22 height 9
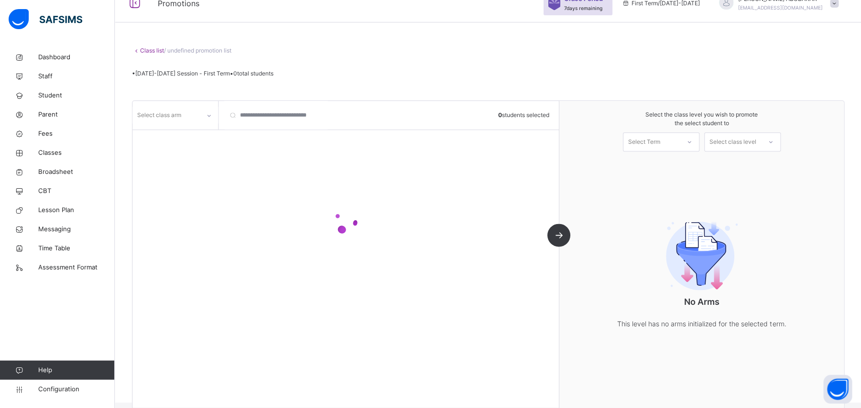
scroll to position [31, 0]
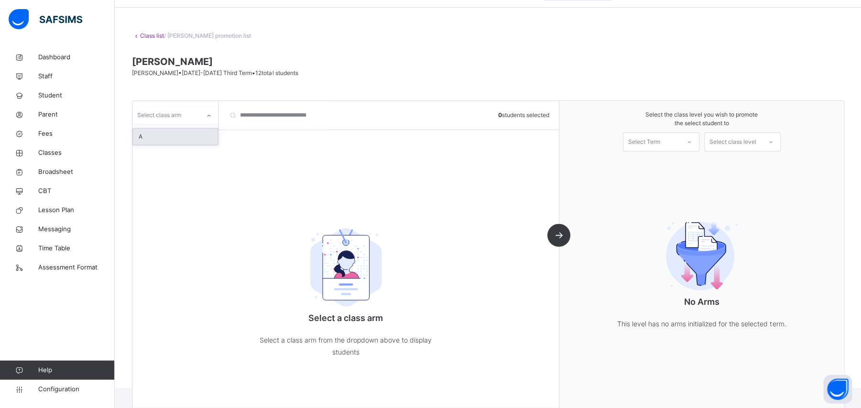
click at [209, 117] on icon at bounding box center [209, 116] width 6 height 10
click at [199, 135] on div "A" at bounding box center [175, 137] width 85 height 16
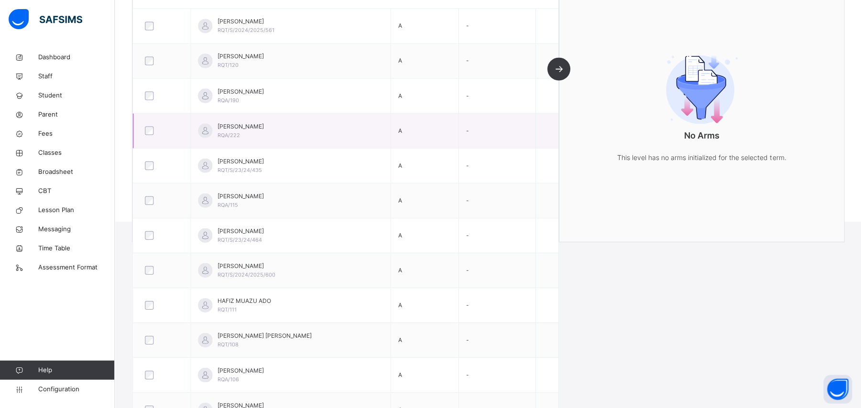
scroll to position [218, 0]
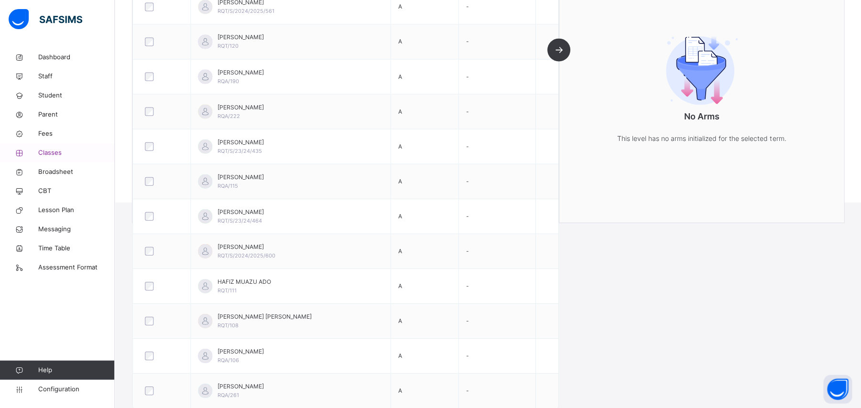
click at [60, 152] on span "Classes" at bounding box center [76, 153] width 76 height 10
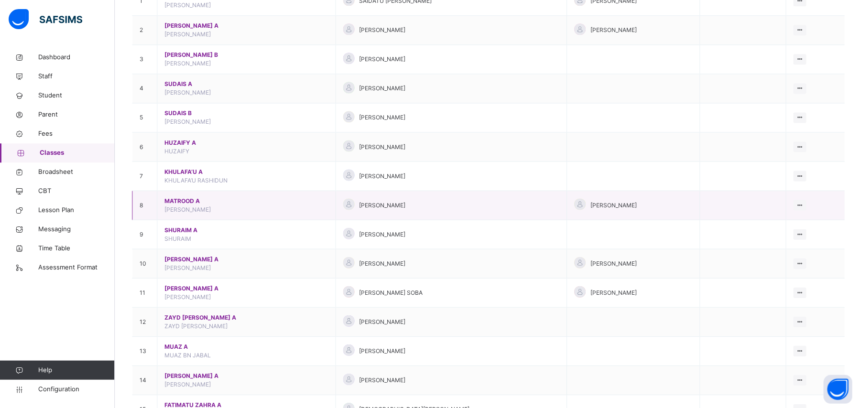
scroll to position [191, 0]
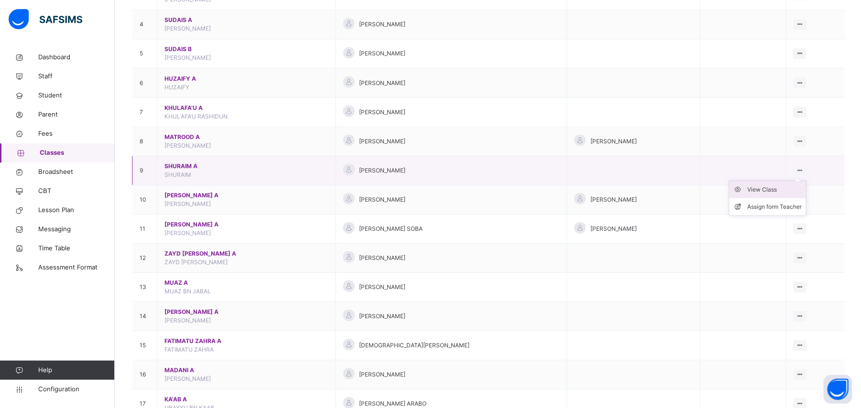
click at [801, 194] on div "View Class" at bounding box center [773, 189] width 54 height 10
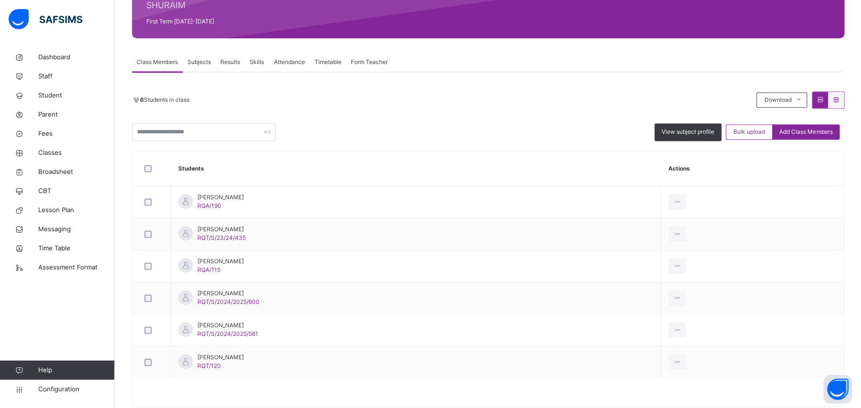
scroll to position [151, 0]
